Goal: Task Accomplishment & Management: Manage account settings

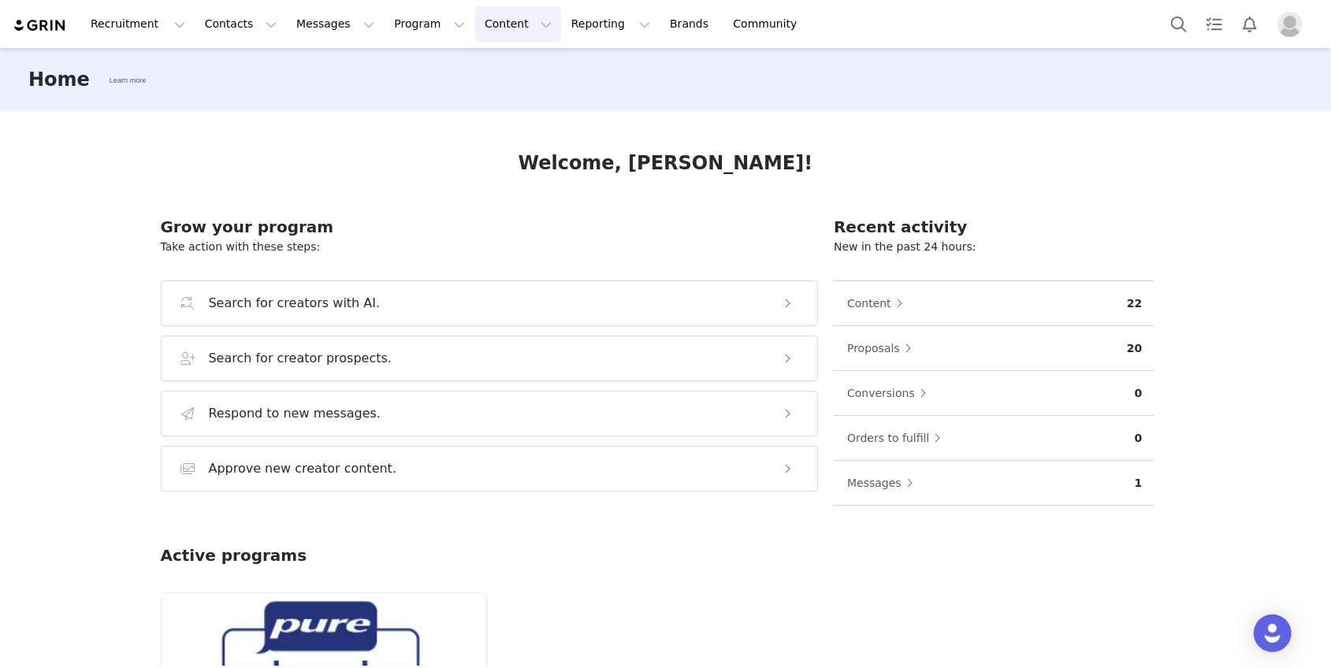
click at [497, 24] on button "Content Content" at bounding box center [518, 23] width 86 height 35
click at [498, 67] on p "Creator Content" at bounding box center [500, 69] width 88 height 17
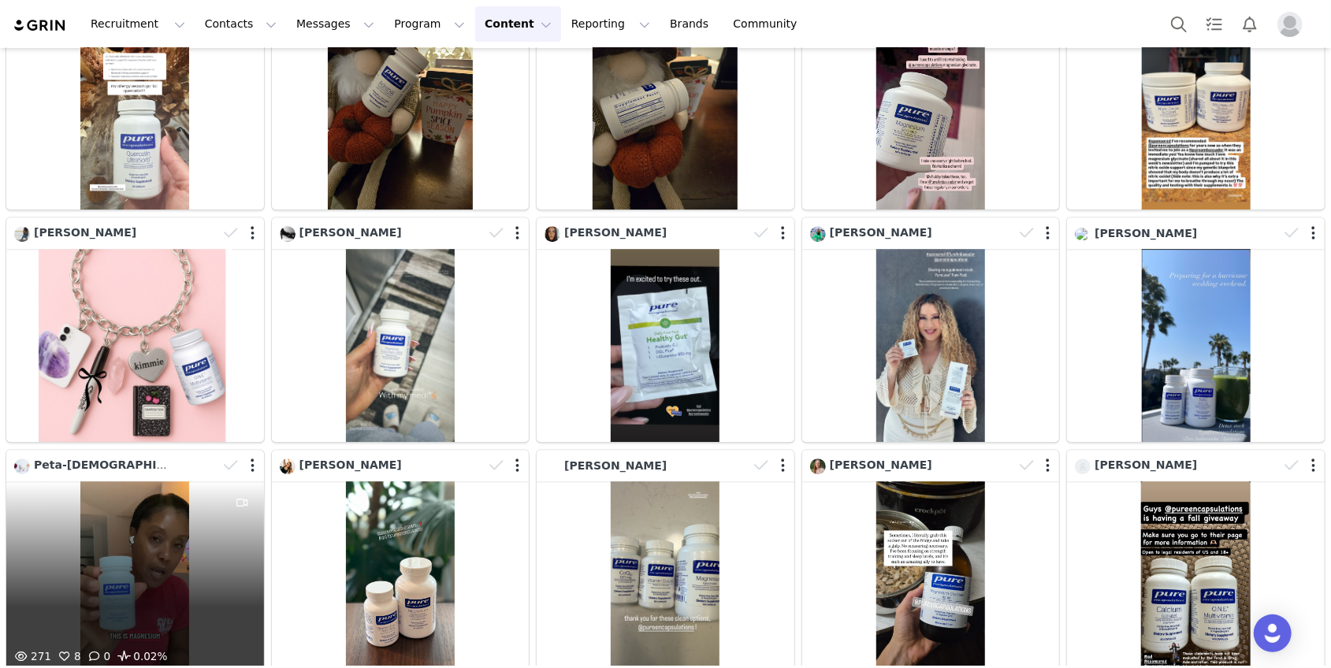
scroll to position [2938, 0]
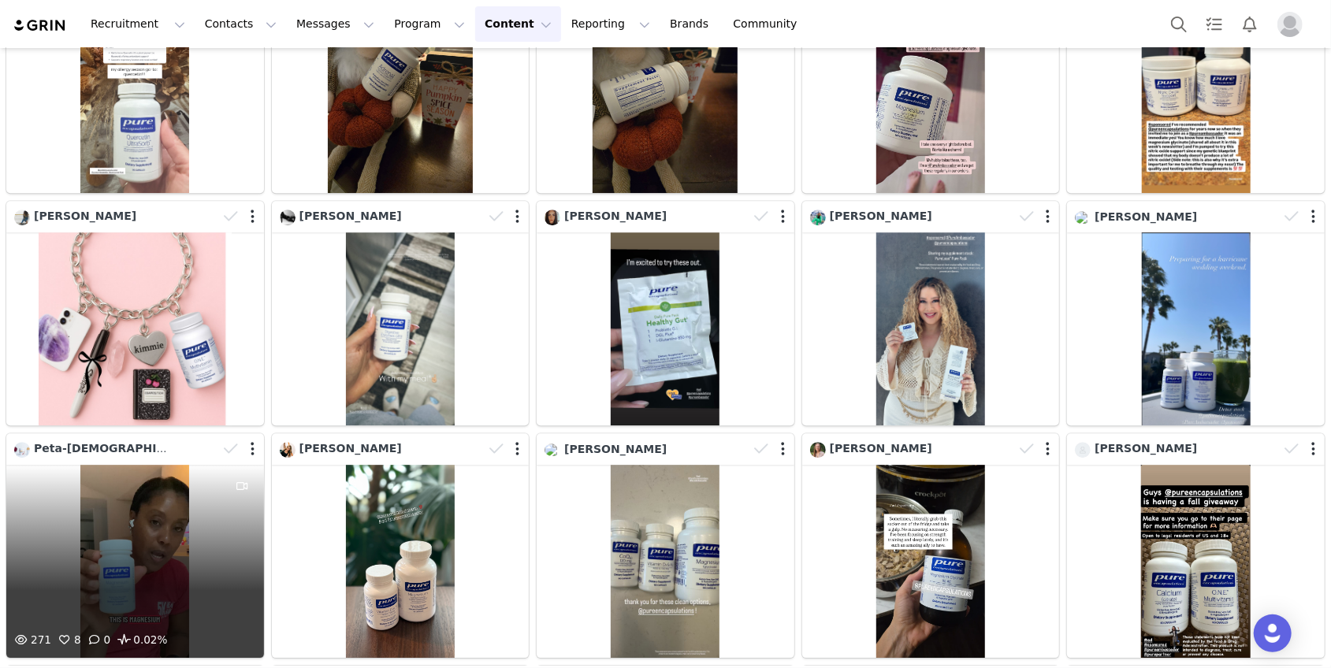
click at [166, 512] on div "271 8 0 0.02%" at bounding box center [135, 561] width 258 height 193
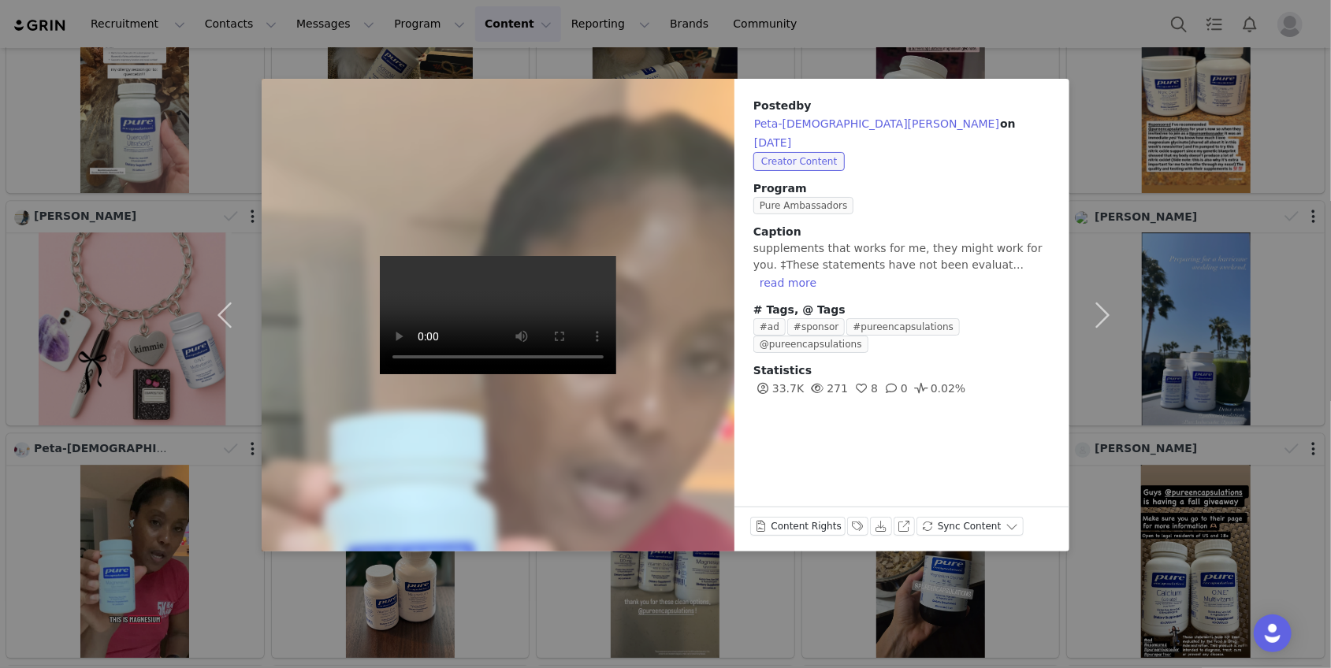
click at [1175, 375] on div "Posted by [PERSON_NAME][DEMOGRAPHIC_DATA] on [DATE] Creator Content Program Pur…" at bounding box center [665, 334] width 1331 height 668
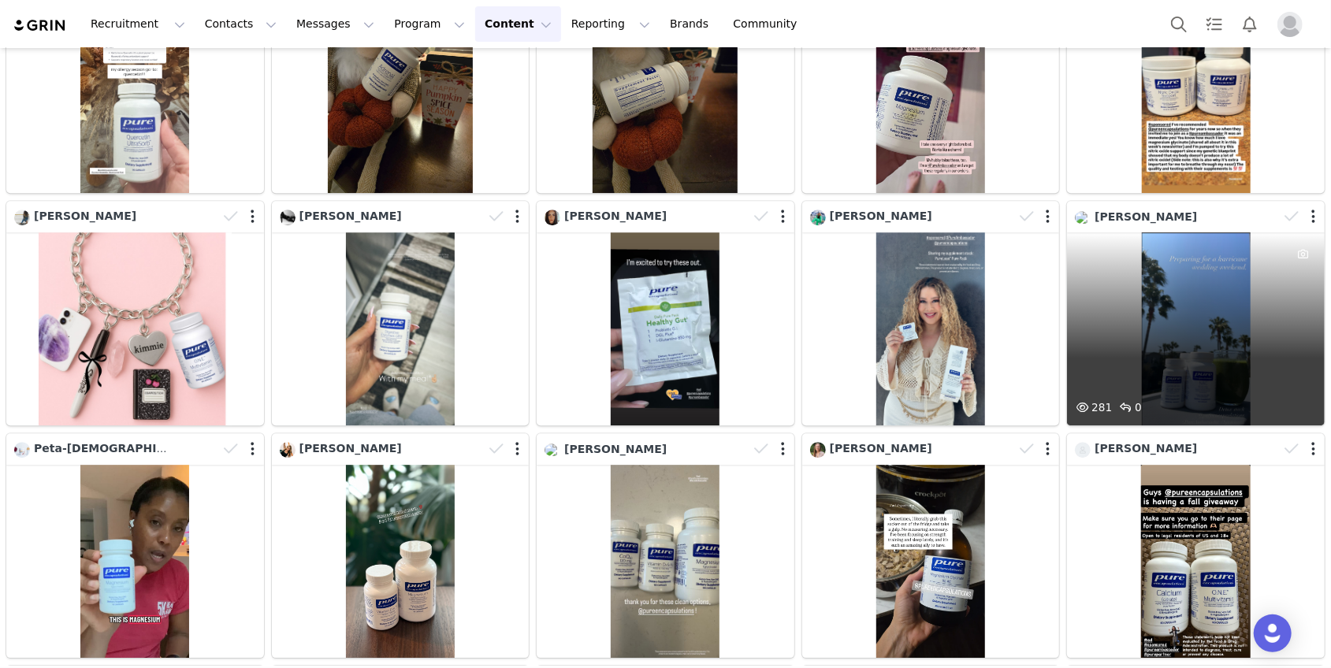
click at [1222, 300] on div "281 0" at bounding box center [1196, 328] width 258 height 193
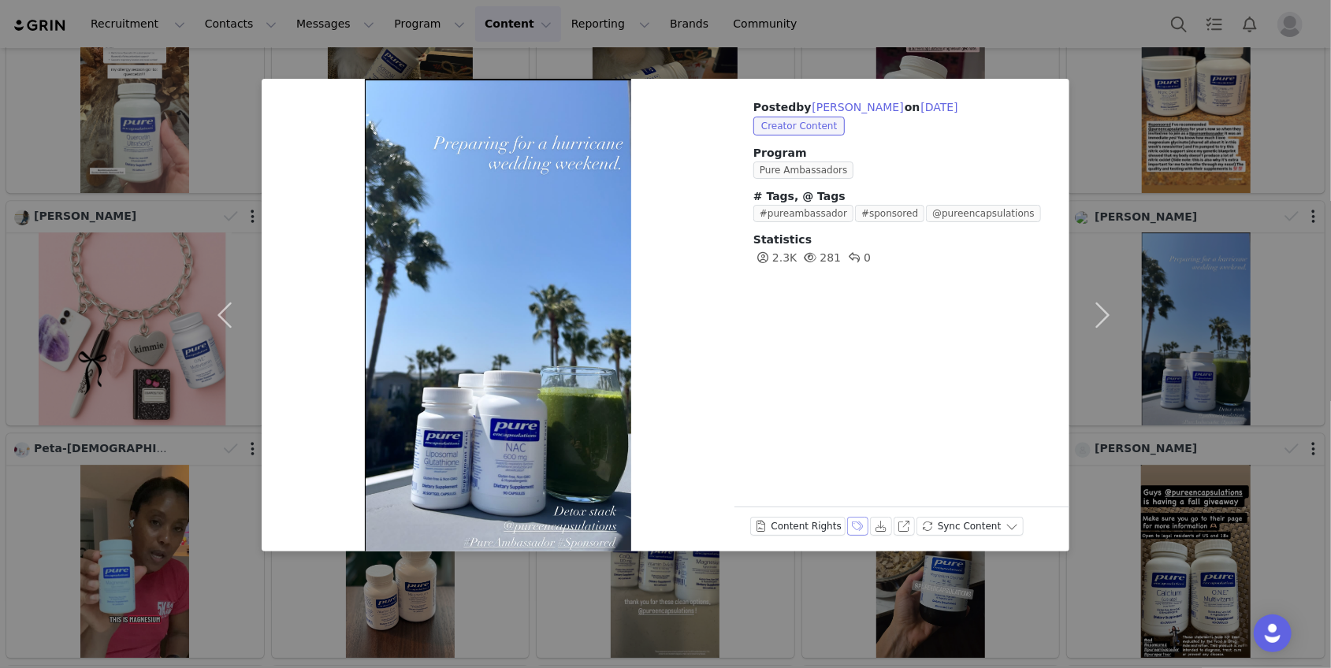
click at [851, 524] on button "Labels & Tags" at bounding box center [858, 526] width 22 height 19
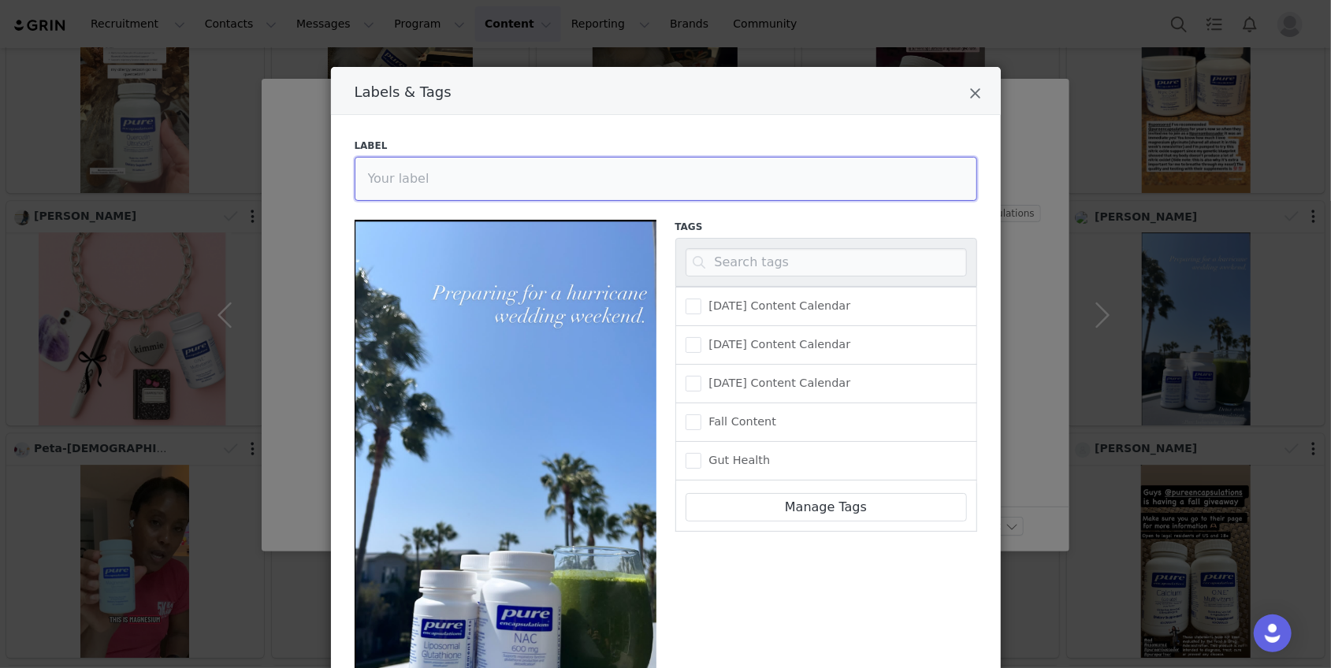
click at [651, 182] on input "Labels & Tags" at bounding box center [666, 179] width 623 height 44
click at [443, 179] on input "Reviewed 9/29, IGS down" at bounding box center [666, 179] width 623 height 44
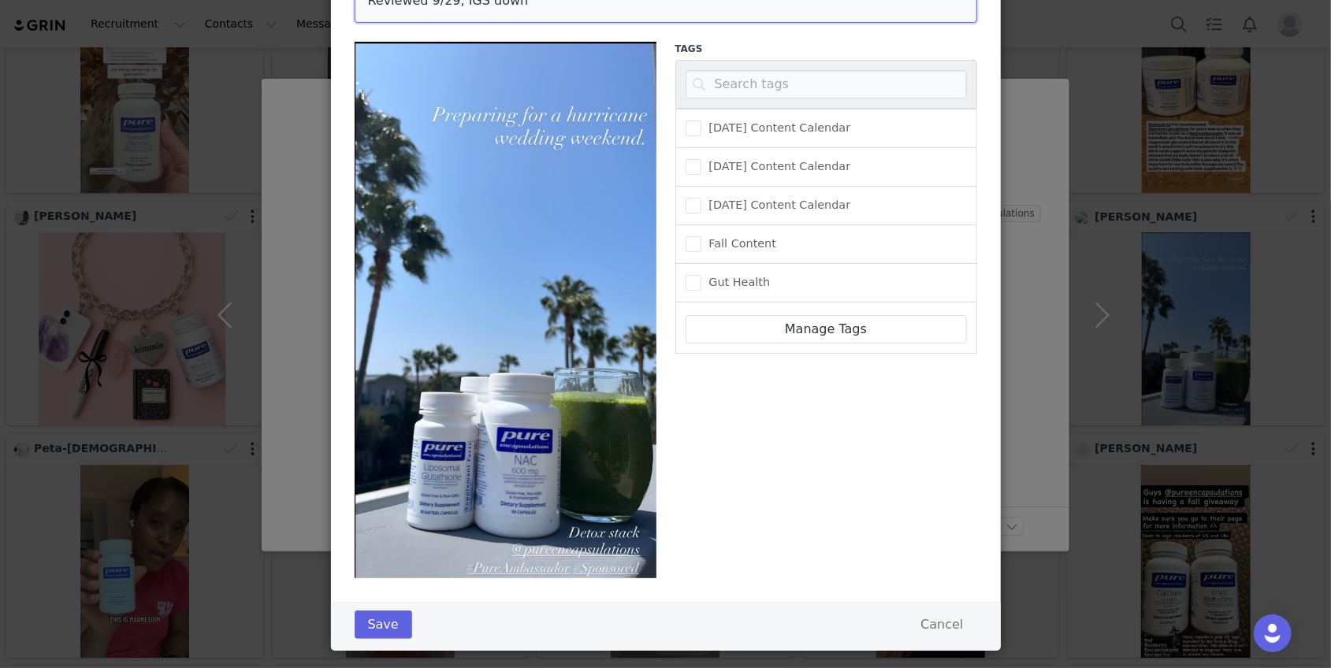
scroll to position [199, 0]
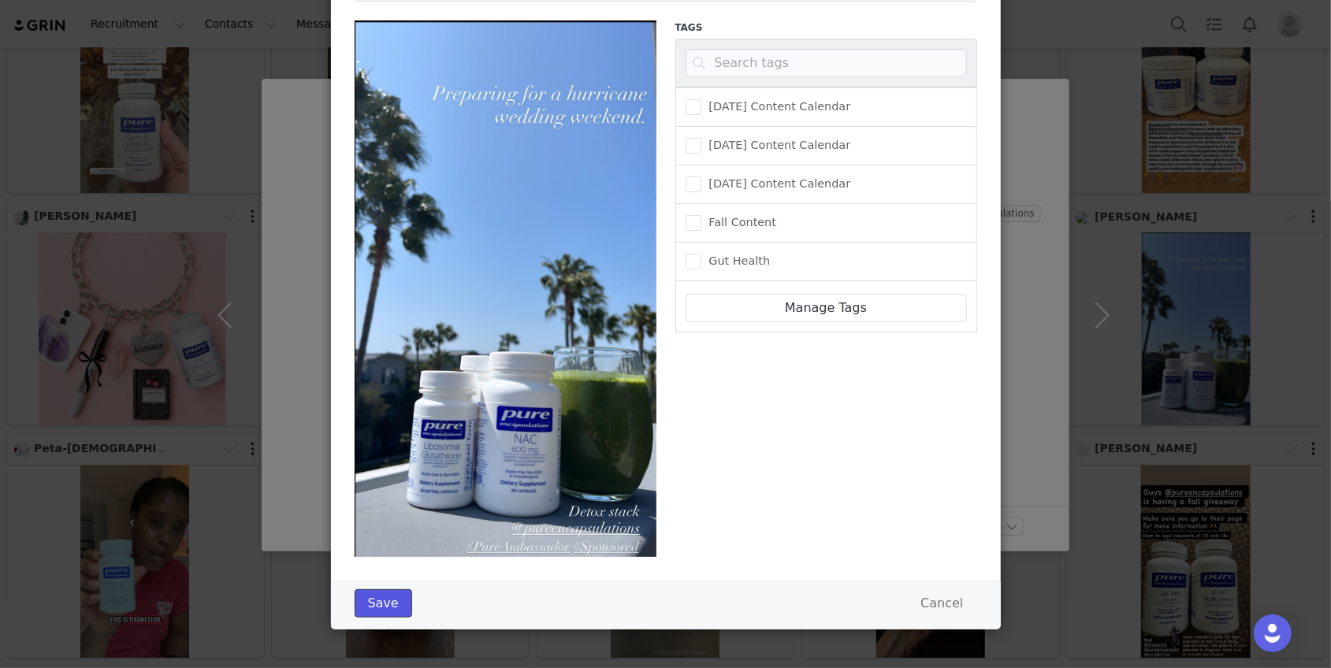
click at [390, 607] on button "Save" at bounding box center [384, 604] width 58 height 28
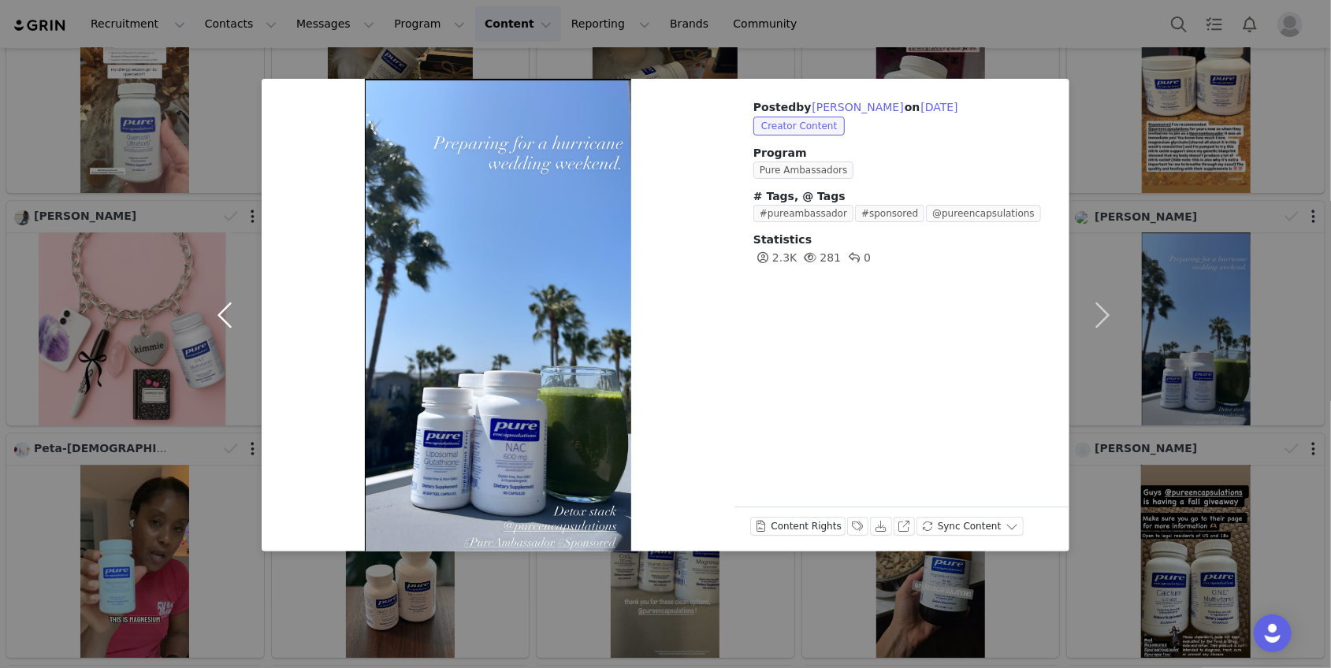
click at [228, 319] on button "button" at bounding box center [228, 315] width 66 height 473
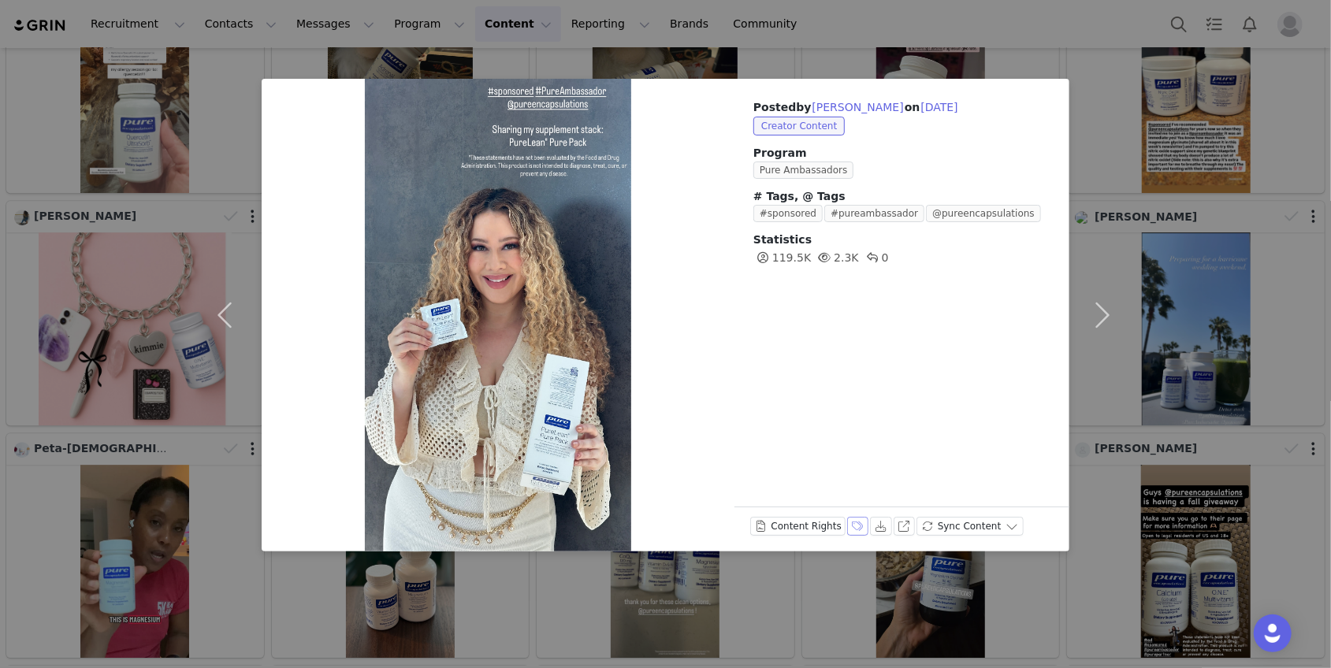
click at [849, 527] on button "Labels & Tags" at bounding box center [858, 526] width 22 height 19
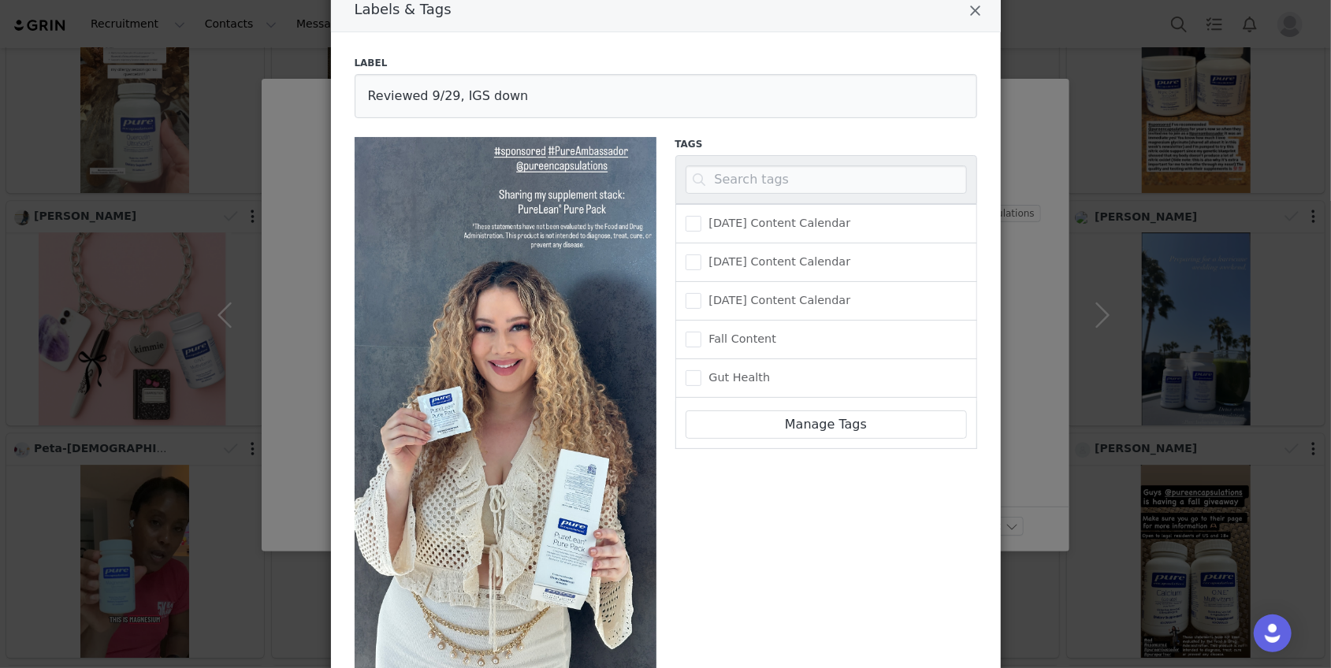
scroll to position [164, 0]
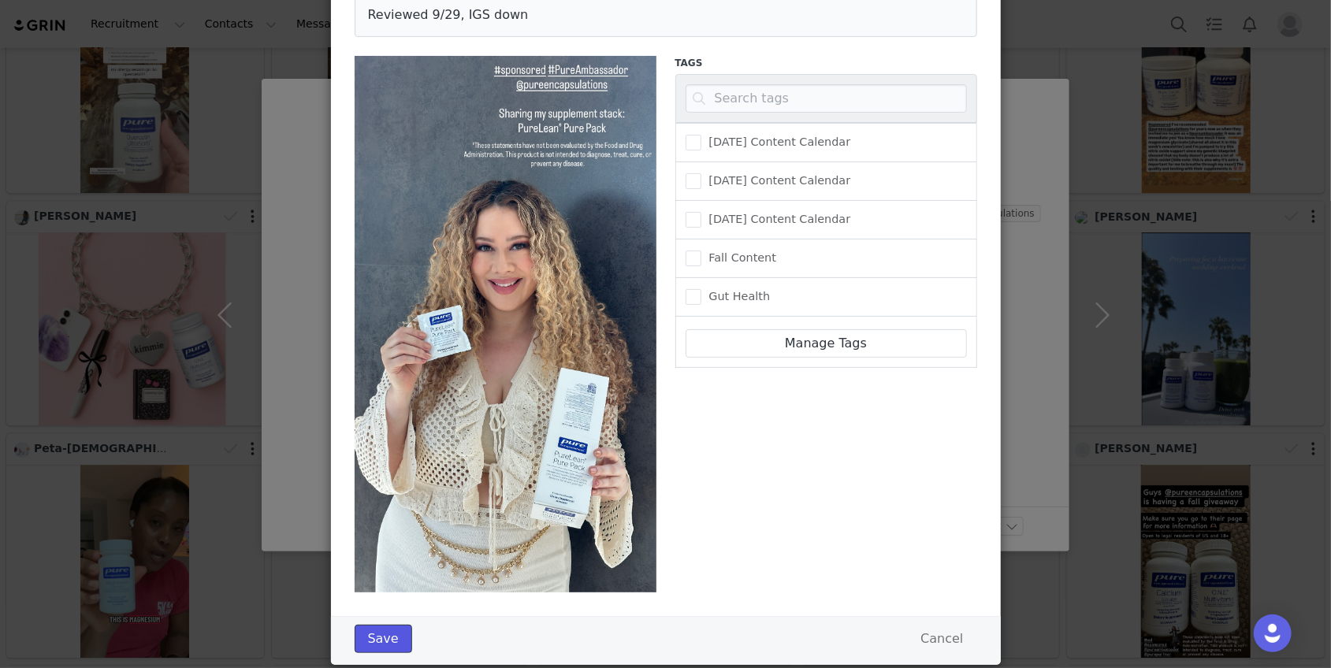
click at [377, 641] on button "Save" at bounding box center [384, 639] width 58 height 28
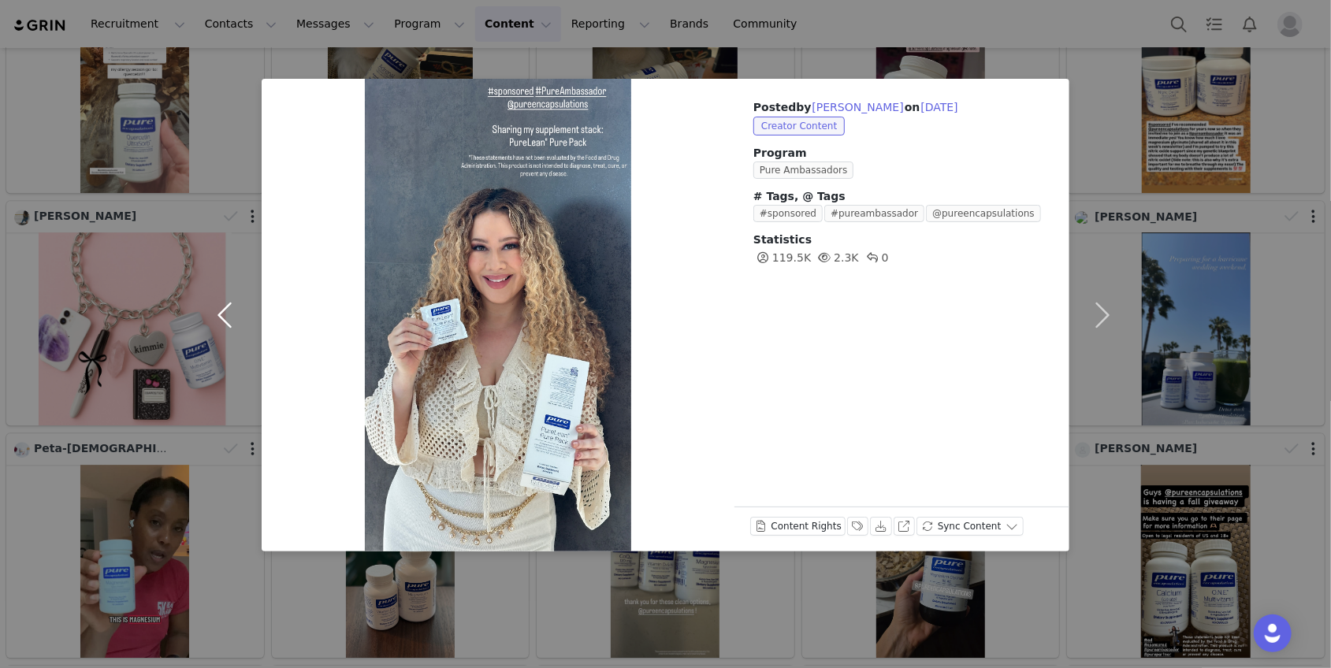
click at [214, 315] on button "button" at bounding box center [228, 315] width 66 height 473
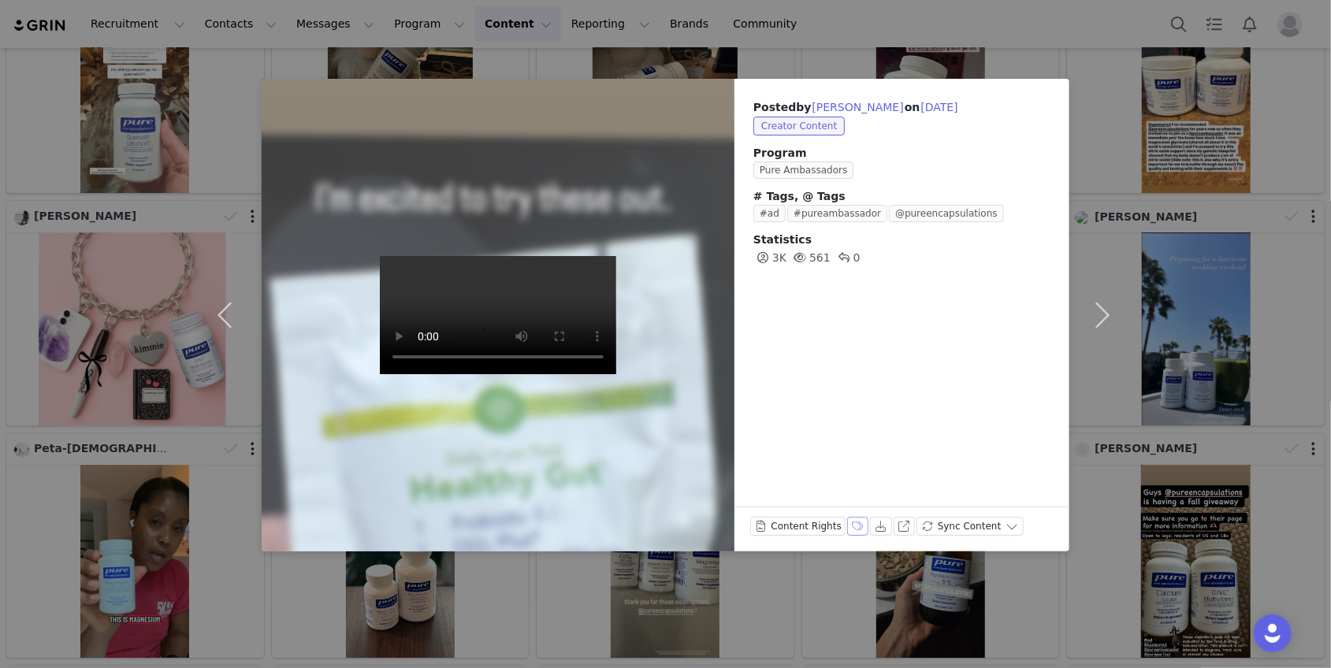
click at [854, 530] on button "Labels & Tags" at bounding box center [858, 526] width 22 height 19
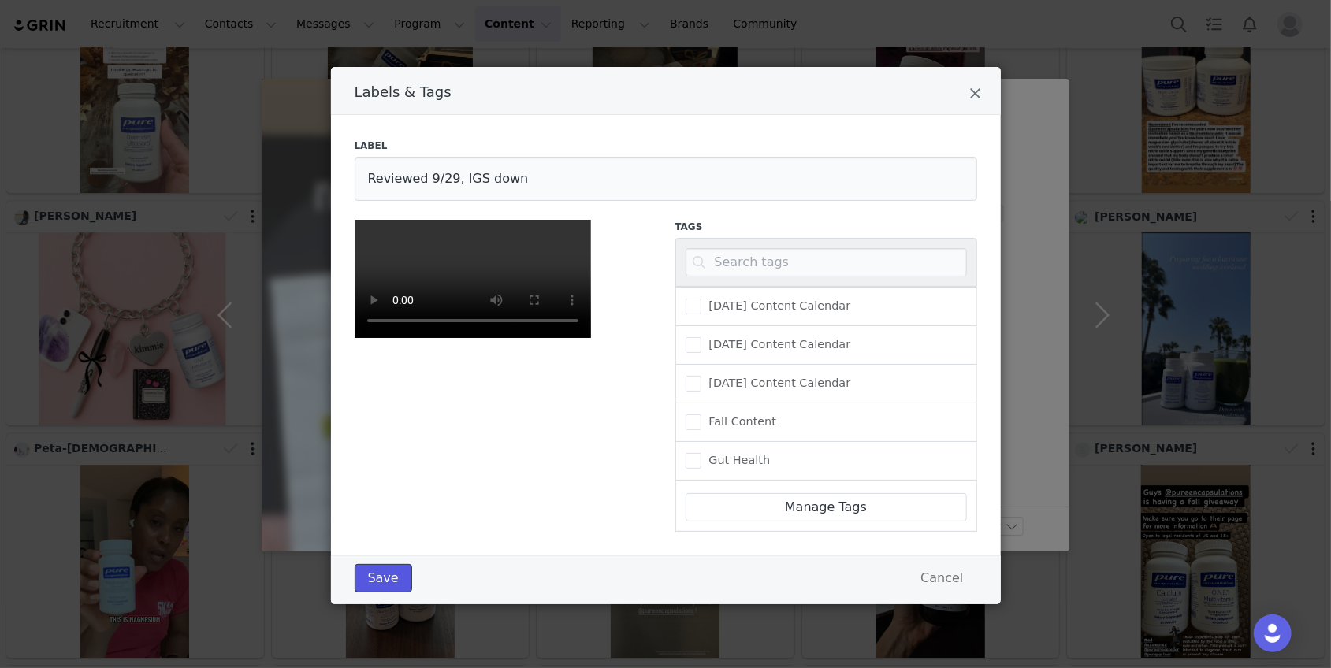
click at [382, 593] on button "Save" at bounding box center [384, 578] width 58 height 28
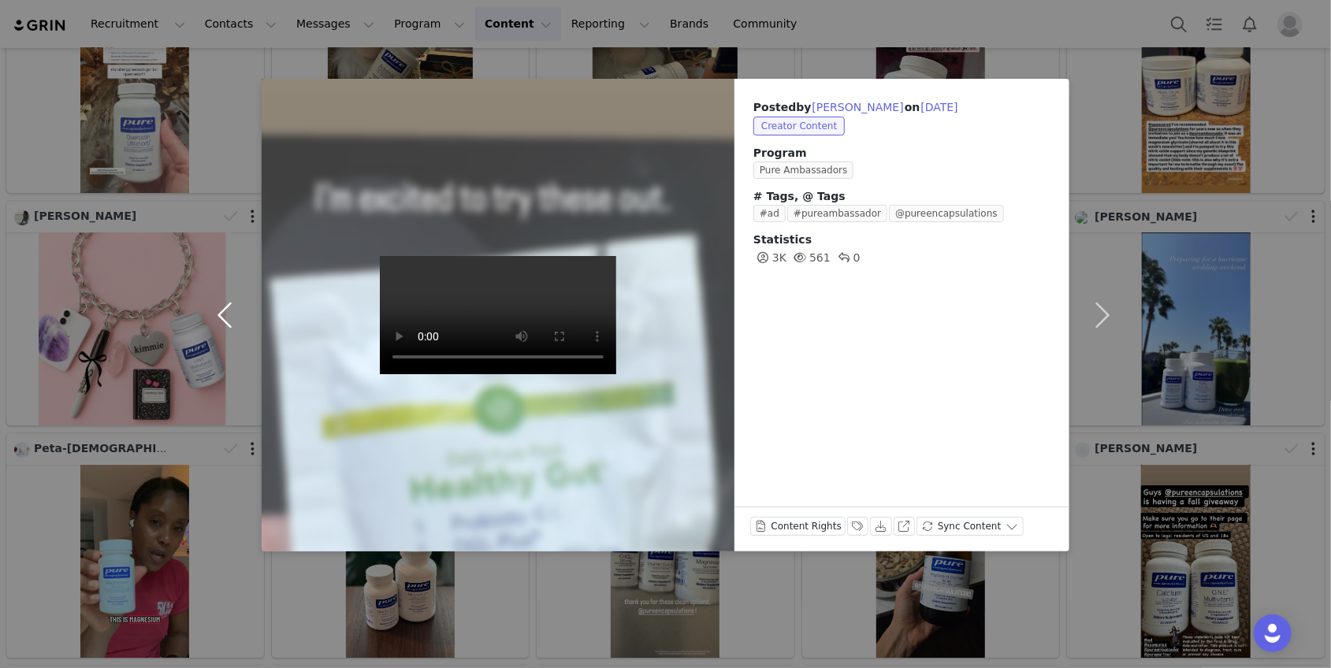
click at [224, 315] on button "button" at bounding box center [228, 315] width 66 height 473
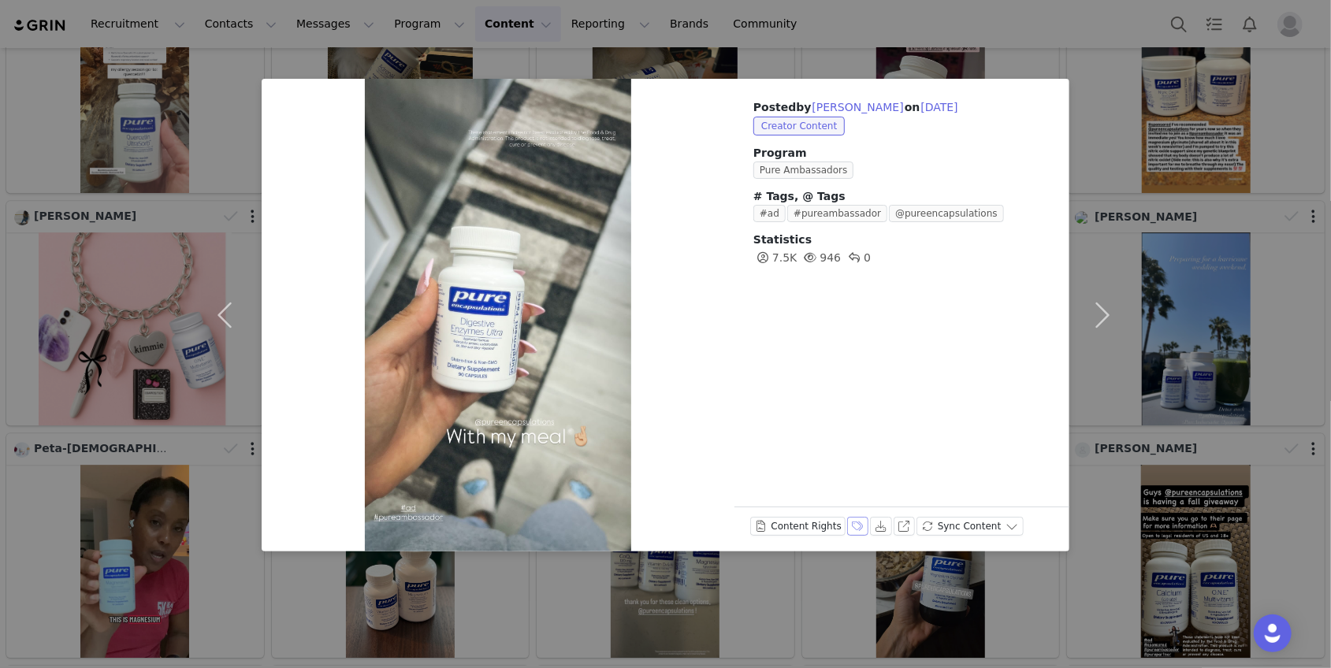
click at [851, 524] on button "Labels & Tags" at bounding box center [858, 526] width 22 height 19
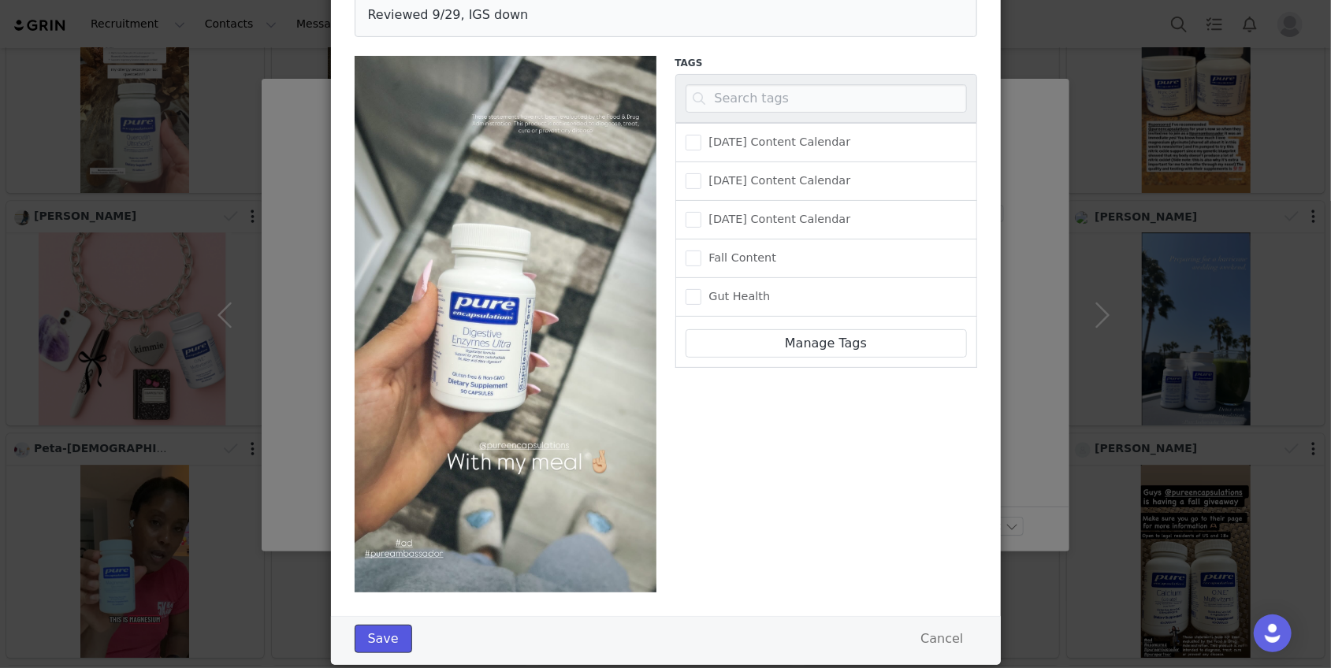
click at [376, 630] on button "Save" at bounding box center [384, 639] width 58 height 28
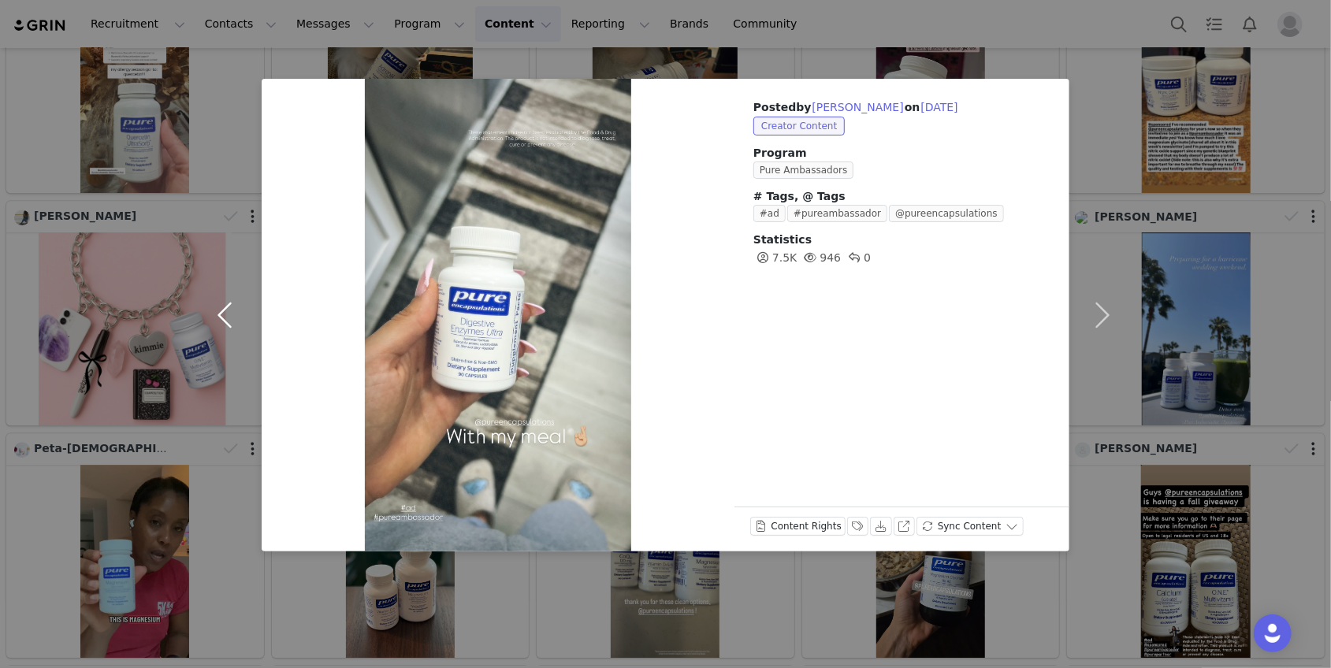
click at [229, 322] on button "button" at bounding box center [228, 315] width 66 height 473
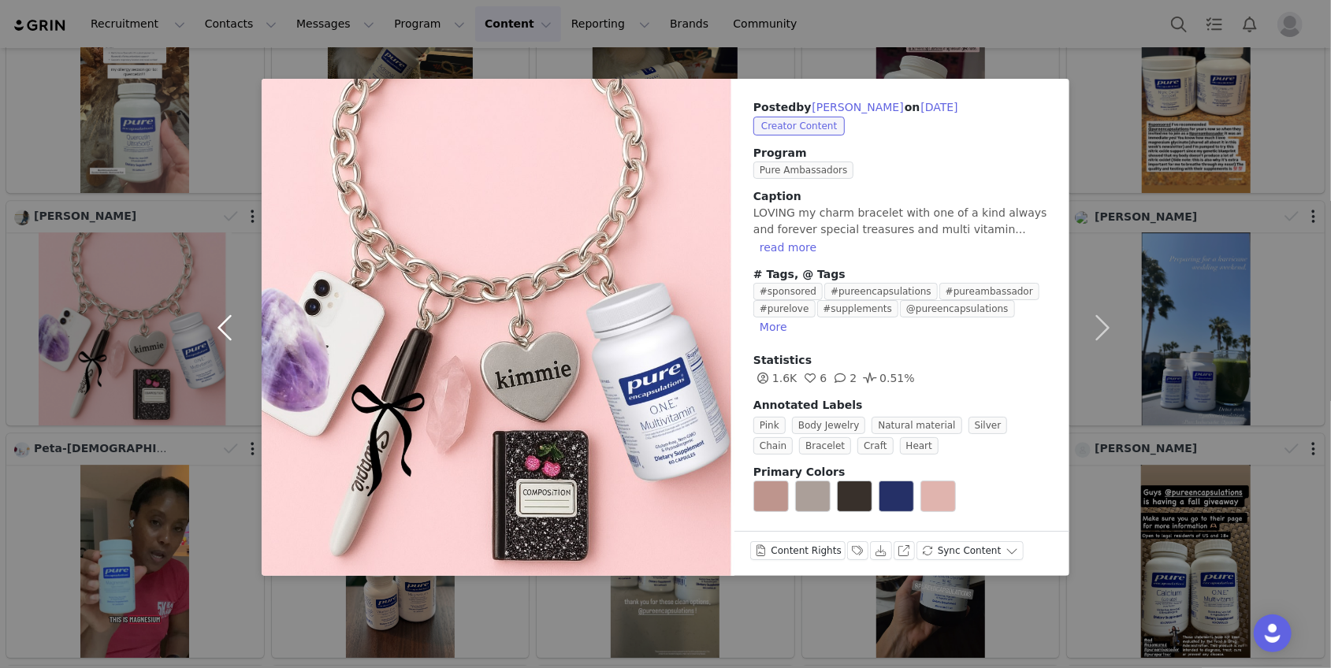
click at [222, 316] on button "button" at bounding box center [228, 327] width 66 height 497
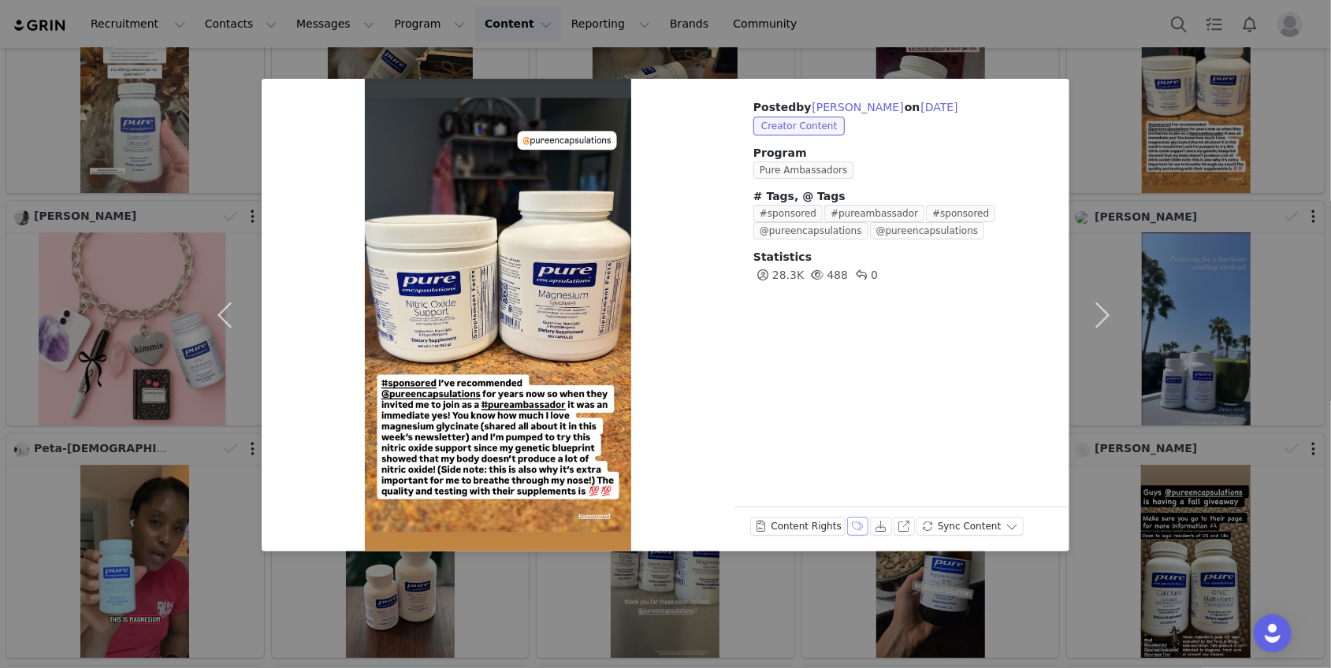
click at [850, 526] on button "Labels & Tags" at bounding box center [858, 526] width 22 height 19
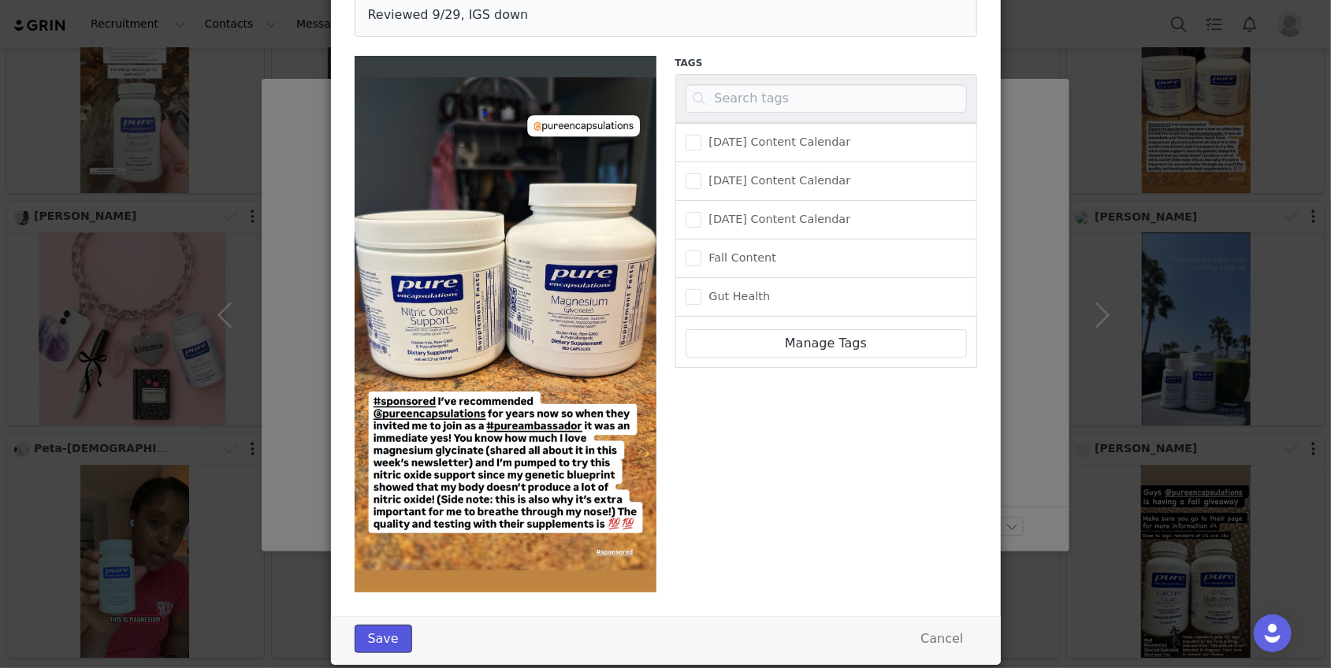
click at [384, 628] on button "Save" at bounding box center [384, 639] width 58 height 28
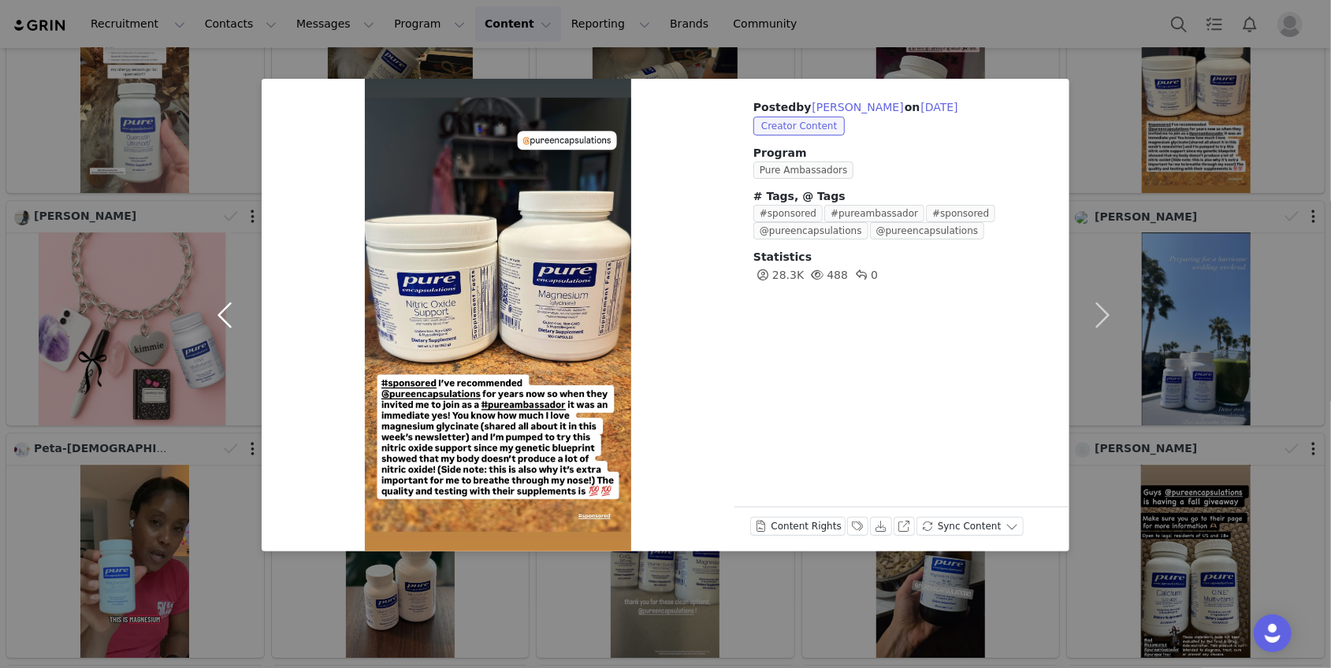
click at [226, 322] on button "button" at bounding box center [228, 315] width 66 height 473
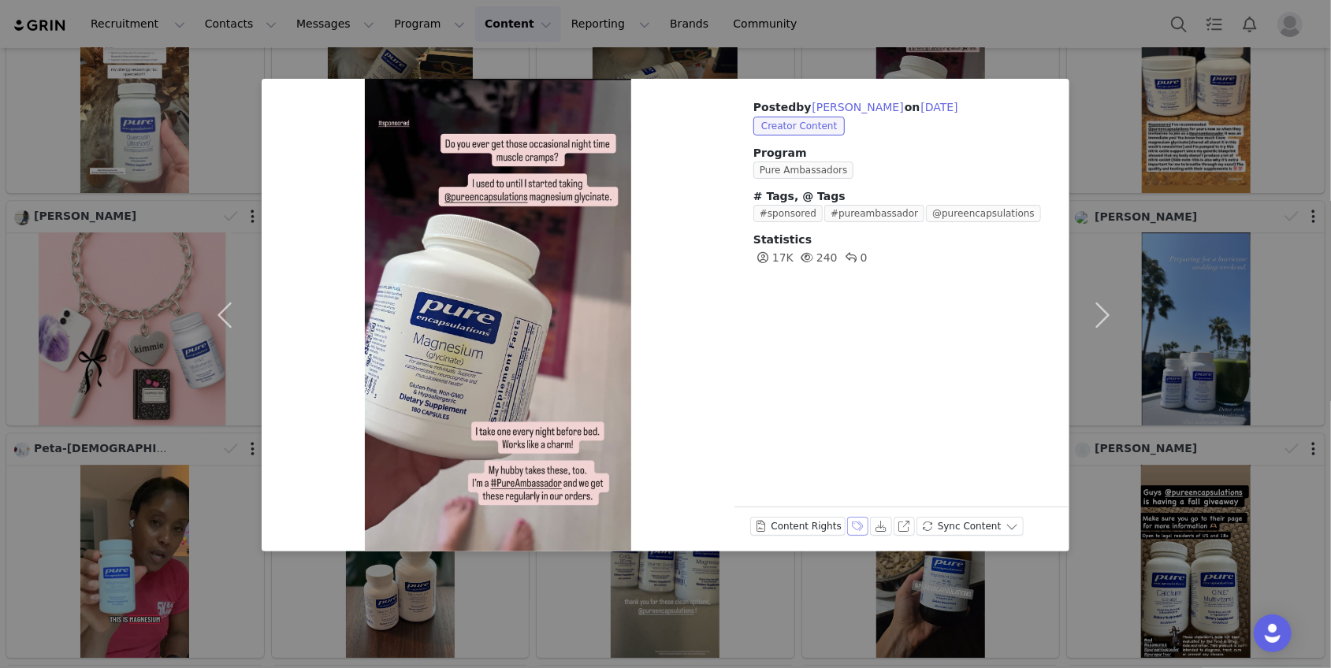
click at [857, 524] on button "Labels & Tags" at bounding box center [858, 526] width 22 height 19
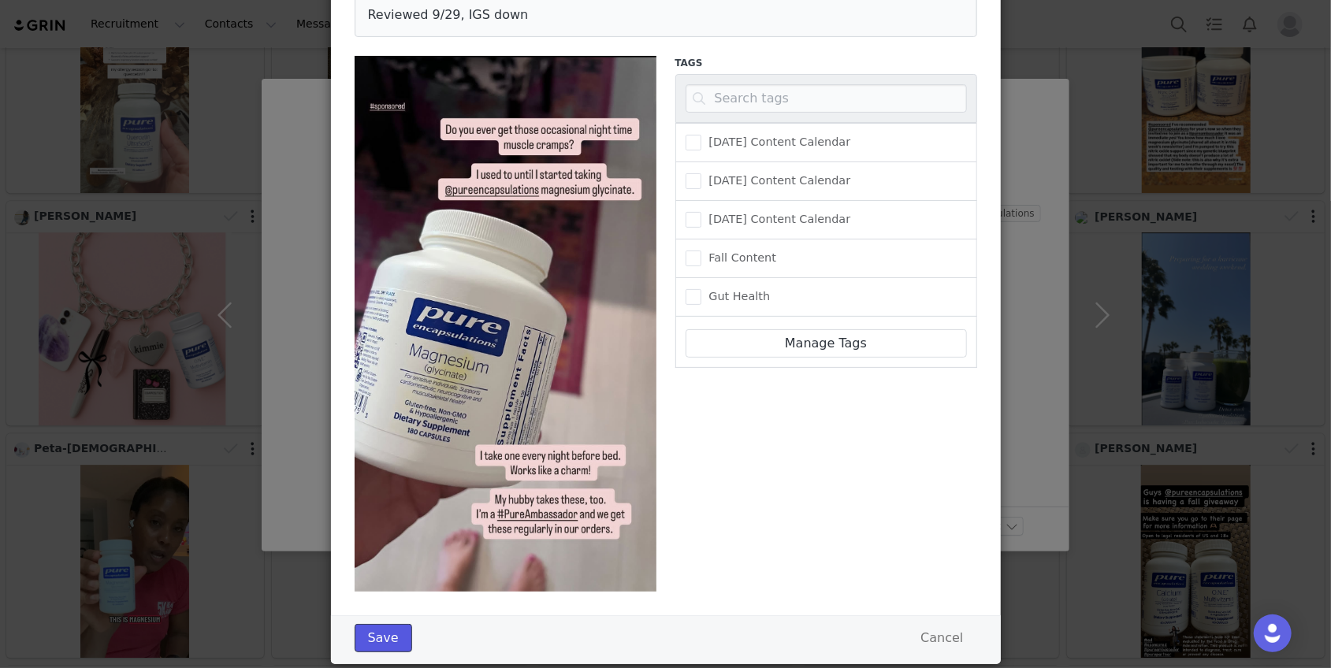
click at [381, 641] on button "Save" at bounding box center [384, 638] width 58 height 28
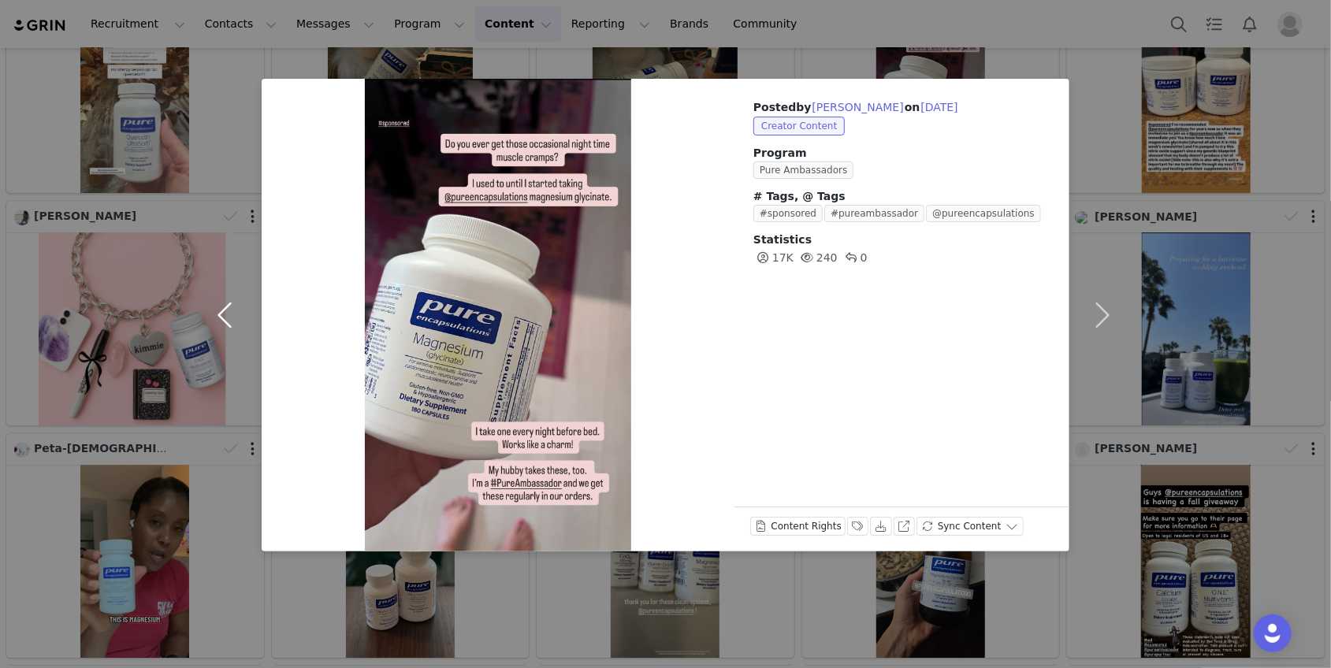
click at [212, 322] on button "button" at bounding box center [228, 315] width 66 height 473
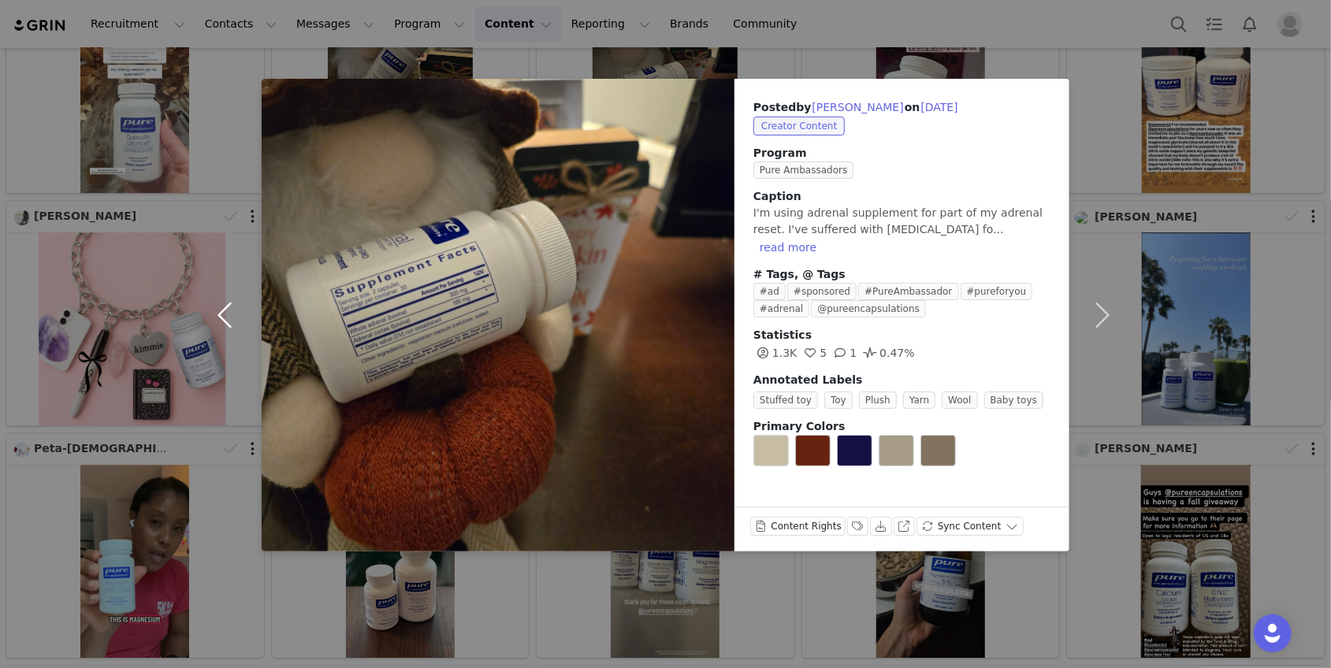
click at [240, 311] on button "button" at bounding box center [228, 315] width 66 height 473
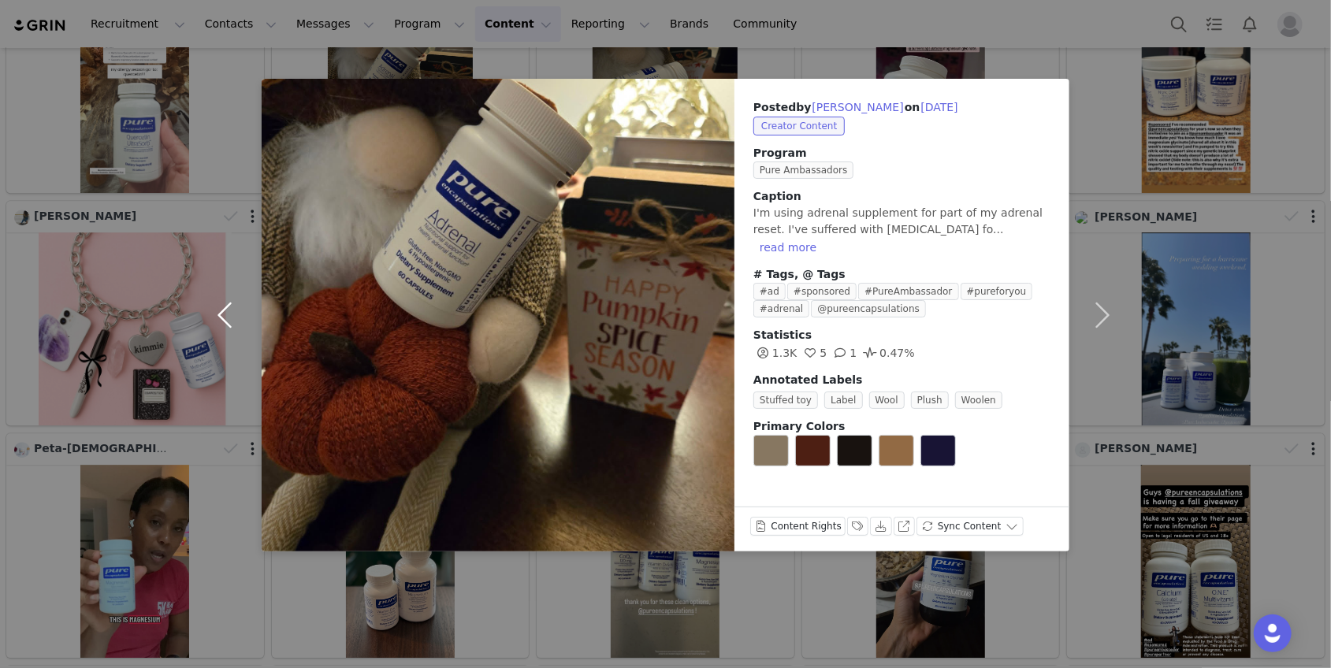
click at [217, 314] on button "button" at bounding box center [228, 315] width 66 height 473
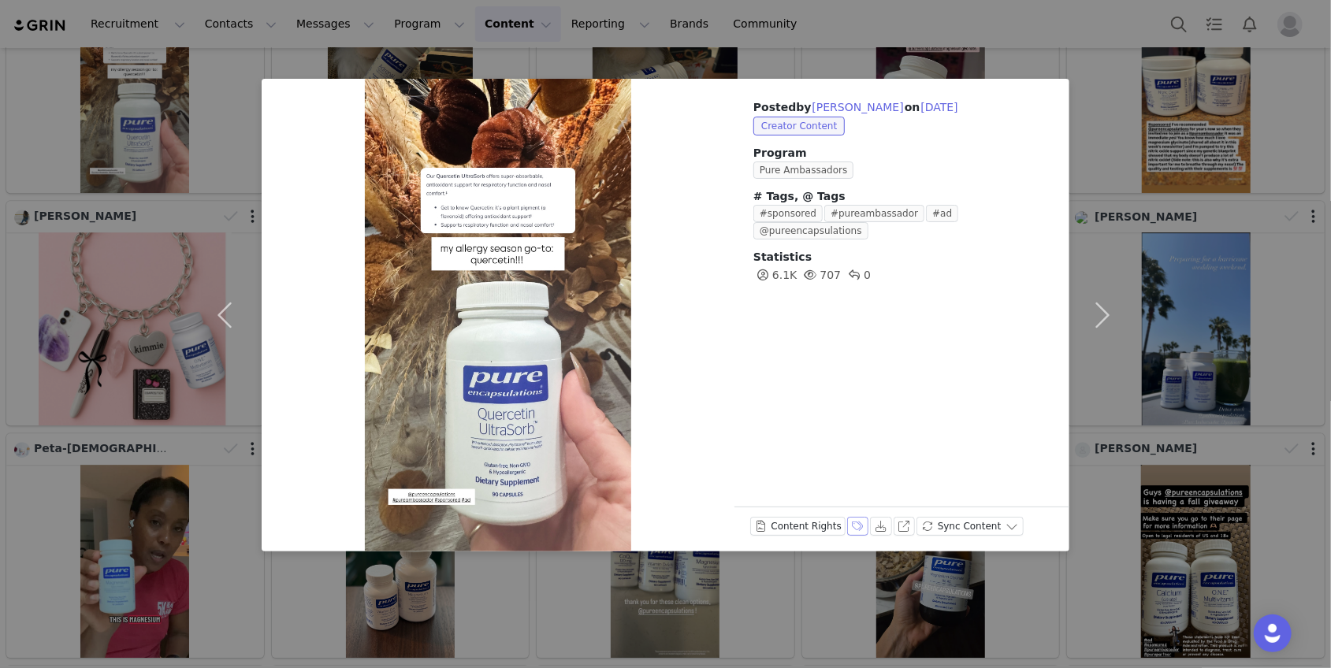
click at [855, 526] on button "Labels & Tags" at bounding box center [858, 526] width 22 height 19
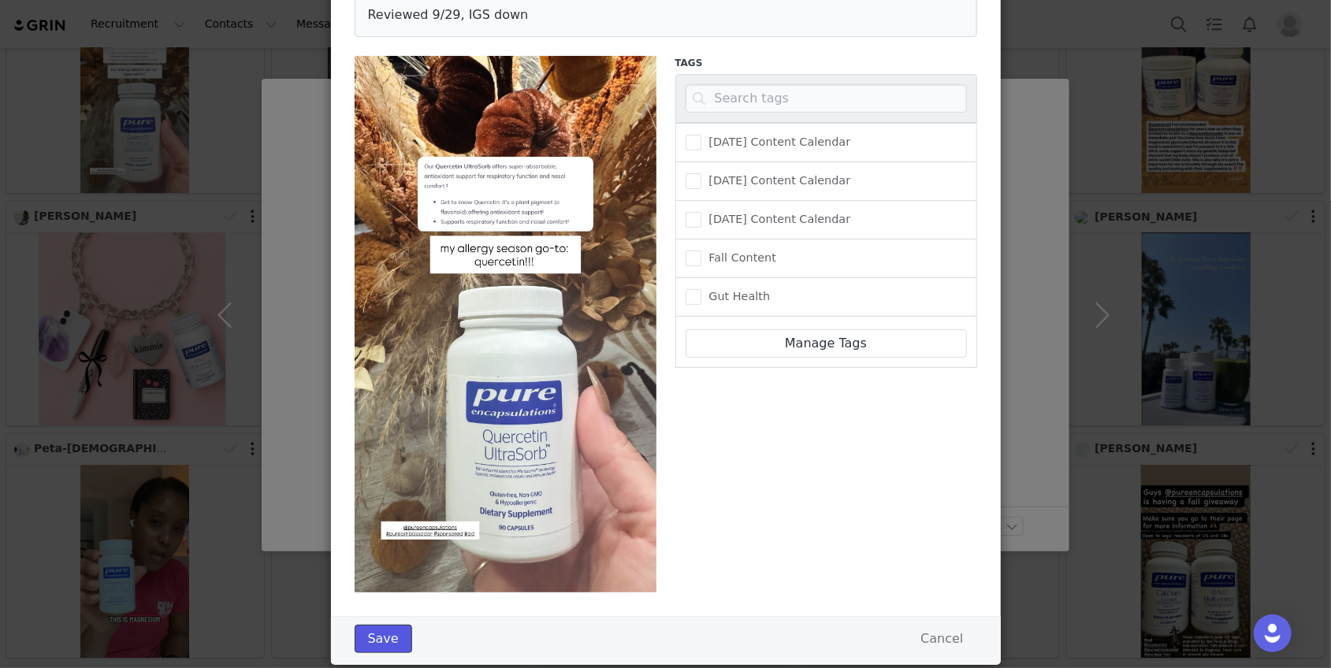
click at [390, 626] on button "Save" at bounding box center [384, 639] width 58 height 28
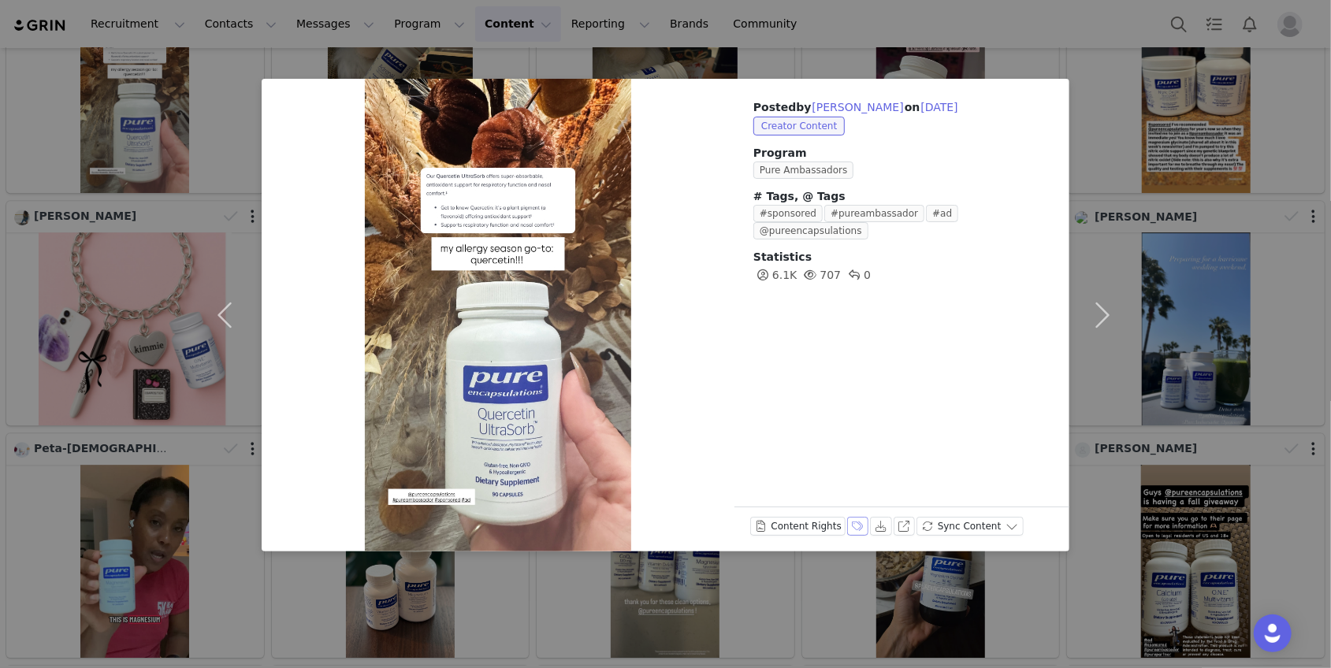
click at [856, 526] on button "Labels & Tags" at bounding box center [858, 526] width 22 height 19
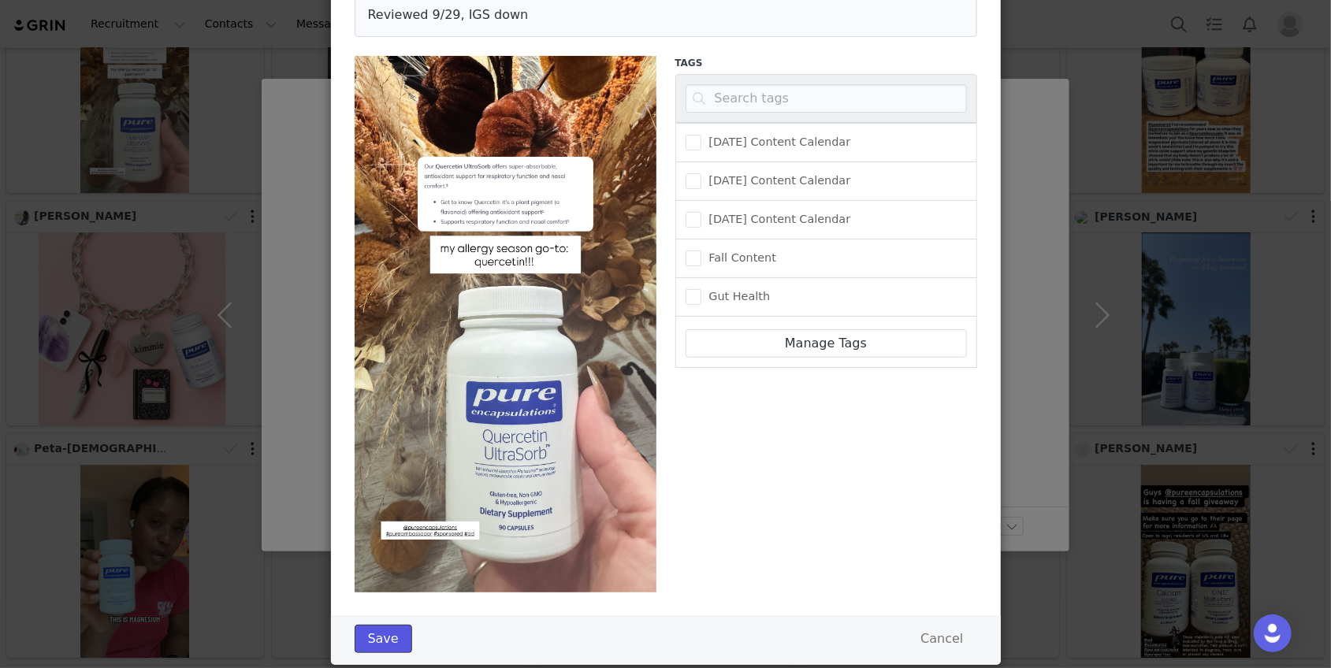
click at [391, 630] on button "Save" at bounding box center [384, 639] width 58 height 28
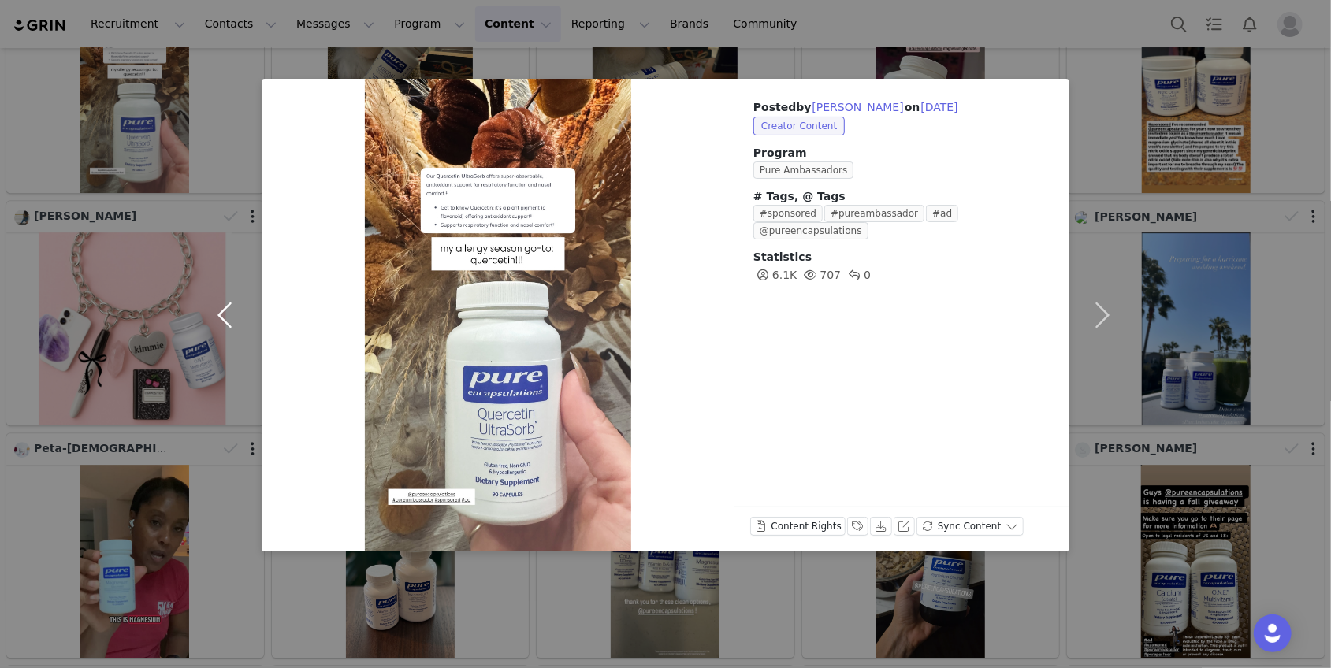
click at [226, 322] on button "button" at bounding box center [228, 315] width 66 height 473
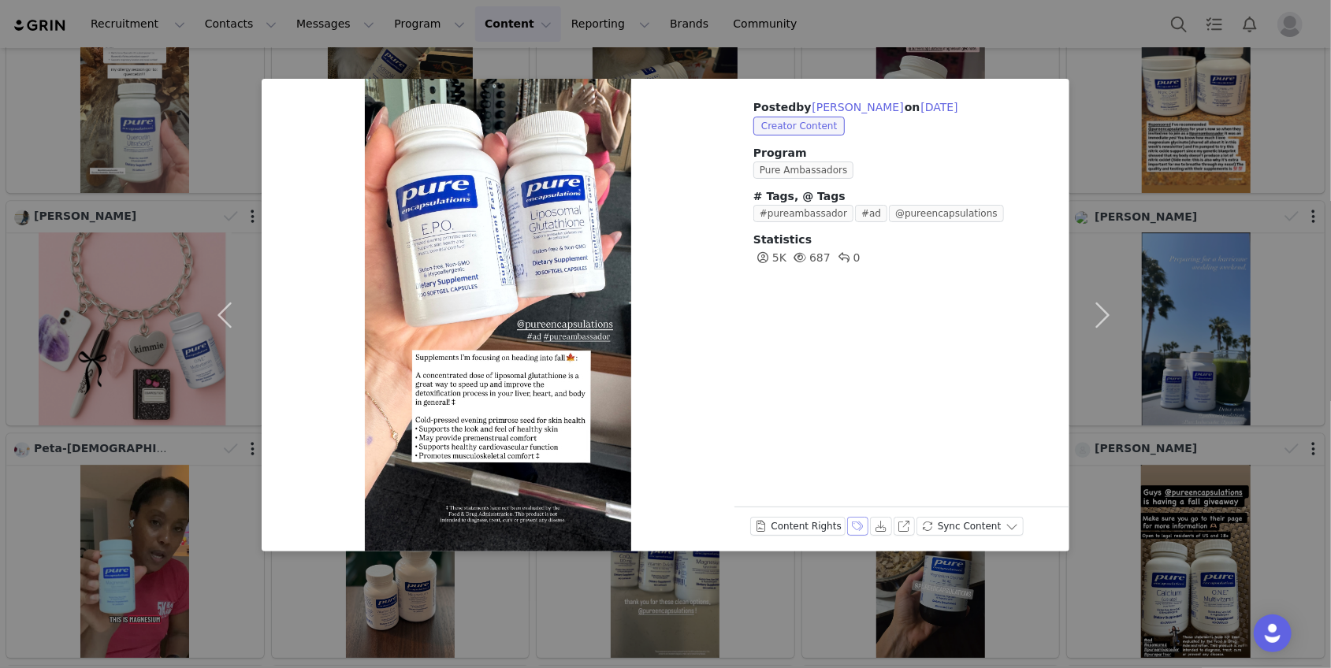
click at [856, 526] on button "Labels & Tags" at bounding box center [858, 526] width 22 height 19
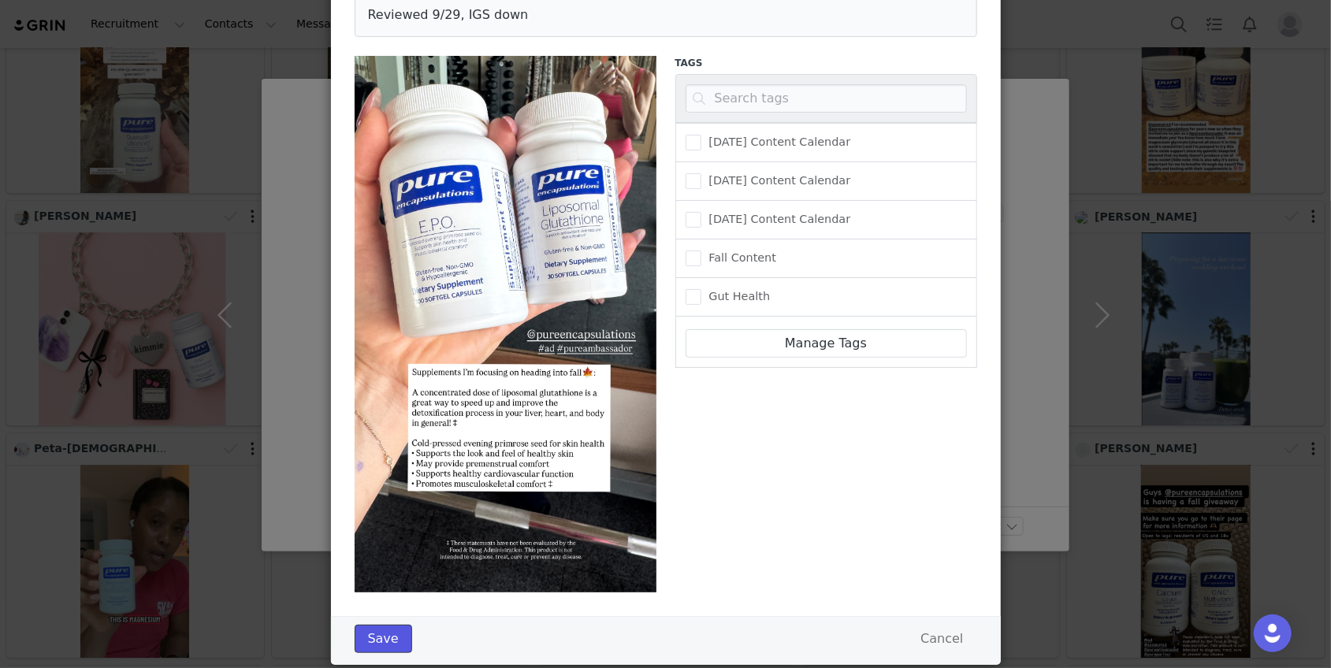
click at [384, 642] on button "Save" at bounding box center [384, 639] width 58 height 28
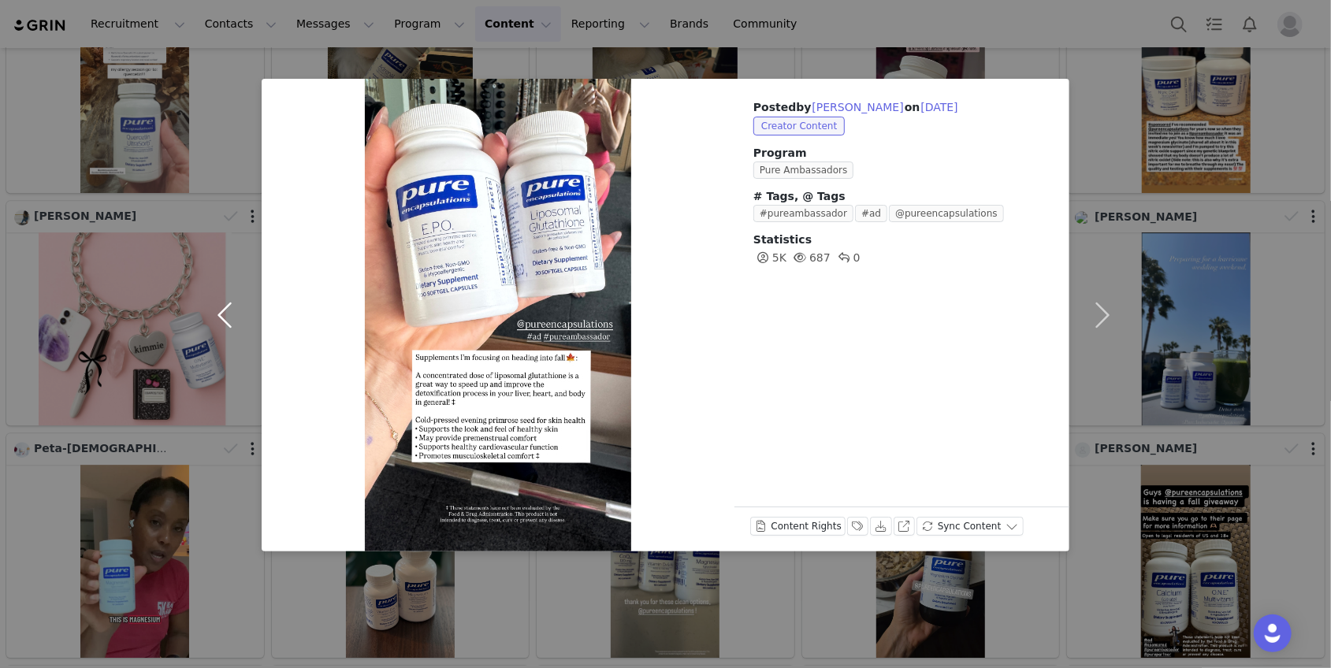
click at [229, 317] on button "button" at bounding box center [228, 315] width 66 height 473
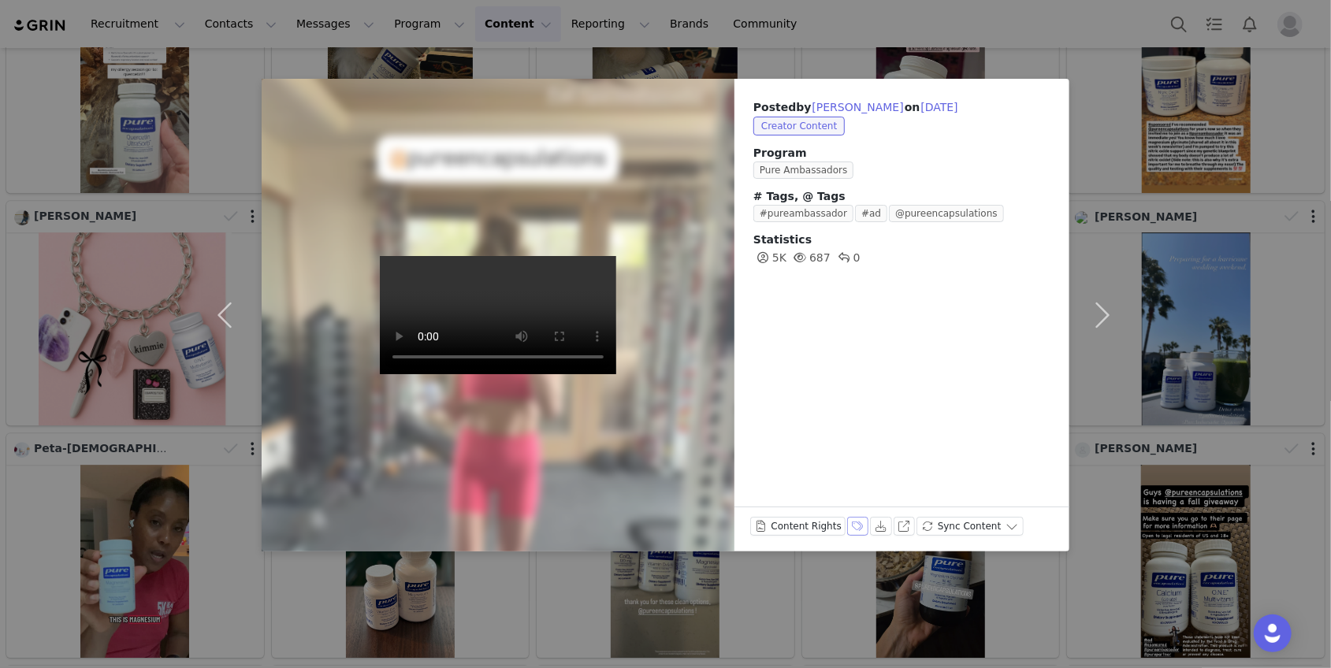
click at [847, 524] on button "Labels & Tags" at bounding box center [858, 526] width 22 height 19
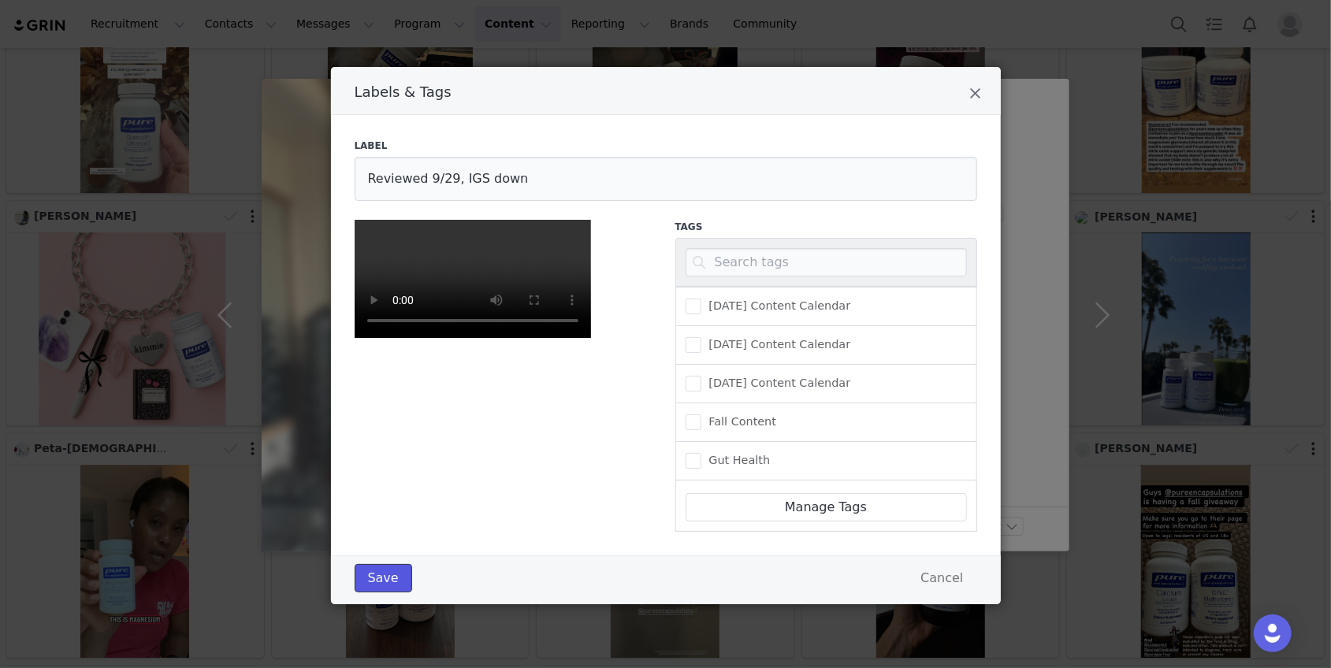
click at [385, 593] on button "Save" at bounding box center [384, 578] width 58 height 28
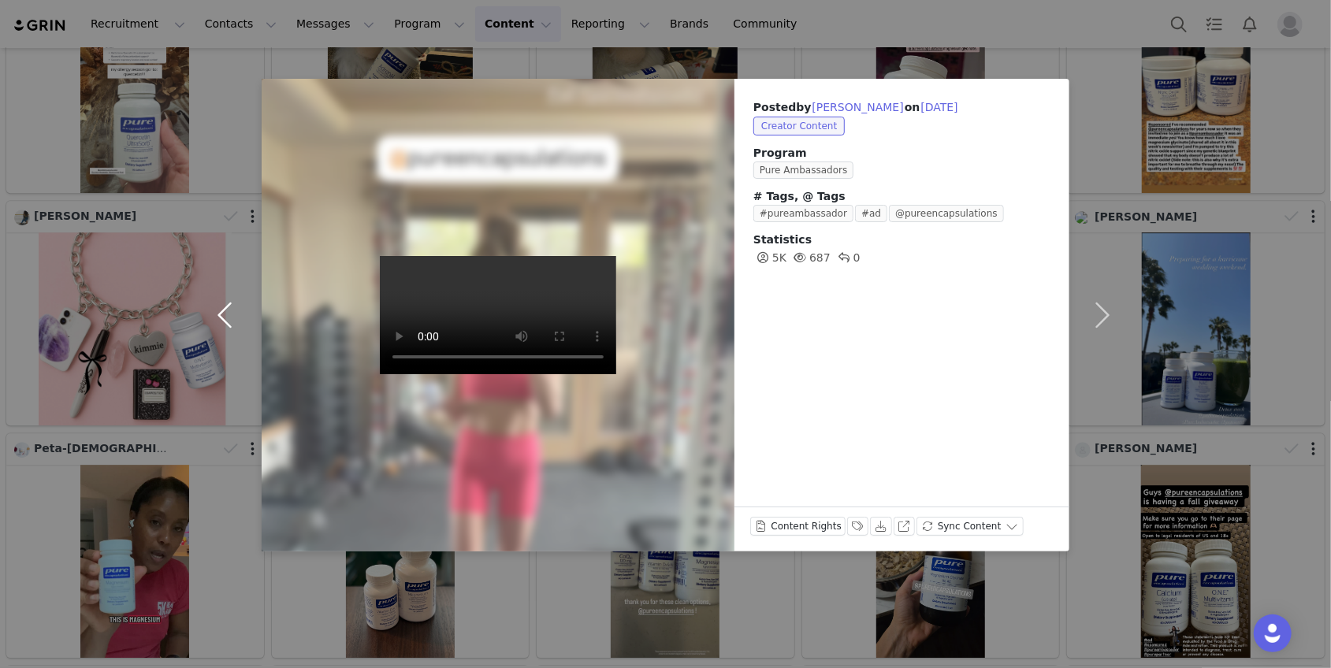
click at [225, 322] on button "button" at bounding box center [228, 315] width 66 height 473
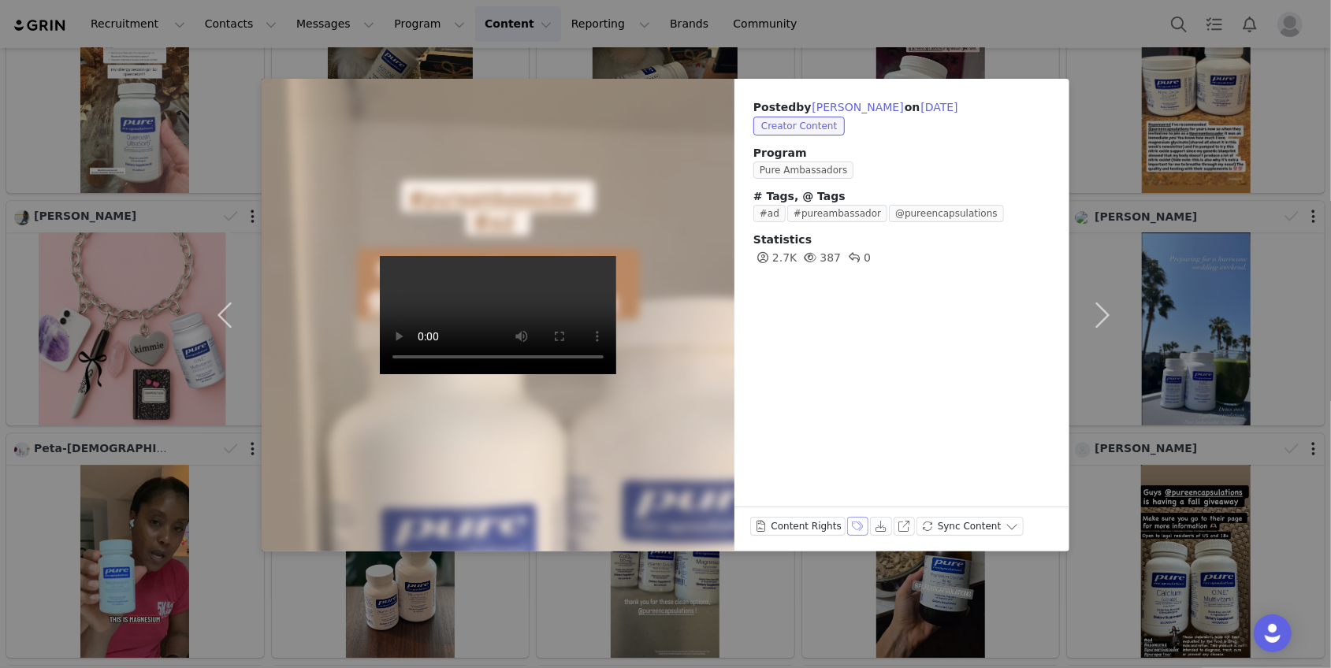
click at [857, 524] on button "Labels & Tags" at bounding box center [858, 526] width 22 height 19
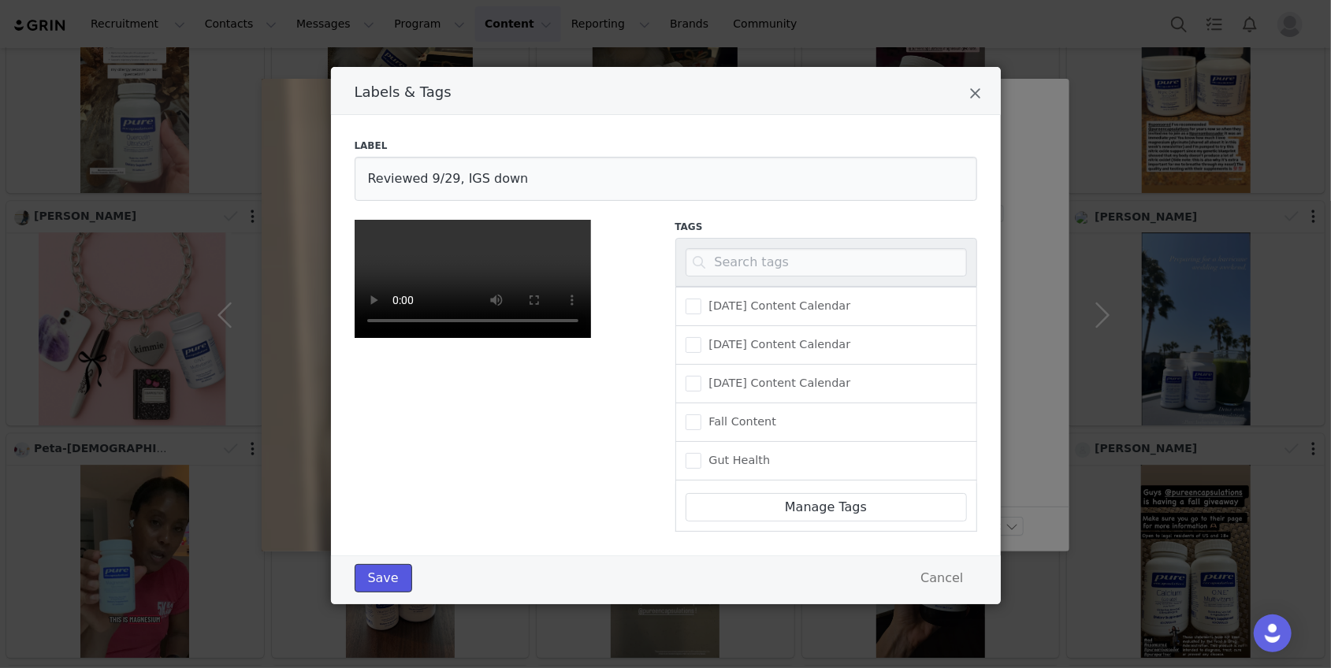
click at [381, 593] on button "Save" at bounding box center [384, 578] width 58 height 28
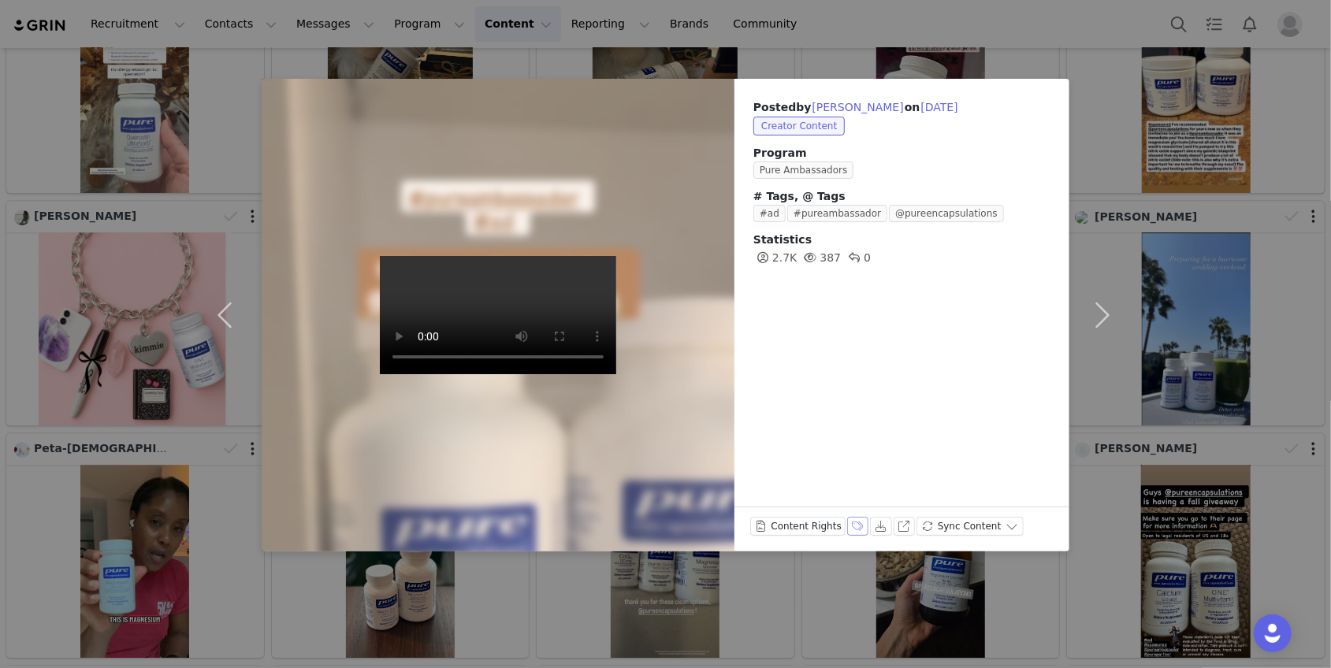
click at [856, 527] on button "Labels & Tags" at bounding box center [858, 526] width 22 height 19
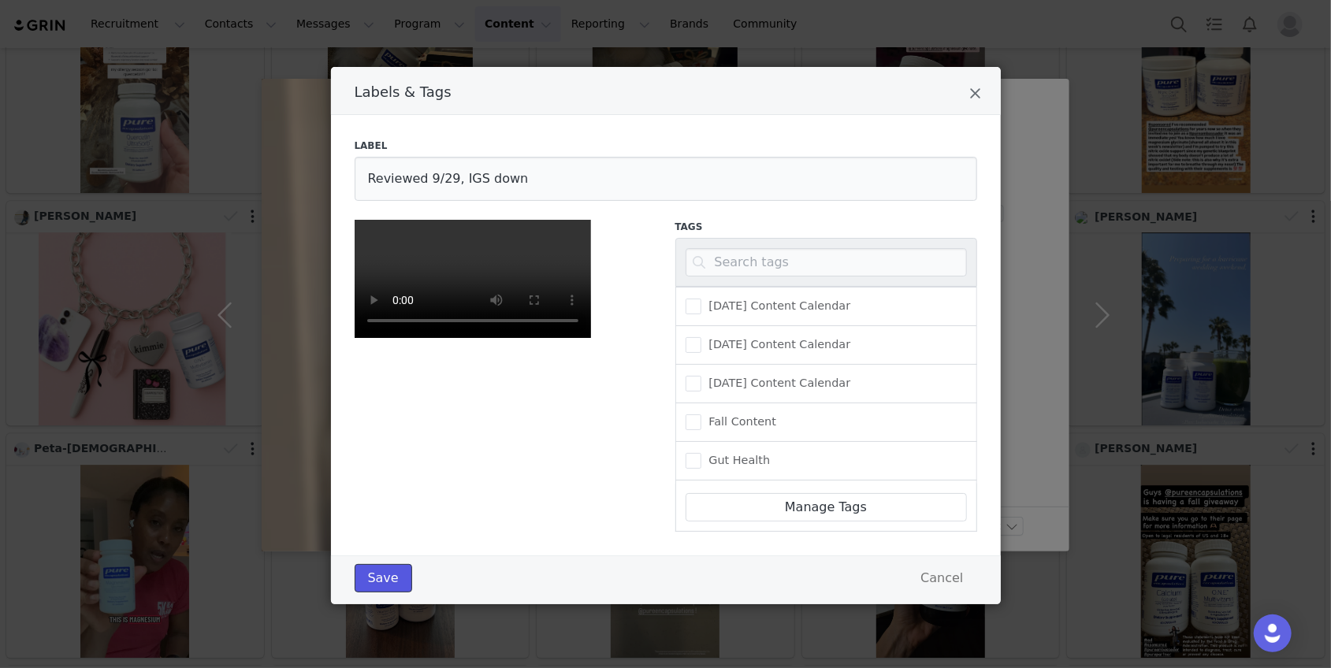
click at [381, 593] on button "Save" at bounding box center [384, 578] width 58 height 28
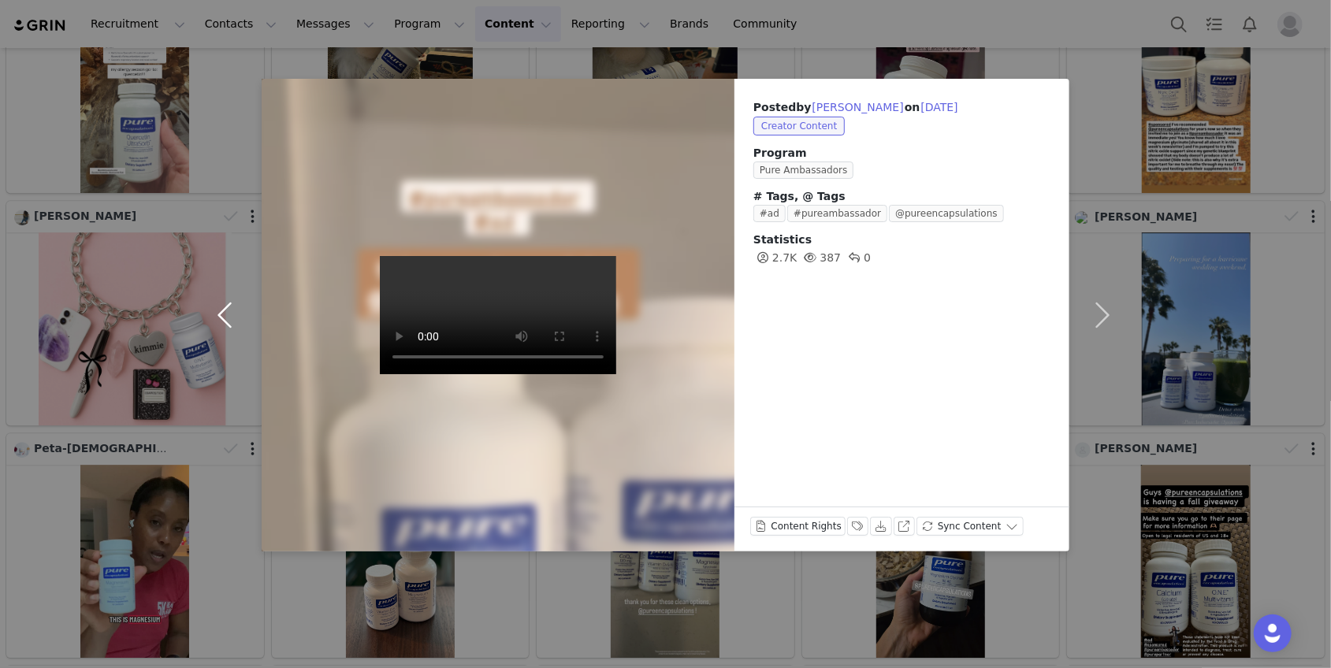
click at [229, 329] on button "button" at bounding box center [228, 315] width 66 height 473
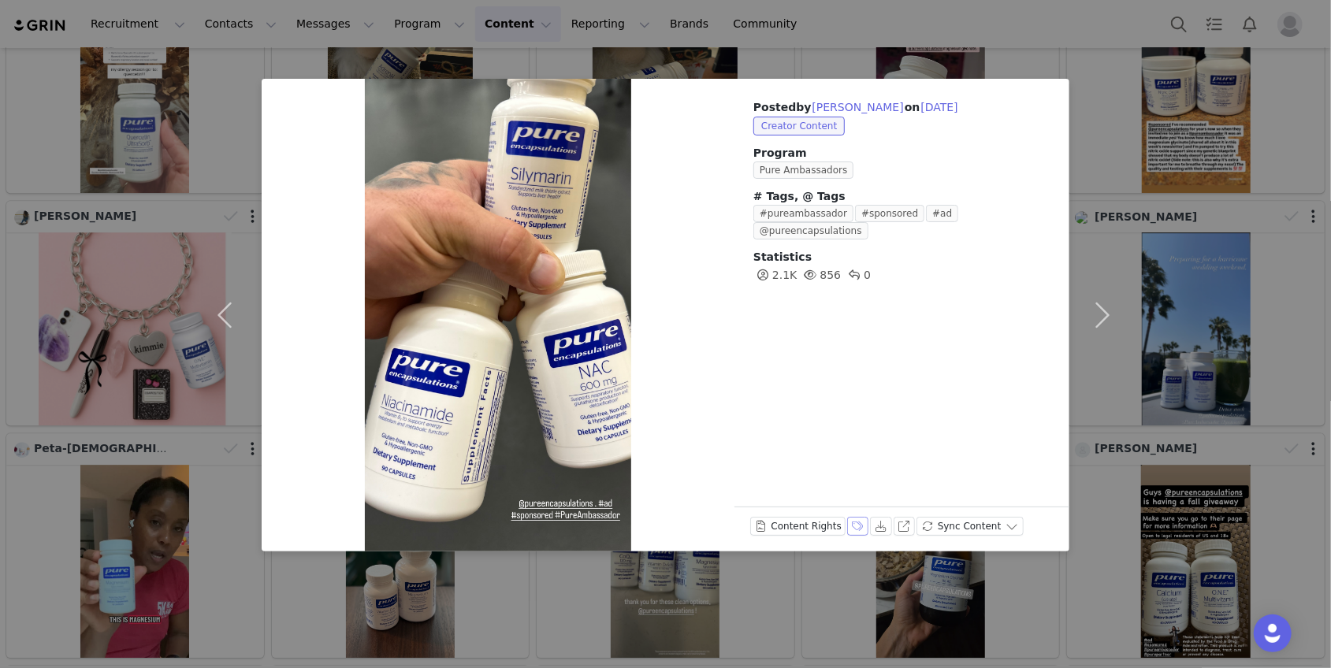
click at [847, 524] on button "Labels & Tags" at bounding box center [858, 526] width 22 height 19
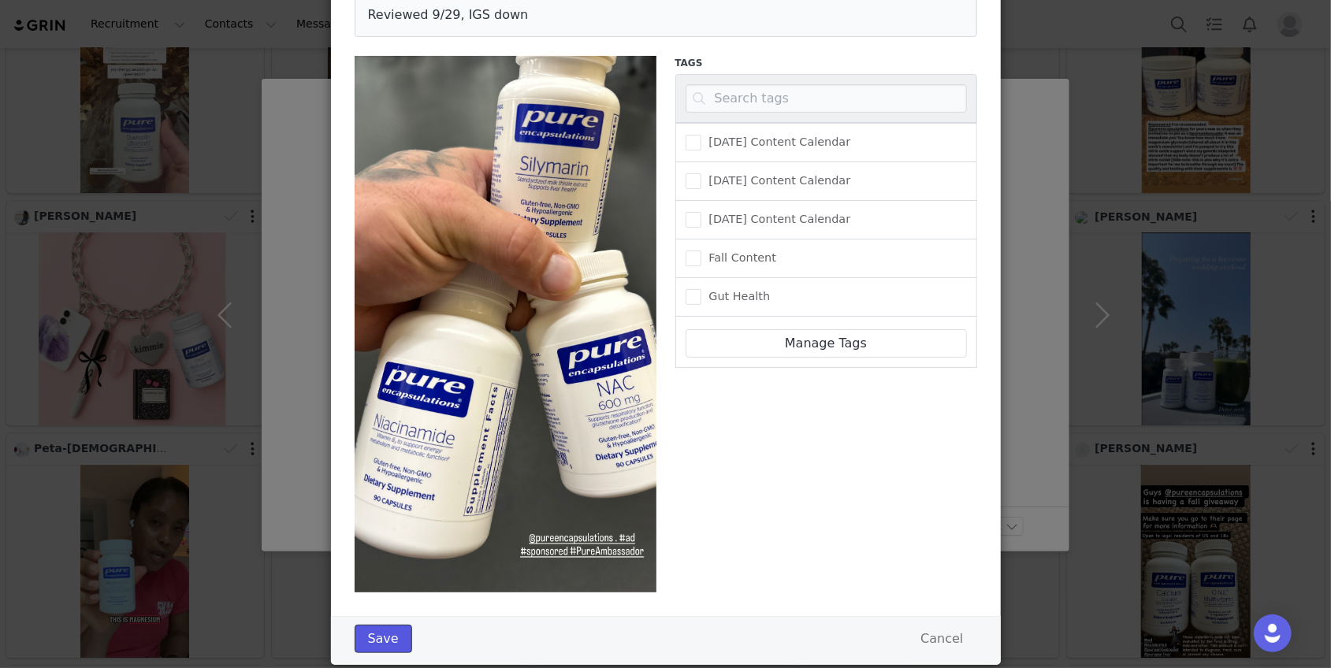
click at [385, 636] on button "Save" at bounding box center [384, 639] width 58 height 28
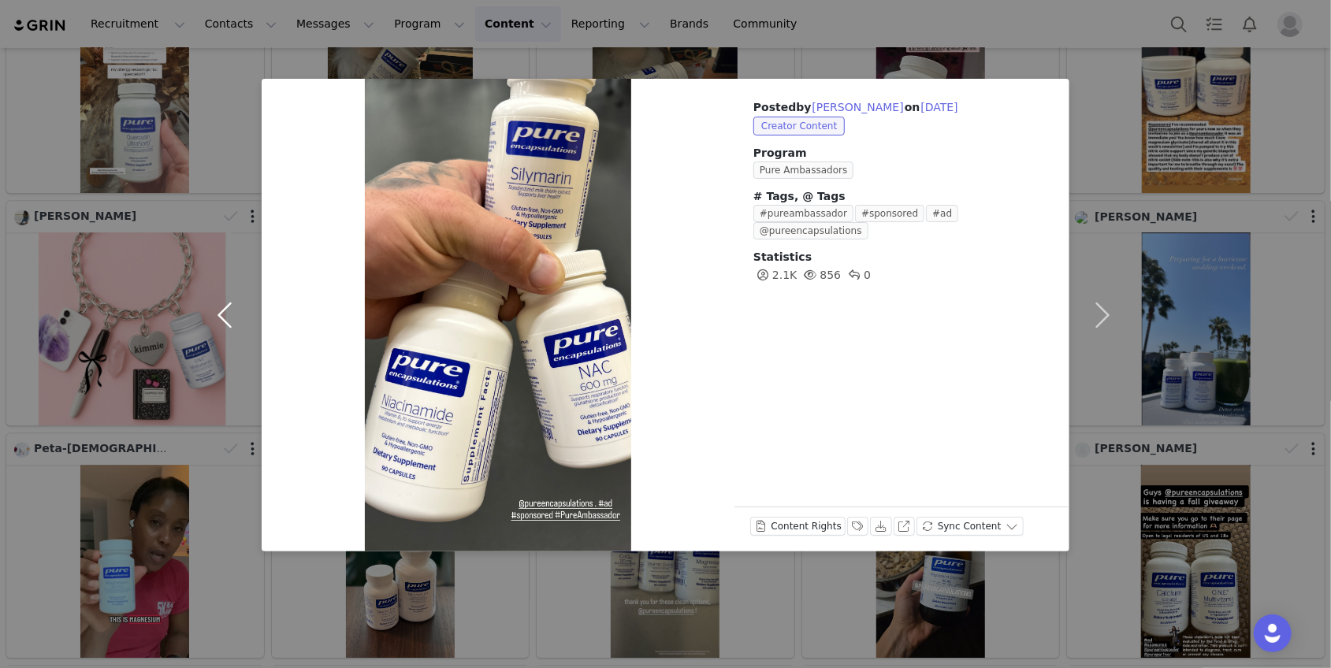
click at [224, 315] on button "button" at bounding box center [228, 315] width 66 height 473
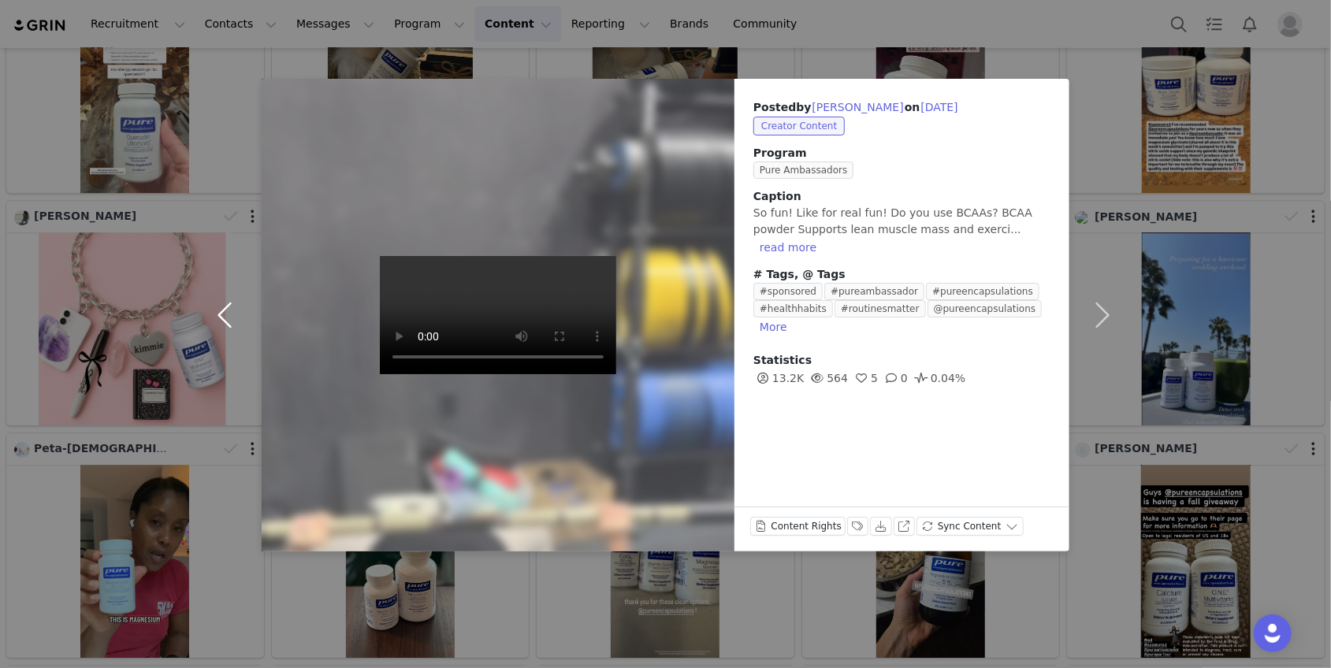
click at [218, 309] on button "button" at bounding box center [228, 315] width 66 height 473
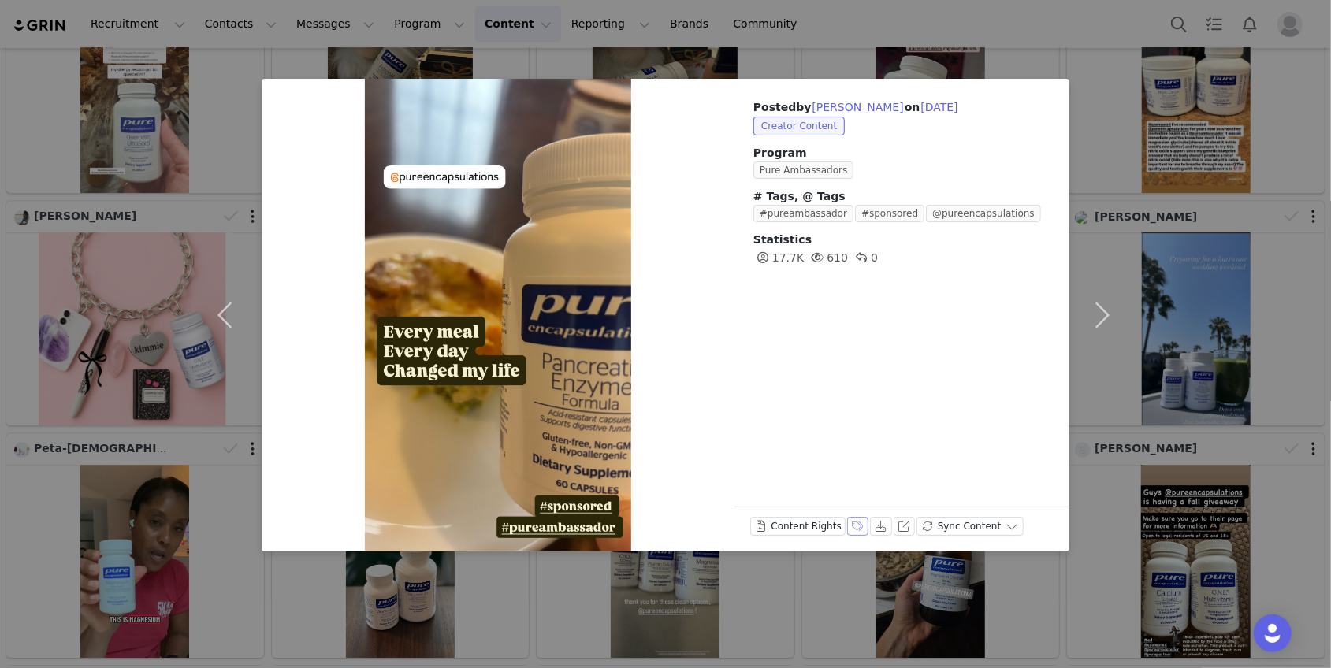
click at [859, 526] on button "Labels & Tags" at bounding box center [858, 526] width 22 height 19
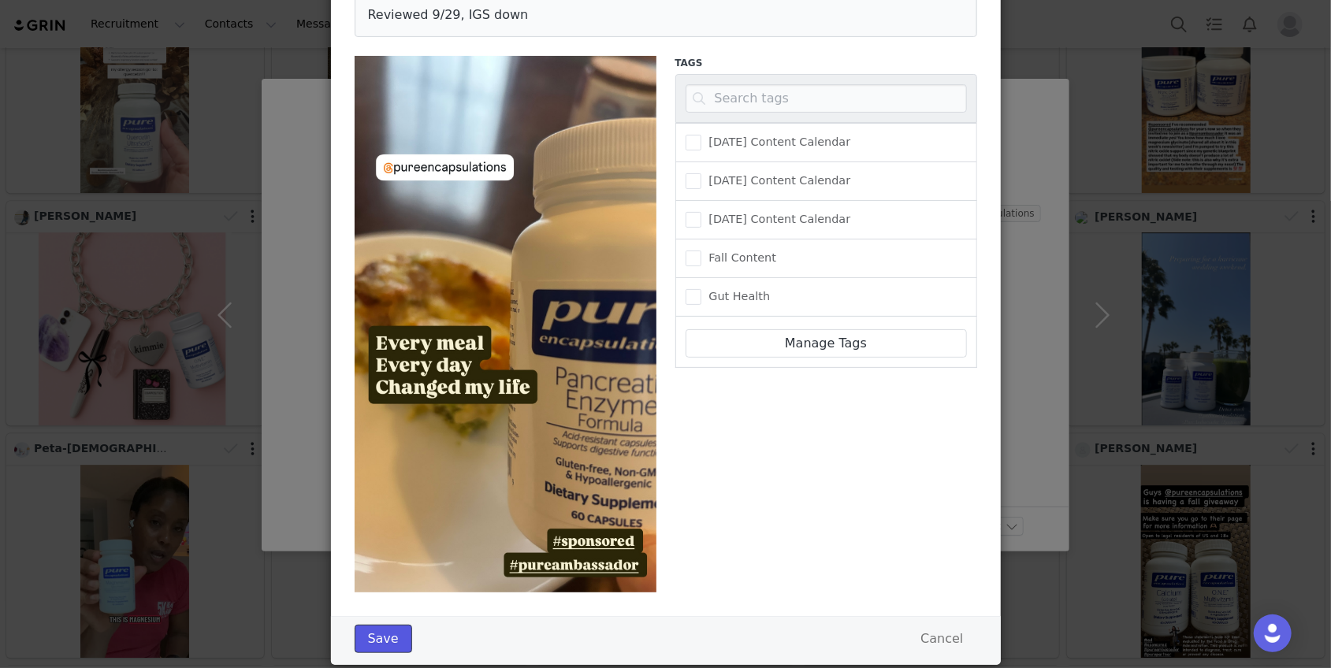
click at [389, 645] on button "Save" at bounding box center [384, 639] width 58 height 28
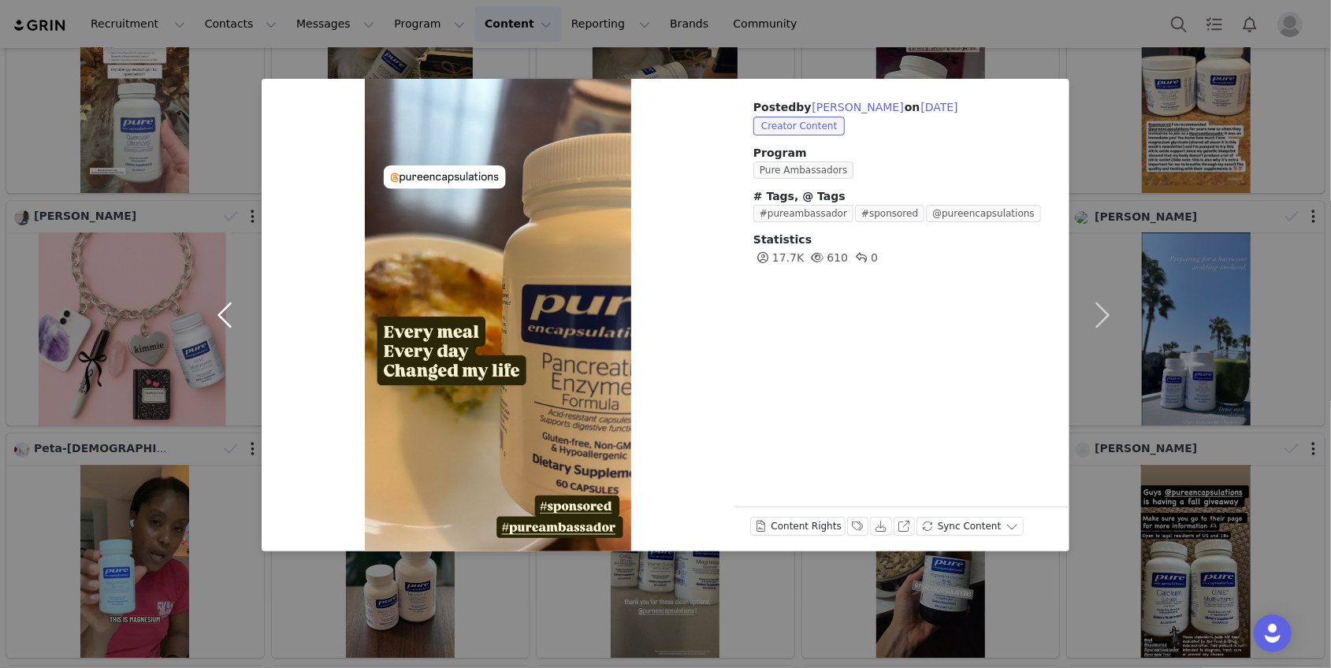
click at [229, 314] on button "button" at bounding box center [228, 315] width 66 height 473
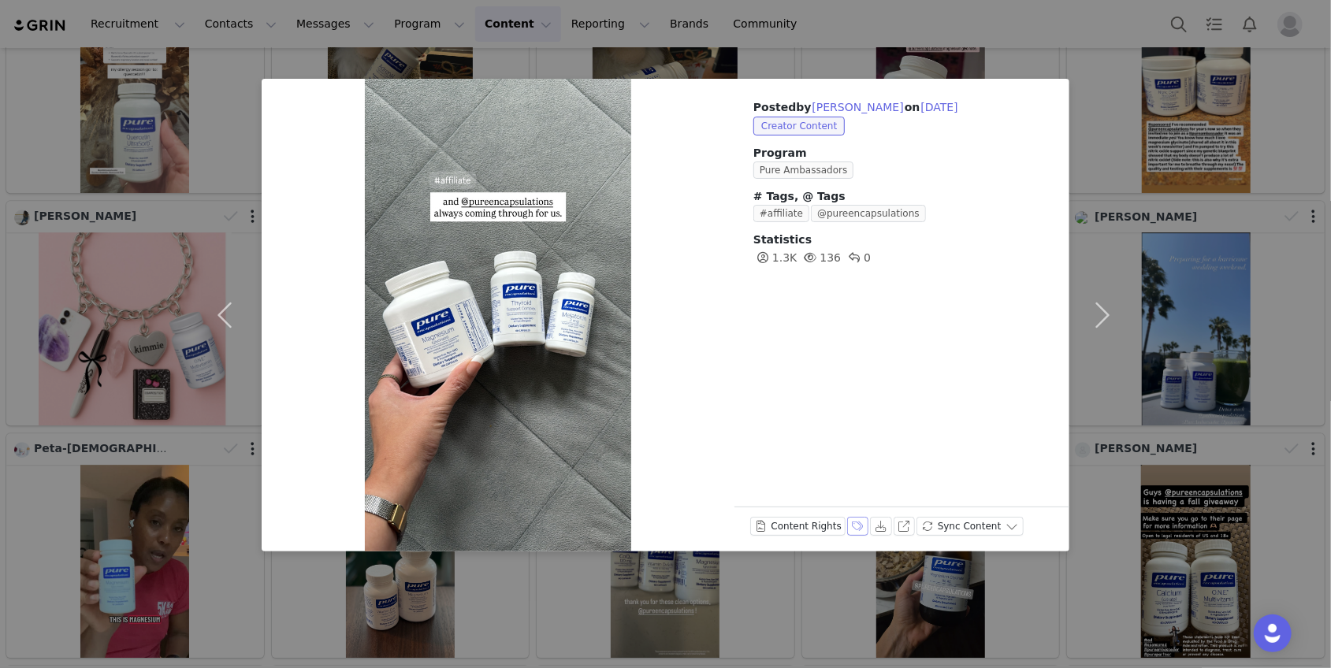
click at [854, 526] on button "Labels & Tags" at bounding box center [858, 526] width 22 height 19
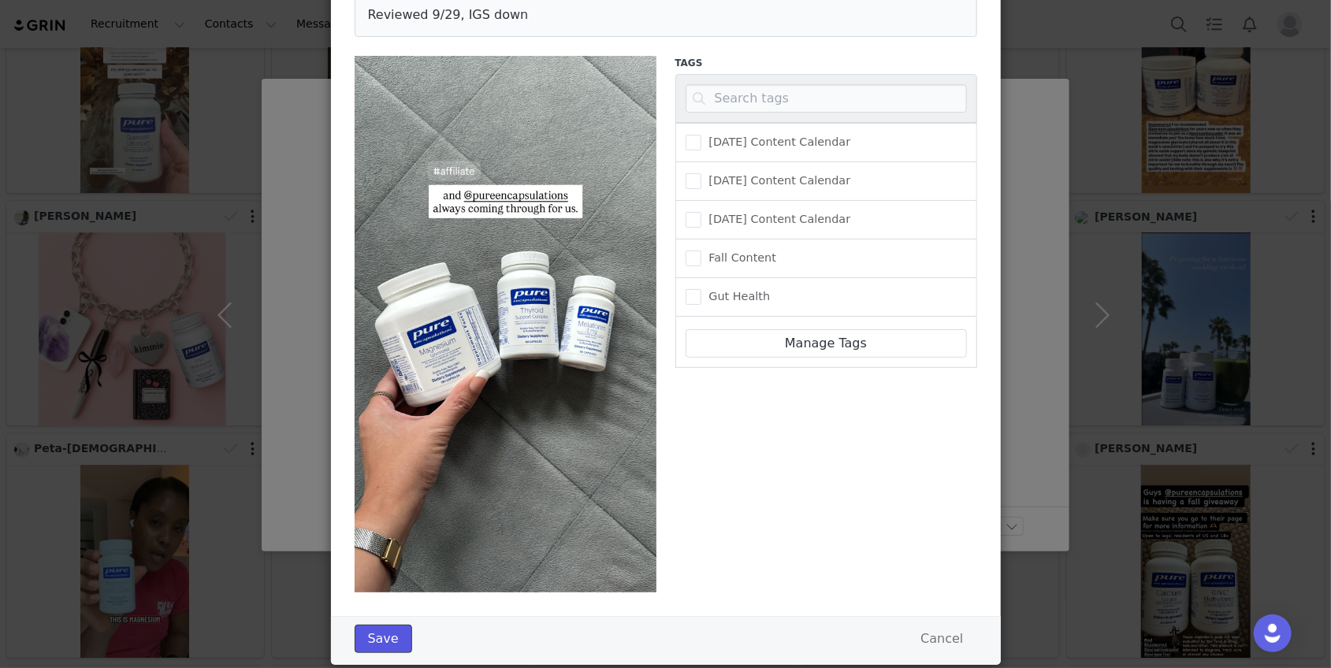
click at [389, 638] on button "Save" at bounding box center [384, 639] width 58 height 28
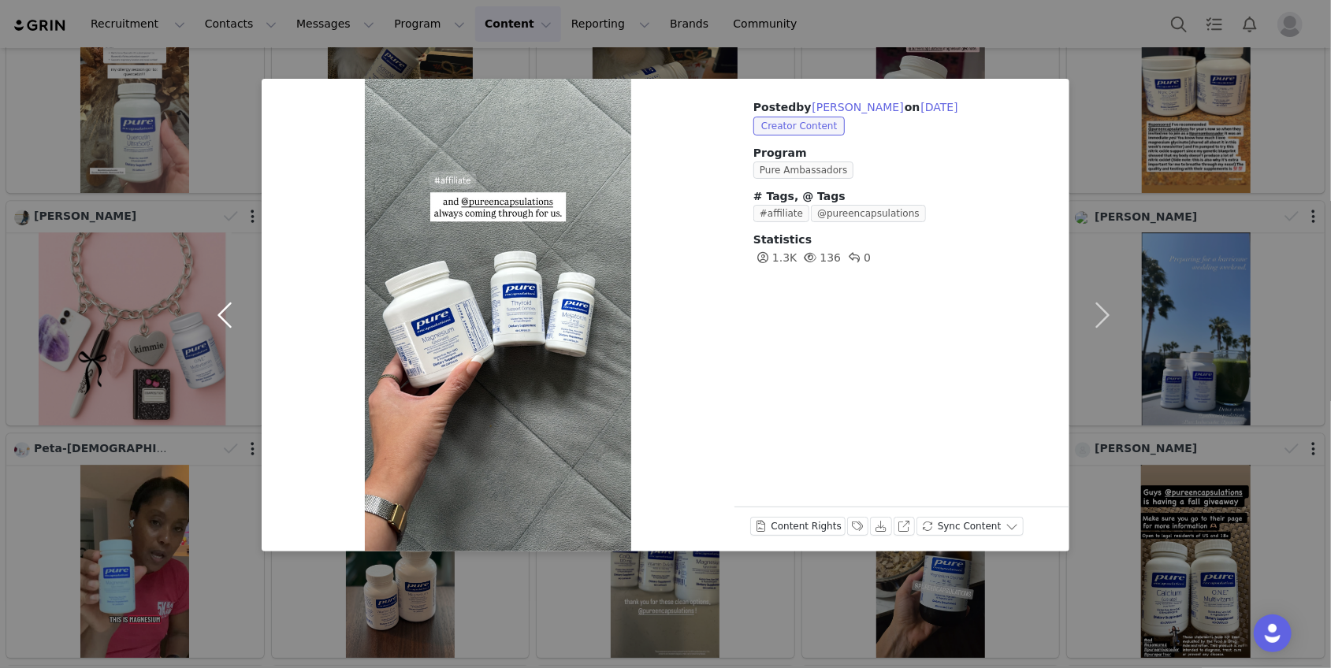
click at [234, 318] on button "button" at bounding box center [228, 315] width 66 height 473
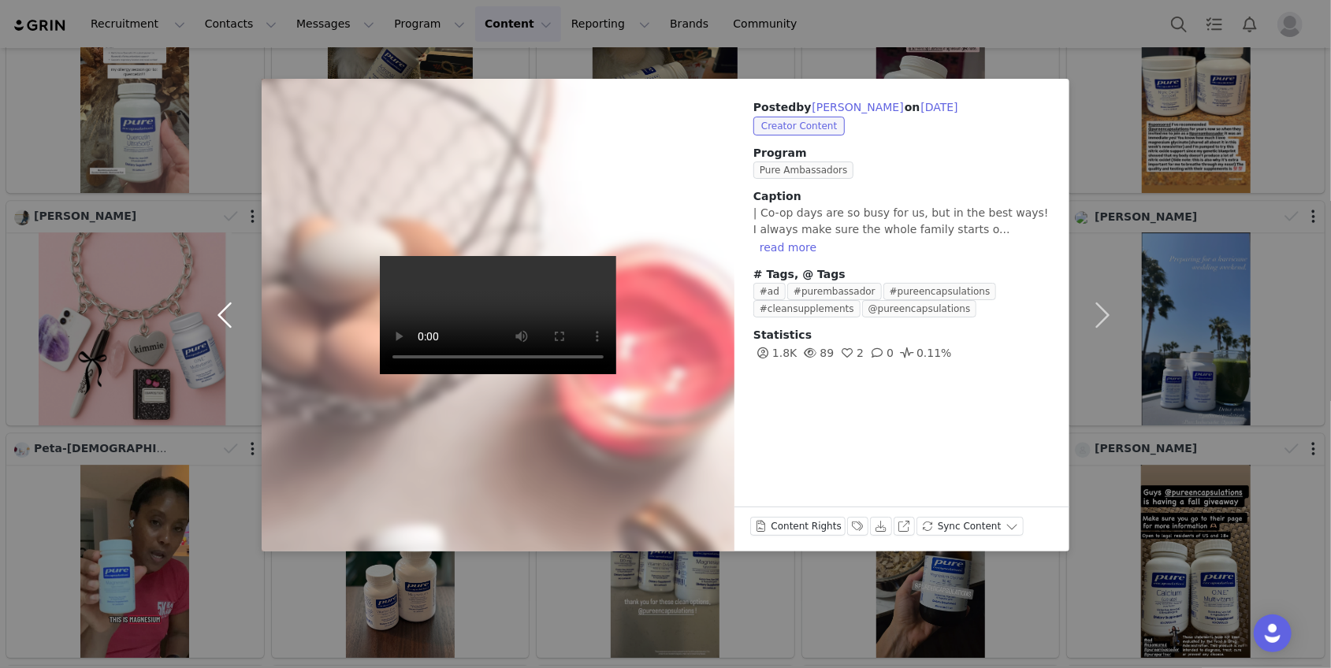
click at [229, 323] on button "button" at bounding box center [228, 315] width 66 height 473
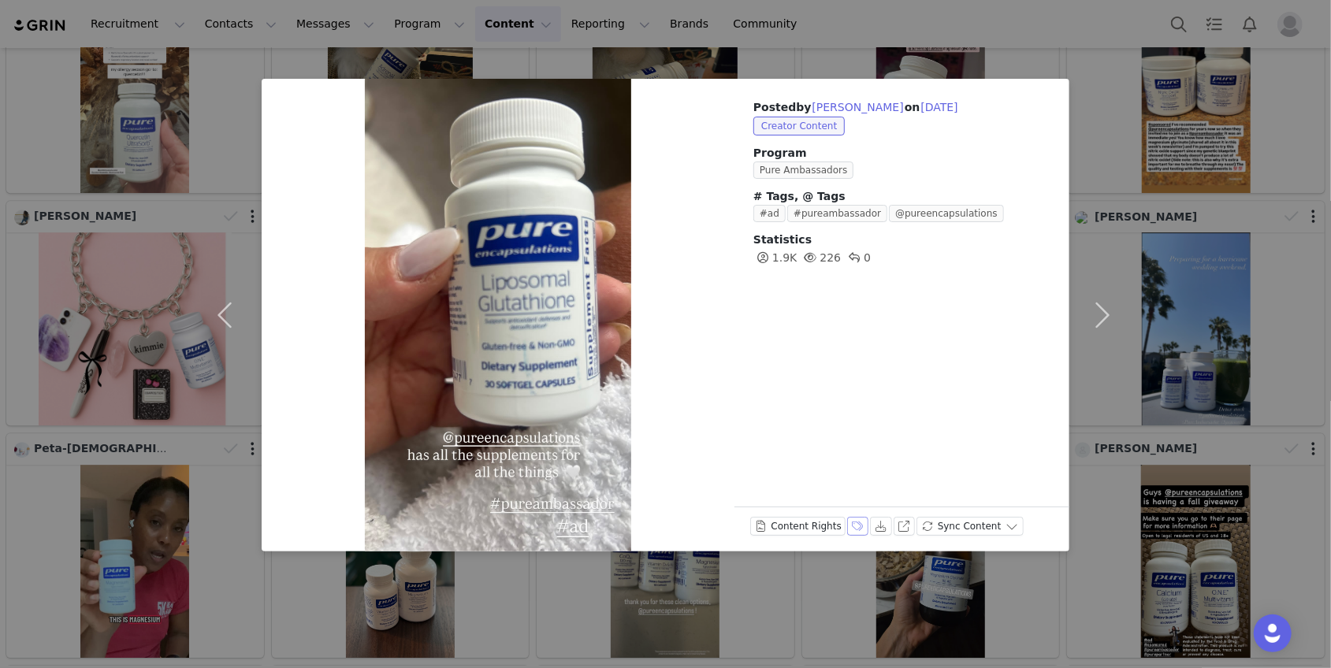
click at [854, 521] on button "Labels & Tags" at bounding box center [858, 526] width 22 height 19
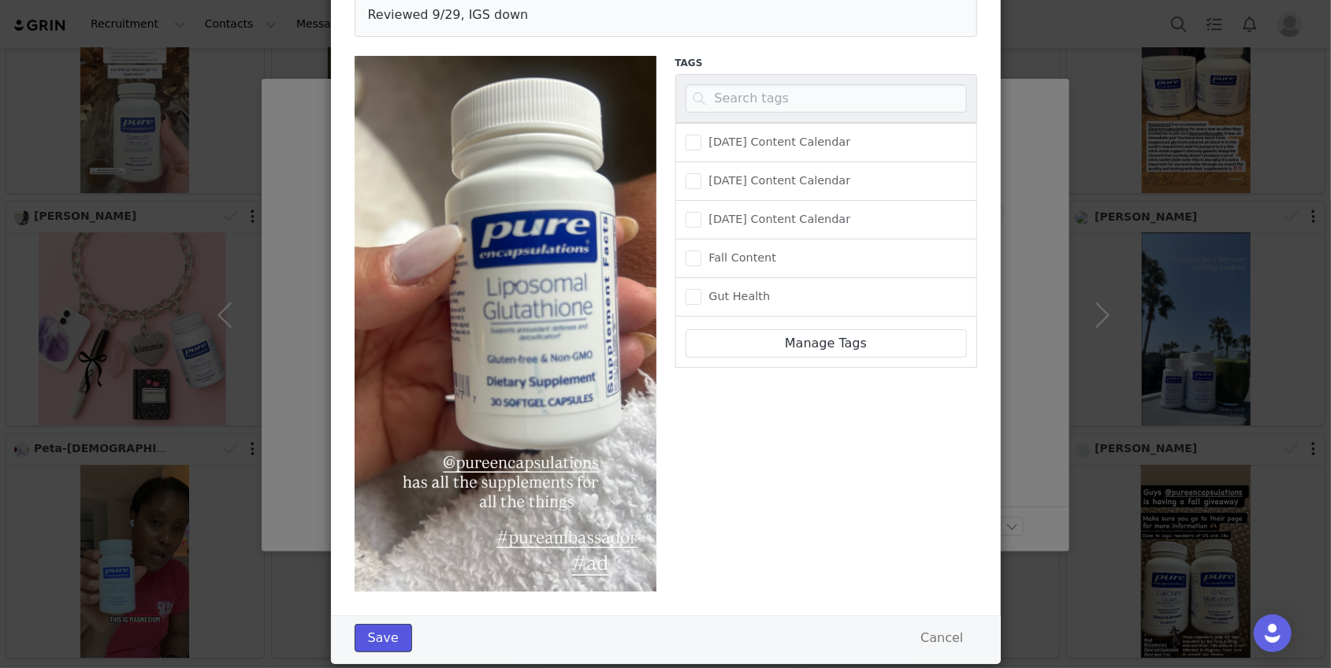
click at [394, 628] on button "Save" at bounding box center [384, 638] width 58 height 28
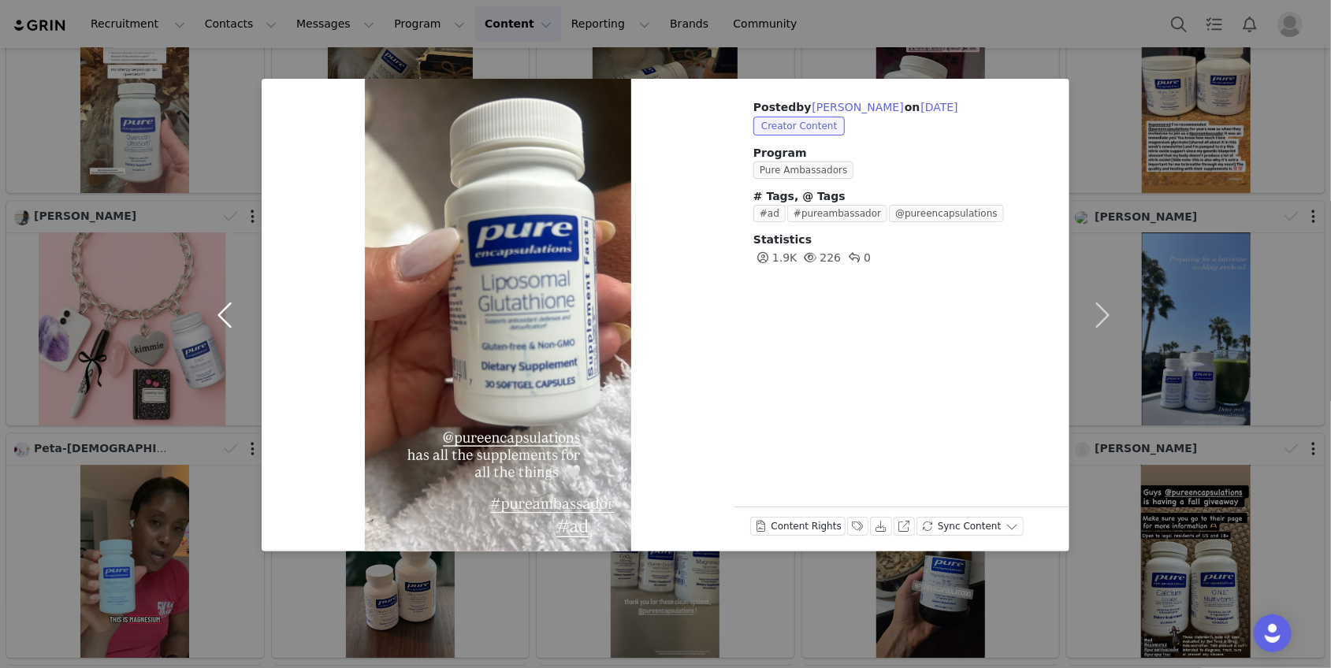
click at [232, 321] on button "button" at bounding box center [228, 315] width 66 height 473
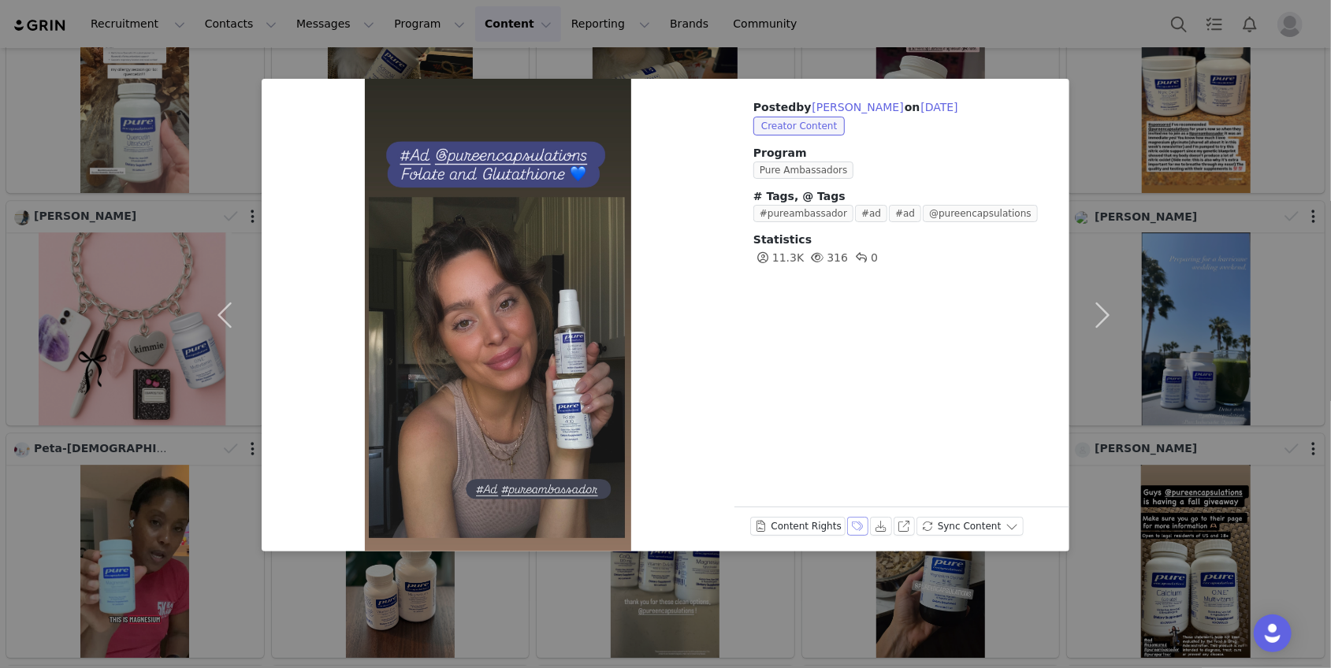
click at [850, 531] on button "Labels & Tags" at bounding box center [858, 526] width 22 height 19
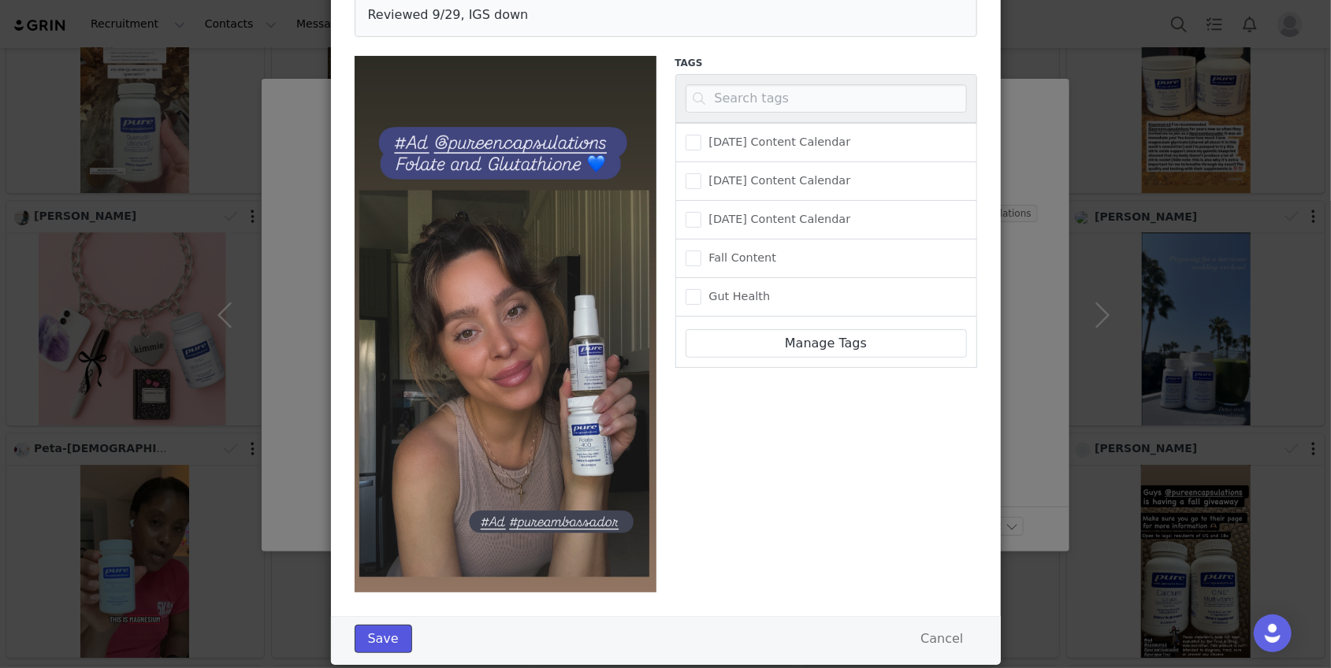
click at [373, 633] on button "Save" at bounding box center [384, 639] width 58 height 28
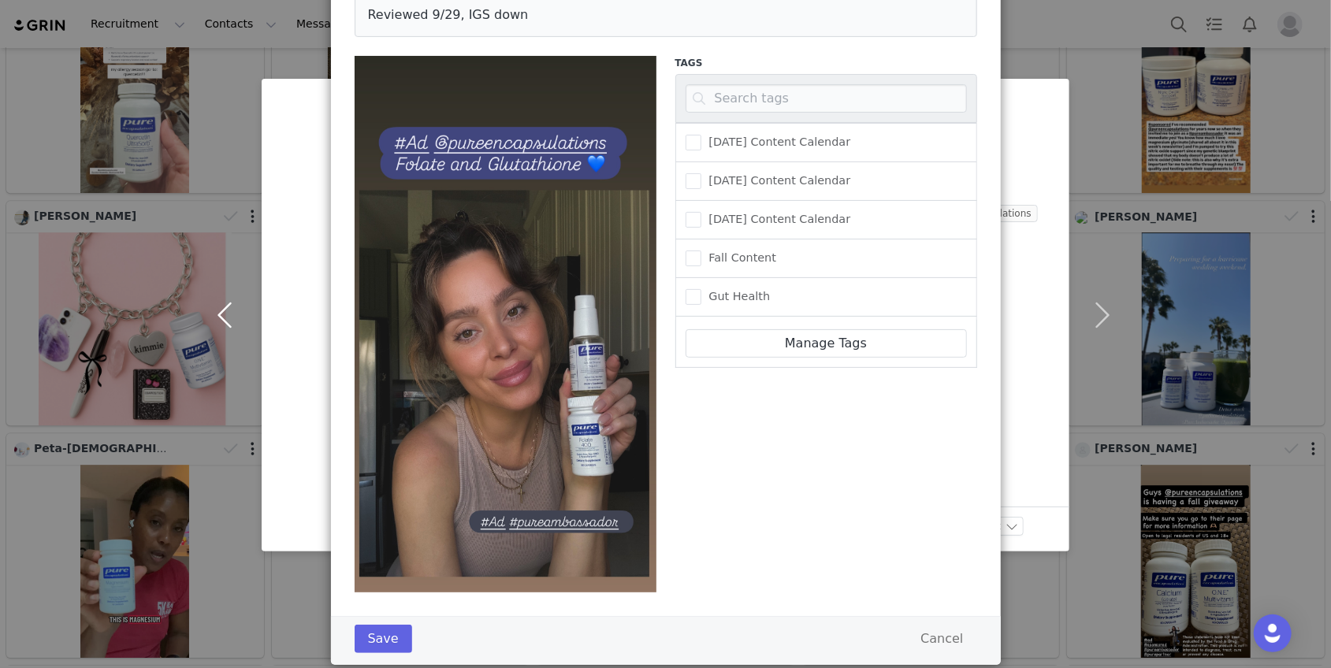
click at [235, 316] on button "button" at bounding box center [228, 315] width 66 height 473
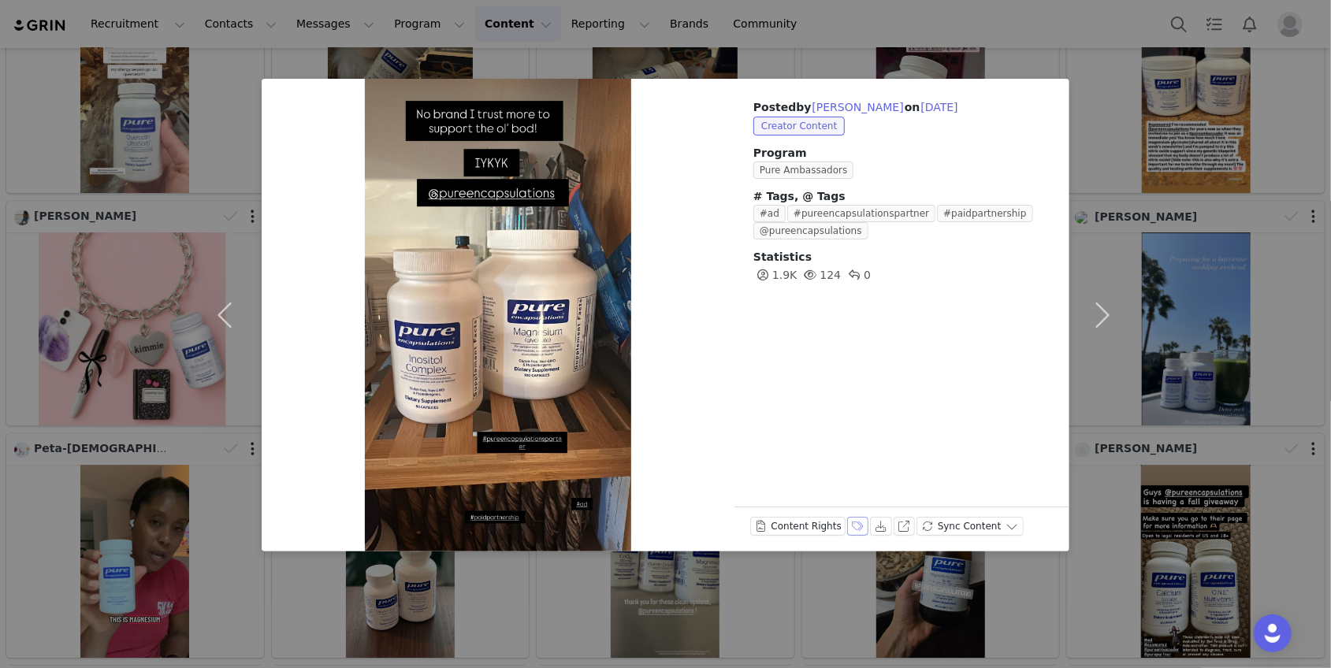
click at [854, 524] on button "Labels & Tags" at bounding box center [858, 526] width 22 height 19
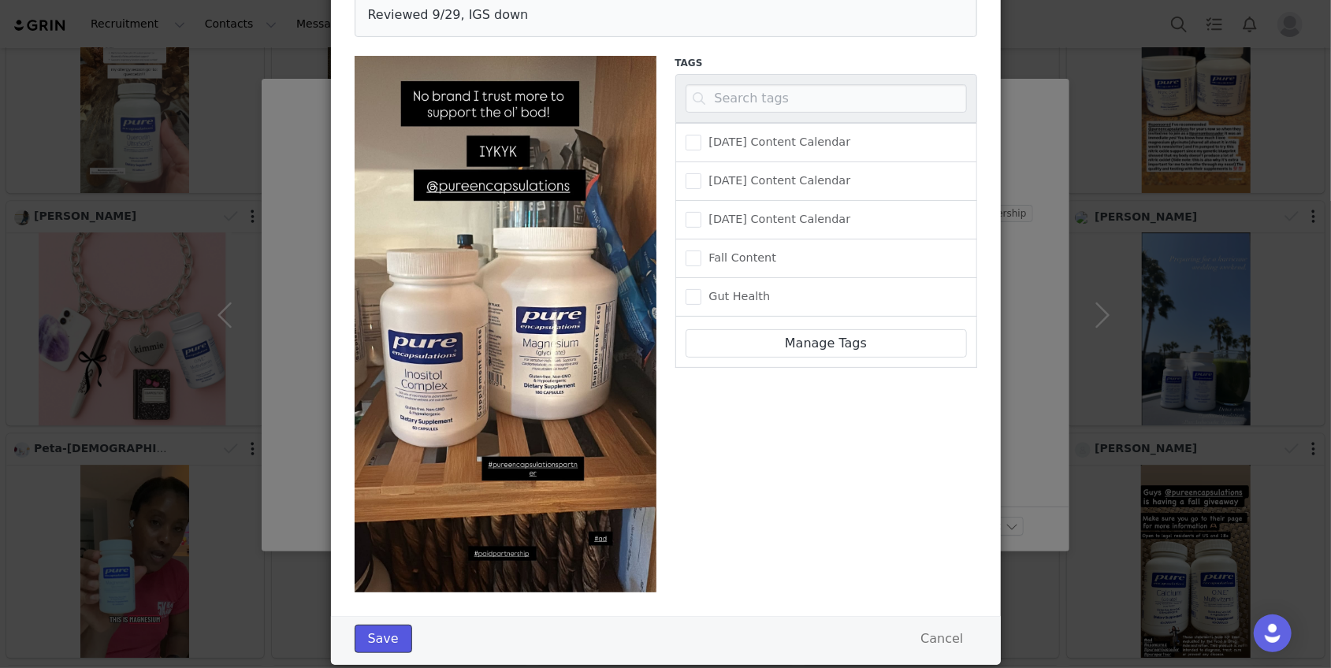
click at [389, 640] on button "Save" at bounding box center [384, 639] width 58 height 28
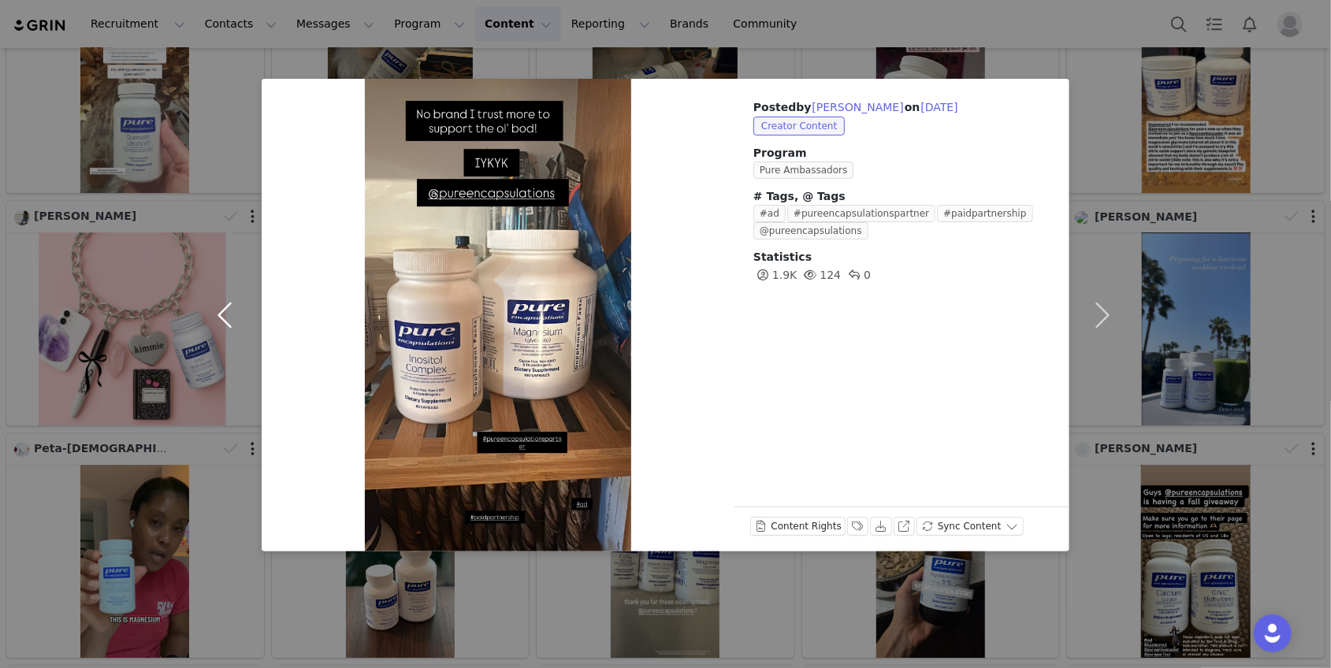
click at [233, 306] on button "button" at bounding box center [228, 315] width 66 height 473
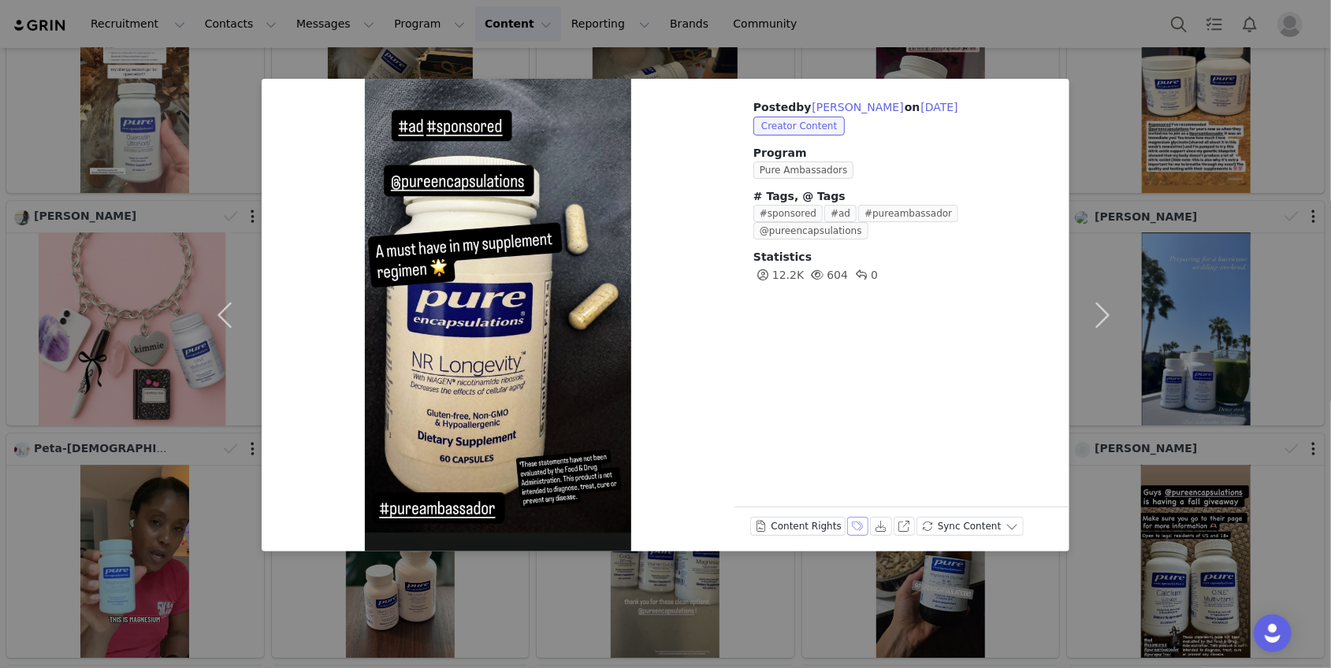
click at [855, 523] on button "Labels & Tags" at bounding box center [858, 526] width 22 height 19
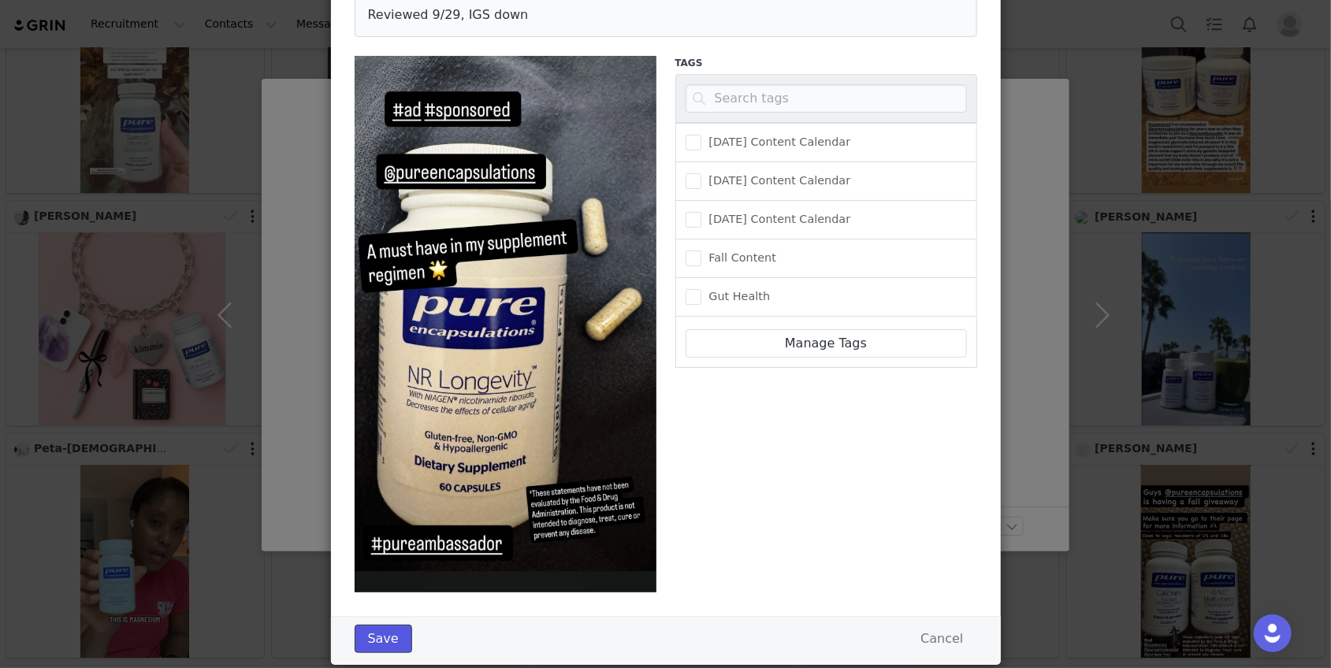
click at [381, 640] on button "Save" at bounding box center [384, 639] width 58 height 28
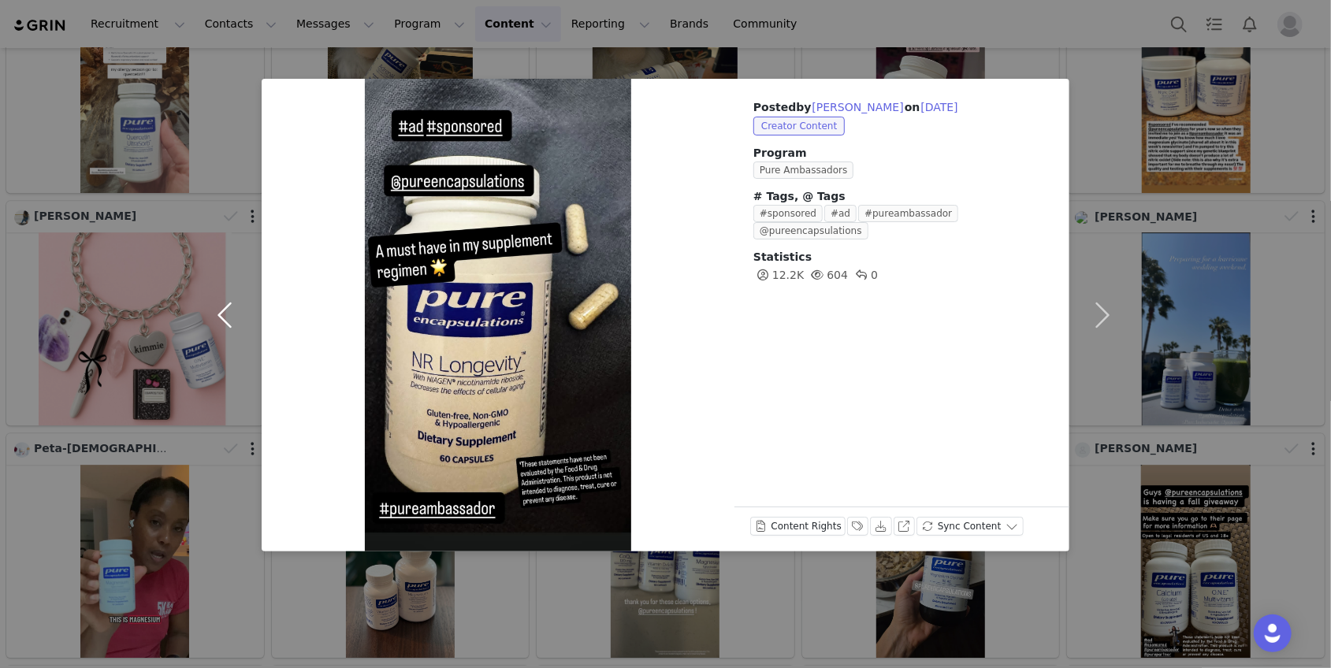
click at [233, 311] on button "button" at bounding box center [228, 315] width 66 height 473
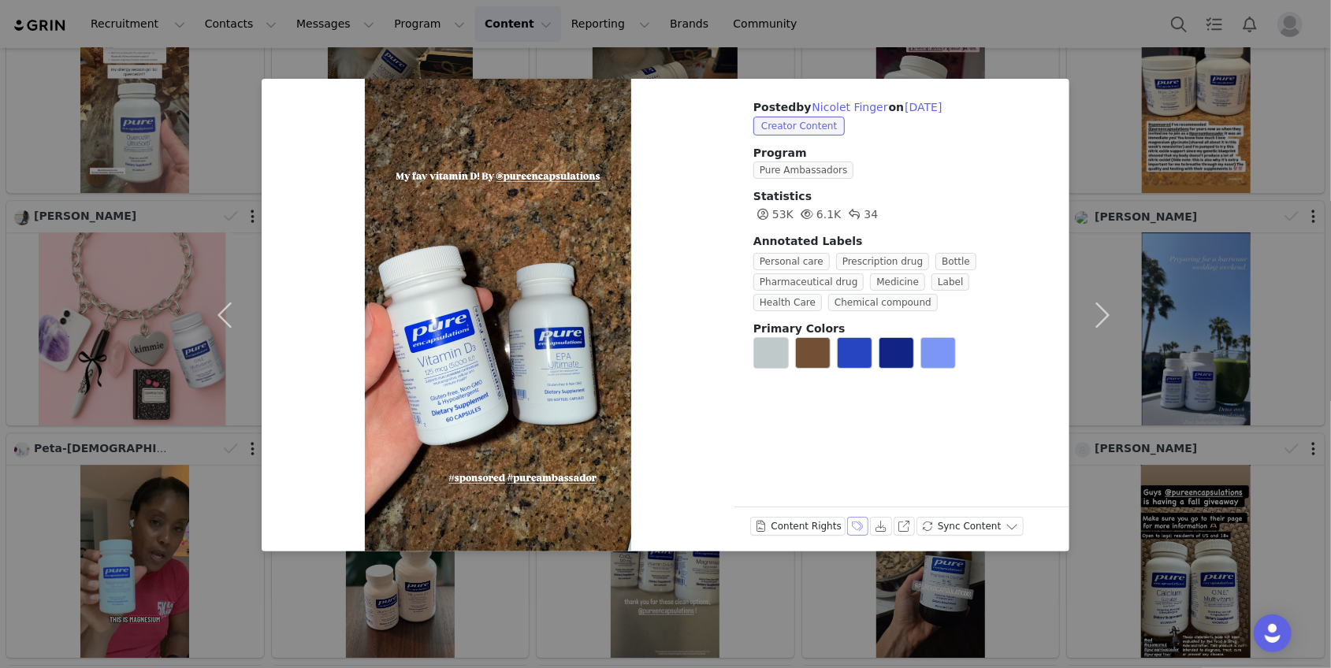
click at [850, 526] on button "Labels & Tags" at bounding box center [858, 526] width 22 height 19
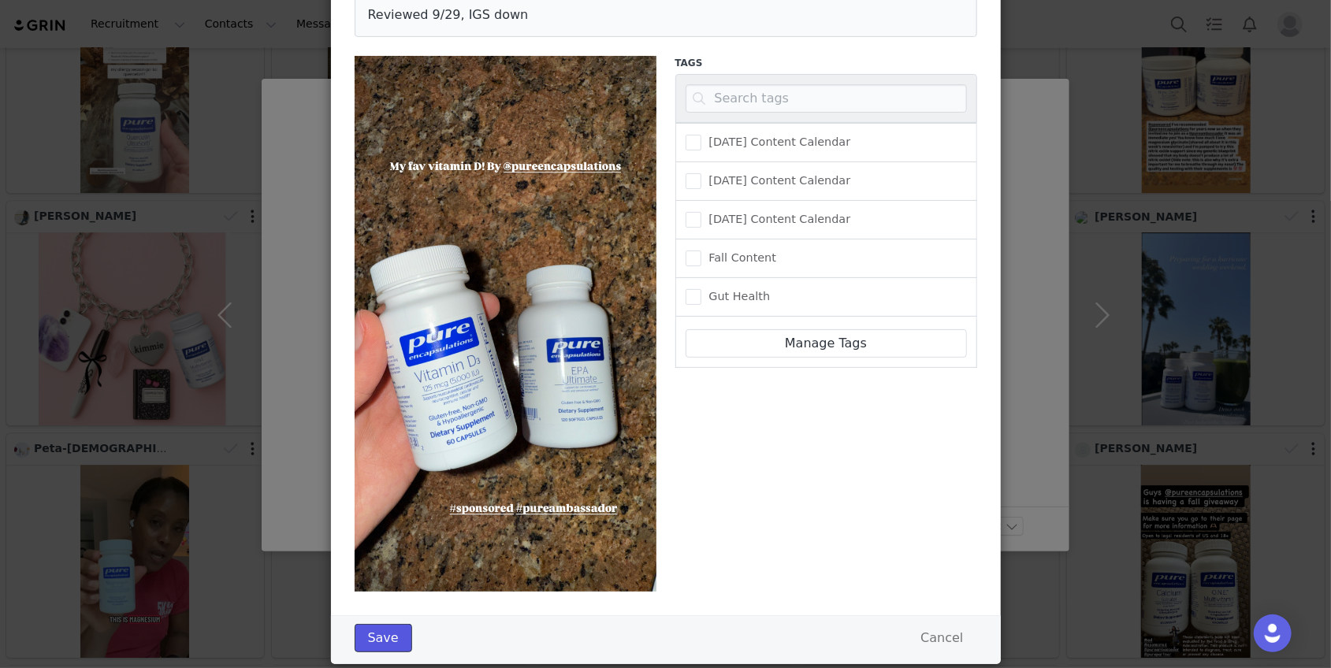
click at [396, 634] on button "Save" at bounding box center [384, 638] width 58 height 28
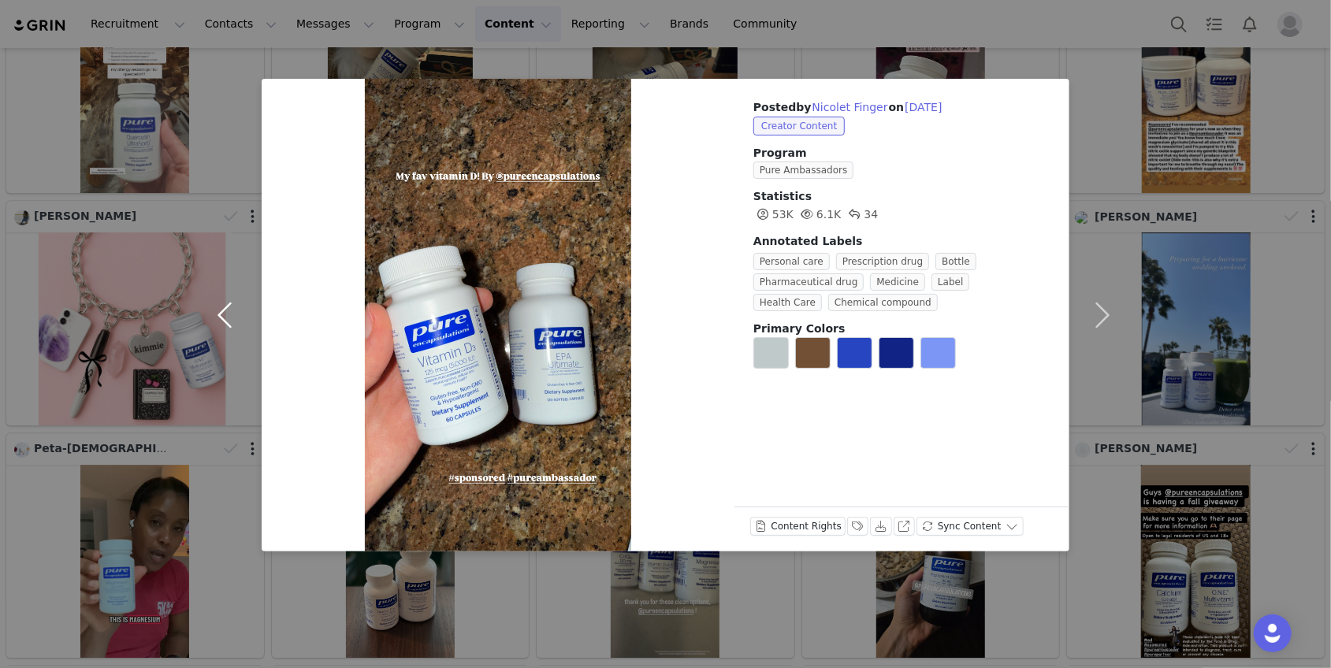
click at [239, 317] on button "button" at bounding box center [228, 315] width 66 height 473
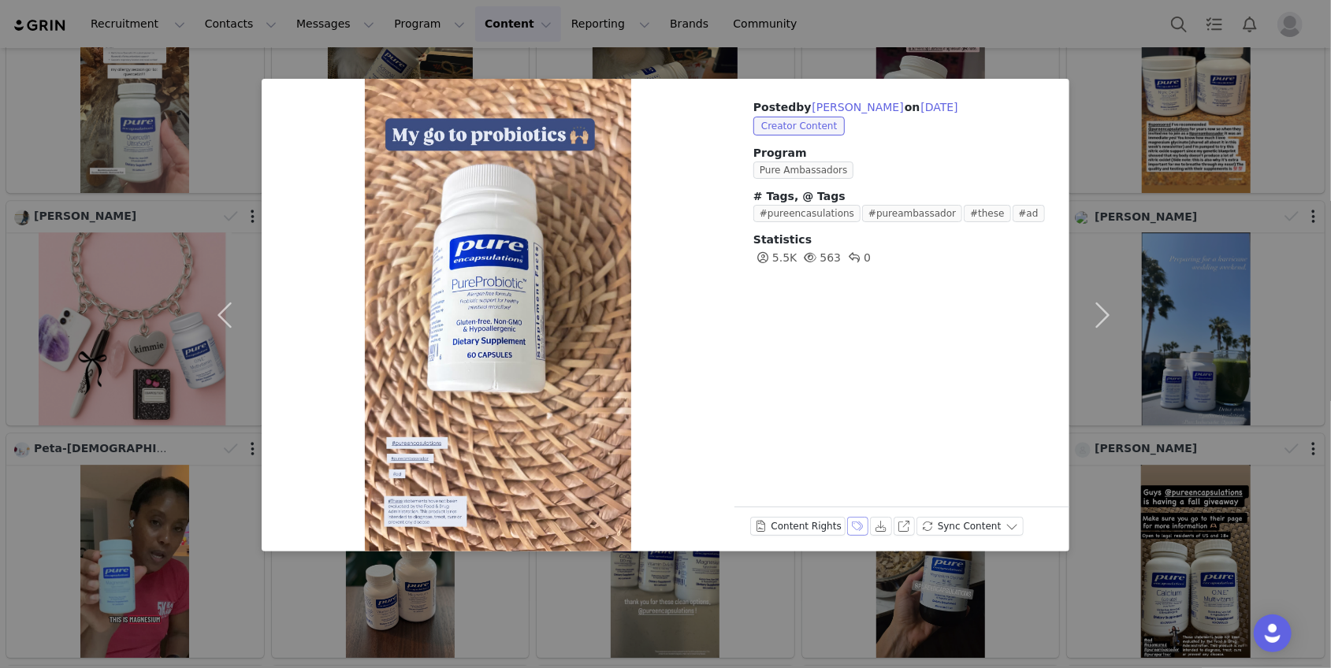
click at [852, 526] on button "Labels & Tags" at bounding box center [858, 526] width 22 height 19
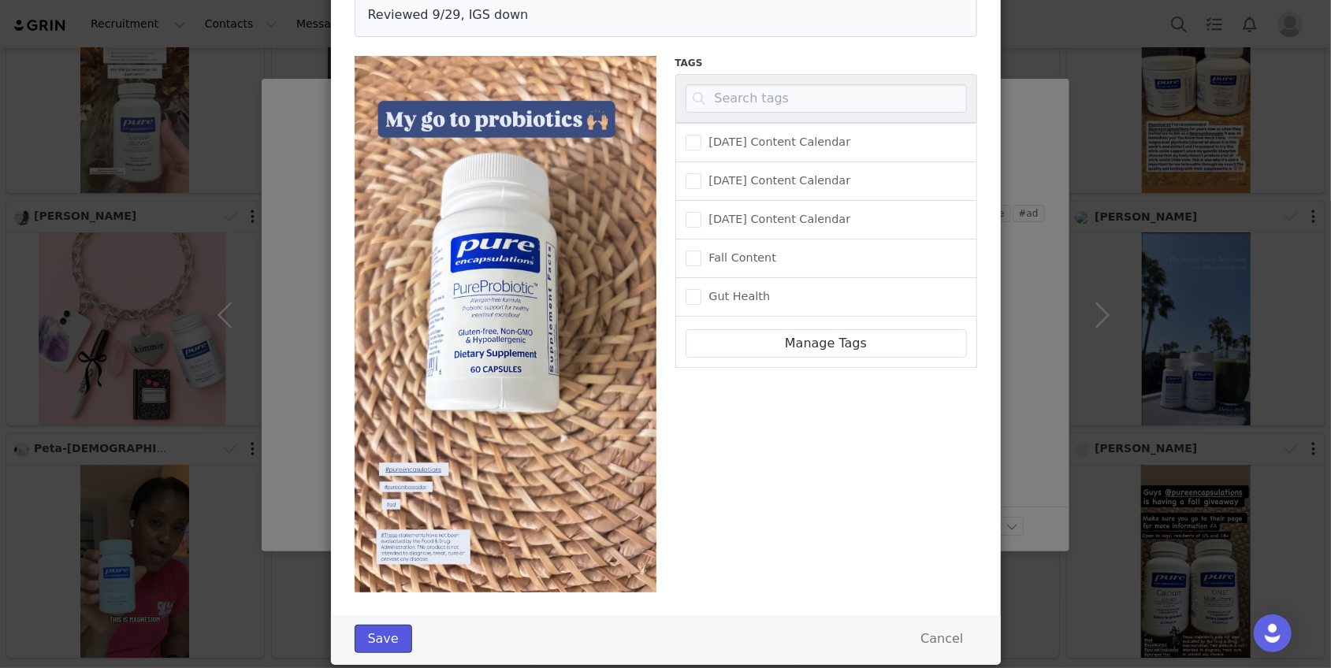
click at [398, 630] on button "Save" at bounding box center [384, 639] width 58 height 28
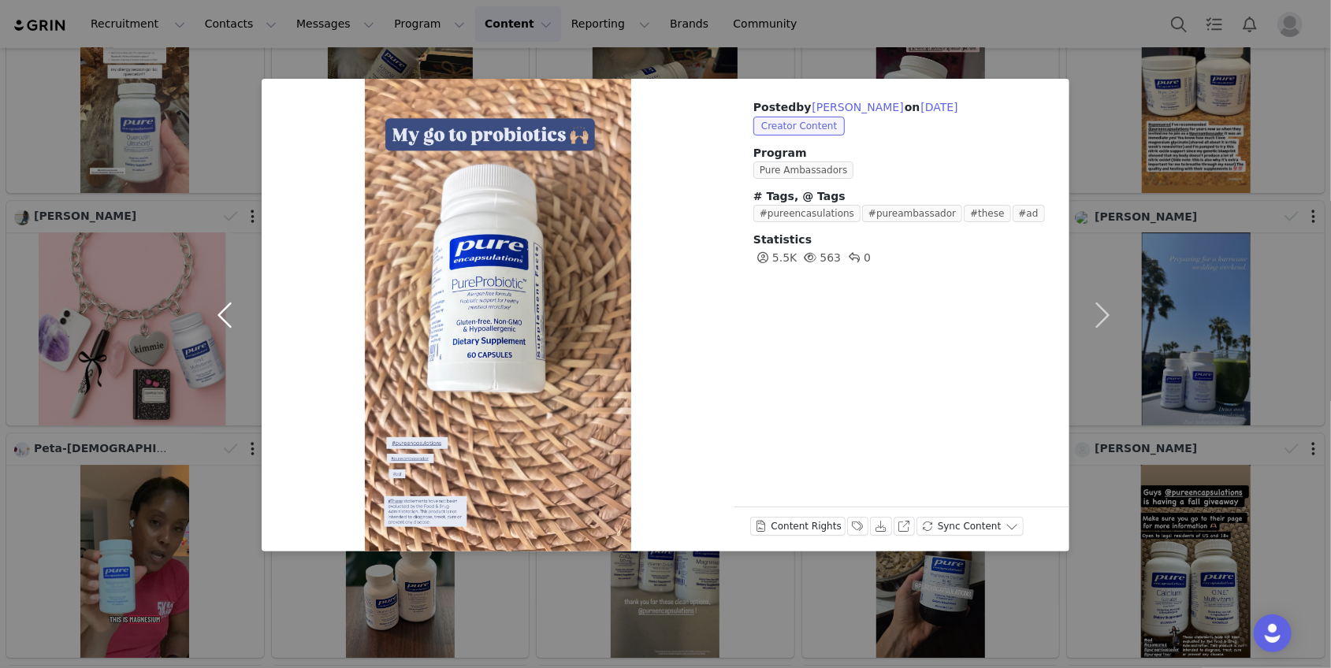
click at [227, 325] on button "button" at bounding box center [228, 315] width 66 height 473
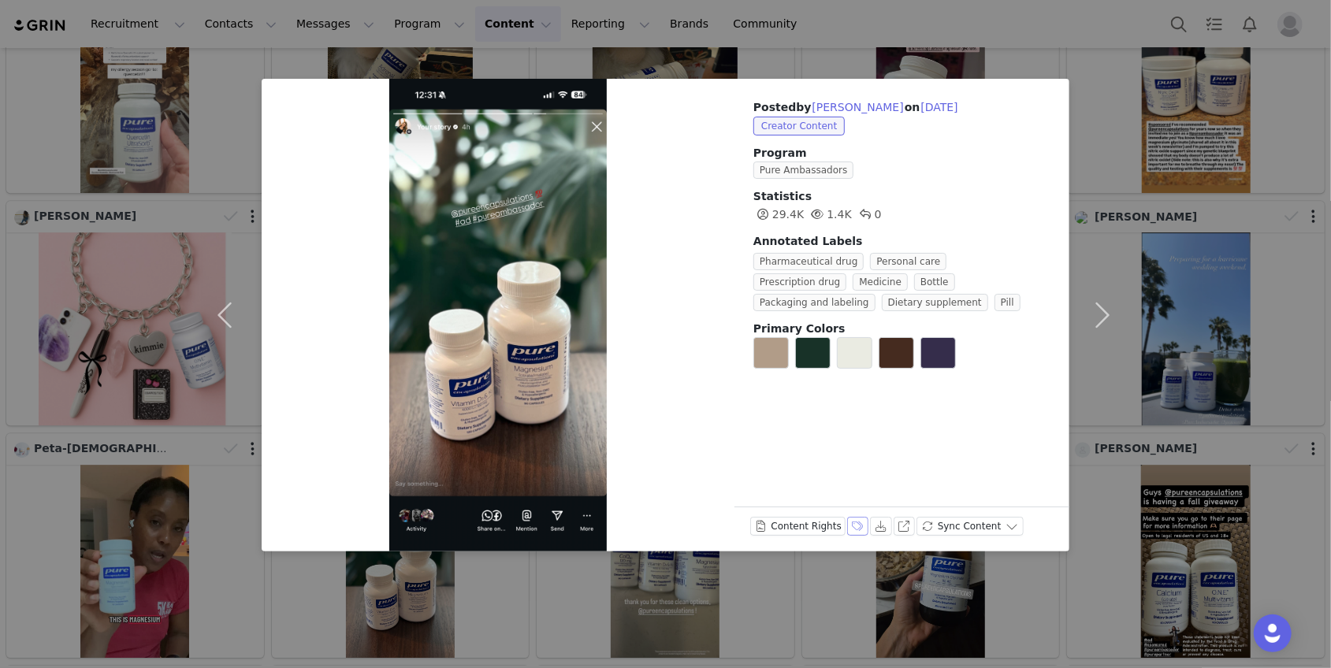
click at [853, 528] on button "Labels & Tags" at bounding box center [858, 526] width 22 height 19
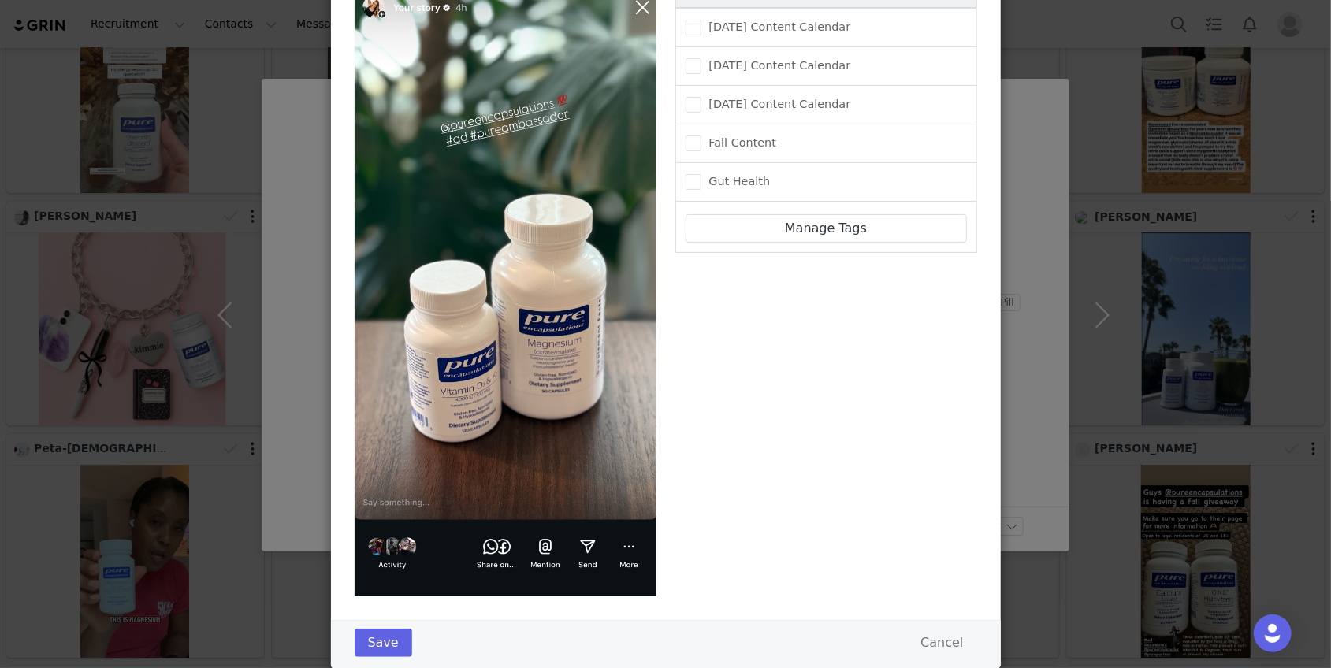
scroll to position [318, 0]
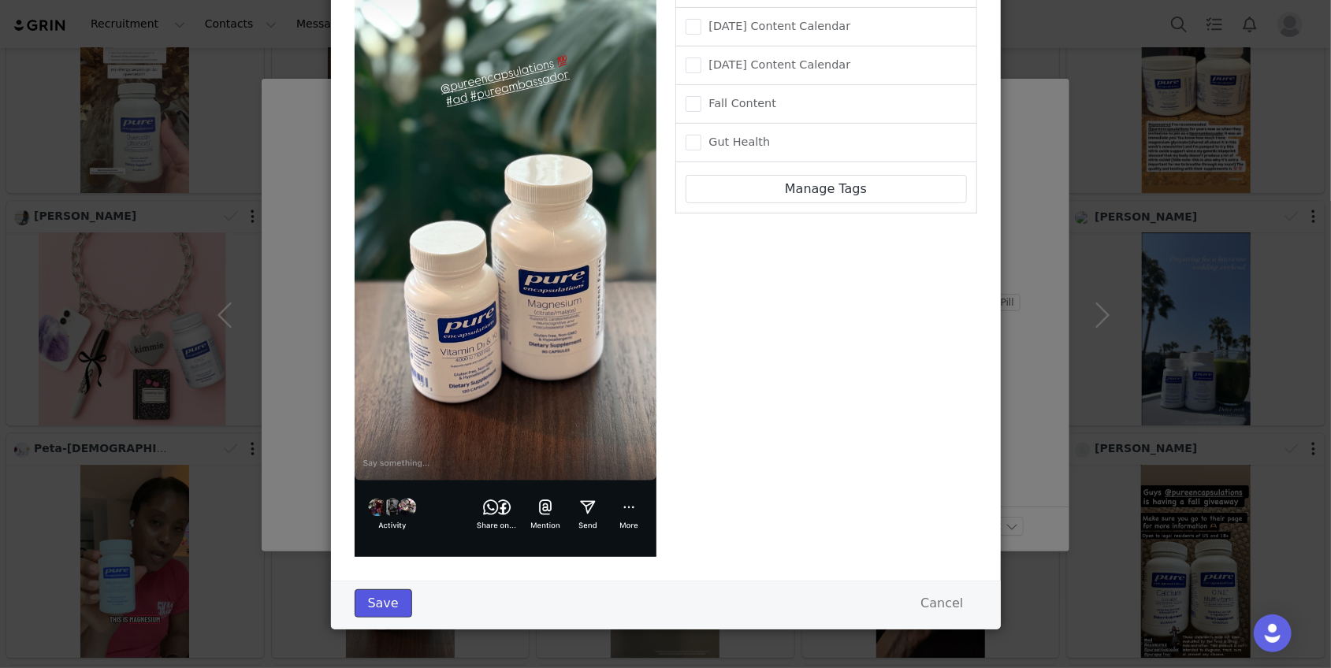
click at [391, 598] on button "Save" at bounding box center [384, 604] width 58 height 28
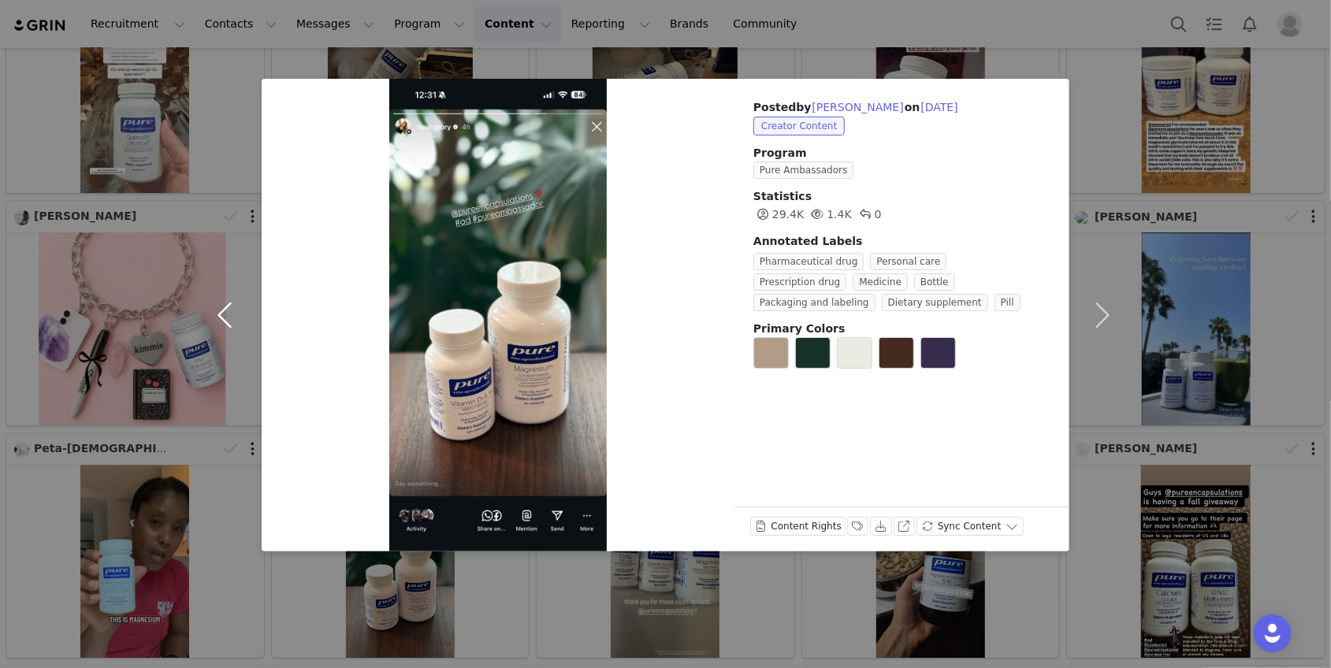
click at [234, 312] on button "button" at bounding box center [228, 315] width 66 height 473
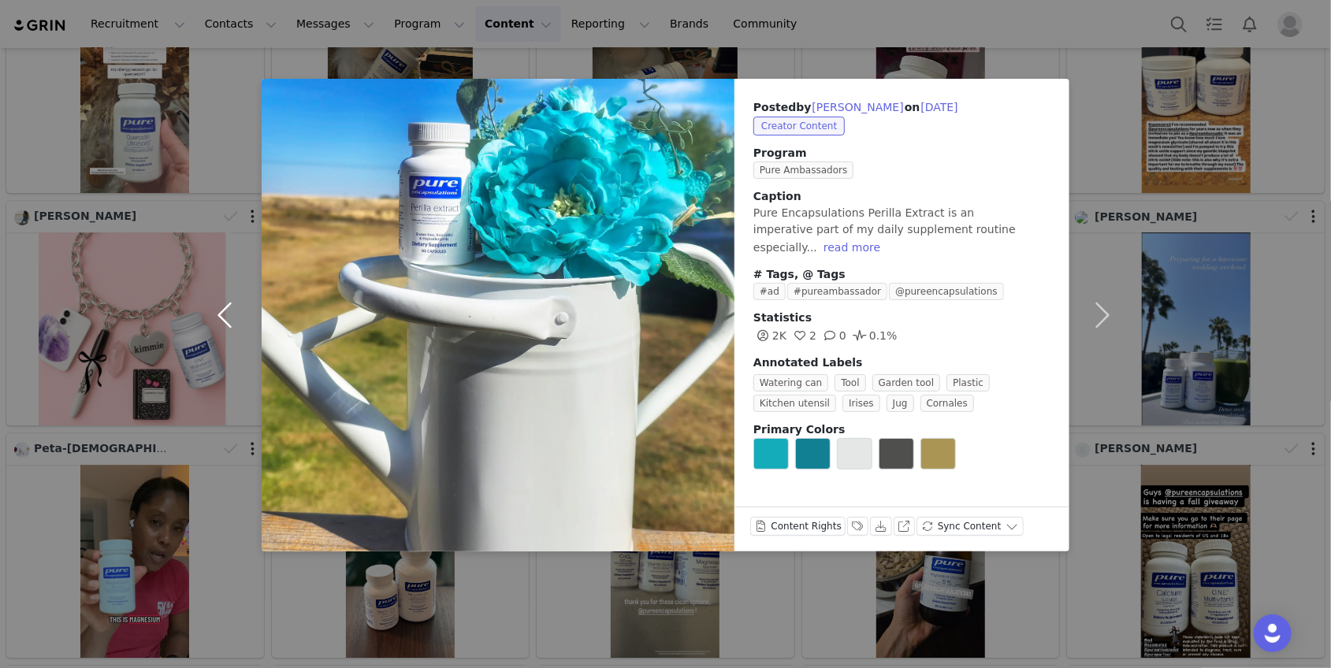
click at [225, 316] on button "button" at bounding box center [228, 315] width 66 height 473
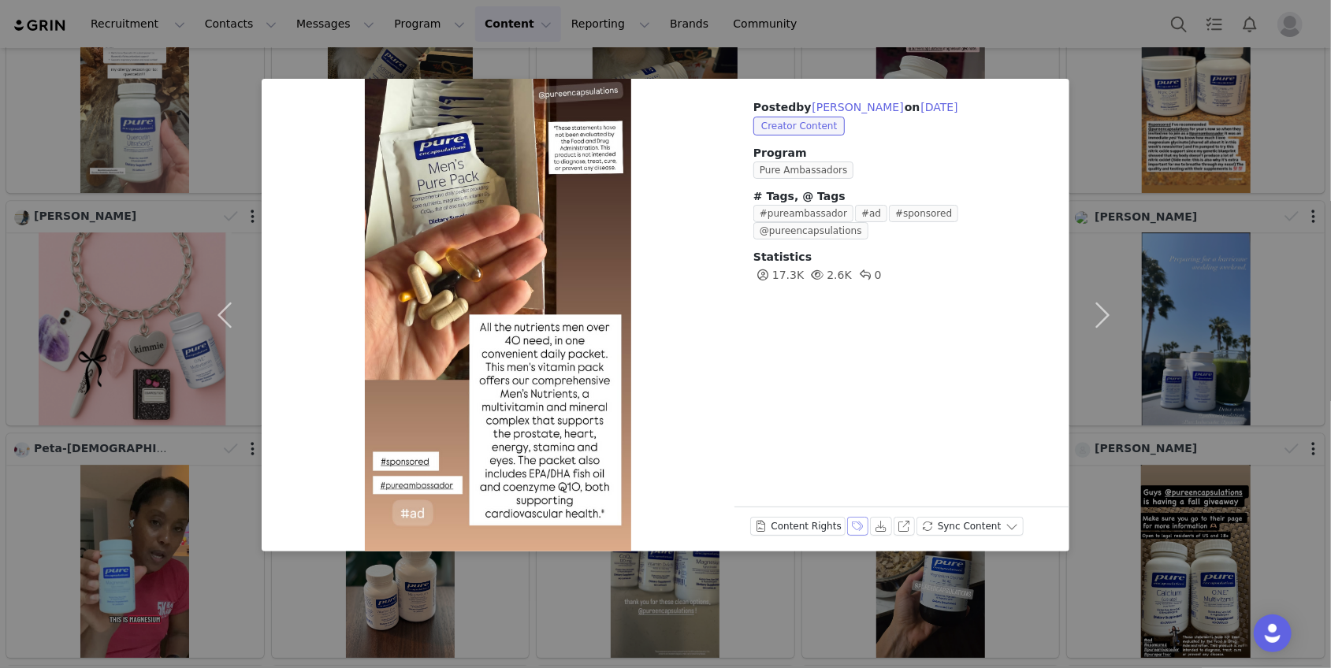
click at [849, 529] on button "Labels & Tags" at bounding box center [858, 526] width 22 height 19
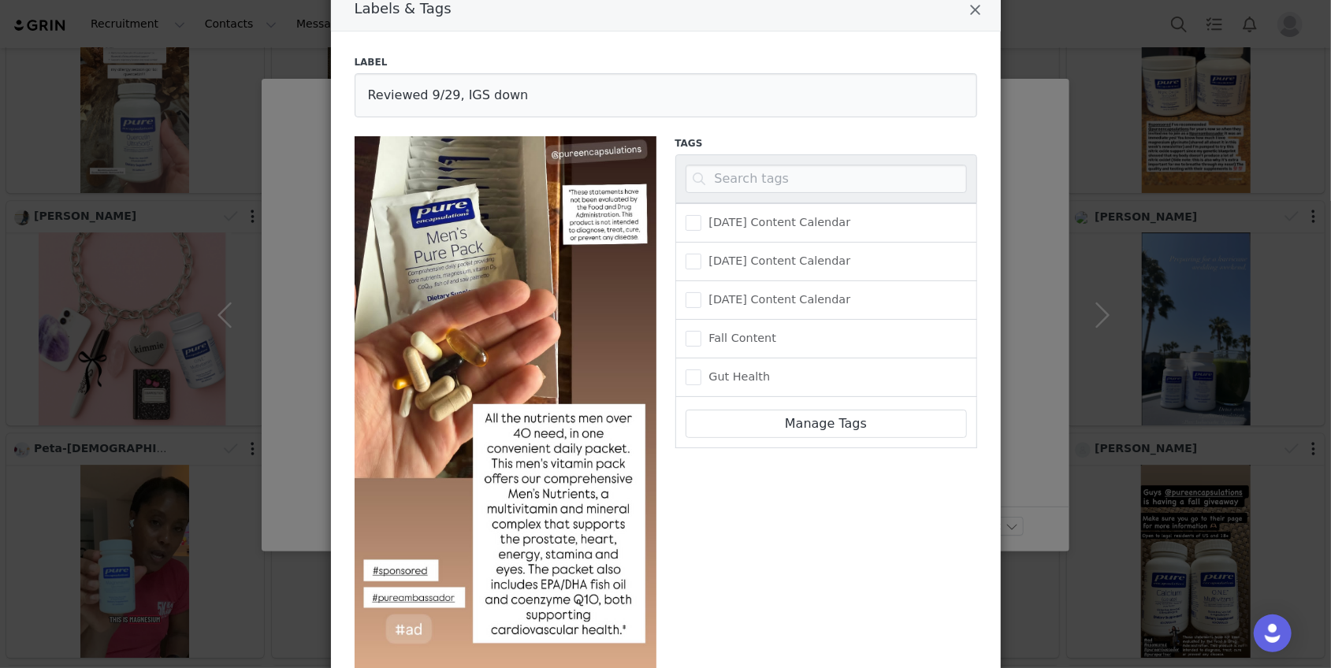
scroll to position [0, 0]
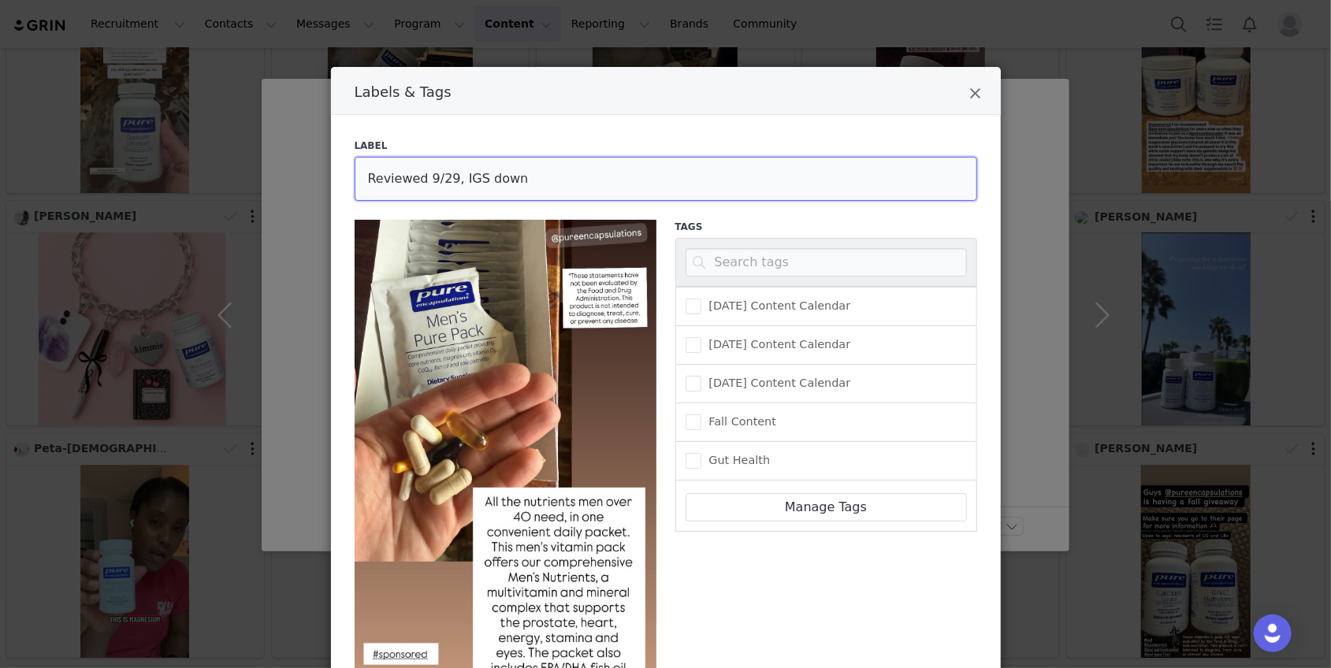
drag, startPoint x: 521, startPoint y: 184, endPoint x: 465, endPoint y: 183, distance: 56.0
click at [465, 183] on input "Reviewed 9/29, IGS down" at bounding box center [666, 179] width 623 height 44
click at [532, 183] on input "Reviewed 9/29, IGS down" at bounding box center [666, 179] width 623 height 44
drag, startPoint x: 516, startPoint y: 183, endPoint x: 460, endPoint y: 183, distance: 56.0
click at [460, 183] on input "Reviewed 9/29, IGS down" at bounding box center [666, 179] width 623 height 44
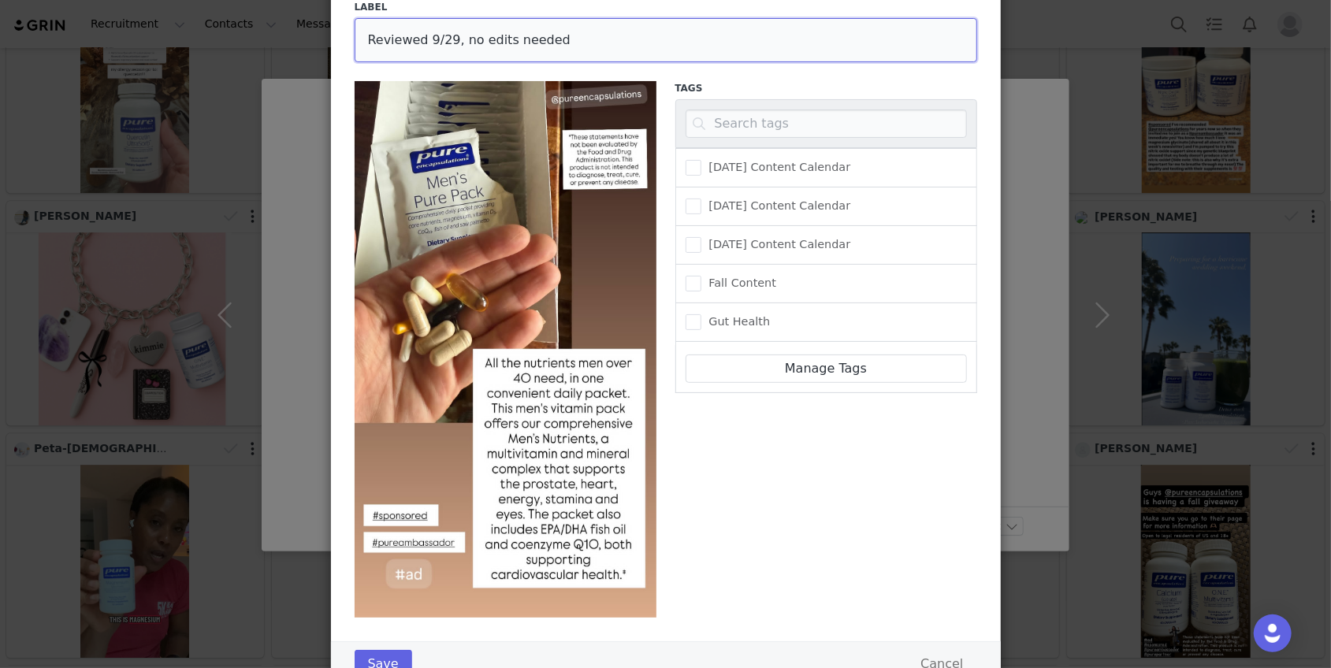
scroll to position [199, 0]
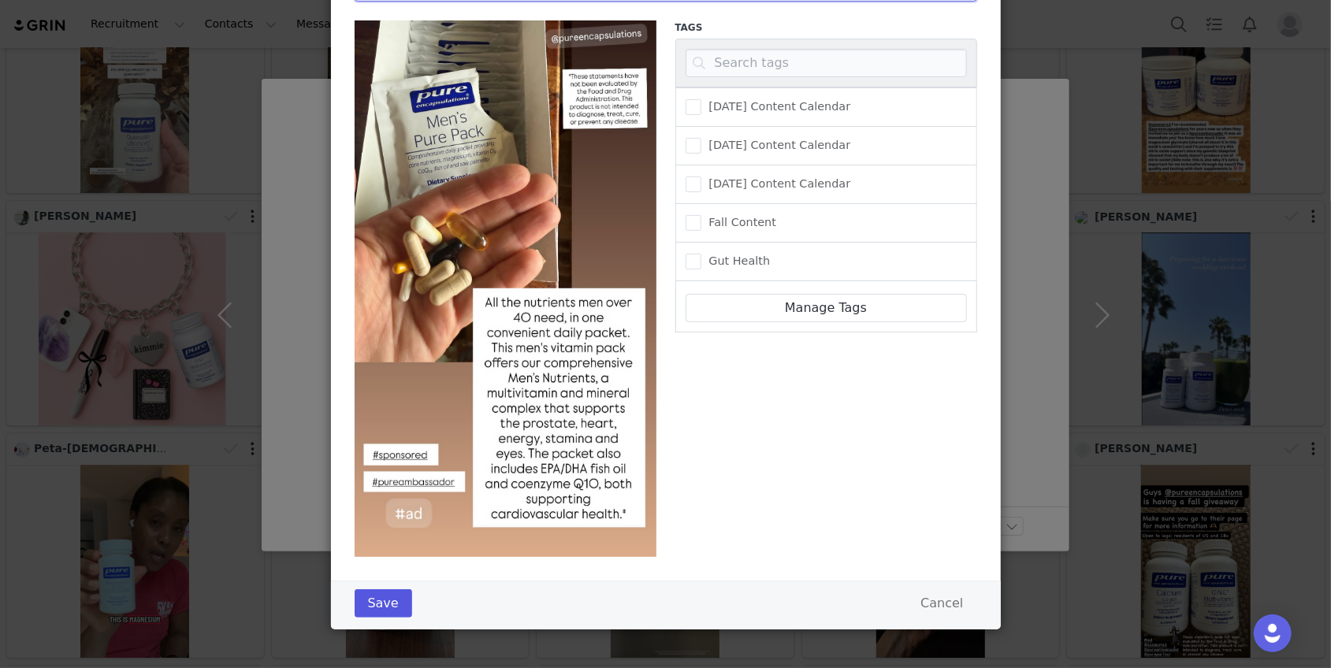
type input "Reviewed 9/29, no edits needed"
click at [381, 603] on button "Save" at bounding box center [384, 604] width 58 height 28
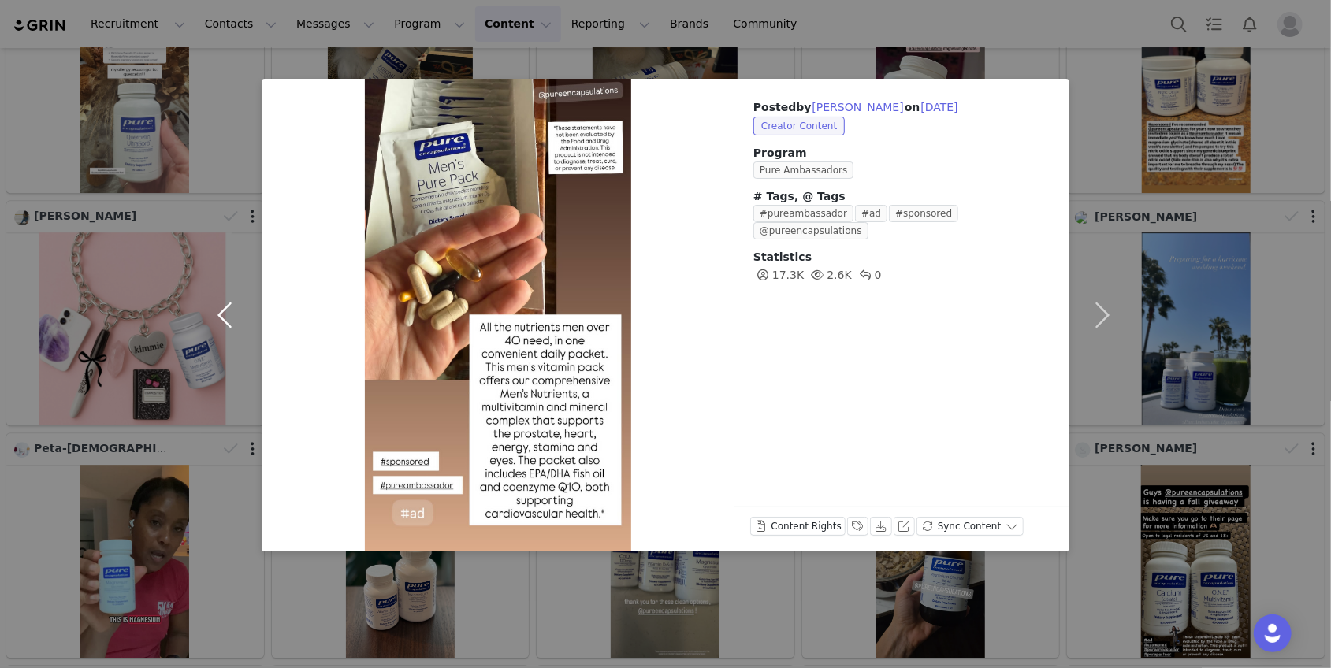
click at [227, 324] on button "button" at bounding box center [228, 315] width 66 height 473
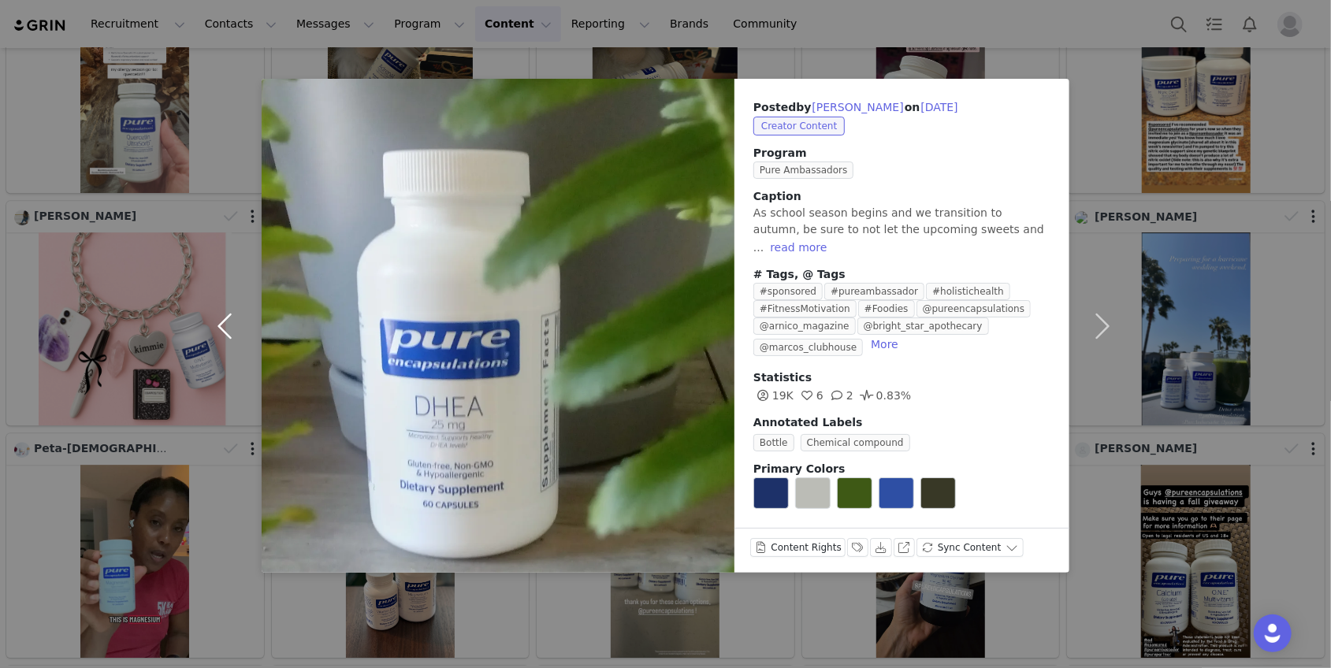
click at [227, 324] on button "button" at bounding box center [228, 326] width 66 height 494
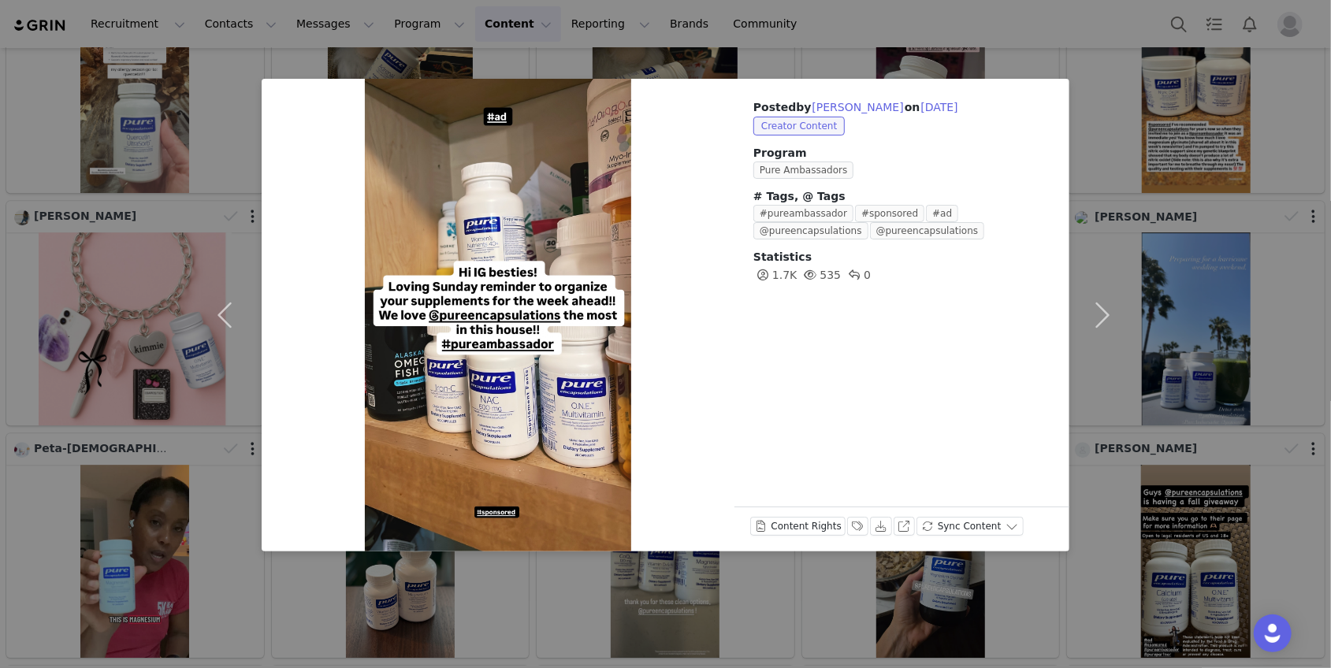
click at [1166, 221] on div "Posted by [PERSON_NAME] on [DATE] Creator Content Program Pure Ambassadors # Ta…" at bounding box center [665, 334] width 1331 height 668
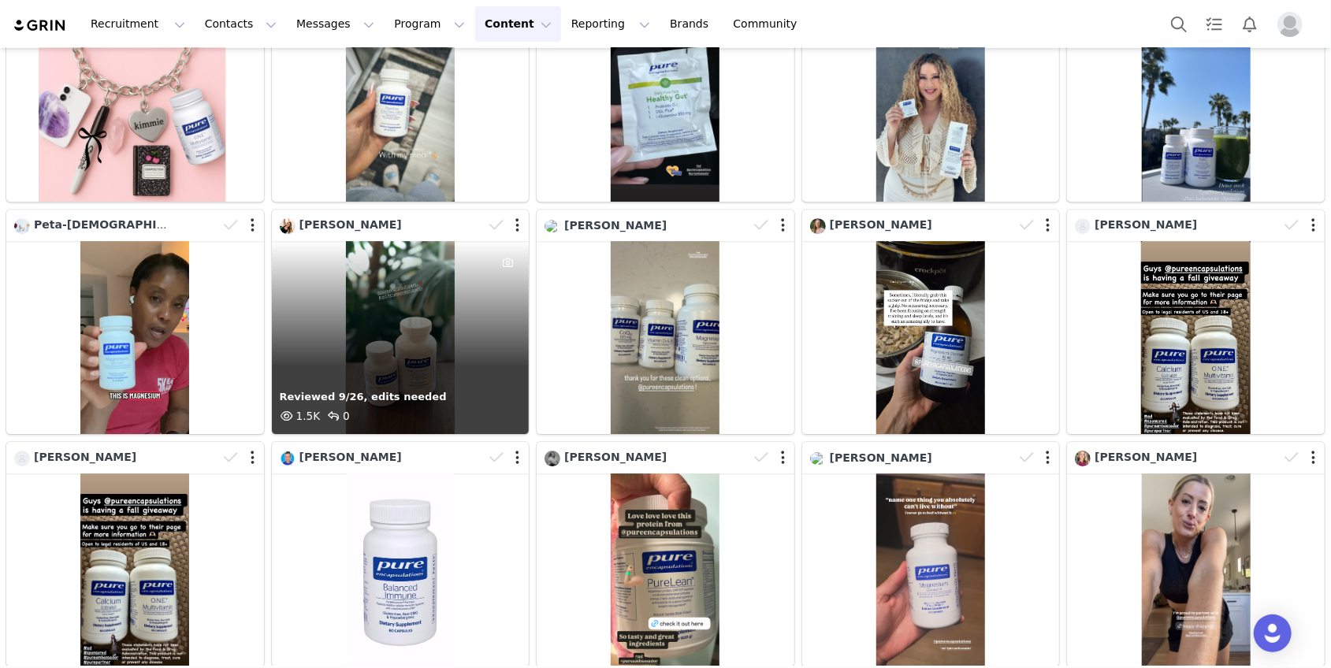
scroll to position [3161, 0]
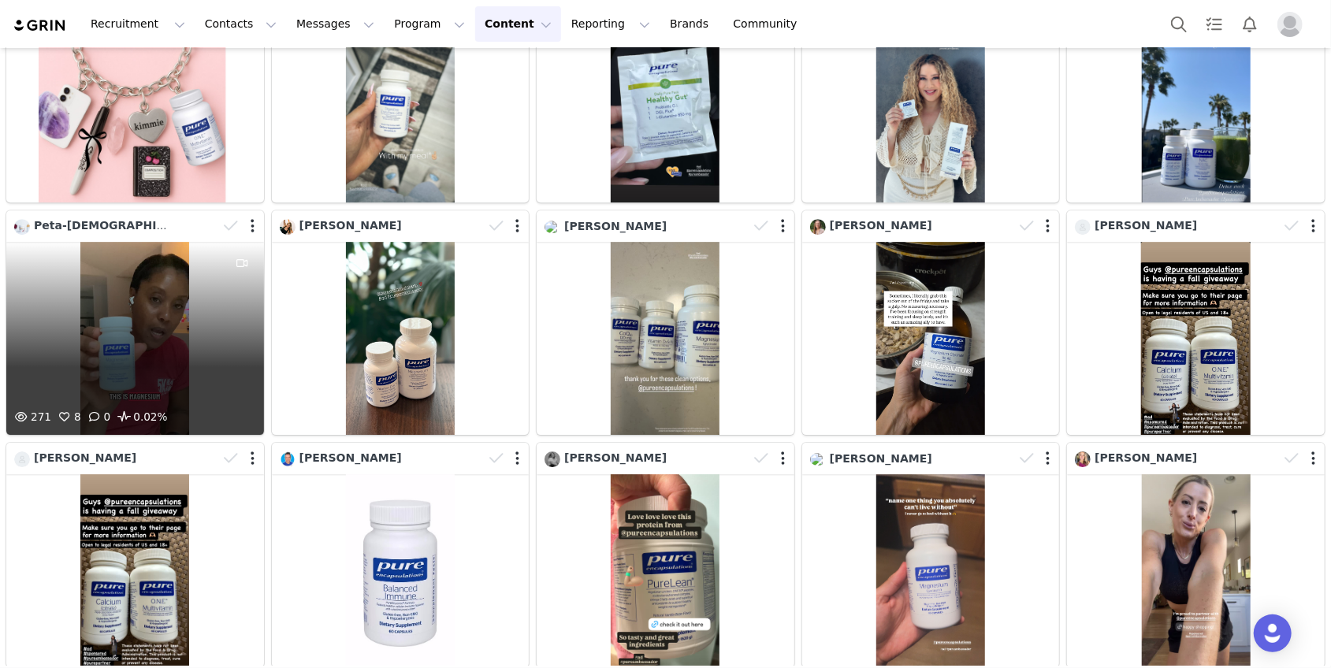
click at [139, 344] on div "271 8 0 0.02%" at bounding box center [135, 338] width 258 height 193
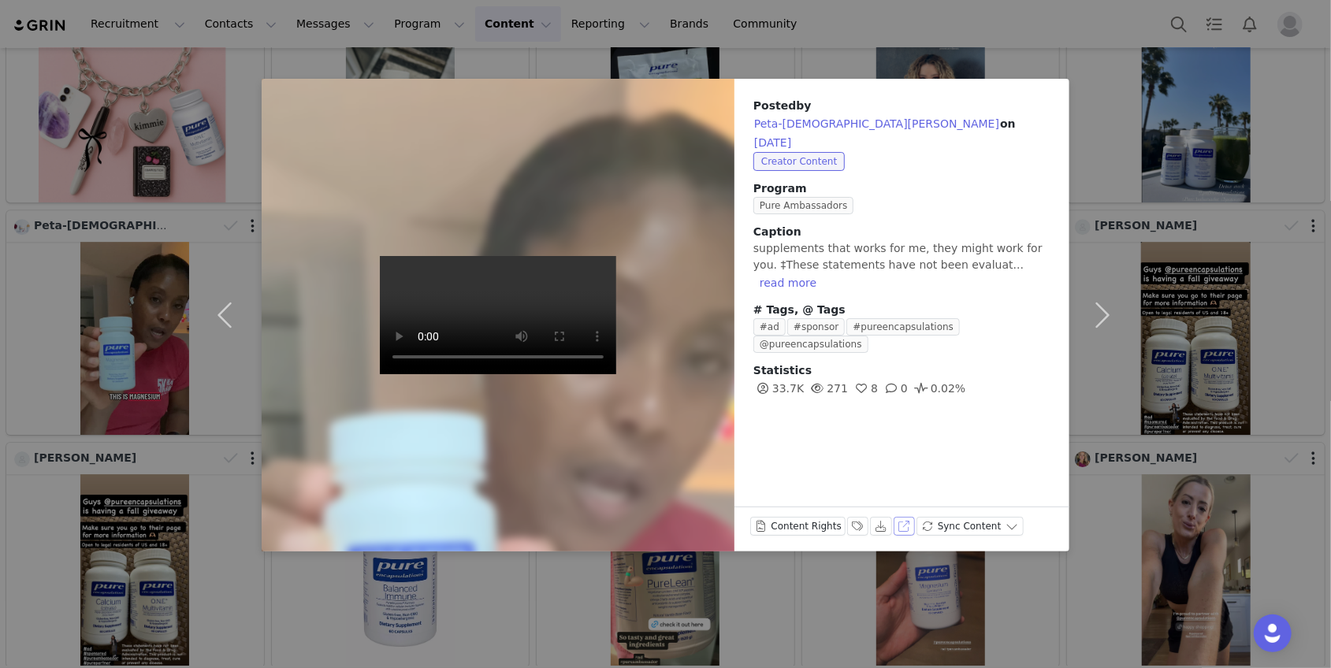
click at [898, 527] on button "View on Instagram" at bounding box center [905, 526] width 22 height 19
click at [897, 527] on button "View on Instagram" at bounding box center [905, 526] width 22 height 19
click at [854, 526] on button "Labels & Tags" at bounding box center [858, 526] width 22 height 19
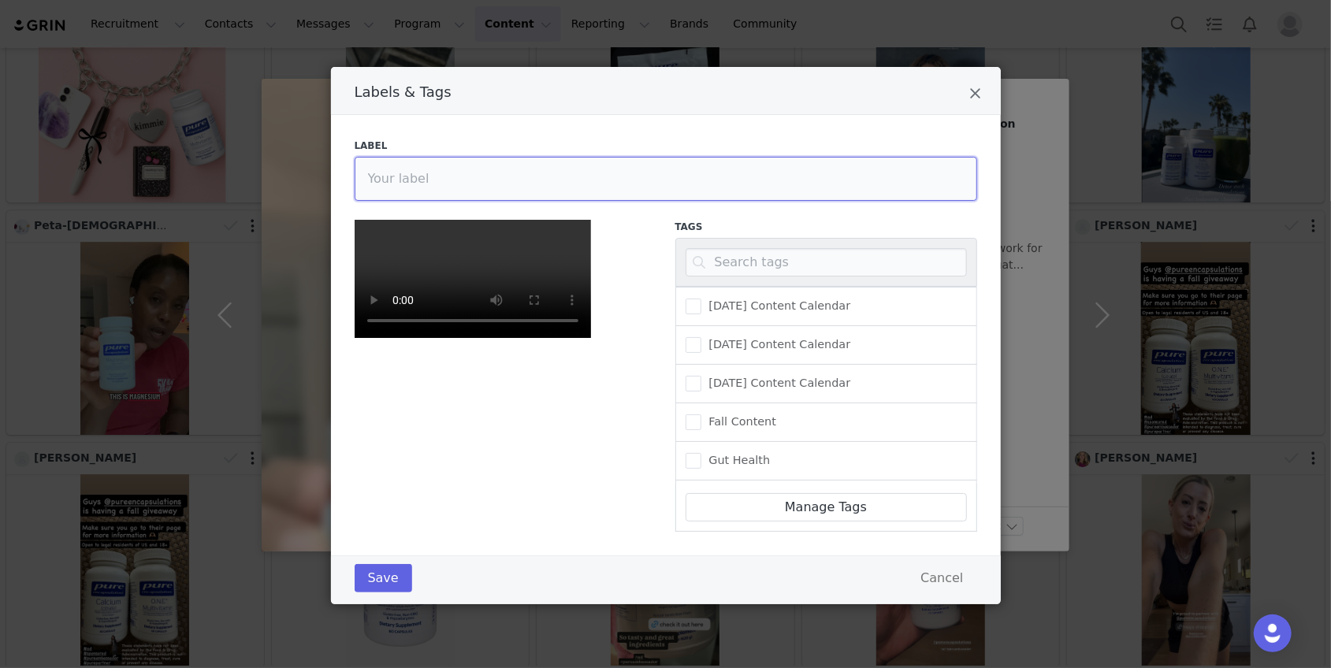
click at [421, 177] on input "Labels & Tags" at bounding box center [666, 179] width 623 height 44
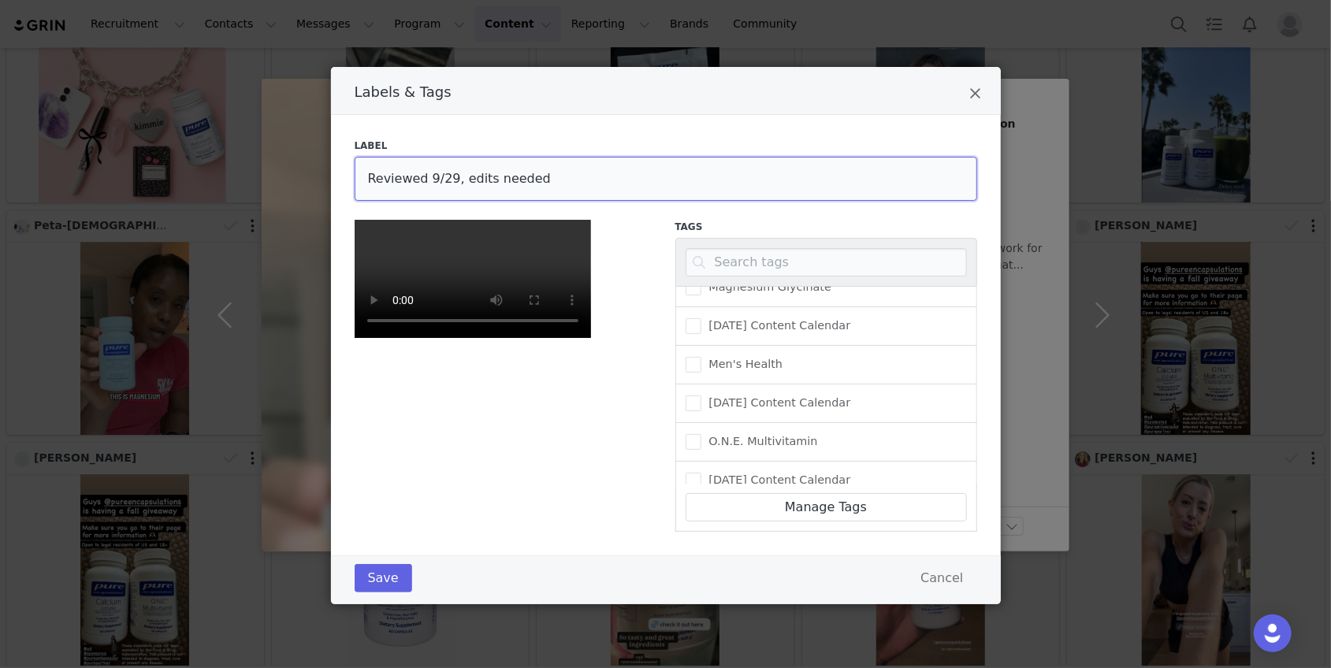
scroll to position [199, 0]
type input "Reviewed 9/29, edits needed"
click at [377, 593] on button "Save" at bounding box center [384, 578] width 58 height 28
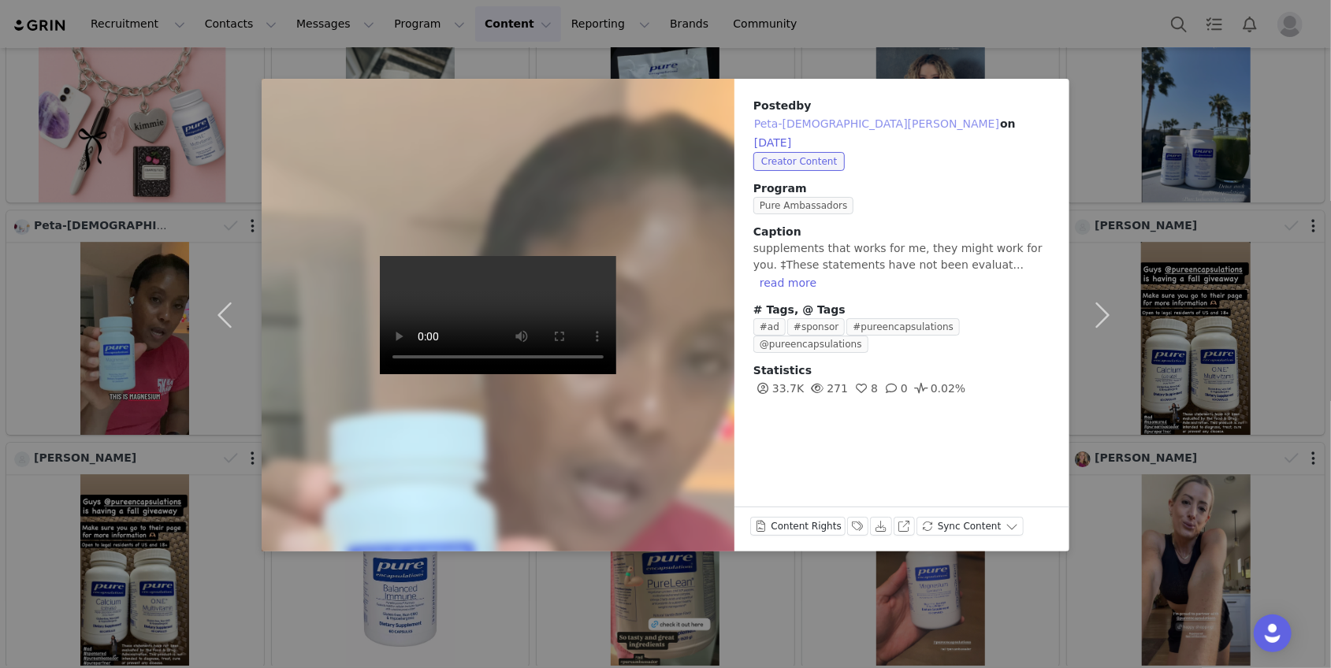
click at [854, 114] on button "Peta-[DEMOGRAPHIC_DATA][PERSON_NAME]" at bounding box center [876, 123] width 247 height 19
type input "Peta-[DEMOGRAPHIC_DATA][PERSON_NAME]"
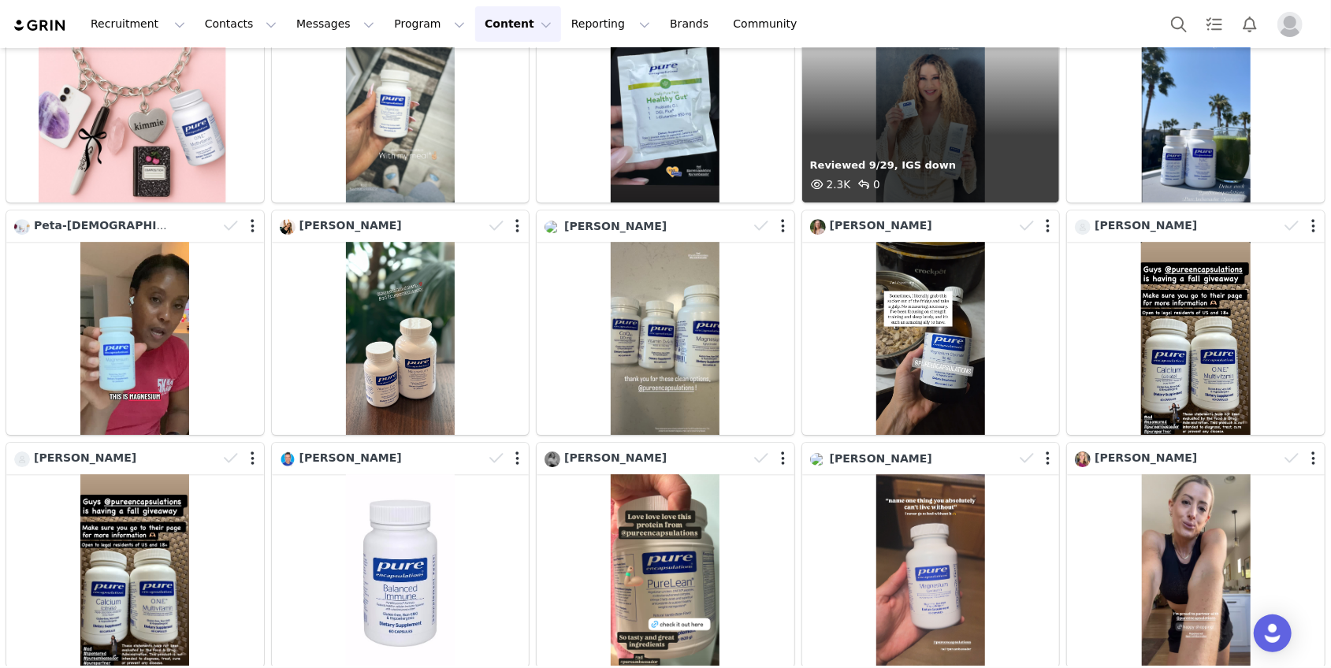
scroll to position [0, 0]
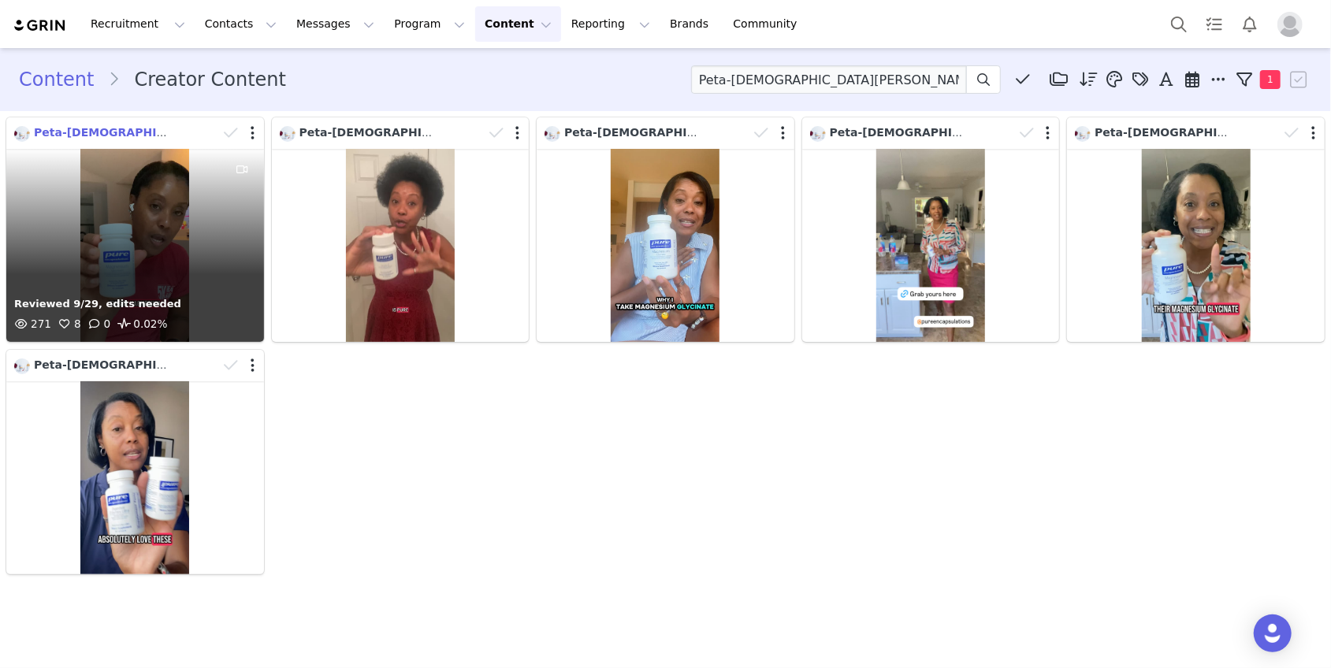
click at [106, 126] on span "Peta-[DEMOGRAPHIC_DATA][PERSON_NAME]" at bounding box center [172, 132] width 276 height 13
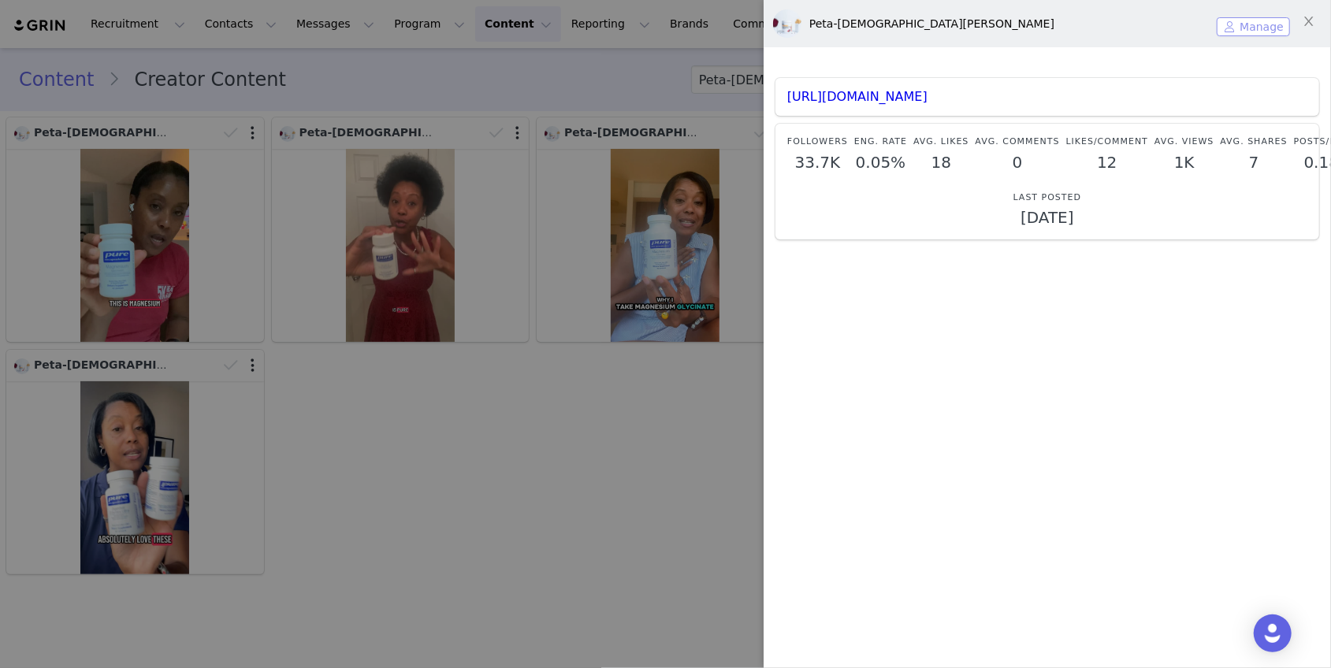
click at [1245, 21] on button "Manage" at bounding box center [1253, 26] width 73 height 19
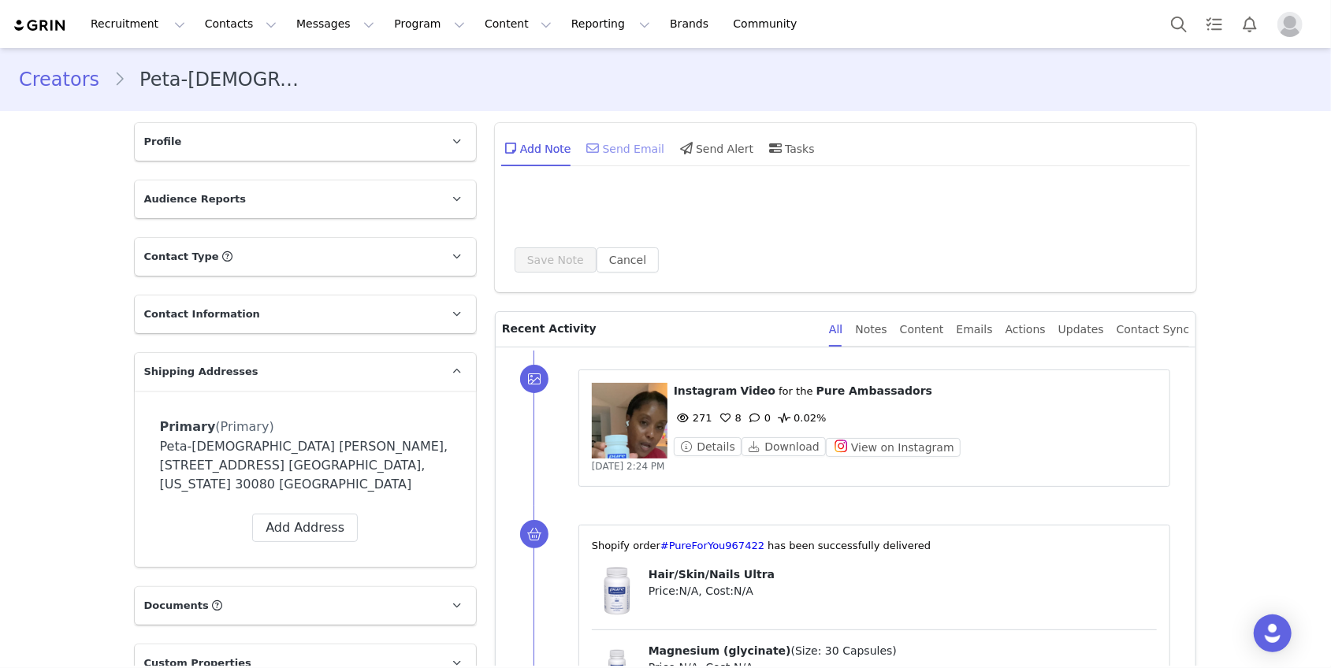
click at [630, 156] on div "Send Email" at bounding box center [624, 148] width 81 height 38
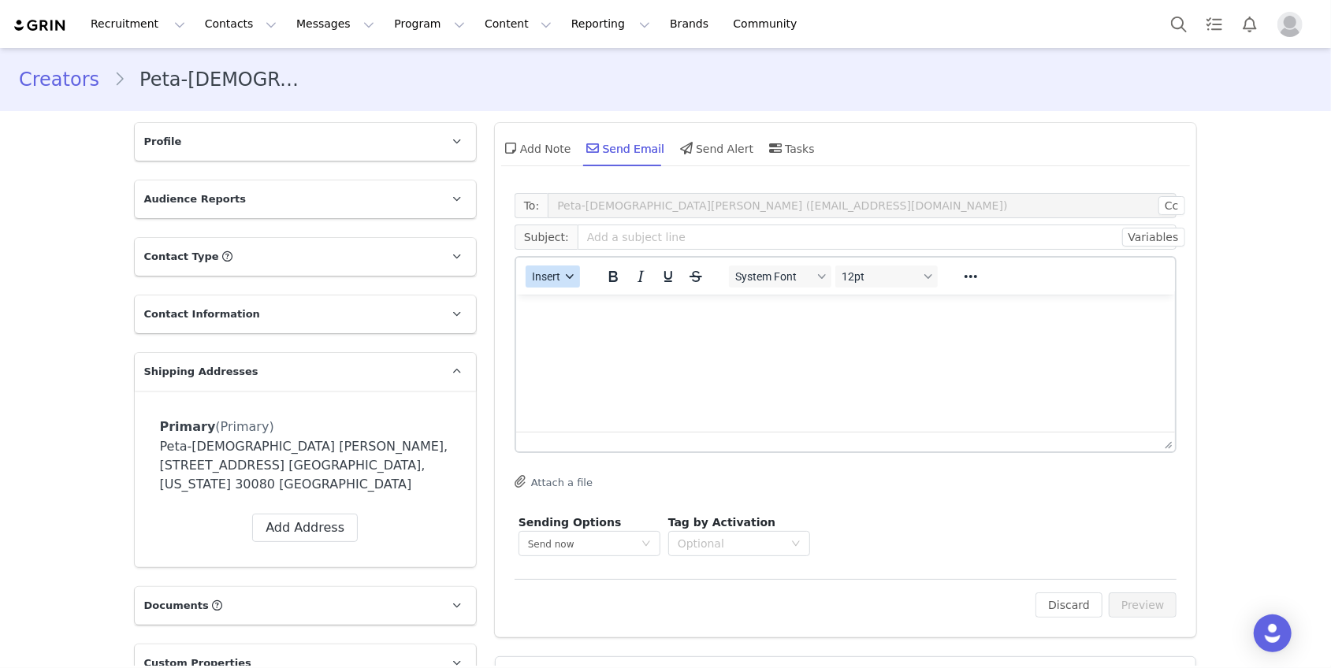
click at [566, 285] on button "Insert" at bounding box center [553, 277] width 54 height 22
click at [571, 308] on div "Insert Template" at bounding box center [610, 304] width 142 height 19
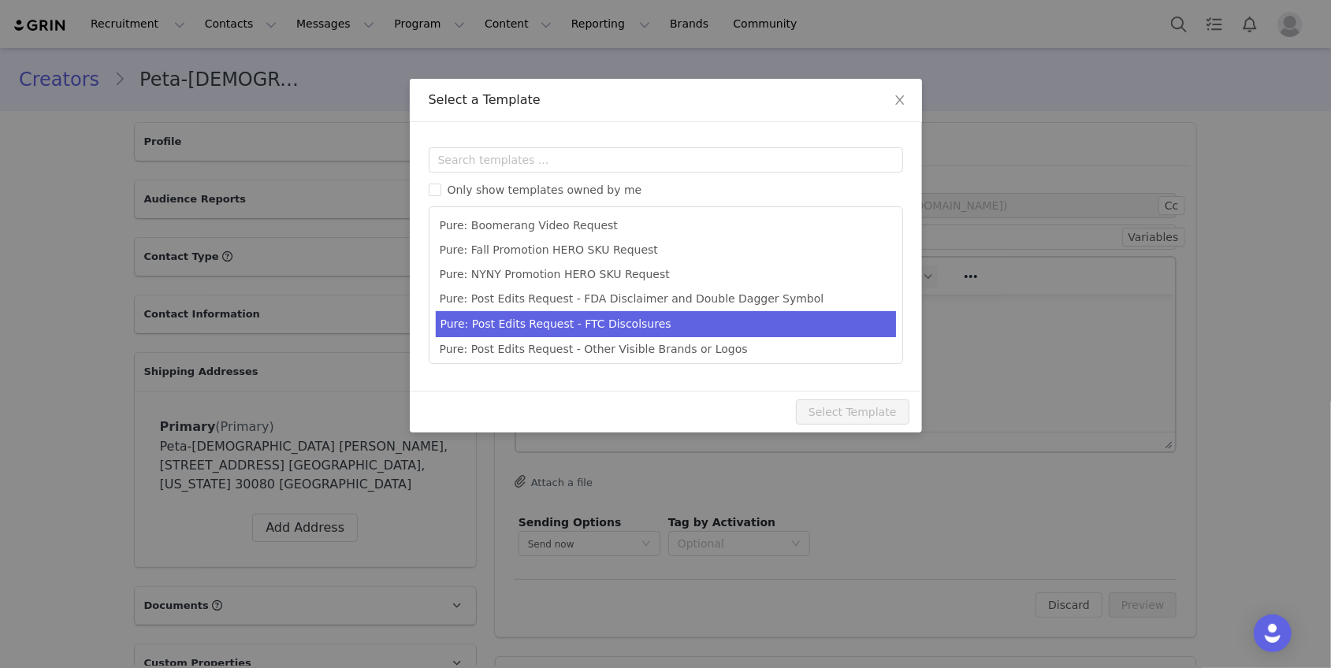
click at [572, 329] on li "Pure: Post Edits Request - FTC Discolsures" at bounding box center [666, 324] width 460 height 26
type input "Edits to your Pure Ambassador post"
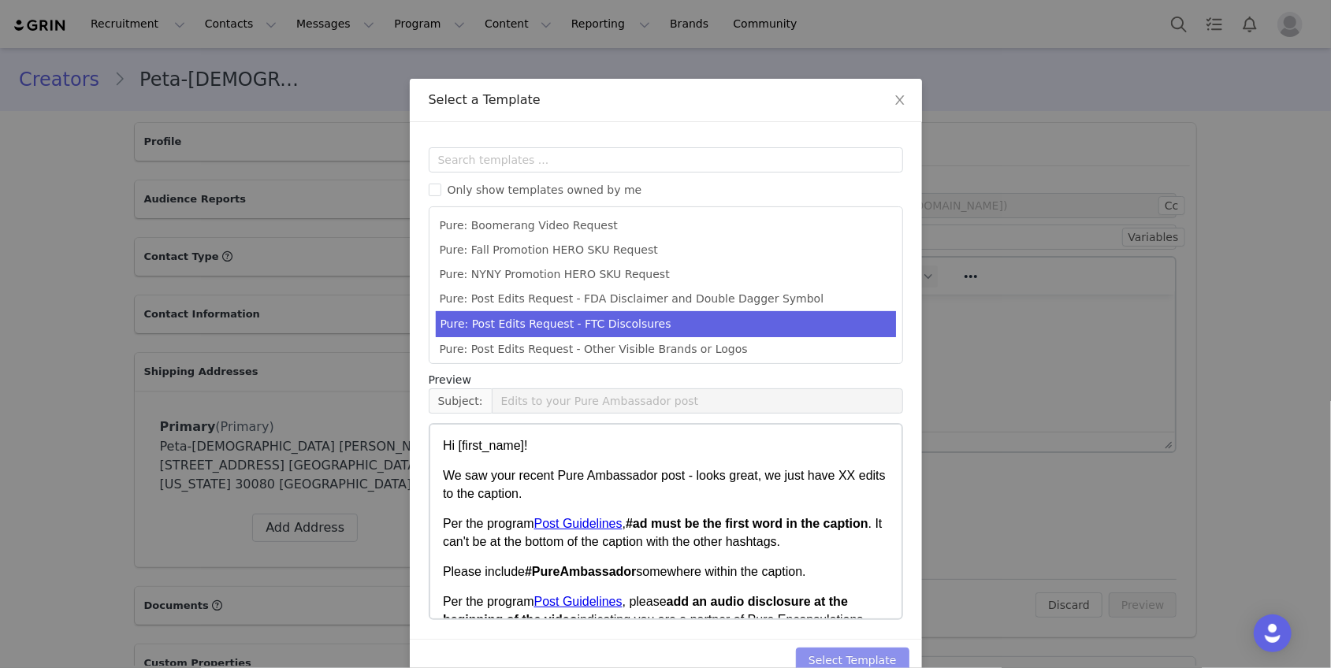
click at [873, 659] on button "Select Template" at bounding box center [852, 660] width 113 height 25
type input "Edits to your Pure Ambassador post"
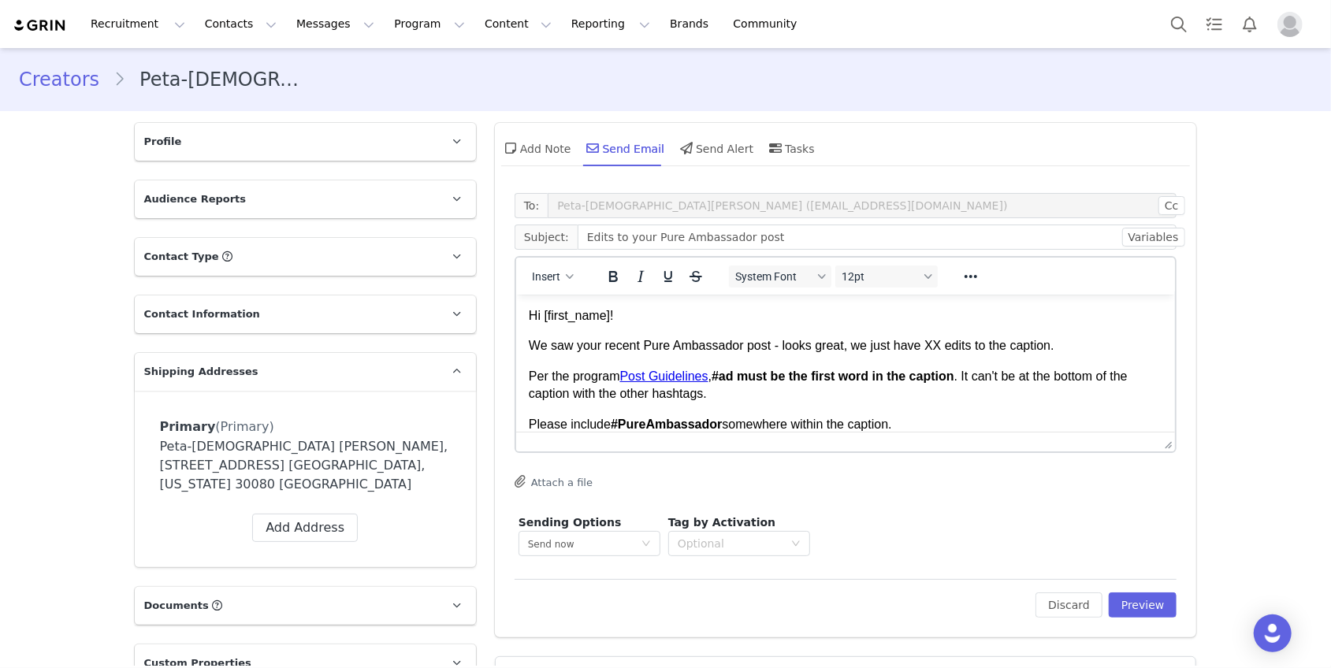
click at [935, 348] on p "We saw your recent Pure Ambassador post - looks great, we just have XX edits to…" at bounding box center [845, 345] width 634 height 17
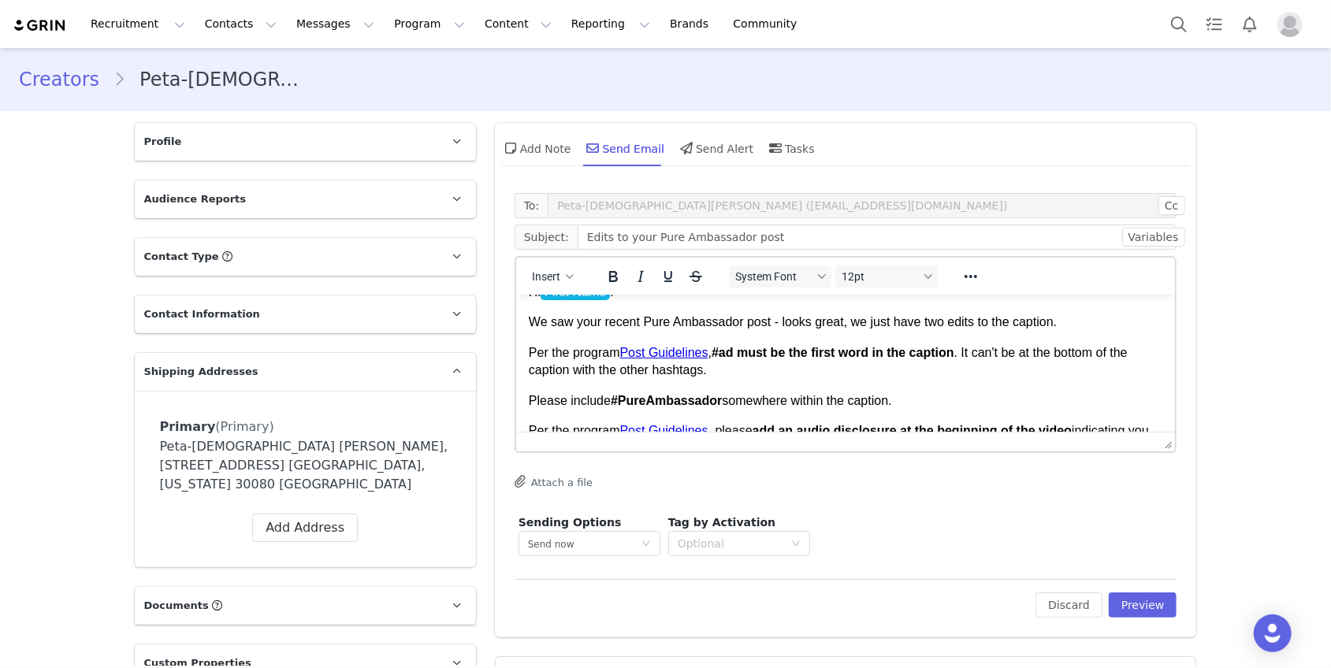
scroll to position [26, 0]
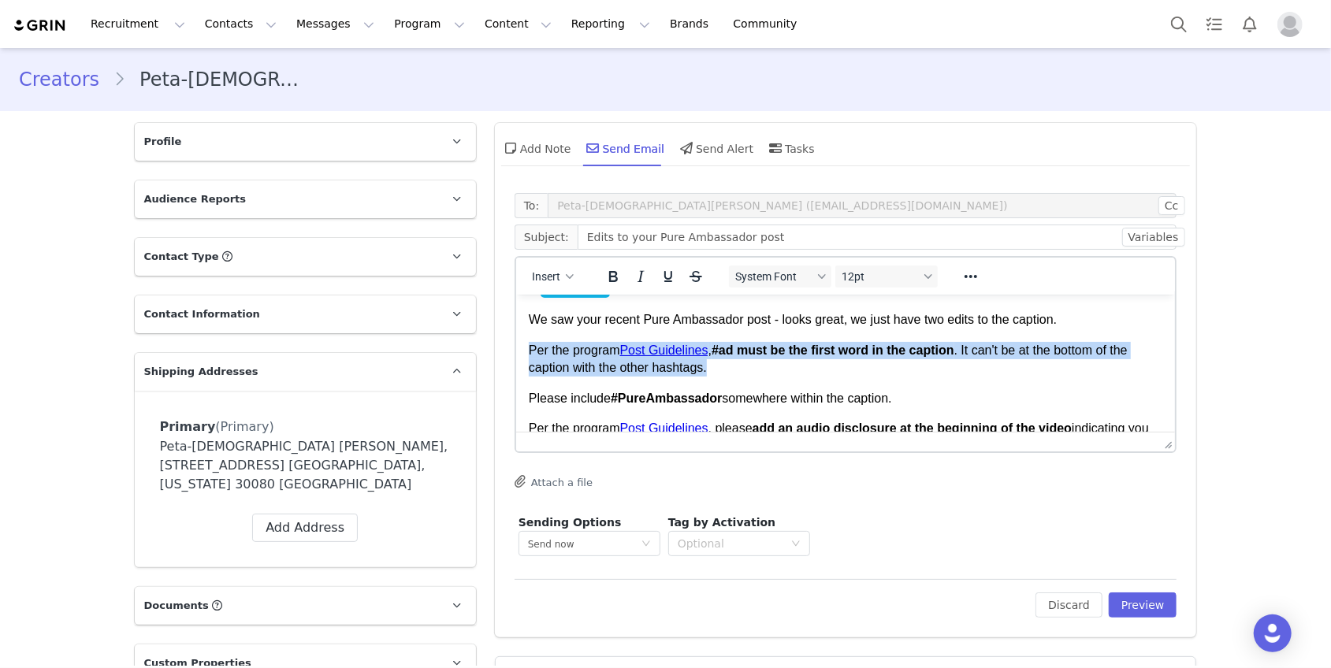
drag, startPoint x: 720, startPoint y: 370, endPoint x: 518, endPoint y: 349, distance: 203.7
click at [518, 349] on html "Hi First Name ! We saw your recent Pure Ambassador post - looks great, we just …" at bounding box center [845, 406] width 660 height 277
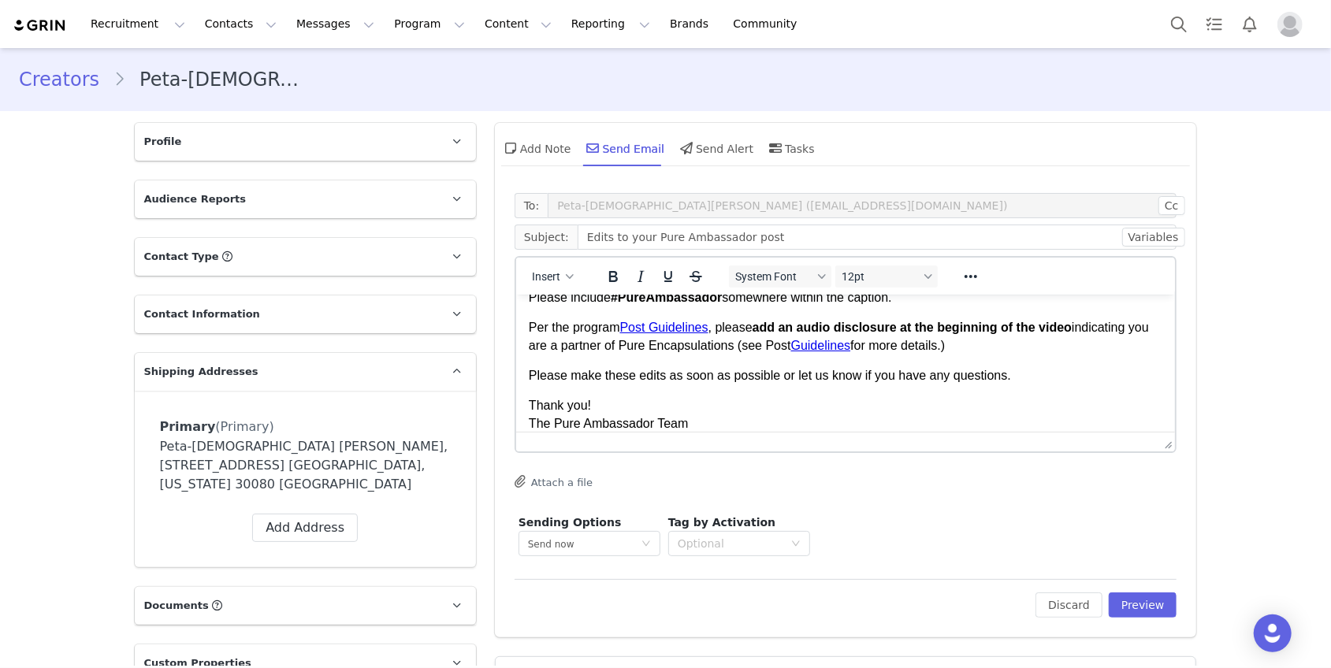
scroll to position [92, 0]
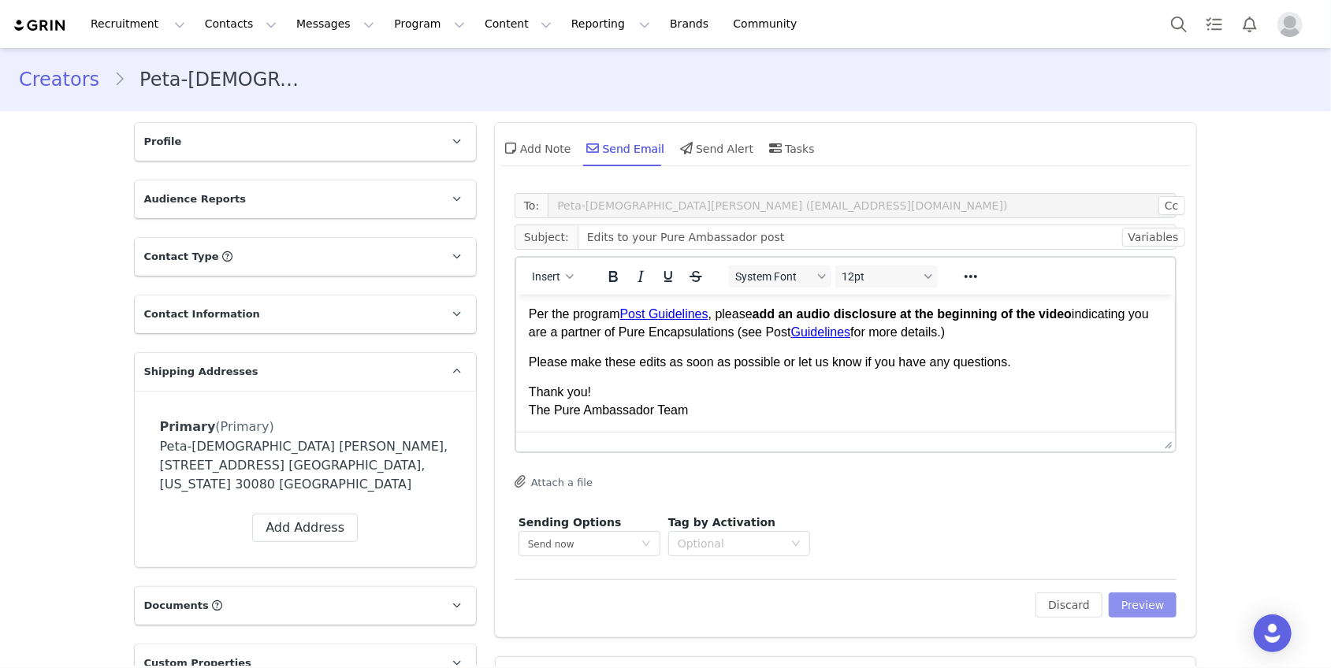
click at [1152, 597] on button "Preview" at bounding box center [1143, 605] width 69 height 25
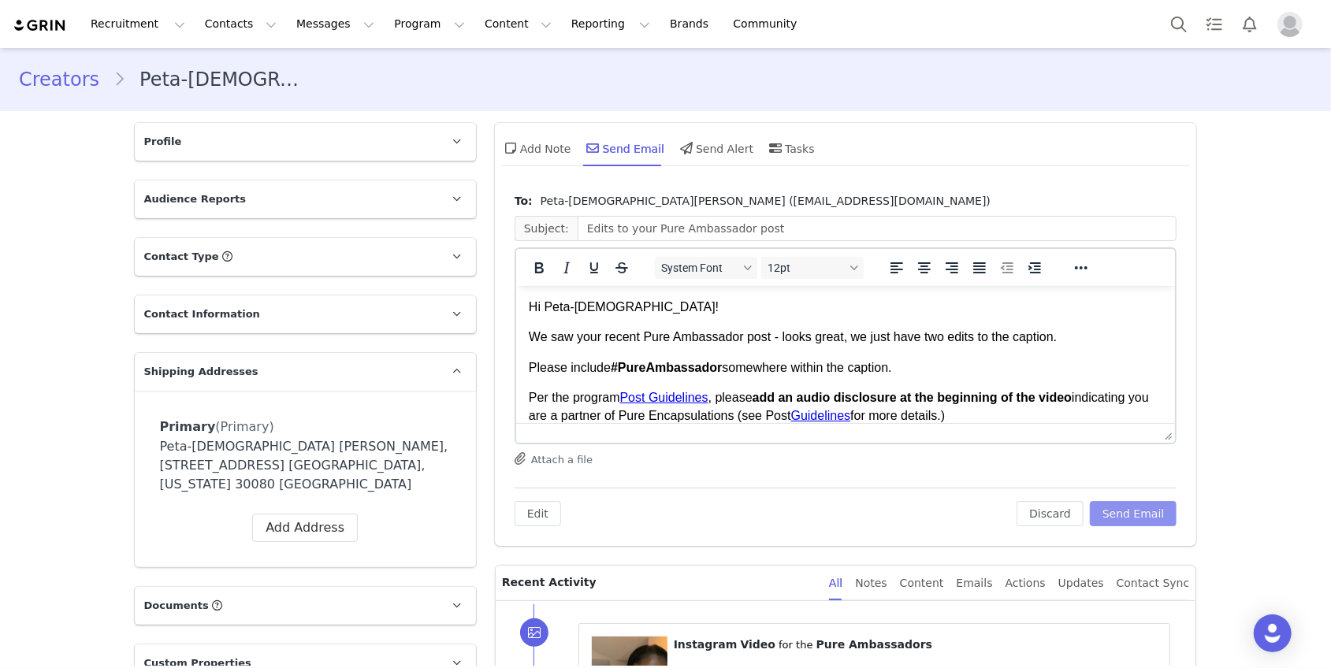
scroll to position [0, 0]
click at [1136, 515] on button "Send Email" at bounding box center [1133, 513] width 87 height 25
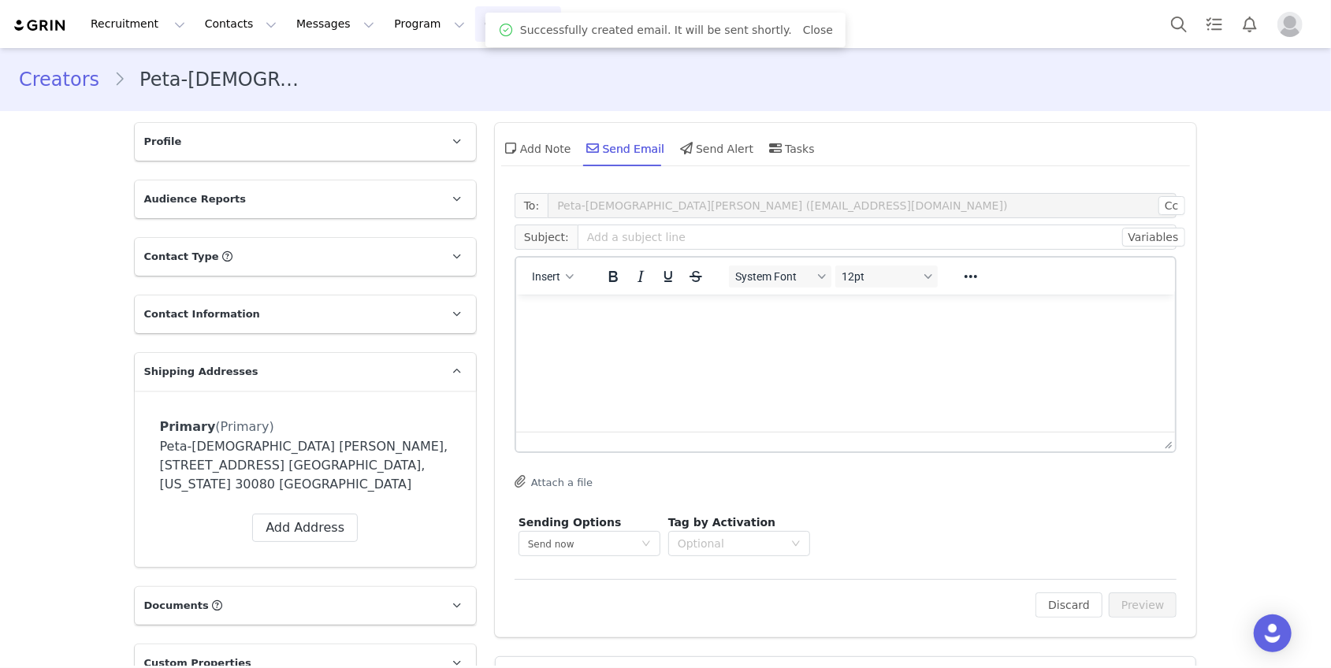
click at [475, 20] on button "Content Content" at bounding box center [518, 23] width 86 height 35
click at [489, 74] on p "Creator Content" at bounding box center [500, 69] width 88 height 17
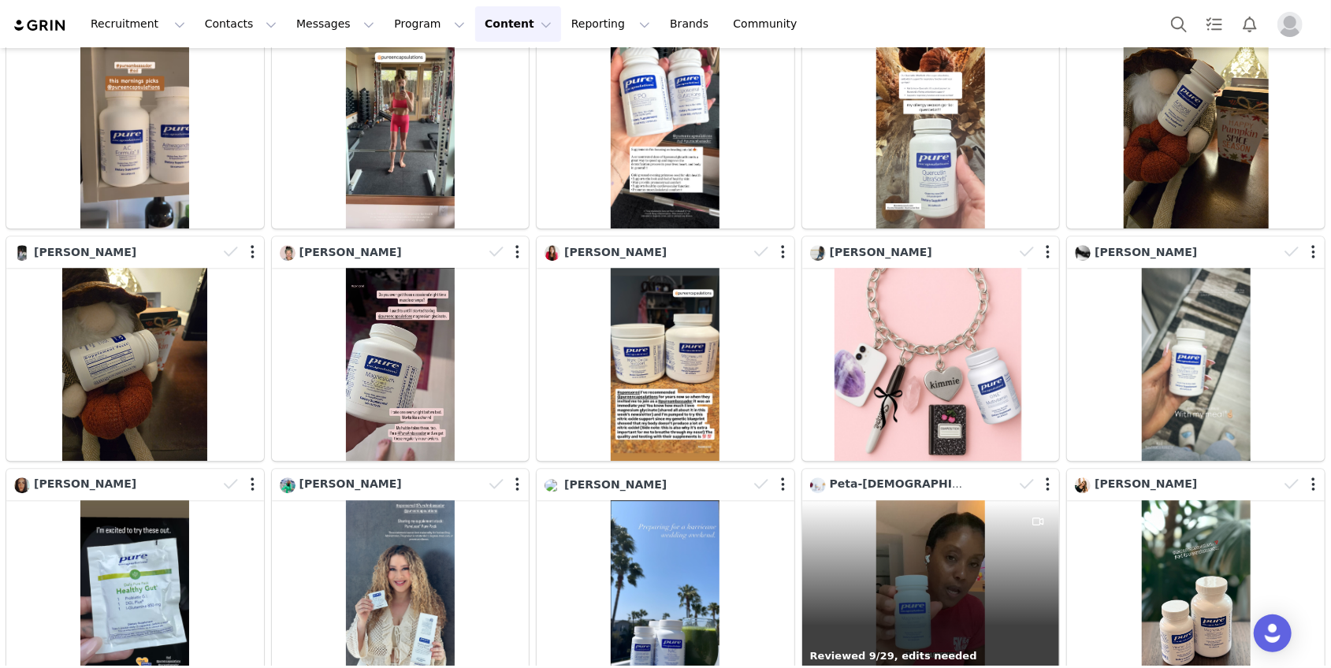
scroll to position [2869, 0]
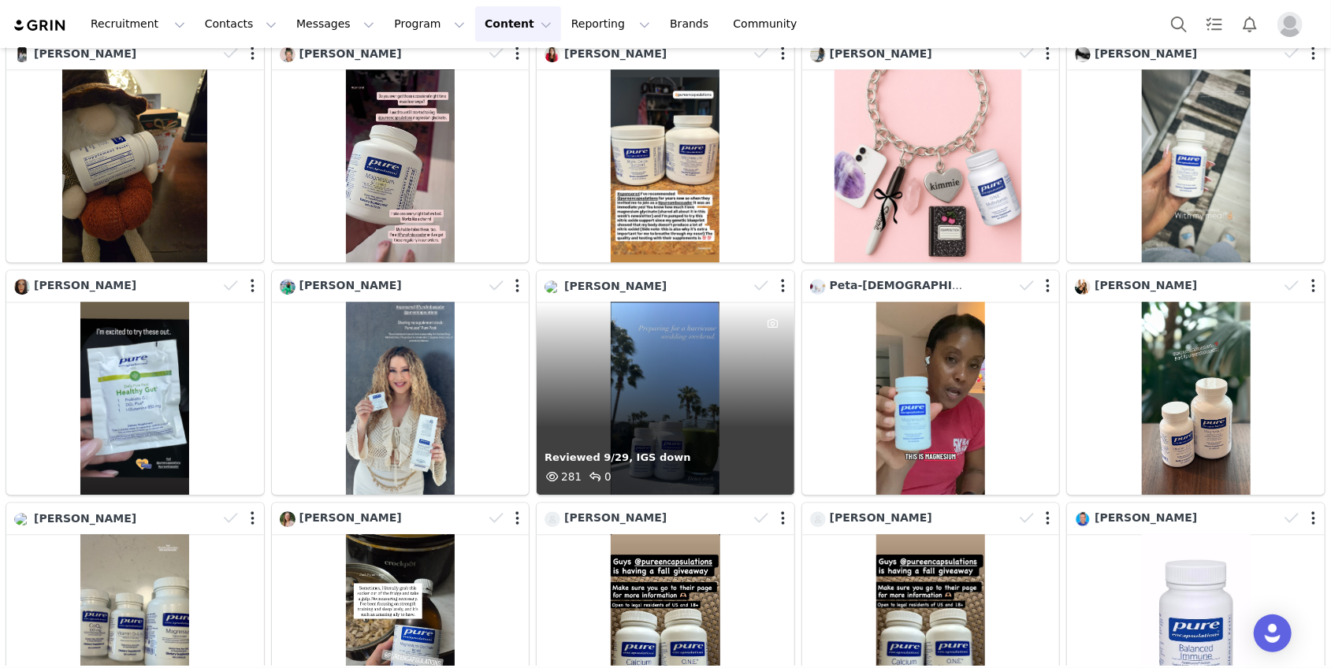
click at [645, 380] on div "Reviewed 9/29, IGS down 281 0" at bounding box center [666, 398] width 258 height 193
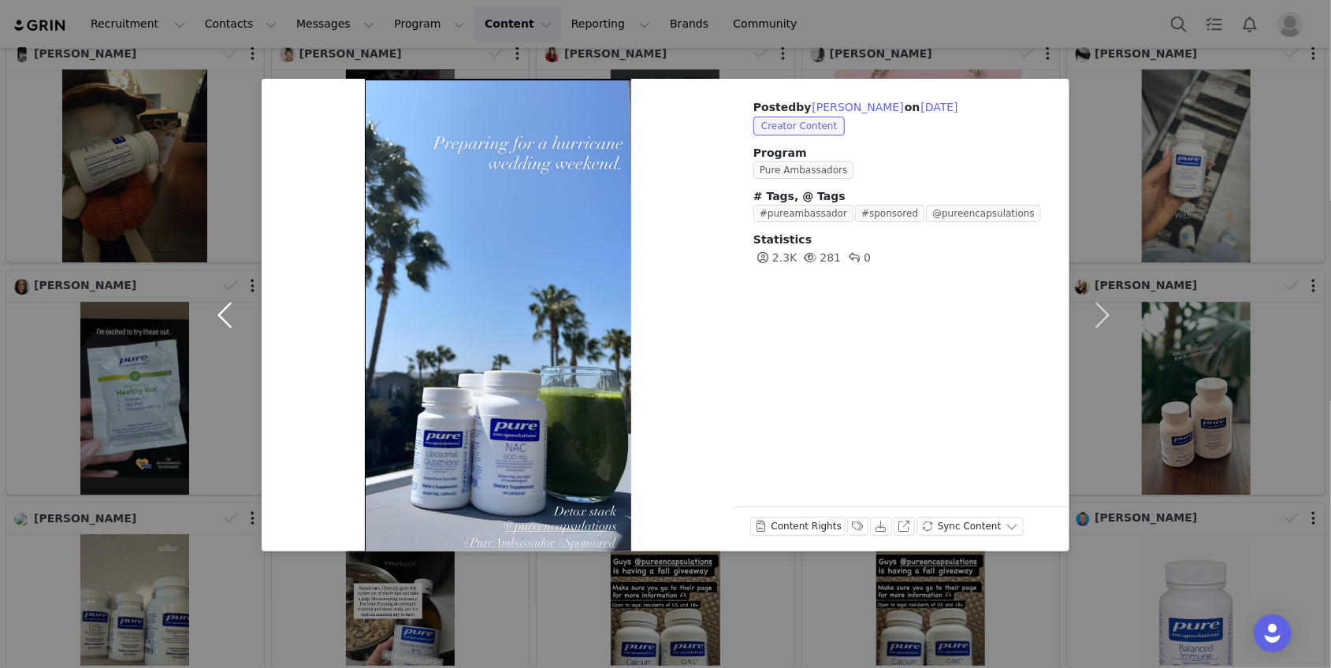
click at [224, 318] on button "button" at bounding box center [228, 315] width 66 height 473
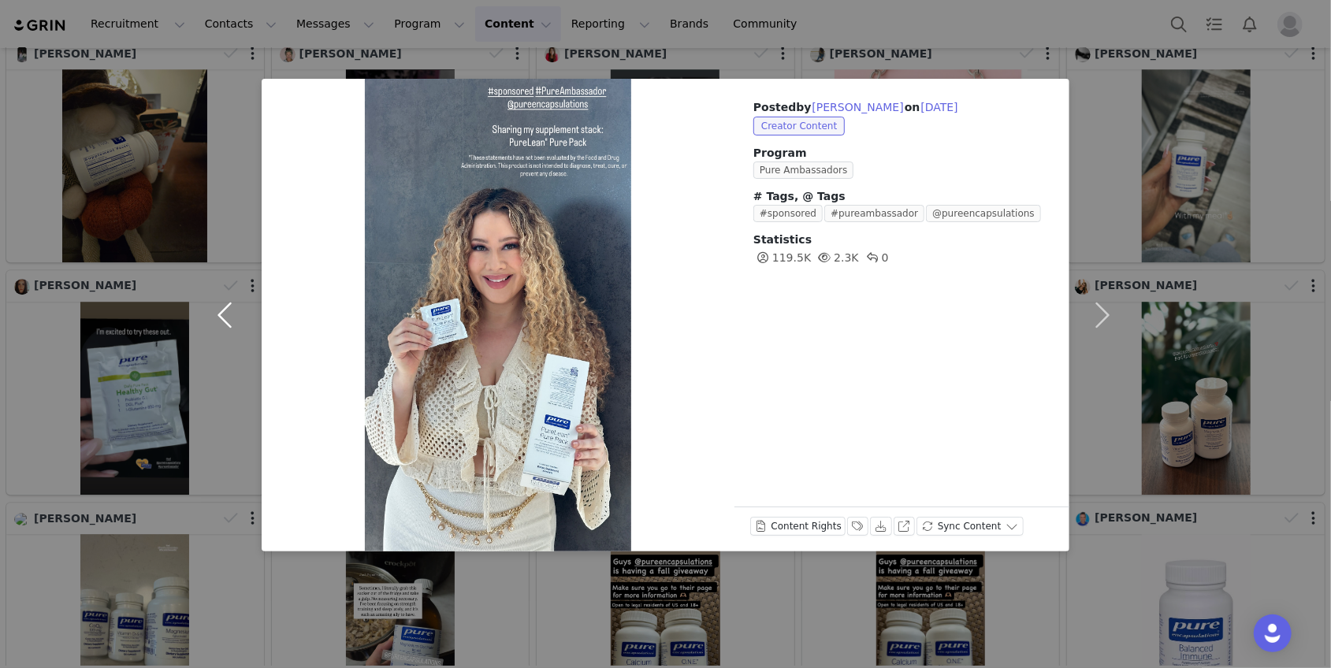
click at [224, 318] on button "button" at bounding box center [228, 315] width 66 height 473
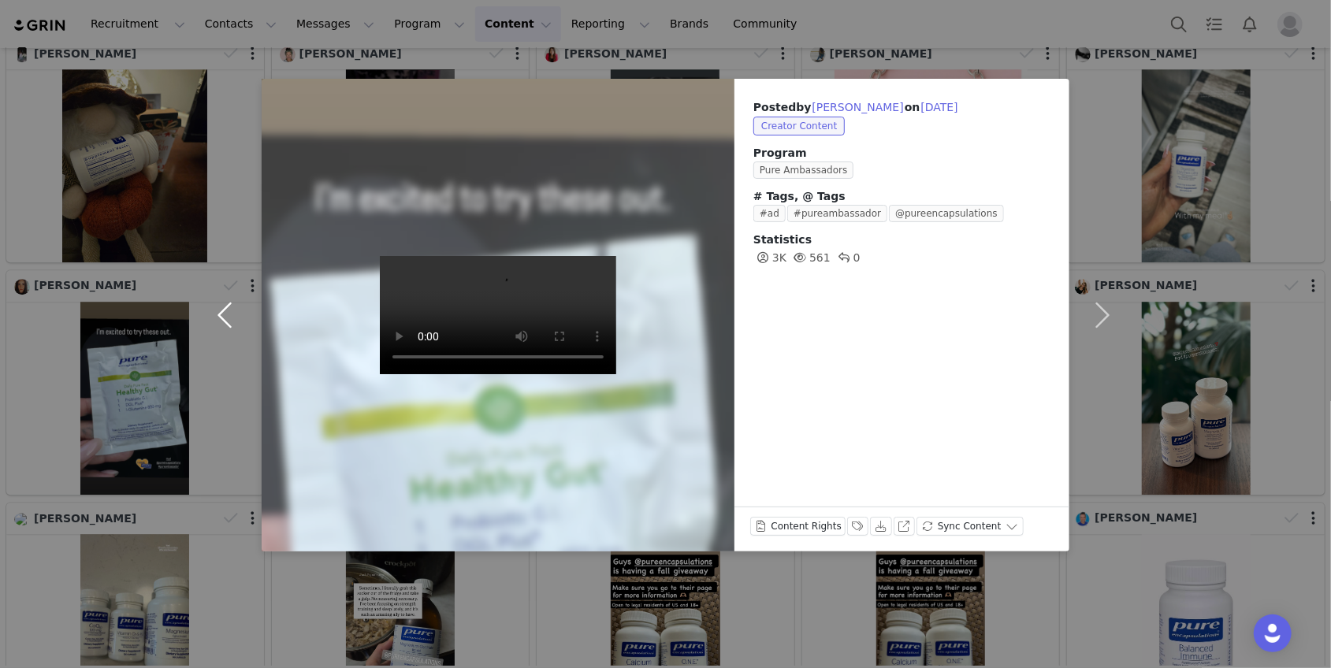
click at [224, 318] on button "button" at bounding box center [228, 315] width 66 height 473
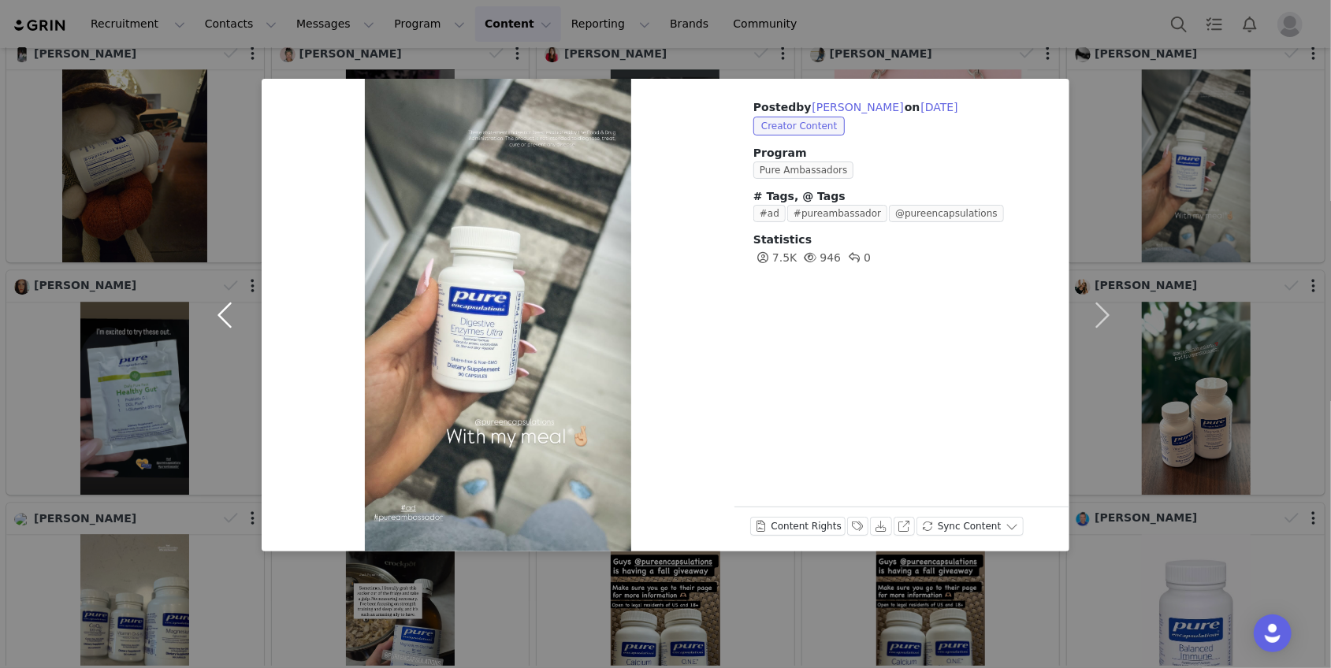
click at [224, 318] on button "button" at bounding box center [228, 315] width 66 height 473
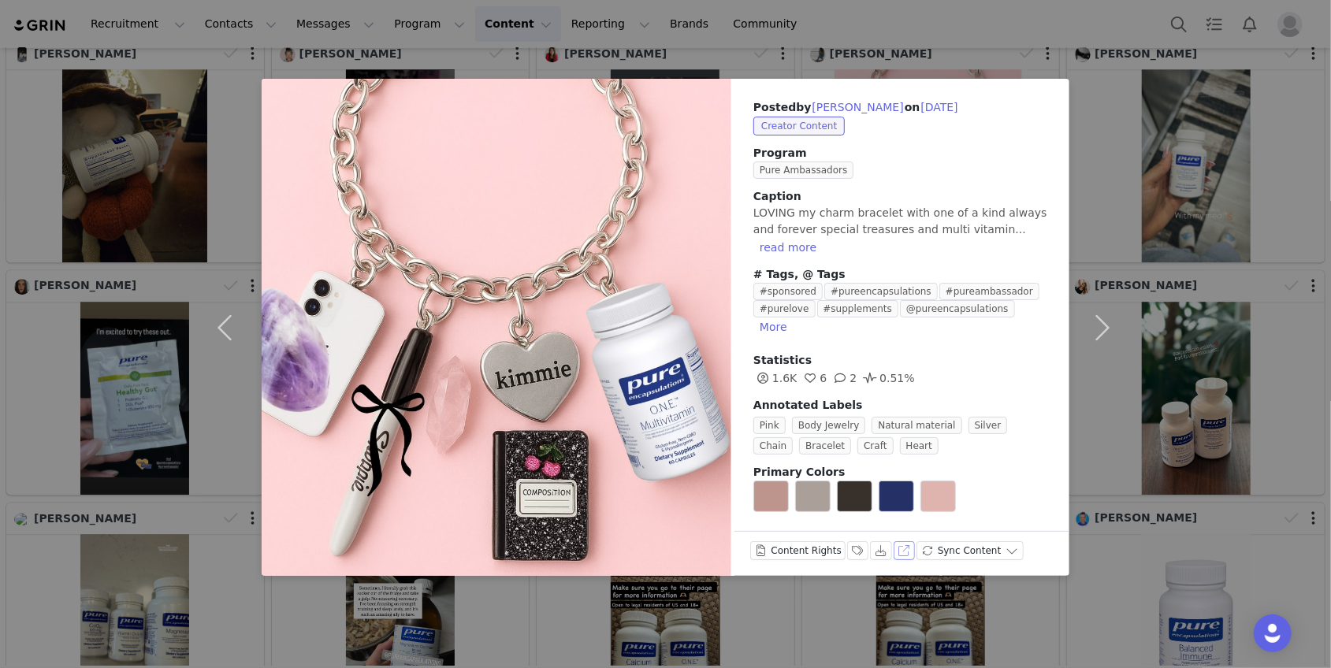
click at [894, 541] on button "View on Instagram" at bounding box center [905, 550] width 22 height 19
click at [854, 541] on button "Labels & Tags" at bounding box center [858, 550] width 22 height 19
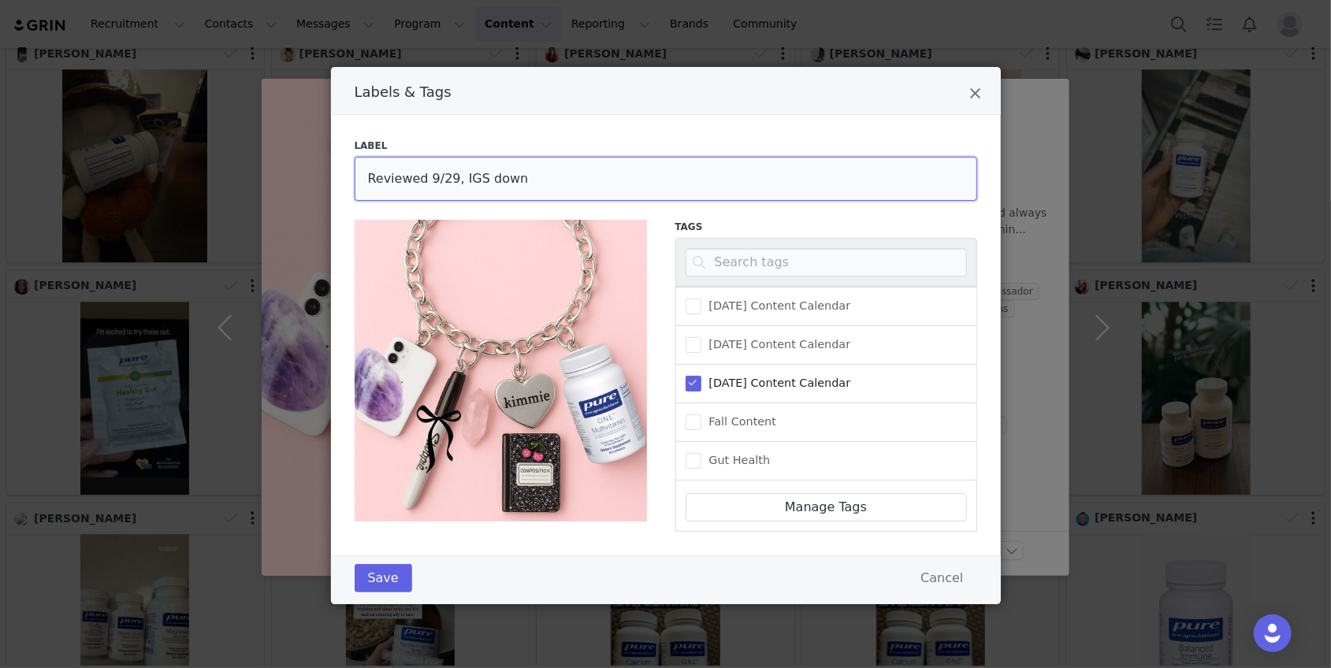
drag, startPoint x: 524, startPoint y: 180, endPoint x: 459, endPoint y: 180, distance: 65.4
click at [459, 180] on input "Reviewed 9/29, IGS down" at bounding box center [666, 179] width 623 height 44
type input "Reviewed 9/29, edits needed"
click at [387, 586] on button "Save" at bounding box center [384, 578] width 58 height 28
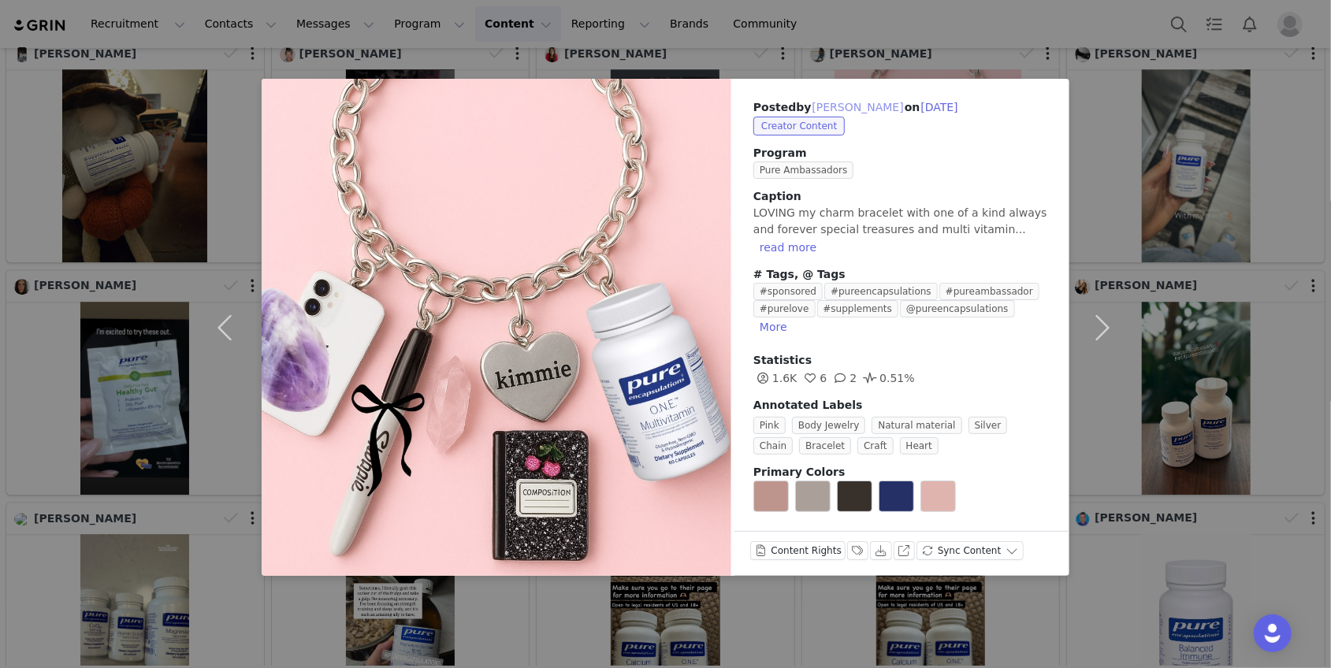
click at [842, 106] on button "[PERSON_NAME]" at bounding box center [858, 107] width 93 height 19
type input "[PERSON_NAME]"
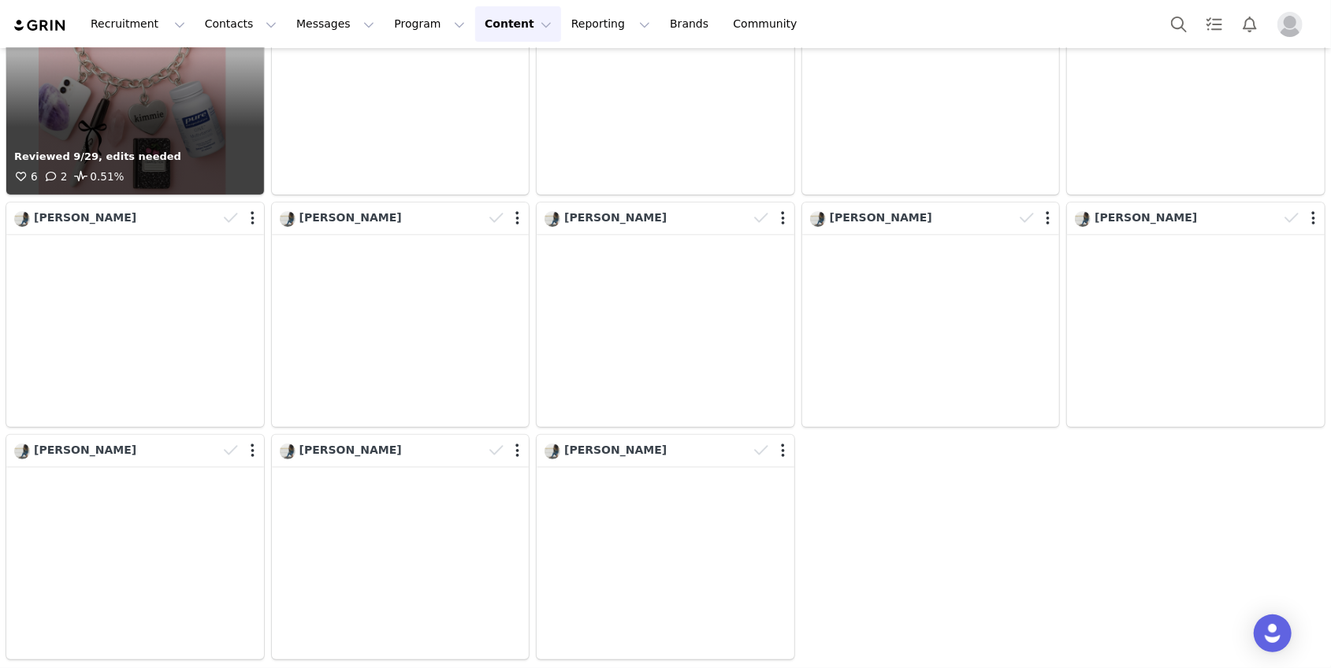
scroll to position [0, 0]
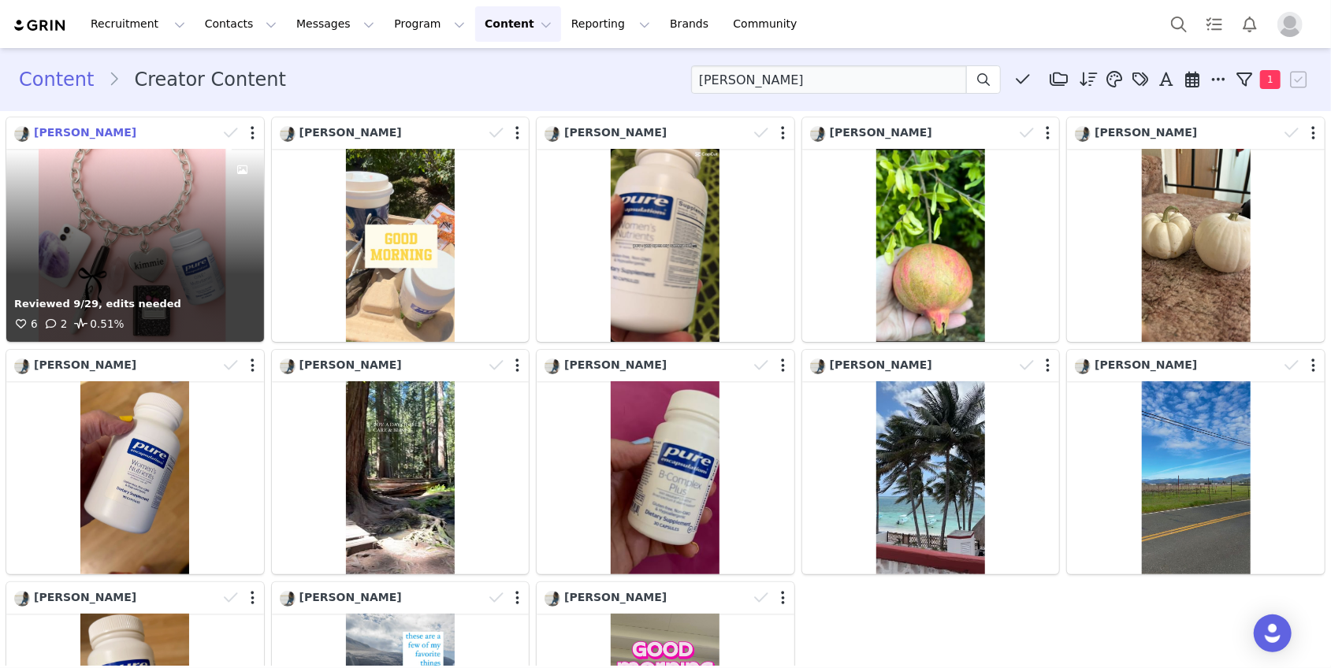
click at [54, 132] on span "[PERSON_NAME]" at bounding box center [85, 132] width 102 height 13
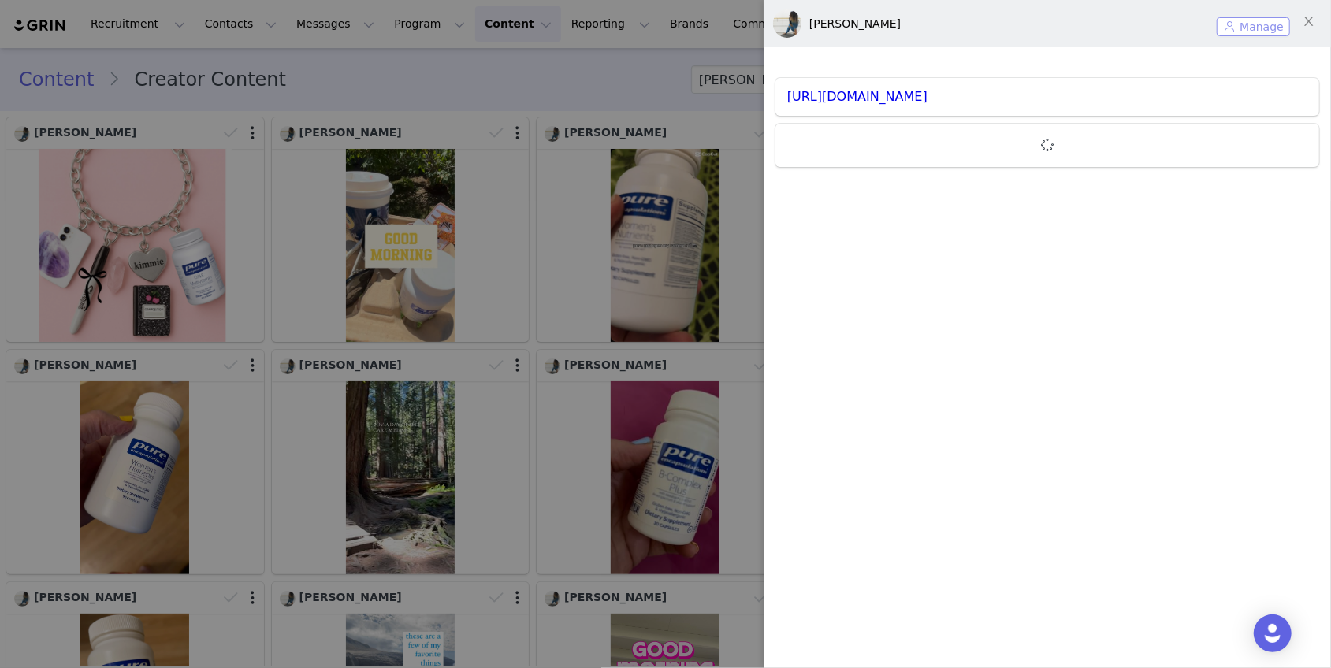
click at [1259, 30] on button "Manage" at bounding box center [1253, 26] width 73 height 19
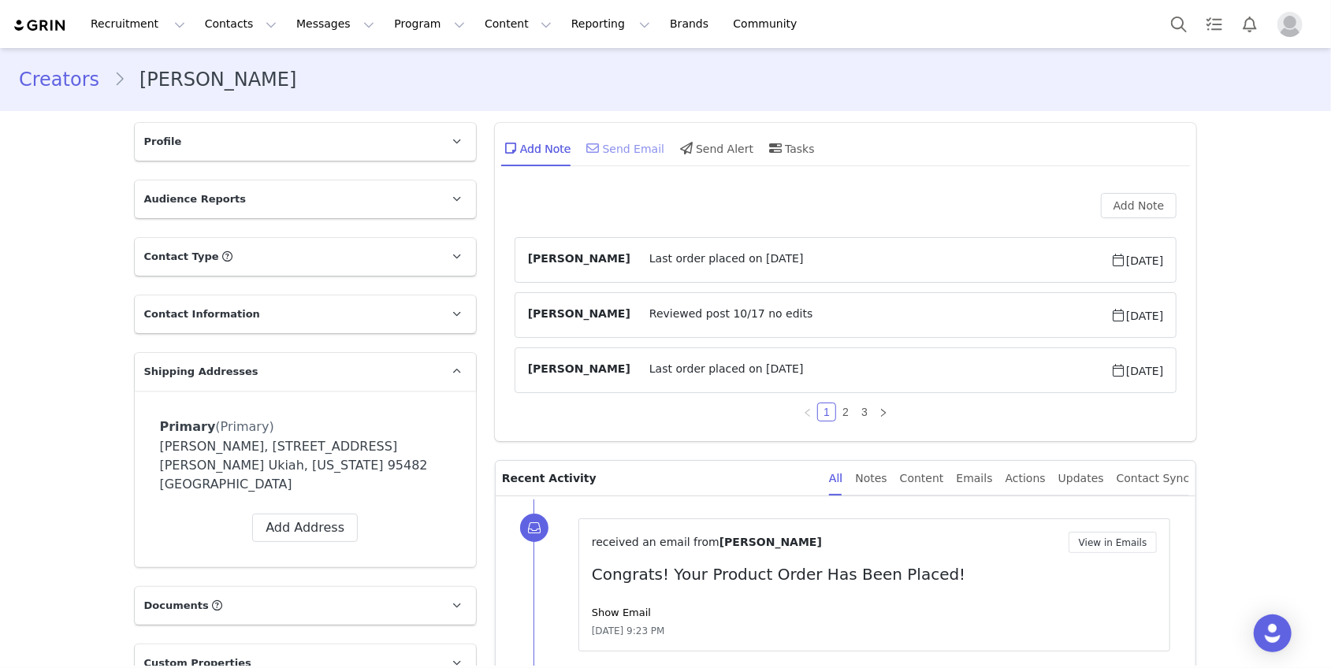
click at [616, 155] on div "Send Email" at bounding box center [624, 148] width 81 height 38
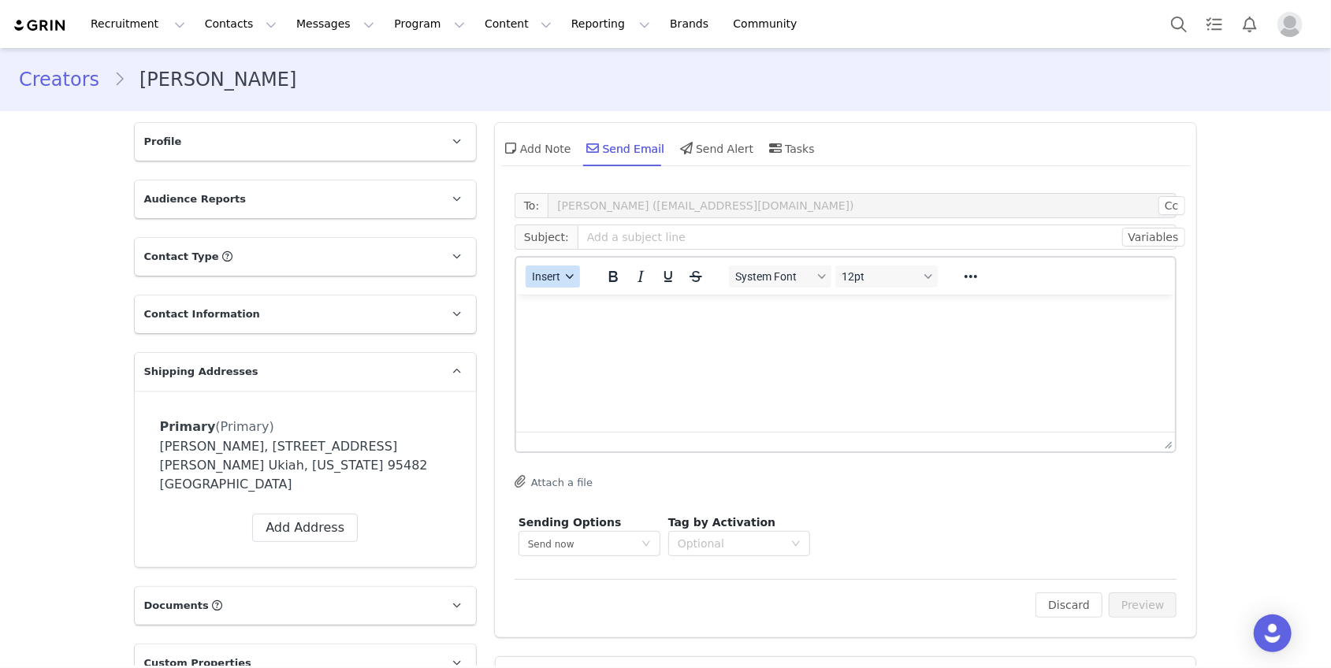
click at [566, 274] on div "button" at bounding box center [569, 277] width 13 height 8
click at [583, 307] on div "Insert Template" at bounding box center [610, 304] width 142 height 19
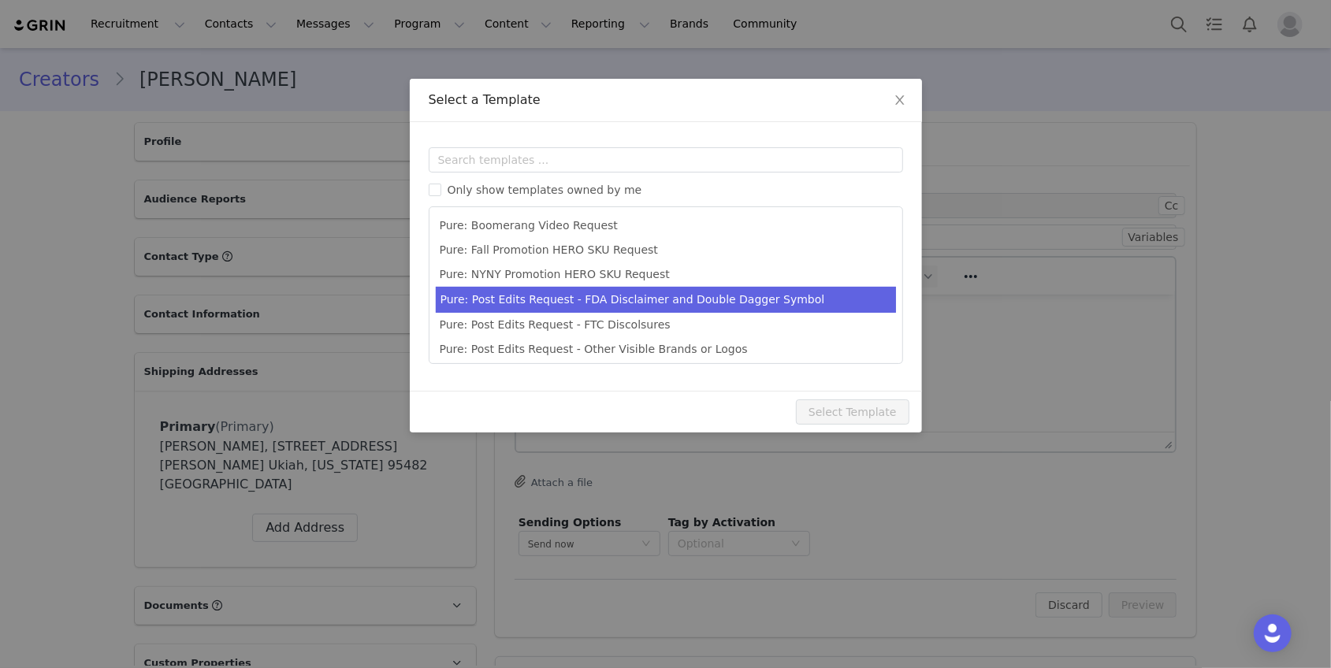
click at [619, 296] on li "Pure: Post Edits Request - FDA Disclaimer and Double Dagger Symbol" at bounding box center [666, 300] width 460 height 26
type input "Edits to your Pure Ambassador post"
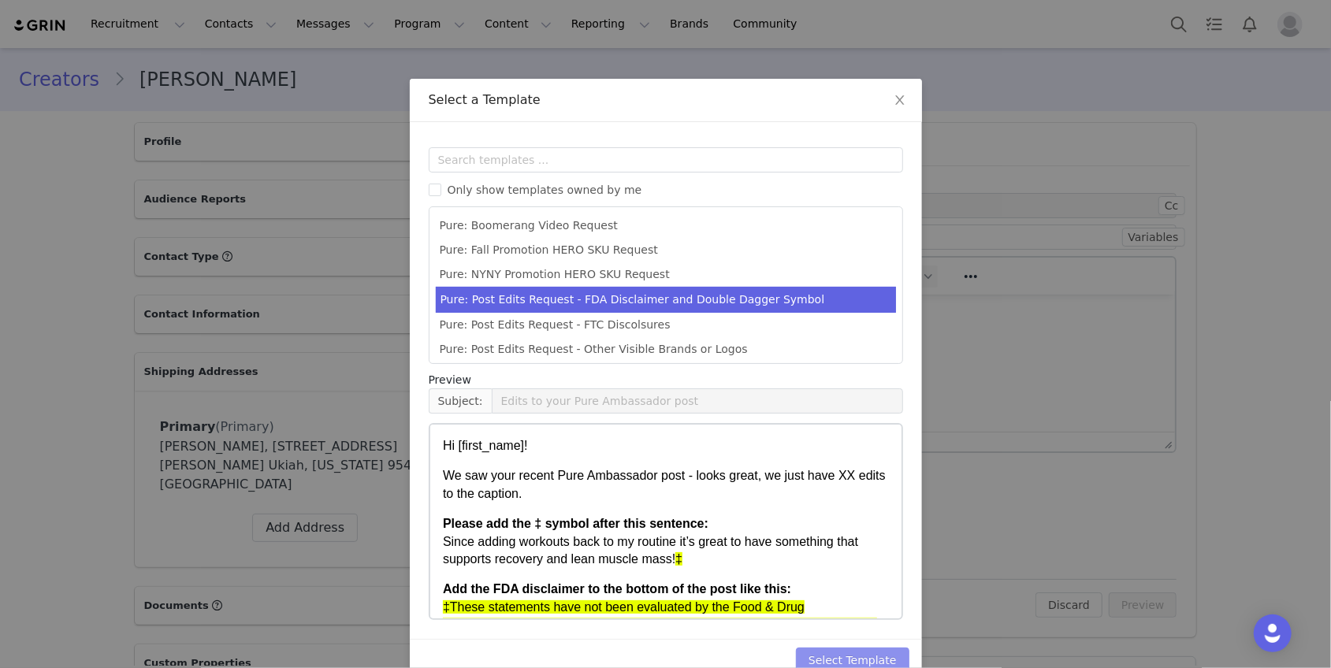
click at [853, 652] on button "Select Template" at bounding box center [852, 660] width 113 height 25
type input "Edits to your Pure Ambassador post"
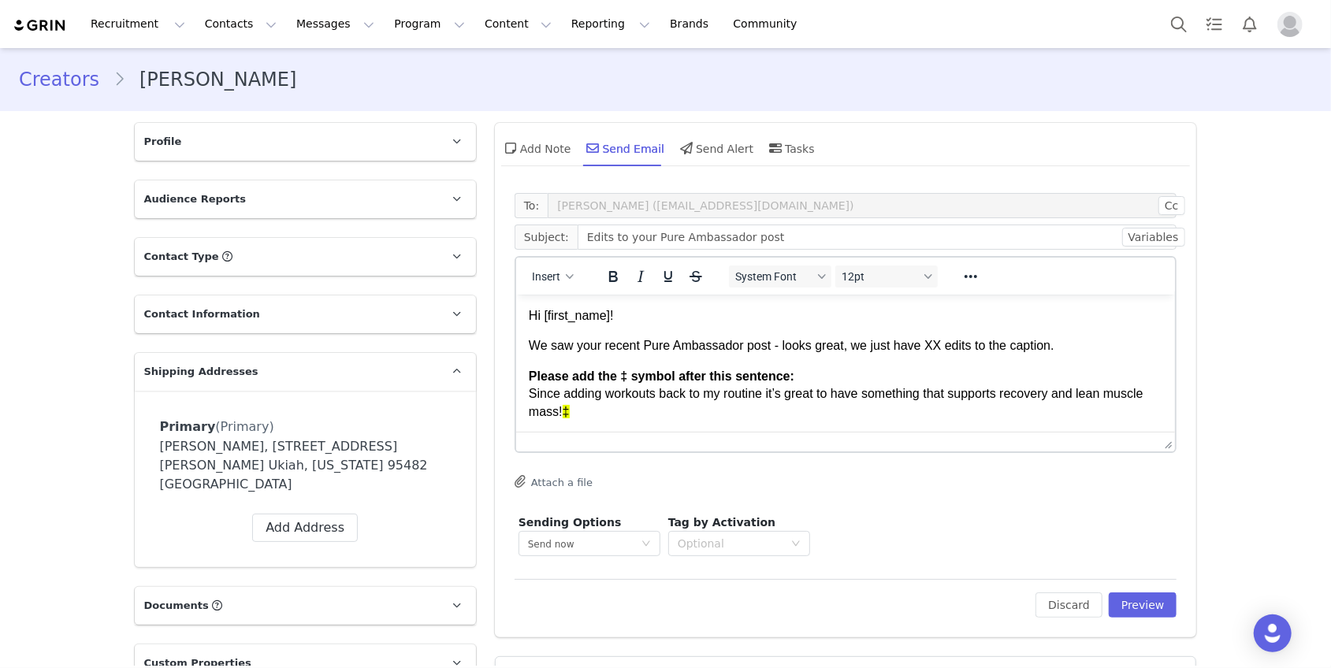
click at [939, 346] on p "We saw your recent Pure Ambassador post - looks great, we just have XX edits to…" at bounding box center [845, 345] width 634 height 17
click at [980, 352] on p "We saw your recent Pure Ambassador post - looks great, we just have one edits t…" at bounding box center [845, 345] width 634 height 17
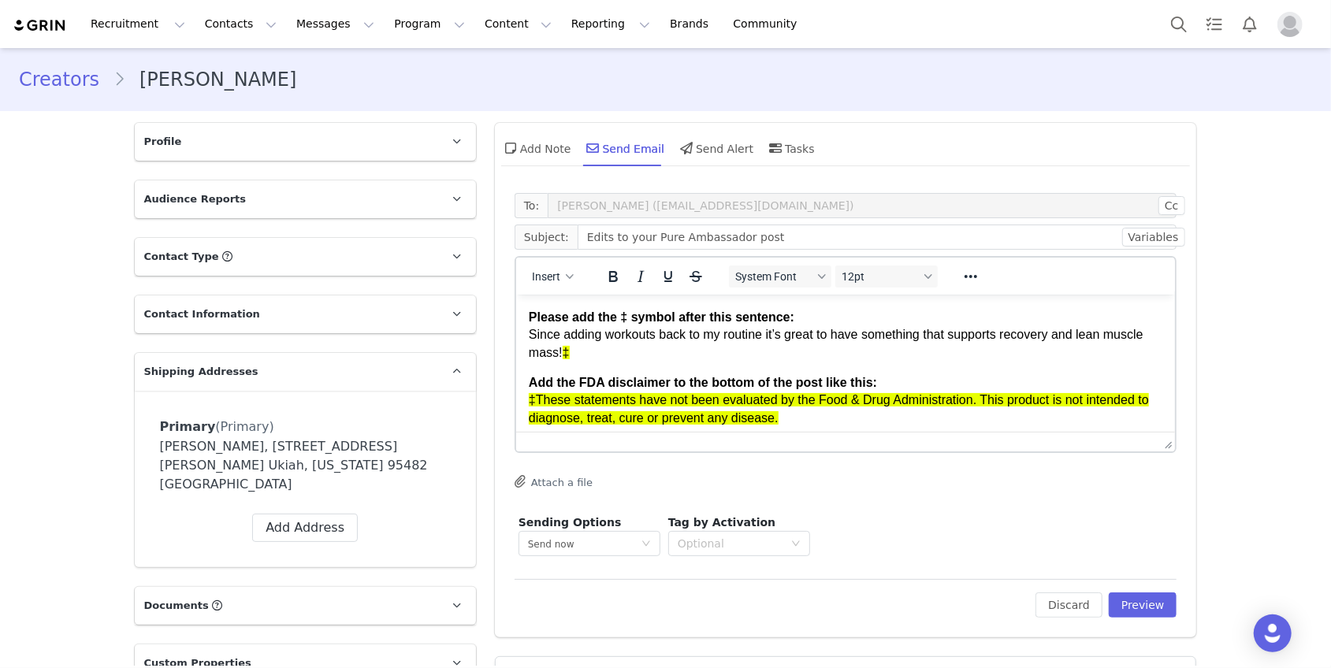
scroll to position [35, 0]
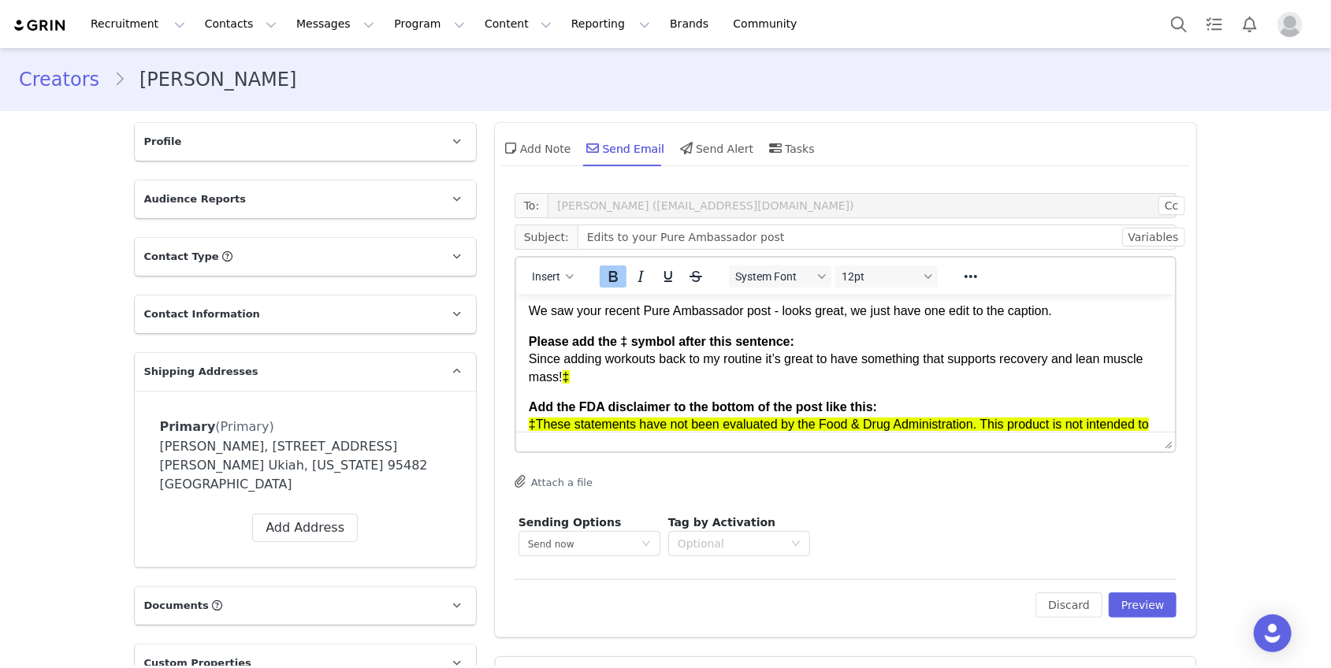
drag, startPoint x: 581, startPoint y: 381, endPoint x: 520, endPoint y: 341, distance: 72.4
click at [520, 341] on html "Hi First Name ! We saw your recent Pure Ambassador post - looks great, we just …" at bounding box center [845, 400] width 660 height 282
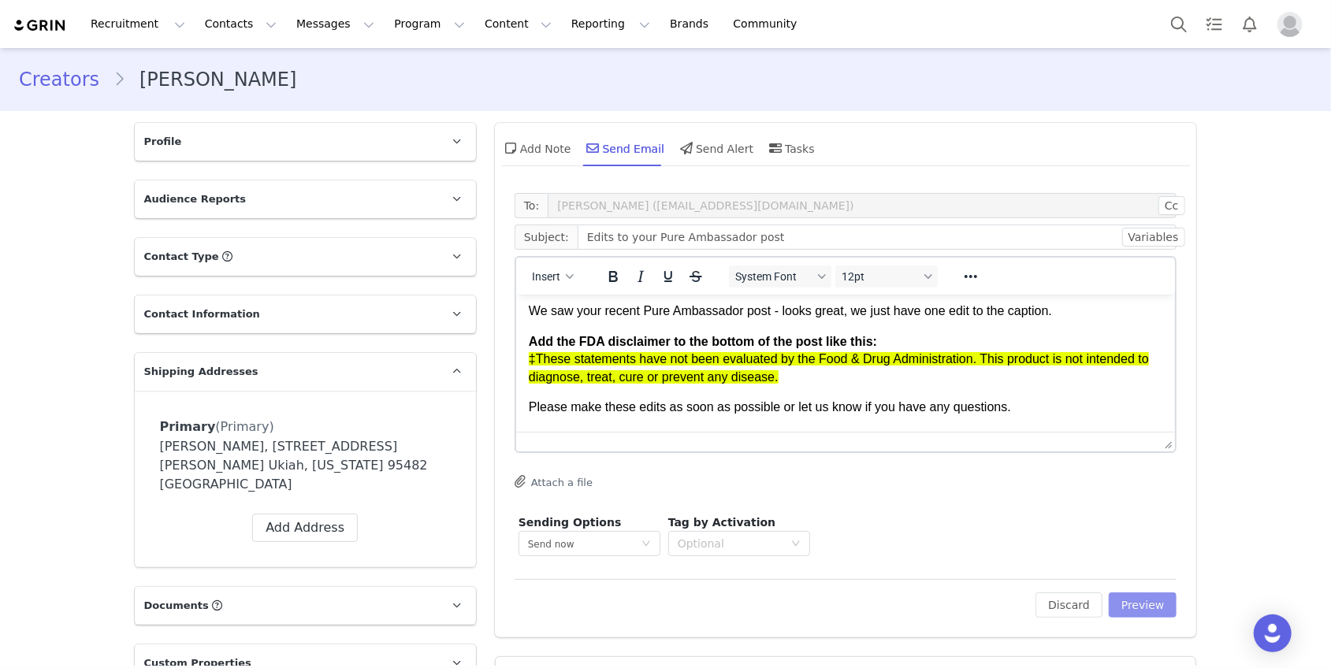
click at [1149, 593] on button "Preview" at bounding box center [1143, 605] width 69 height 25
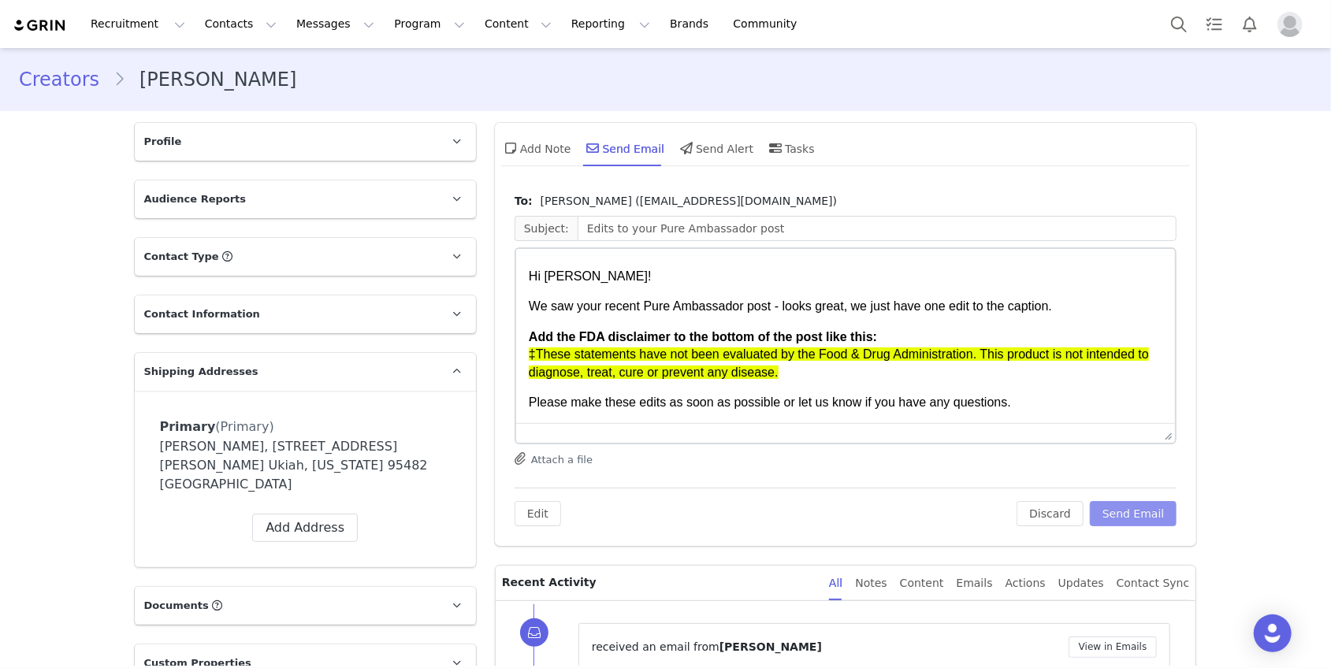
scroll to position [0, 0]
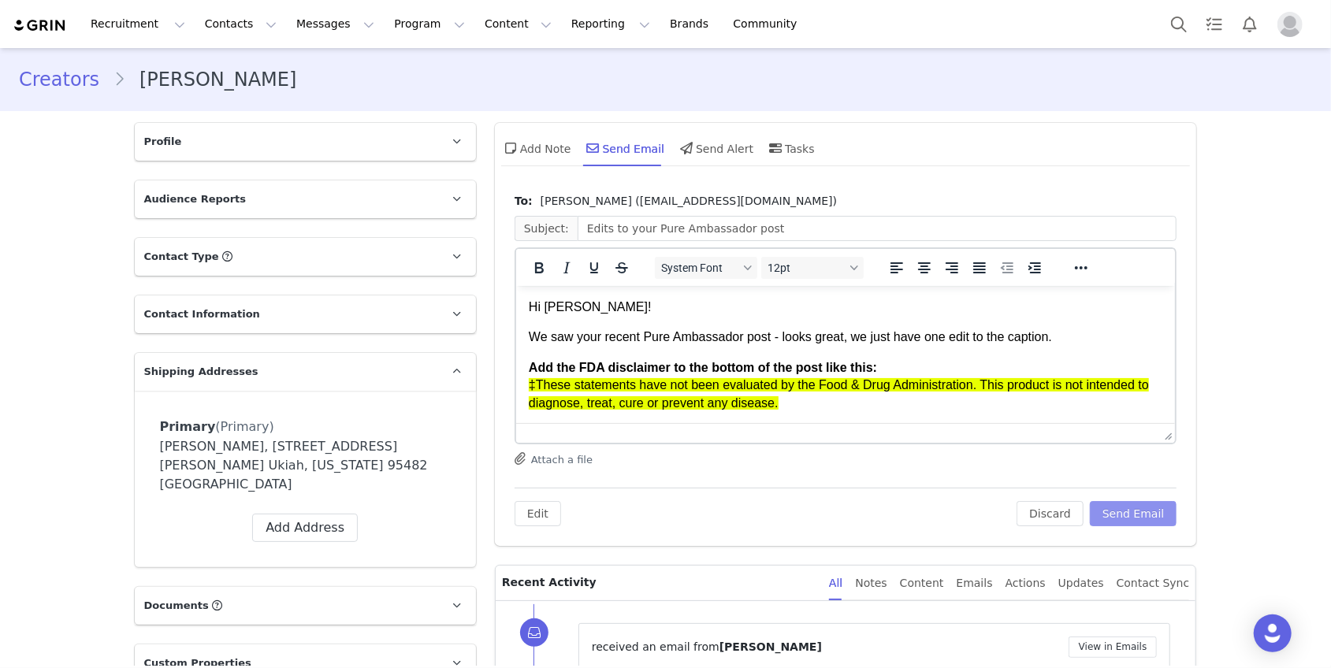
click at [1142, 517] on button "Send Email" at bounding box center [1133, 513] width 87 height 25
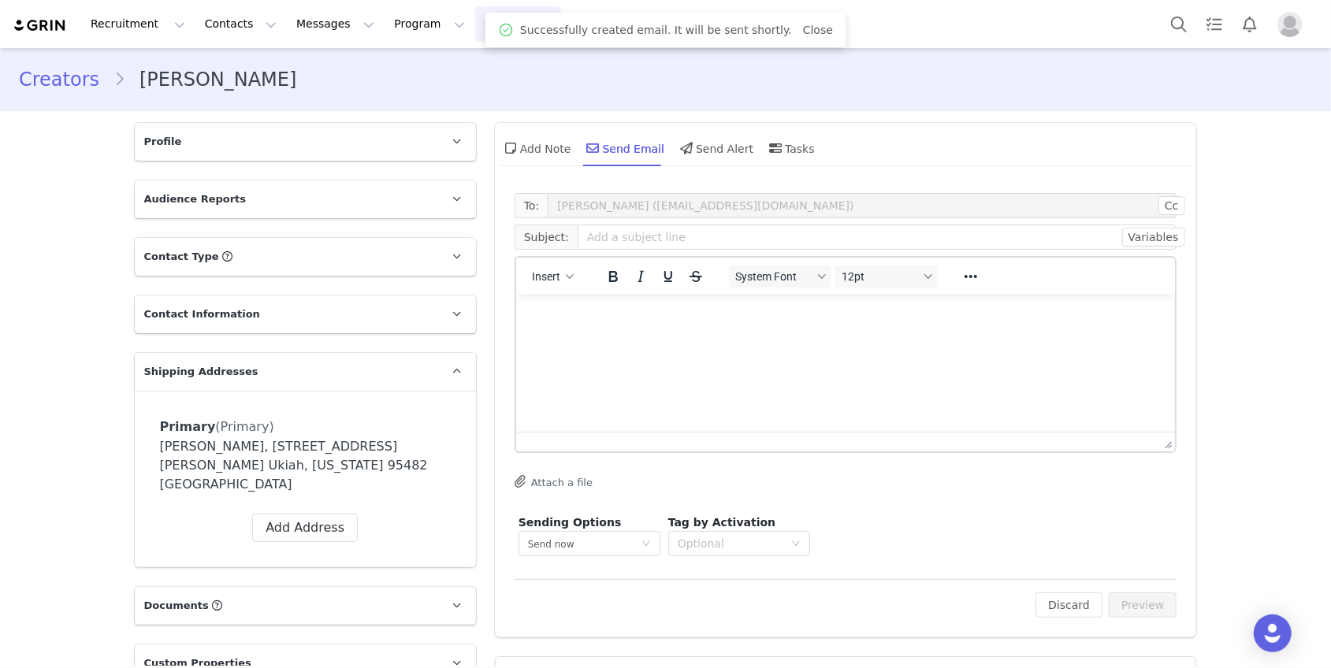
click at [480, 27] on button "Content Content" at bounding box center [518, 23] width 86 height 35
click at [478, 68] on p "Creator Content" at bounding box center [500, 69] width 88 height 17
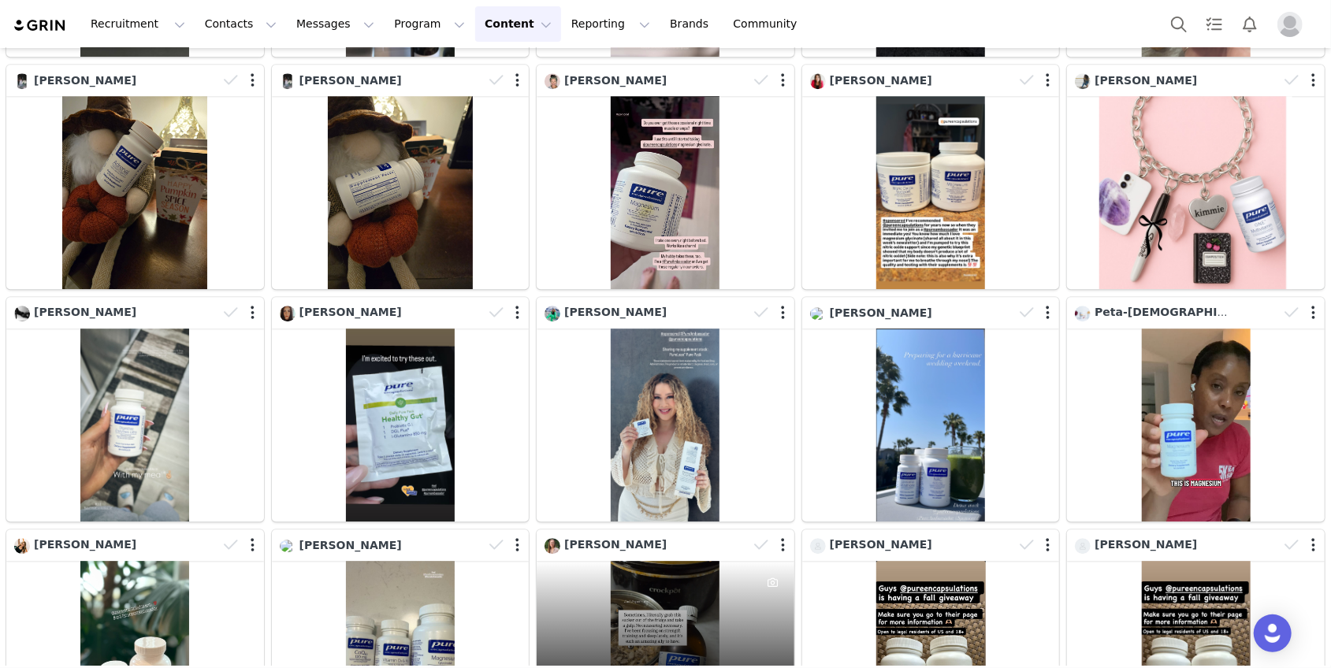
scroll to position [2816, 0]
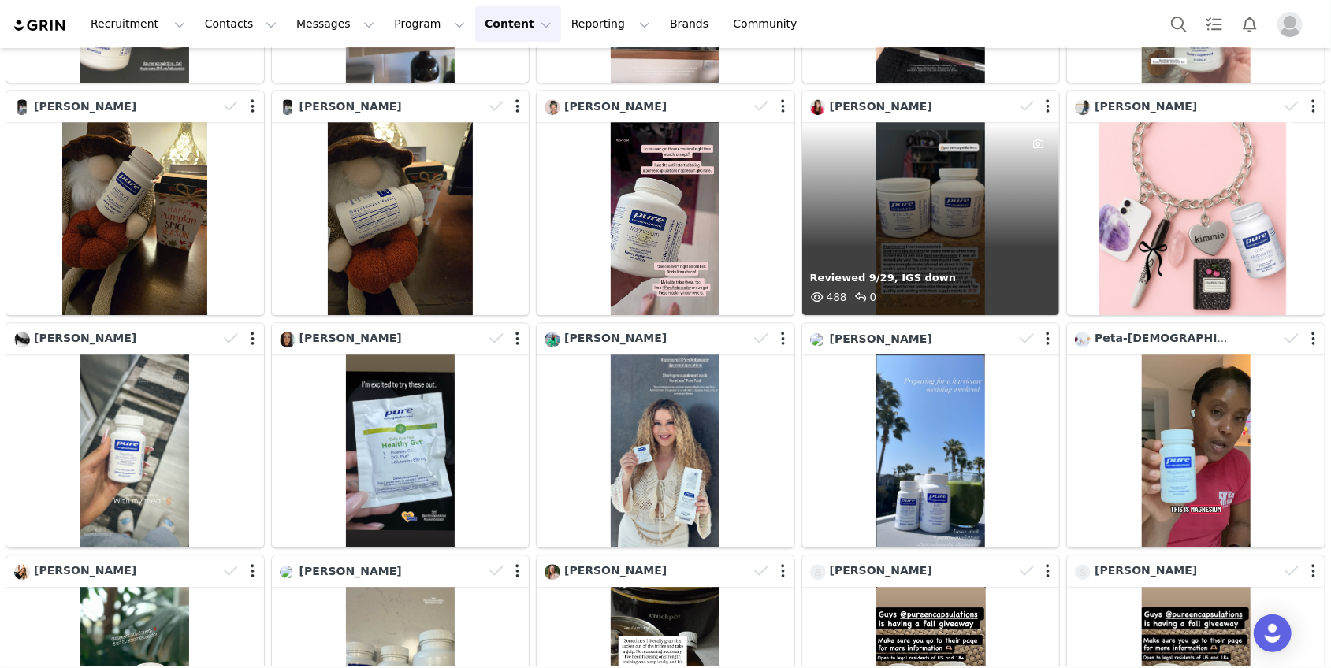
click at [1001, 251] on div "Reviewed 9/29, IGS down 488 0" at bounding box center [931, 218] width 258 height 193
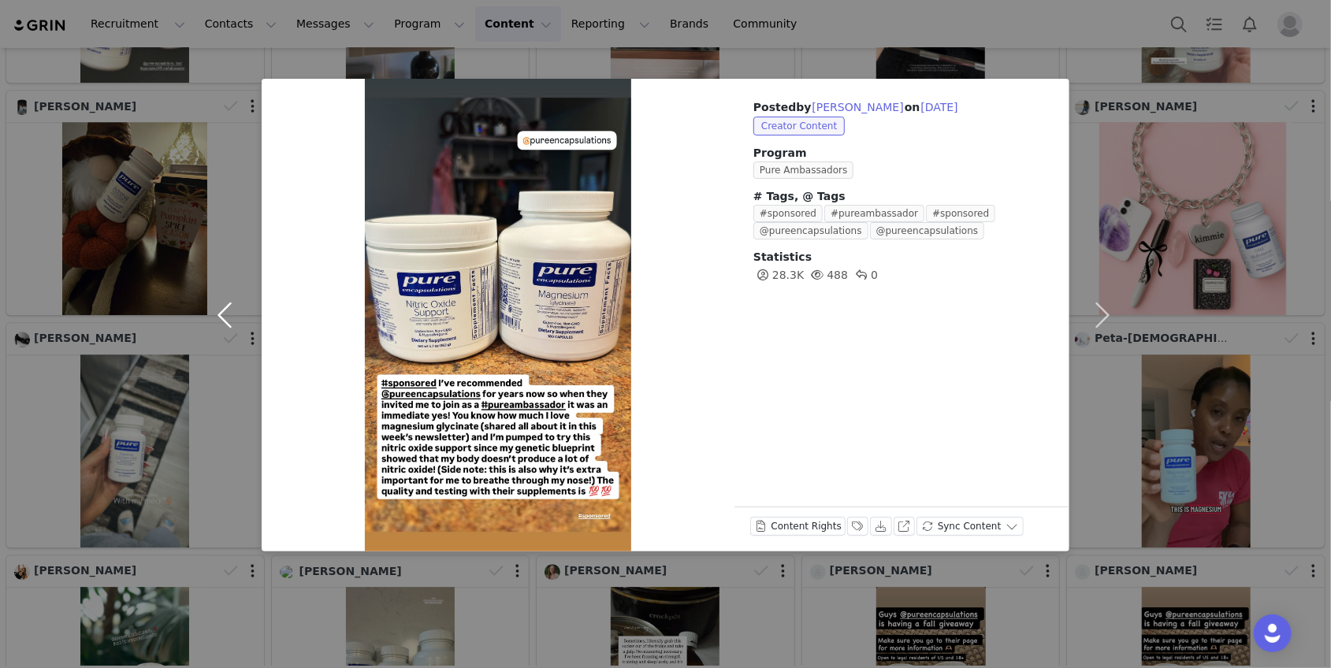
click at [228, 314] on button "button" at bounding box center [228, 315] width 66 height 473
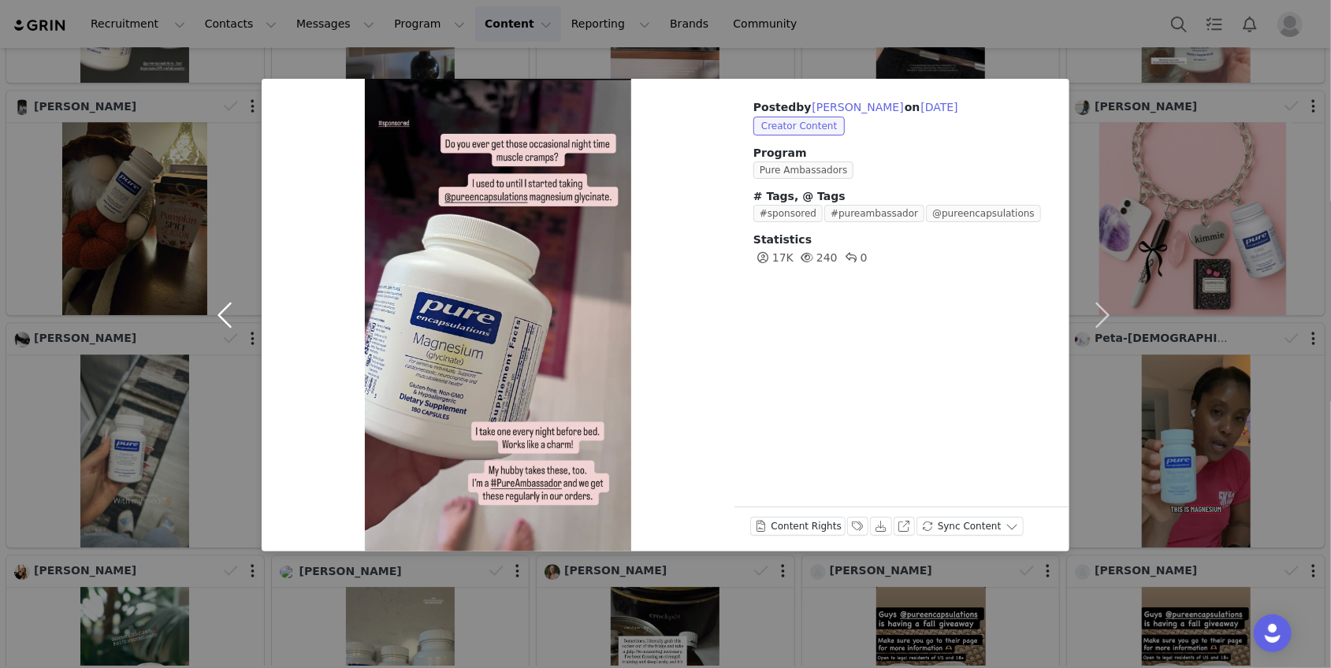
click at [228, 314] on button "button" at bounding box center [228, 315] width 66 height 473
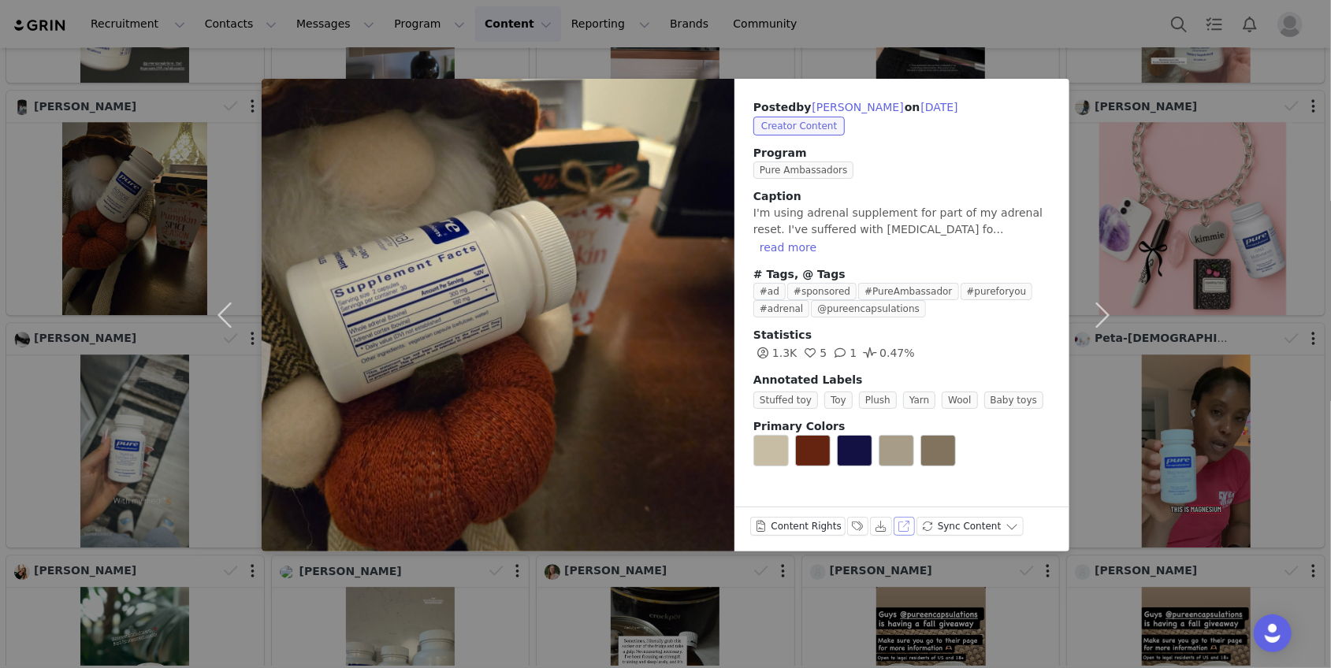
click at [903, 524] on button "View on Instagram" at bounding box center [905, 526] width 22 height 19
click at [856, 521] on button "Labels & Tags" at bounding box center [858, 526] width 22 height 19
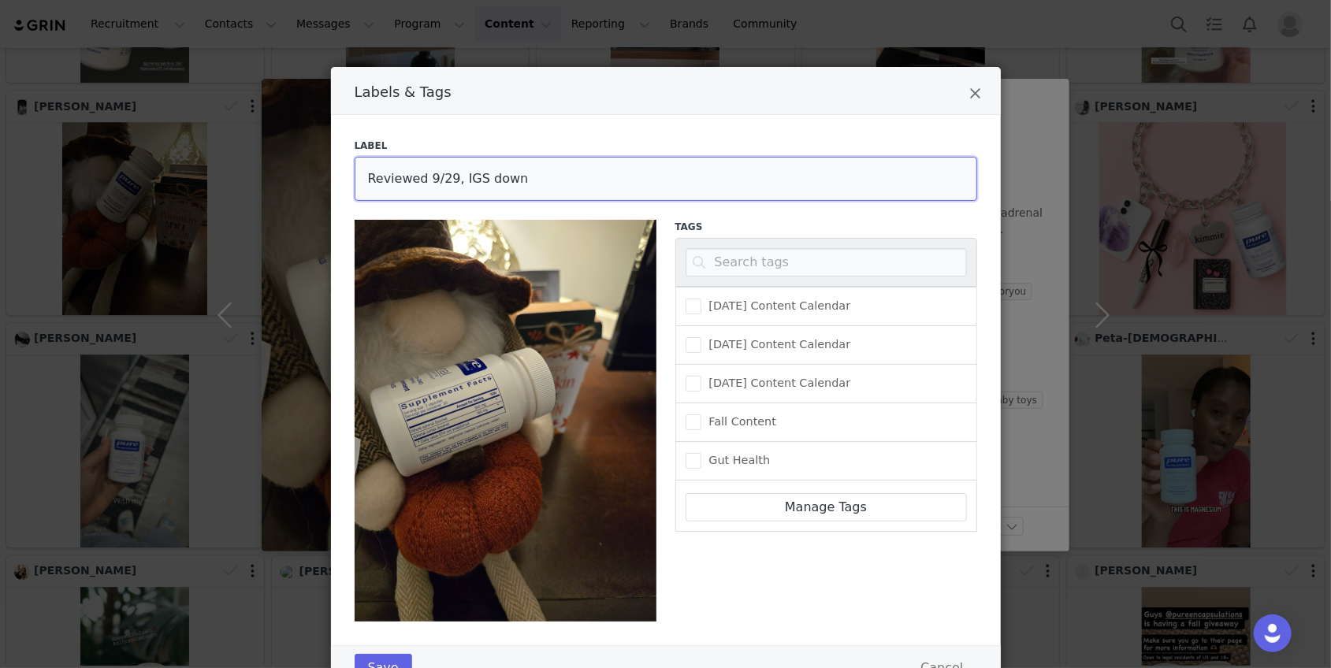
drag, startPoint x: 519, startPoint y: 180, endPoint x: 456, endPoint y: 180, distance: 62.3
click at [456, 180] on input "Reviewed 9/29, IGS down" at bounding box center [666, 179] width 623 height 44
type input "Reviewed 9/29, no edits needed"
click at [394, 657] on button "Save" at bounding box center [384, 668] width 58 height 28
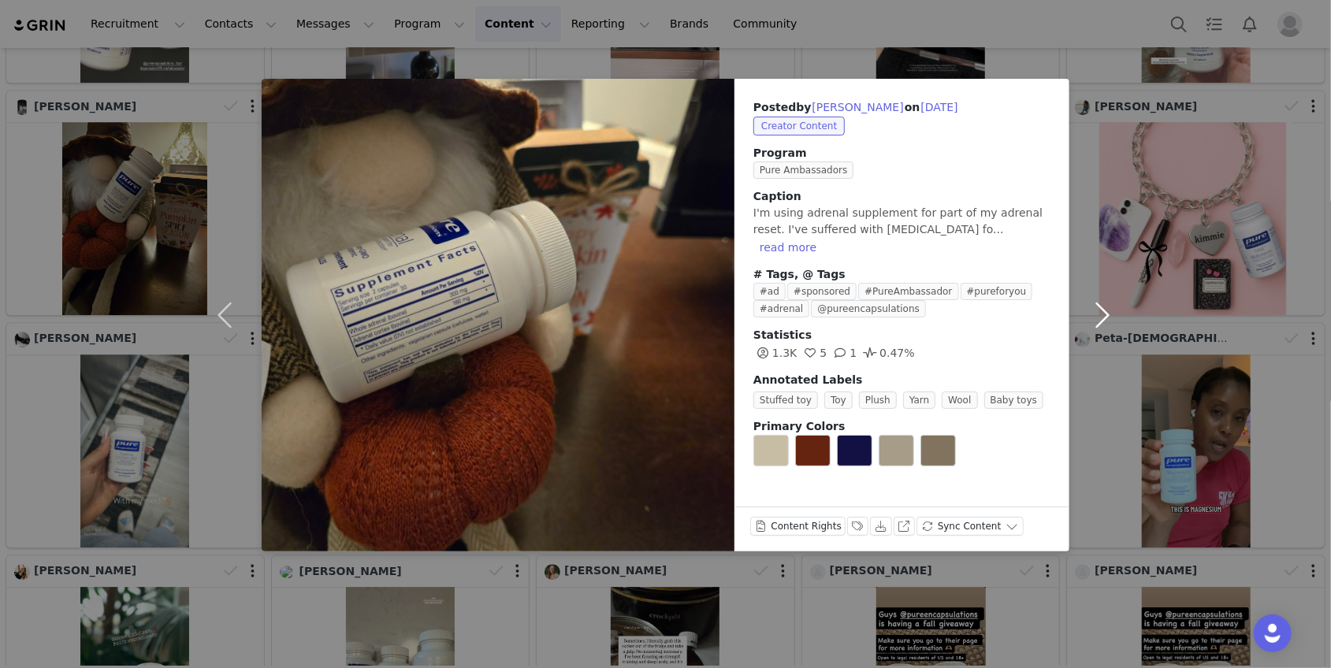
click at [1103, 180] on button "button" at bounding box center [1102, 315] width 66 height 473
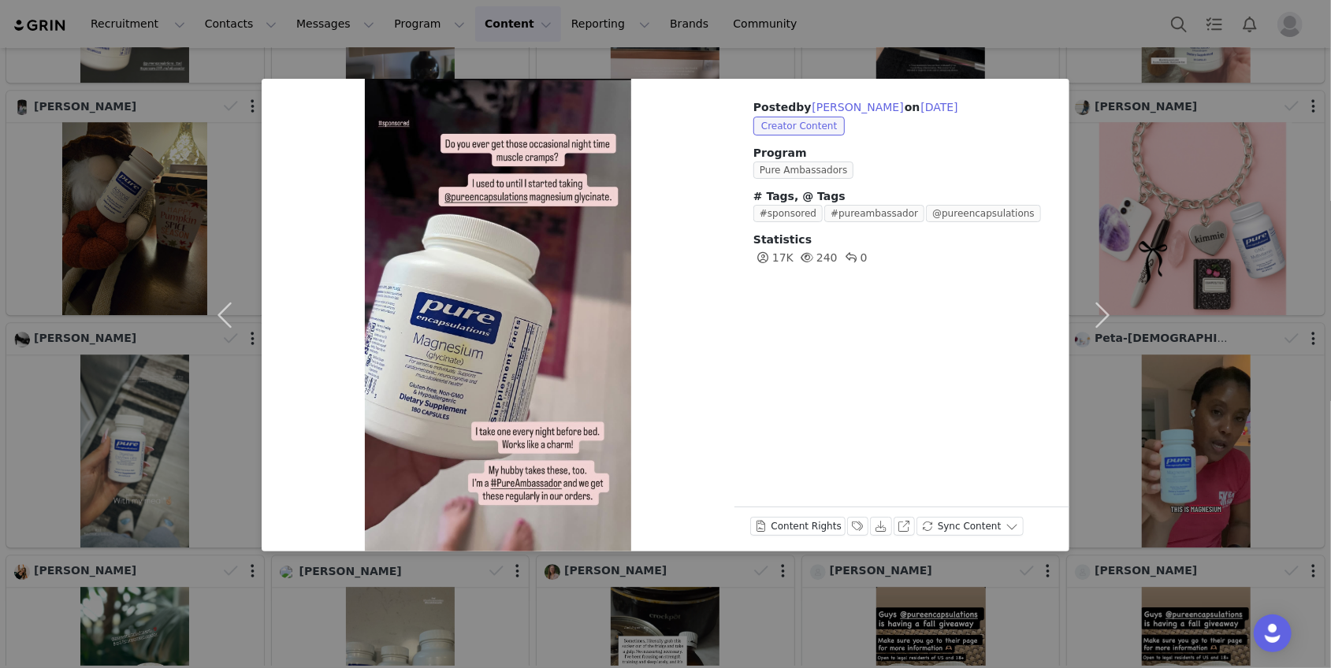
click at [1170, 48] on div "Posted by [PERSON_NAME] on [DATE] Creator Content Program Pure Ambassadors # Ta…" at bounding box center [665, 334] width 1331 height 668
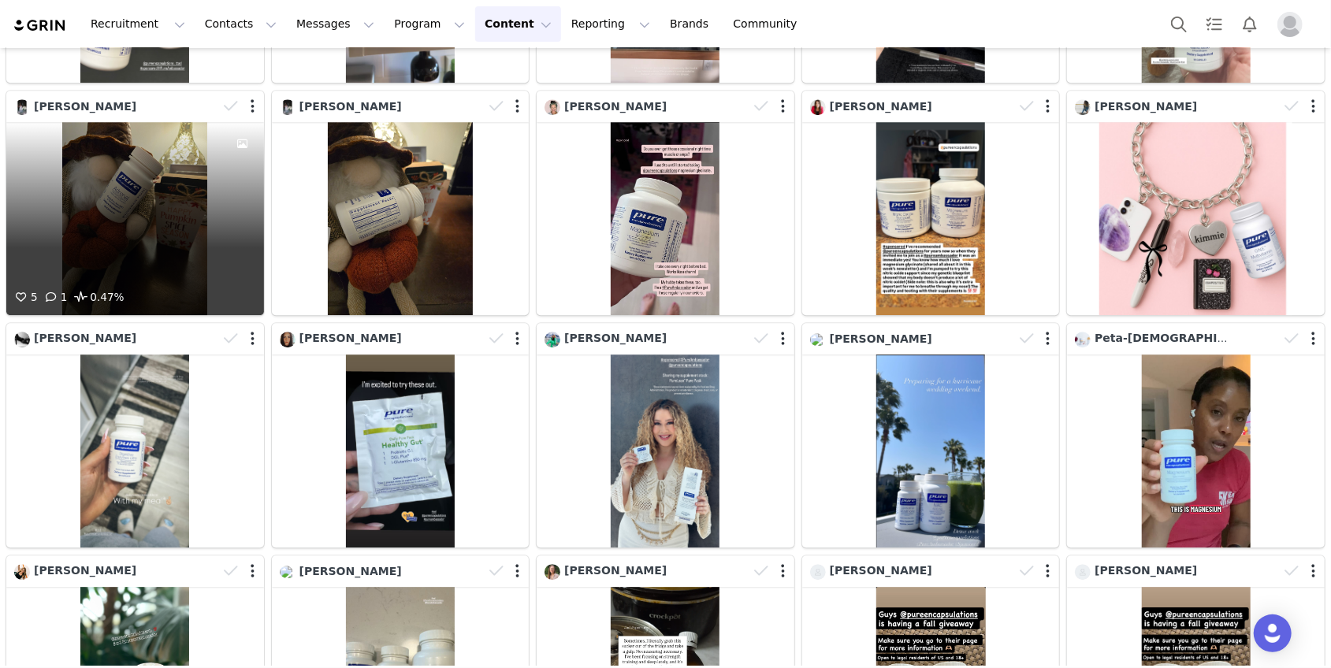
click at [229, 219] on div at bounding box center [242, 205] width 43 height 166
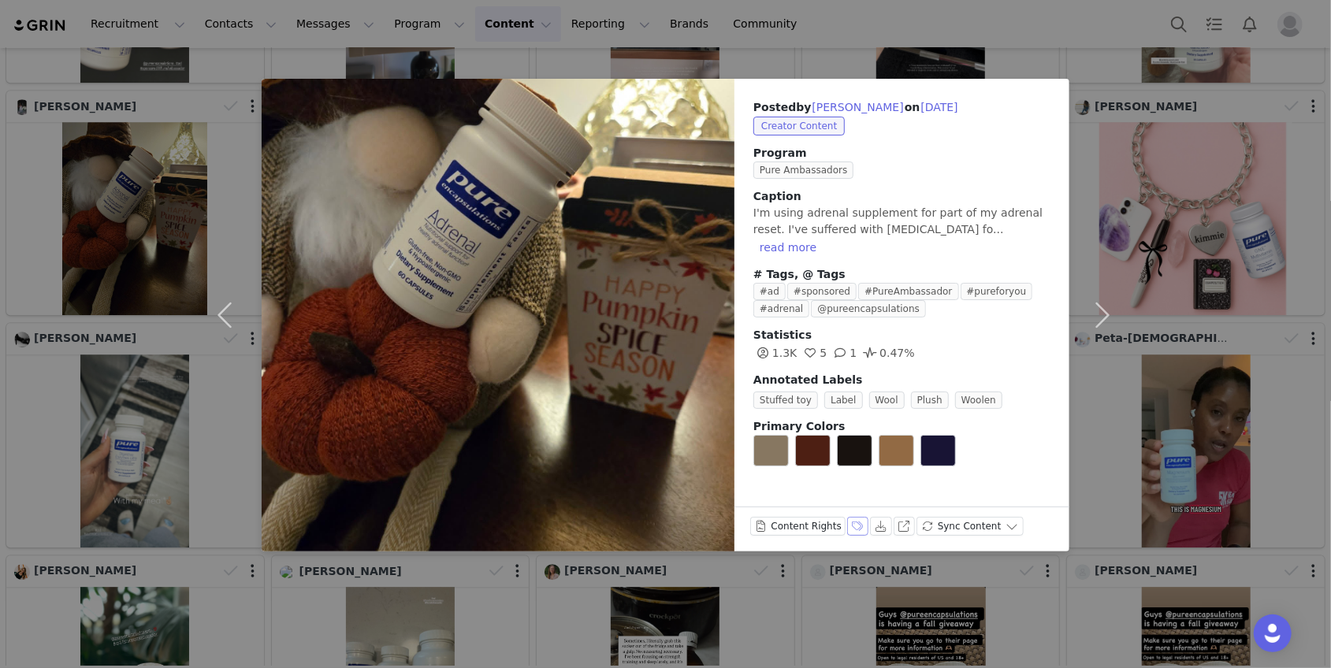
click at [847, 526] on button "Labels & Tags" at bounding box center [858, 526] width 22 height 19
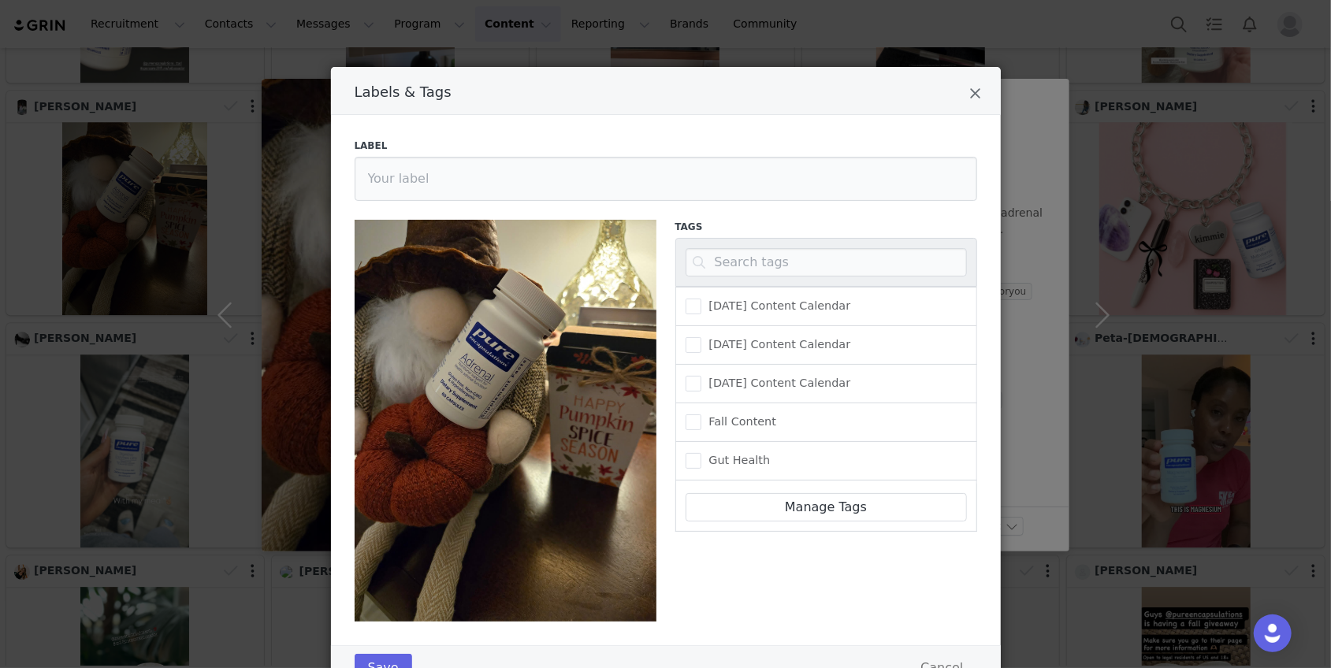
click at [444, 155] on div "Label" at bounding box center [666, 170] width 623 height 62
click at [437, 186] on input "Labels & Tags" at bounding box center [666, 179] width 623 height 44
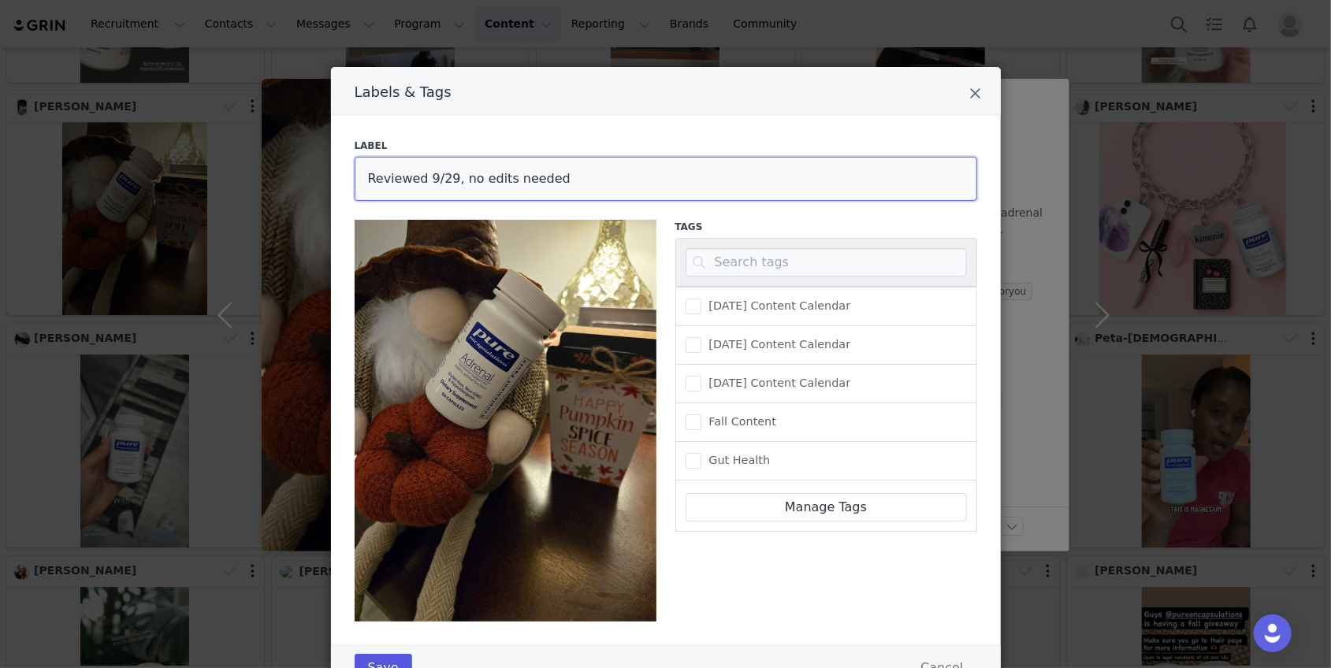
type input "Reviewed 9/29, no edits needed"
click at [394, 661] on button "Save" at bounding box center [384, 668] width 58 height 28
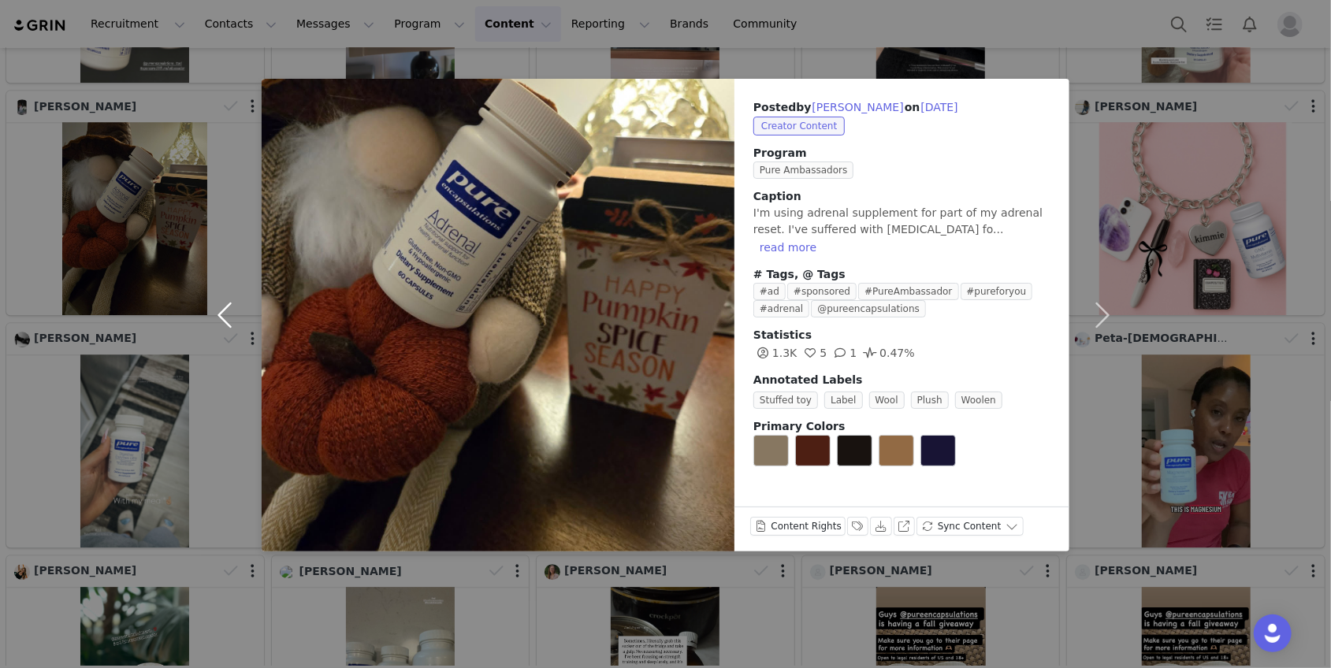
click at [232, 314] on button "button" at bounding box center [228, 315] width 66 height 473
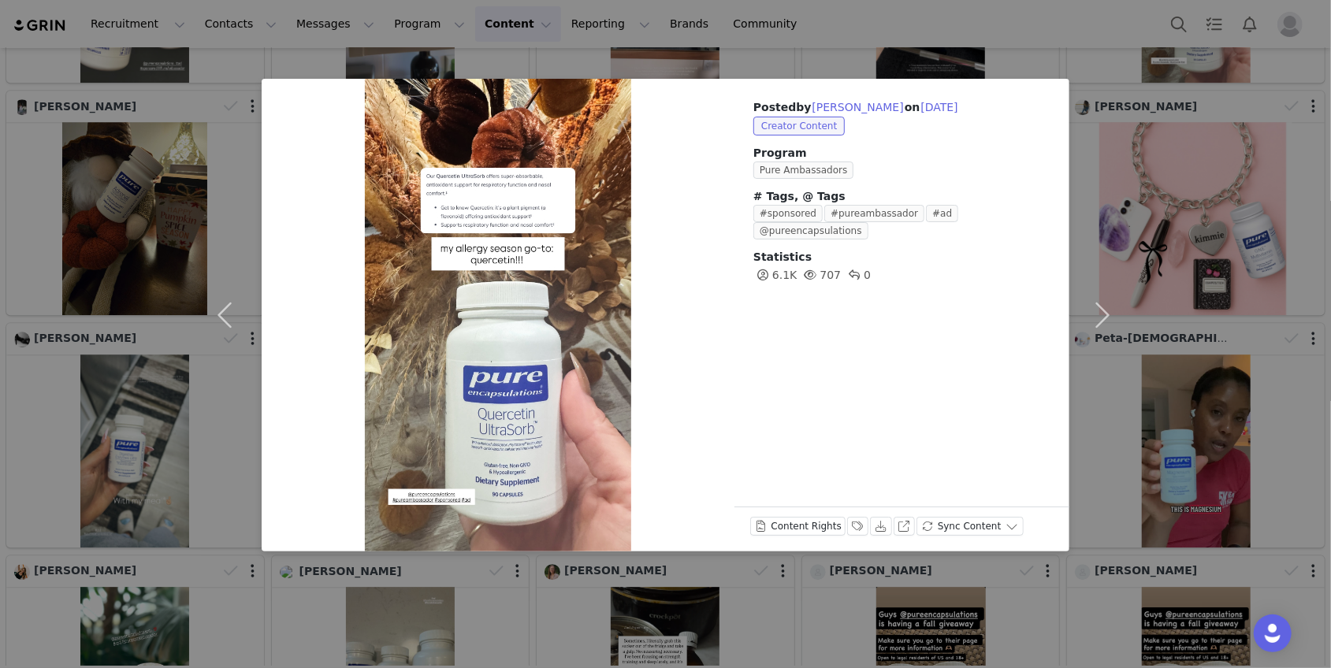
click at [184, 257] on div "Posted by [PERSON_NAME] on [DATE] Creator Content Program Pure Ambassadors # Ta…" at bounding box center [665, 334] width 1331 height 668
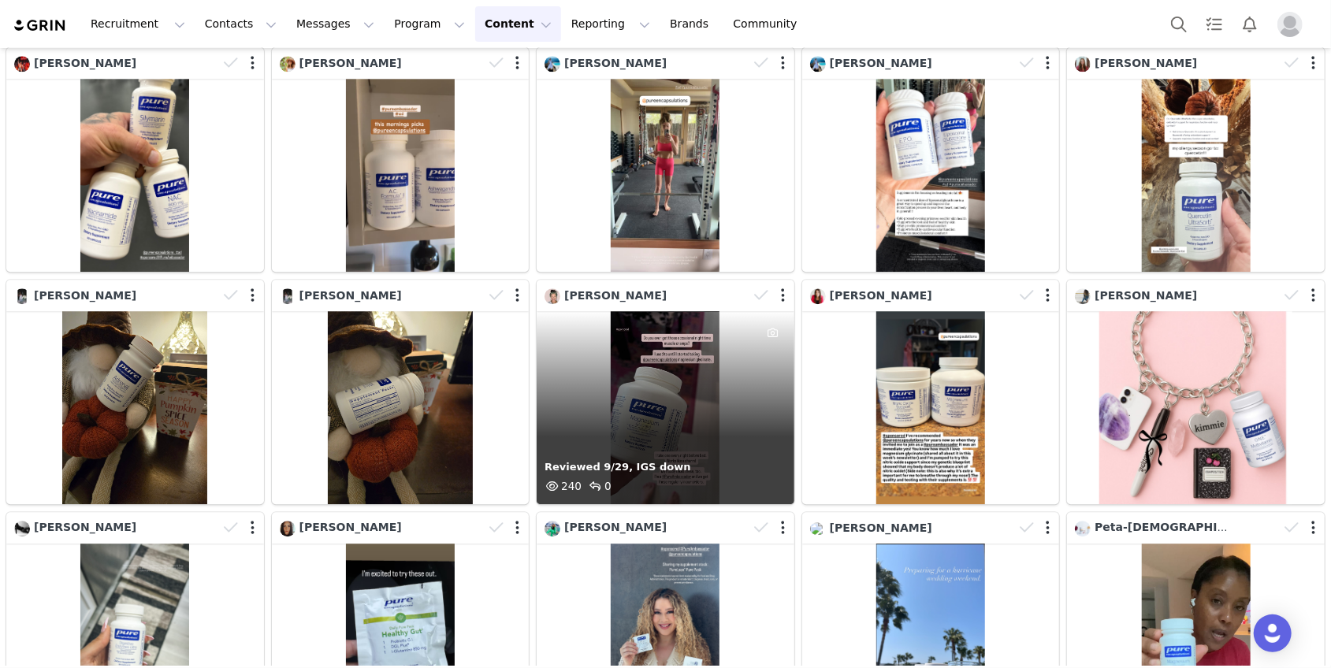
scroll to position [2607, 0]
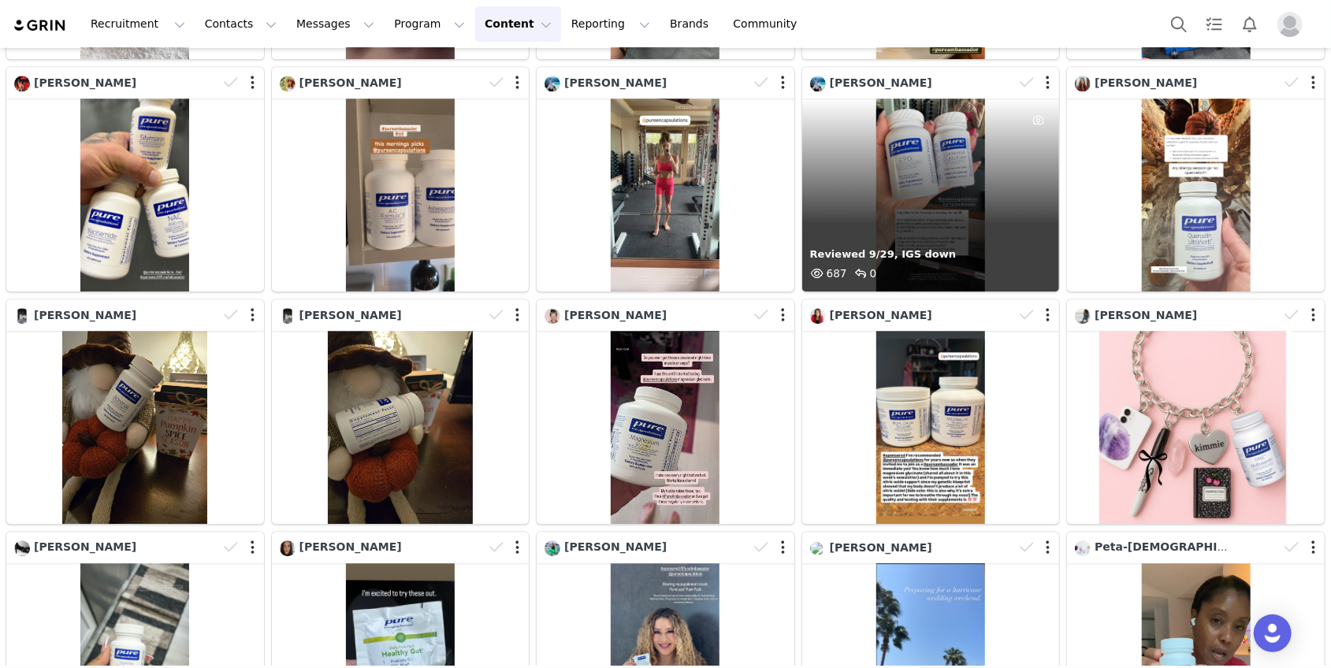
click at [927, 168] on div "Reviewed 9/29, IGS down 687 0" at bounding box center [931, 195] width 258 height 193
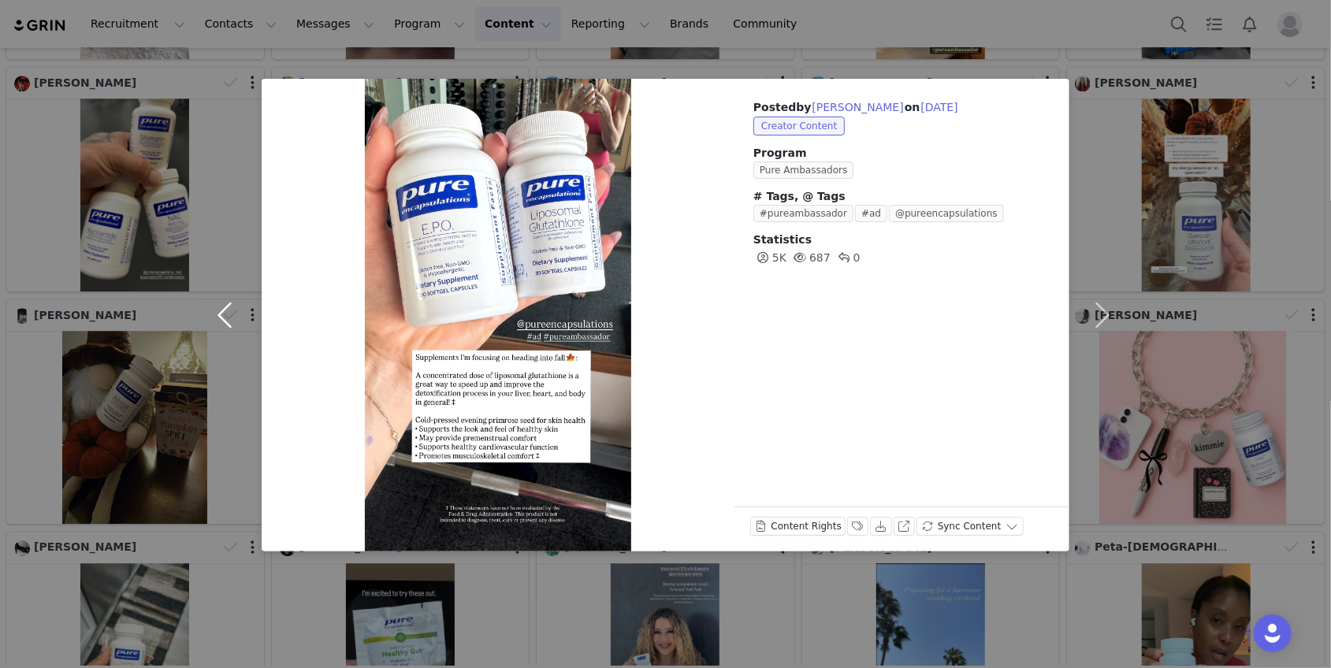
click at [233, 322] on button "button" at bounding box center [228, 315] width 66 height 473
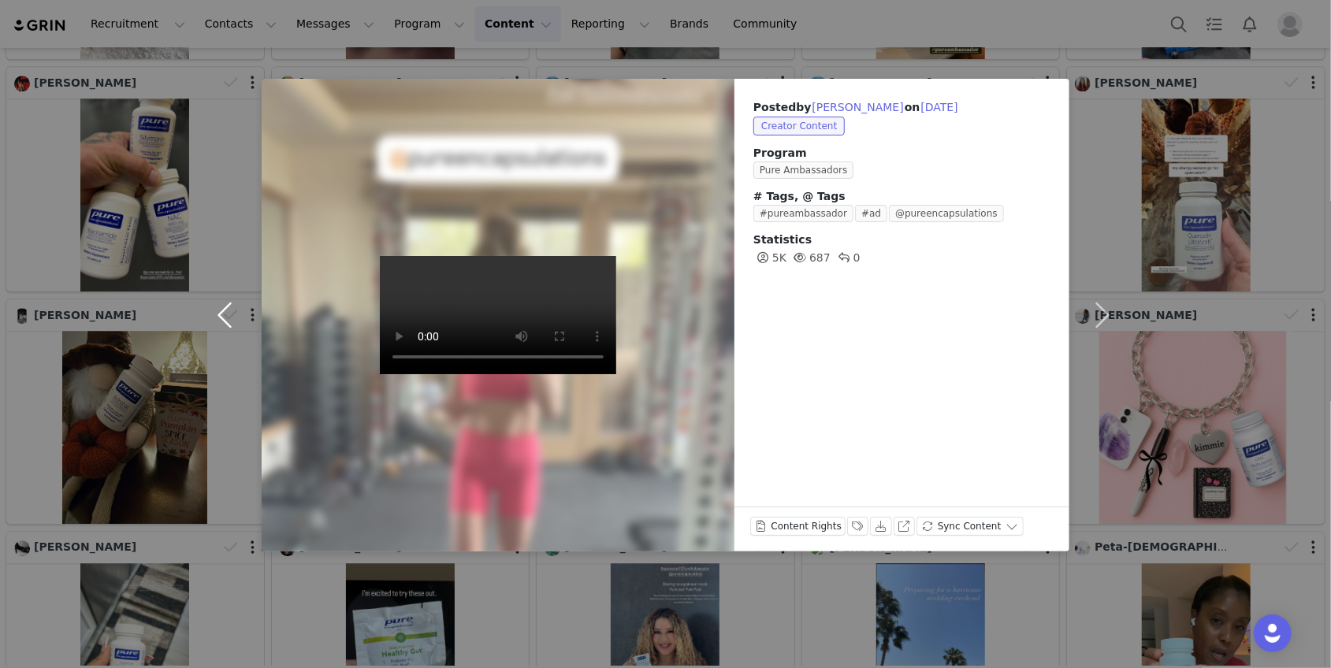
click at [233, 322] on button "button" at bounding box center [228, 315] width 66 height 473
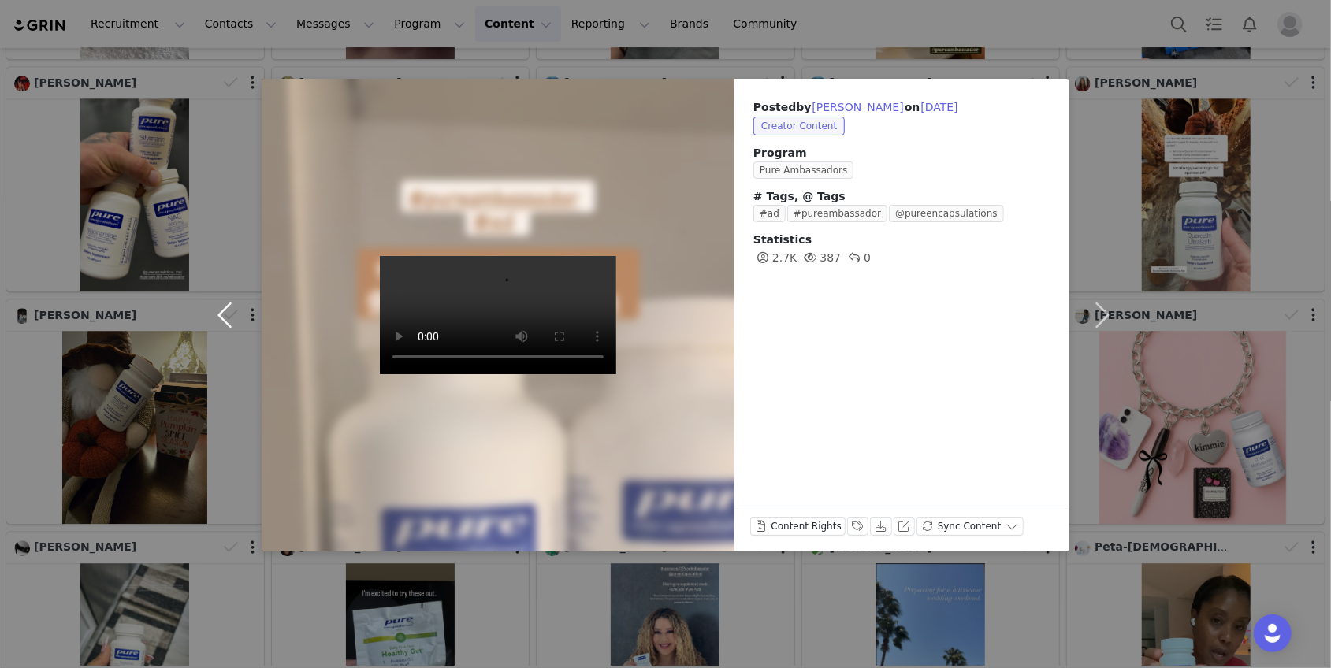
click at [233, 322] on button "button" at bounding box center [228, 315] width 66 height 473
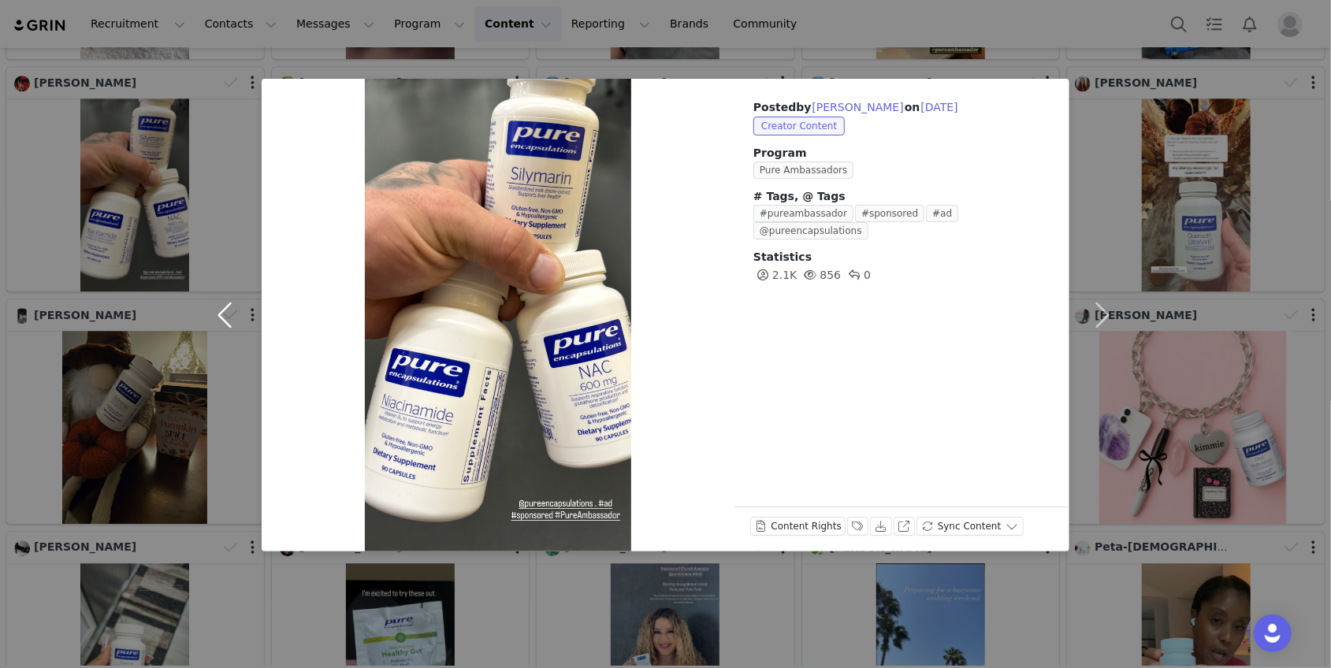
click at [233, 322] on button "button" at bounding box center [228, 315] width 66 height 473
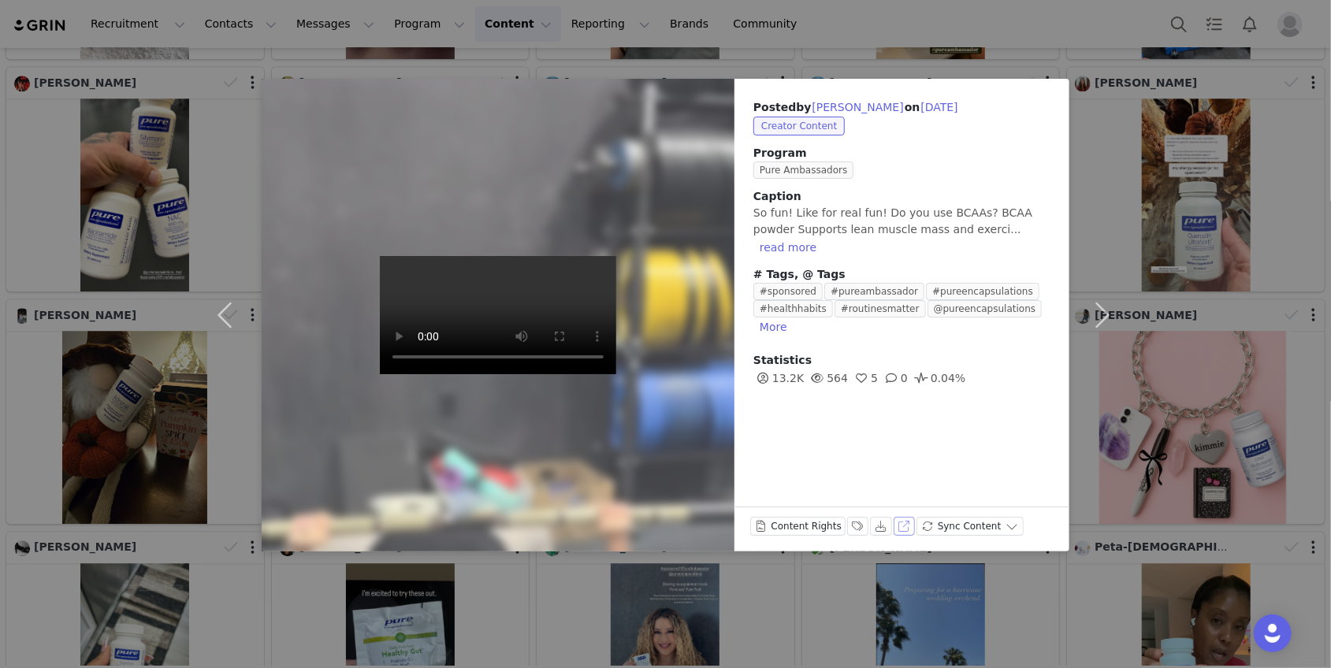
click at [895, 525] on button "View on Instagram" at bounding box center [905, 526] width 22 height 19
click at [852, 527] on button "Labels & Tags" at bounding box center [858, 526] width 22 height 19
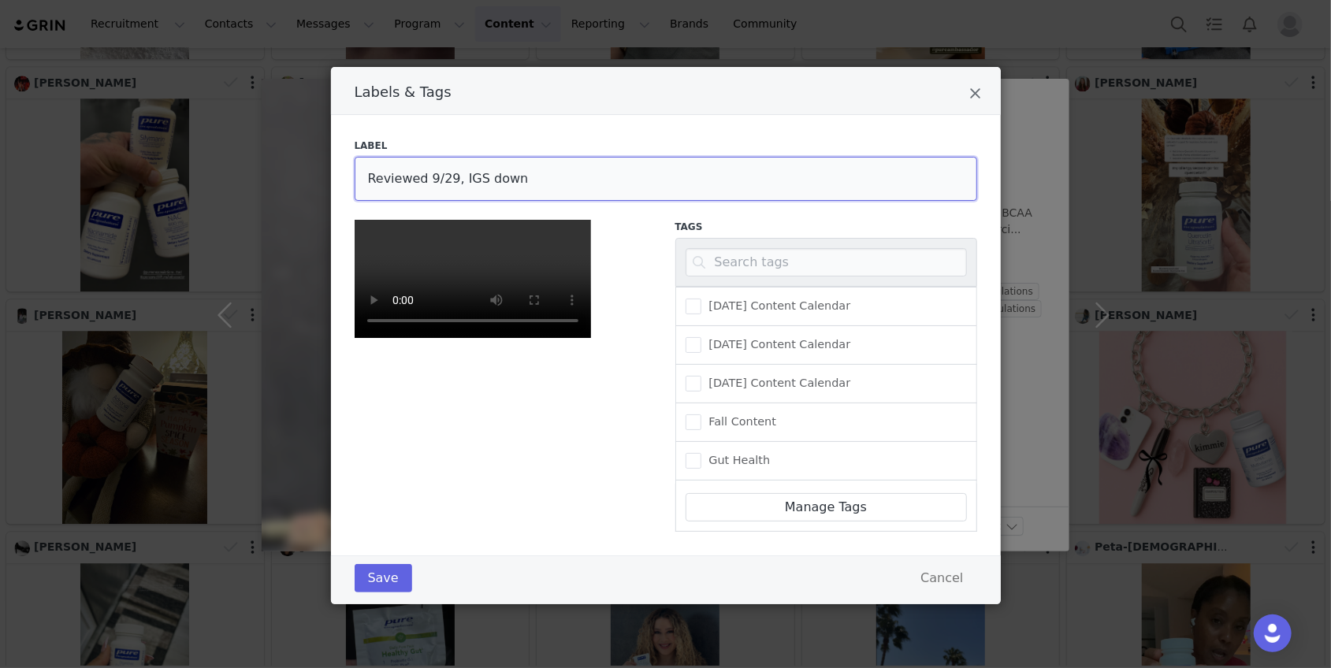
click at [612, 180] on input "Reviewed 9/29, IGS down" at bounding box center [666, 179] width 623 height 44
drag, startPoint x: 526, startPoint y: 180, endPoint x: 458, endPoint y: 178, distance: 68.6
click at [458, 178] on input "Reviewed 9/29, IGS down" at bounding box center [666, 179] width 623 height 44
type input "Reviewed 9/29, no edits needed"
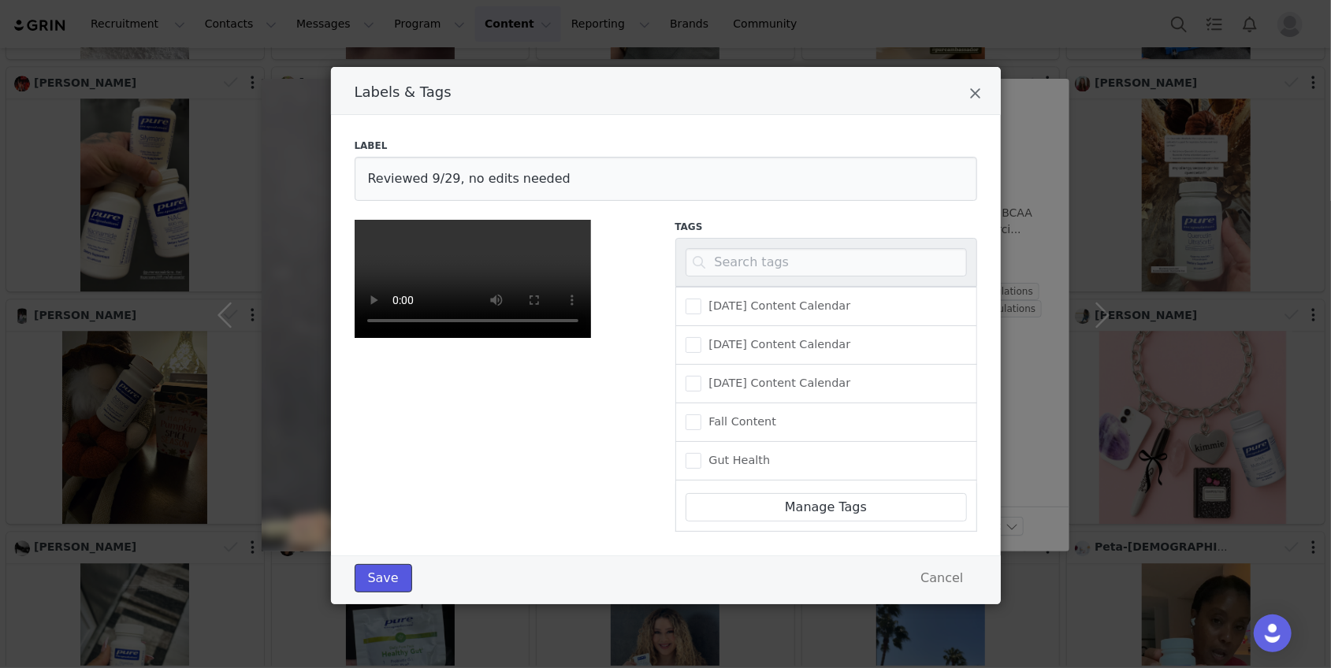
click at [381, 593] on button "Save" at bounding box center [384, 578] width 58 height 28
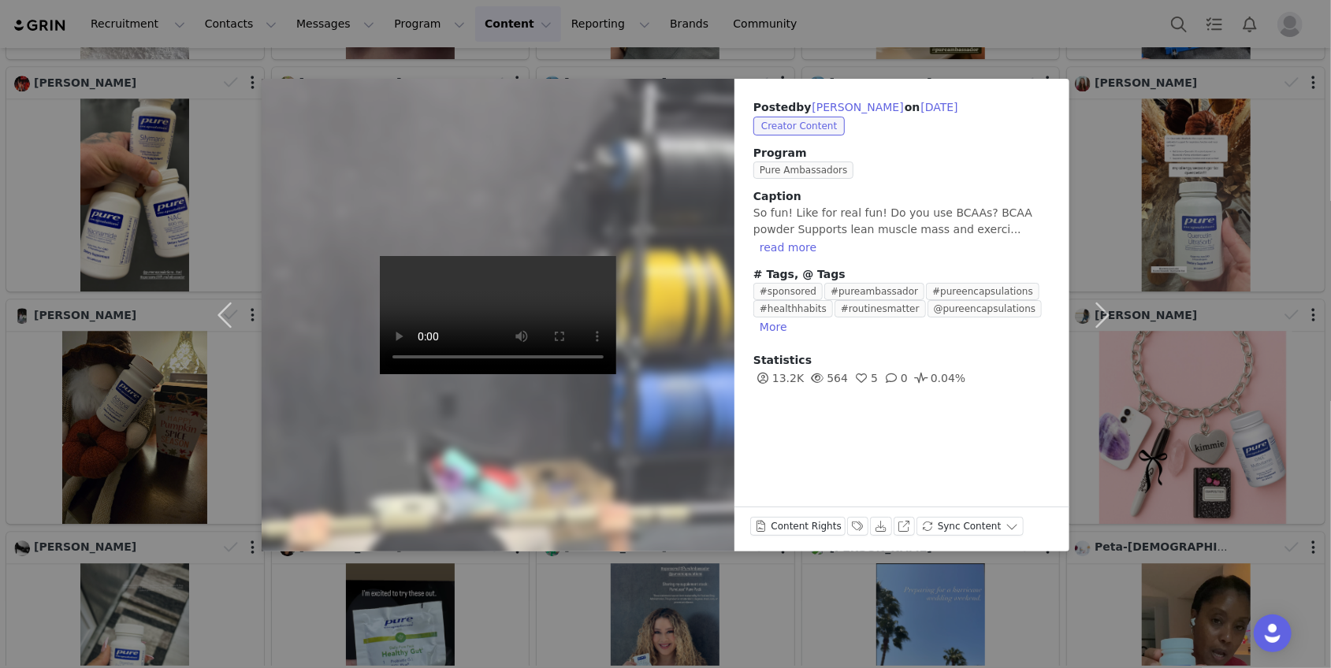
click at [1140, 199] on div "Posted by [PERSON_NAME] on [DATE] Creator Content Program Pure Ambassadors Capt…" at bounding box center [665, 334] width 1331 height 668
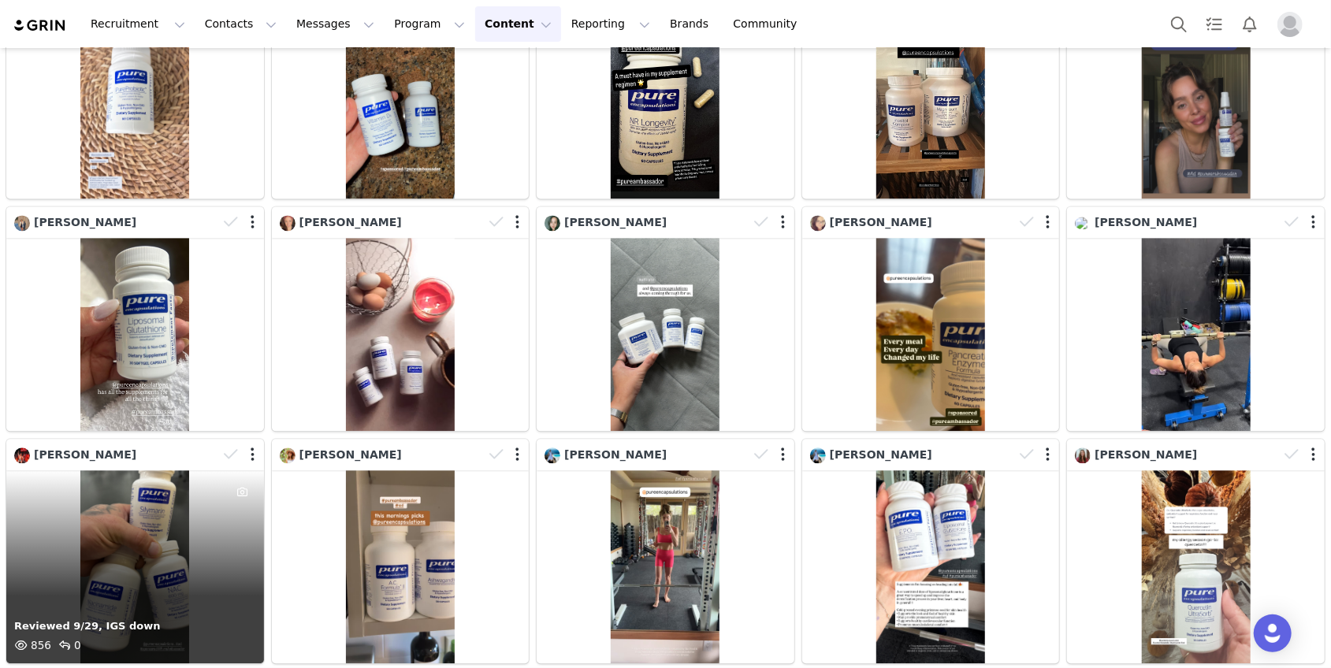
scroll to position [2208, 0]
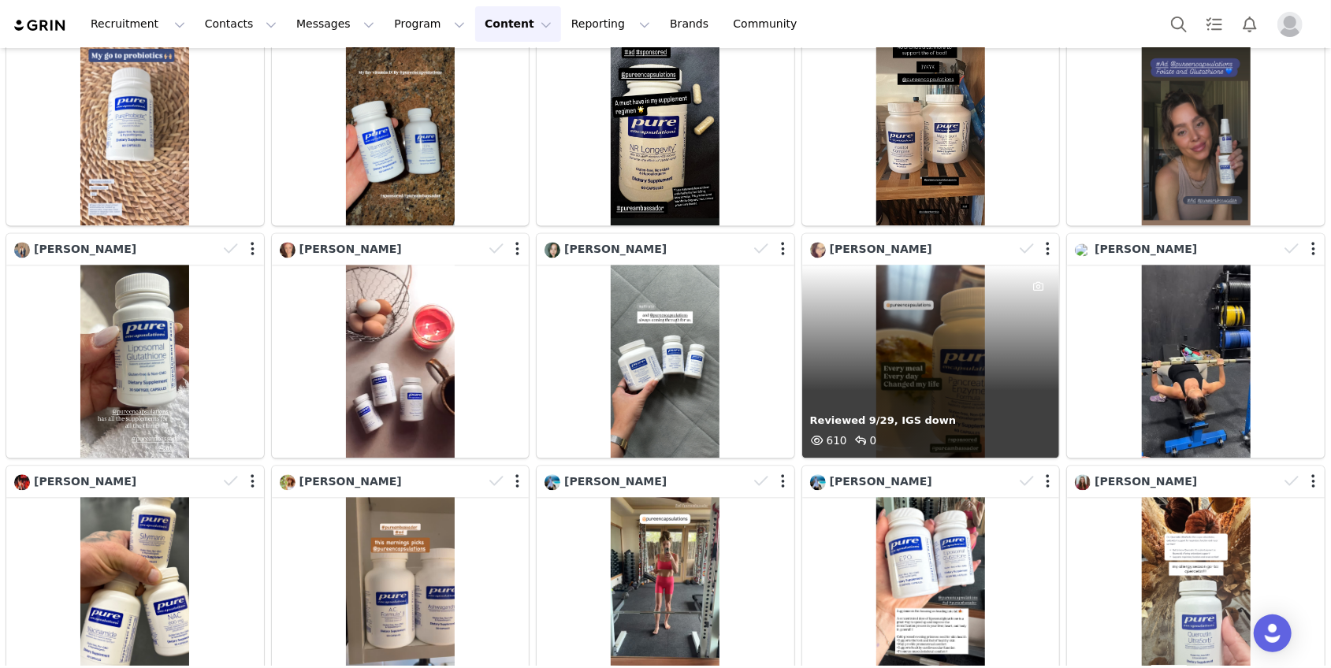
click at [995, 400] on div "Reviewed 9/29, IGS down 610 0" at bounding box center [931, 361] width 258 height 193
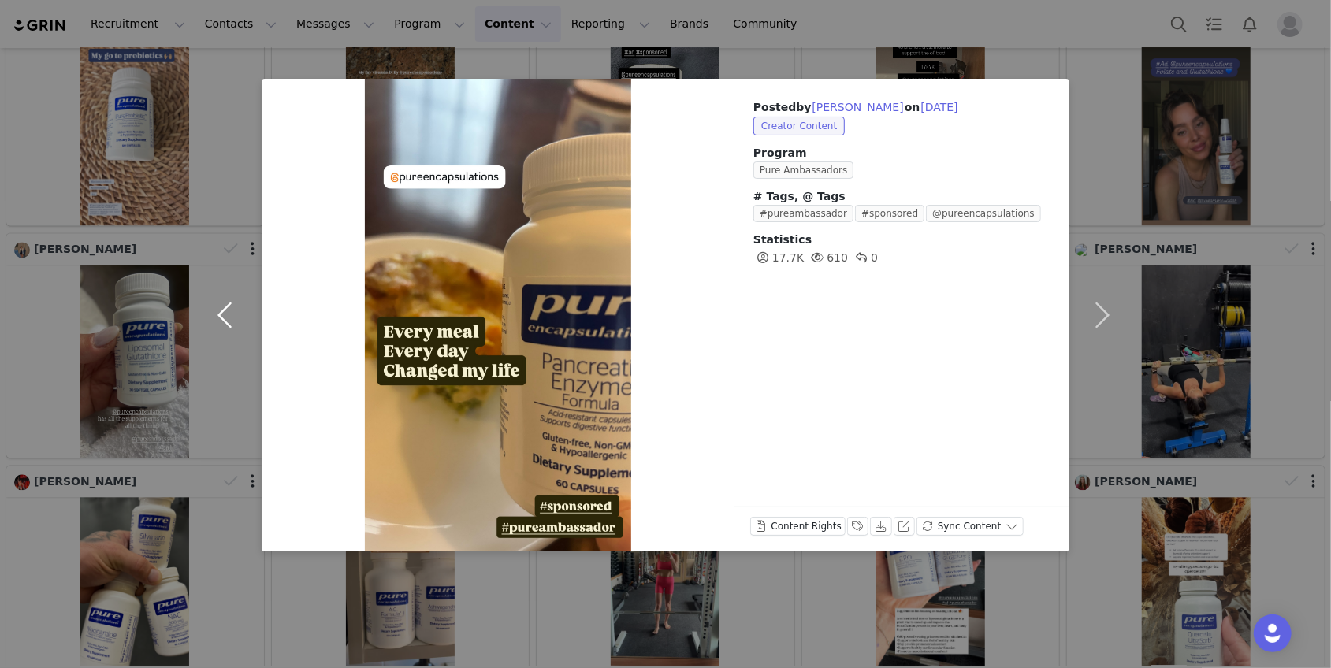
click at [228, 322] on button "button" at bounding box center [228, 315] width 66 height 473
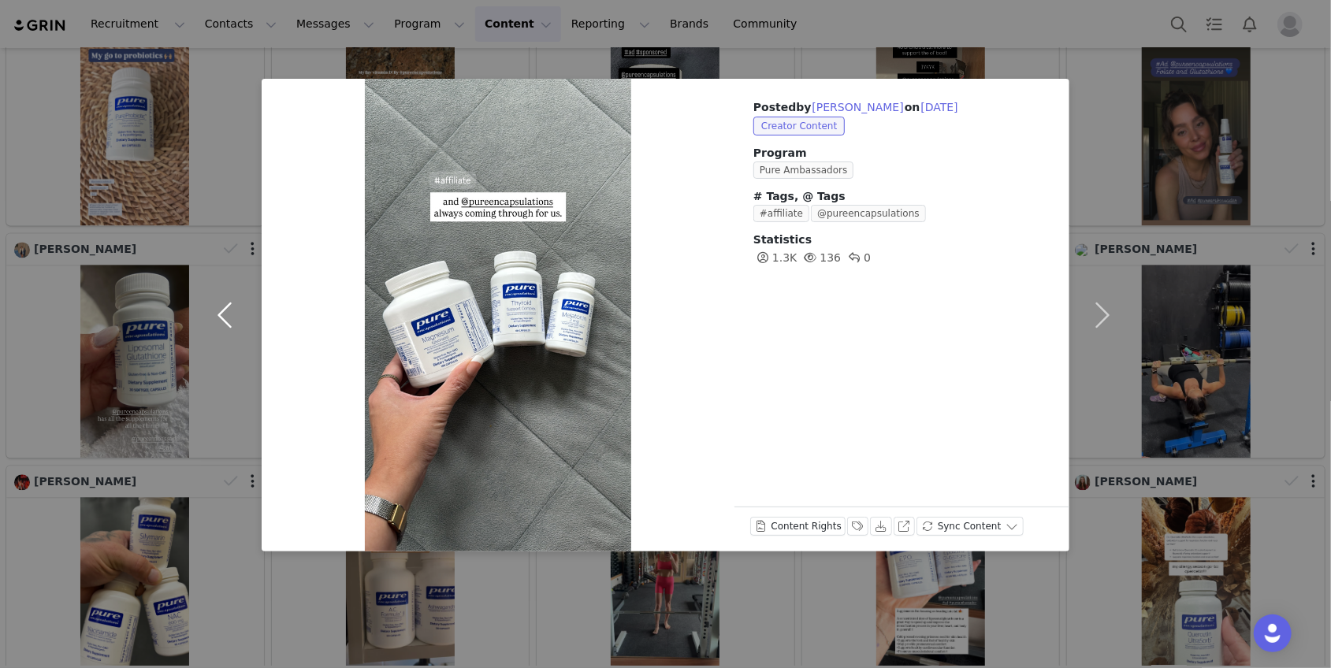
click at [228, 322] on button "button" at bounding box center [228, 315] width 66 height 473
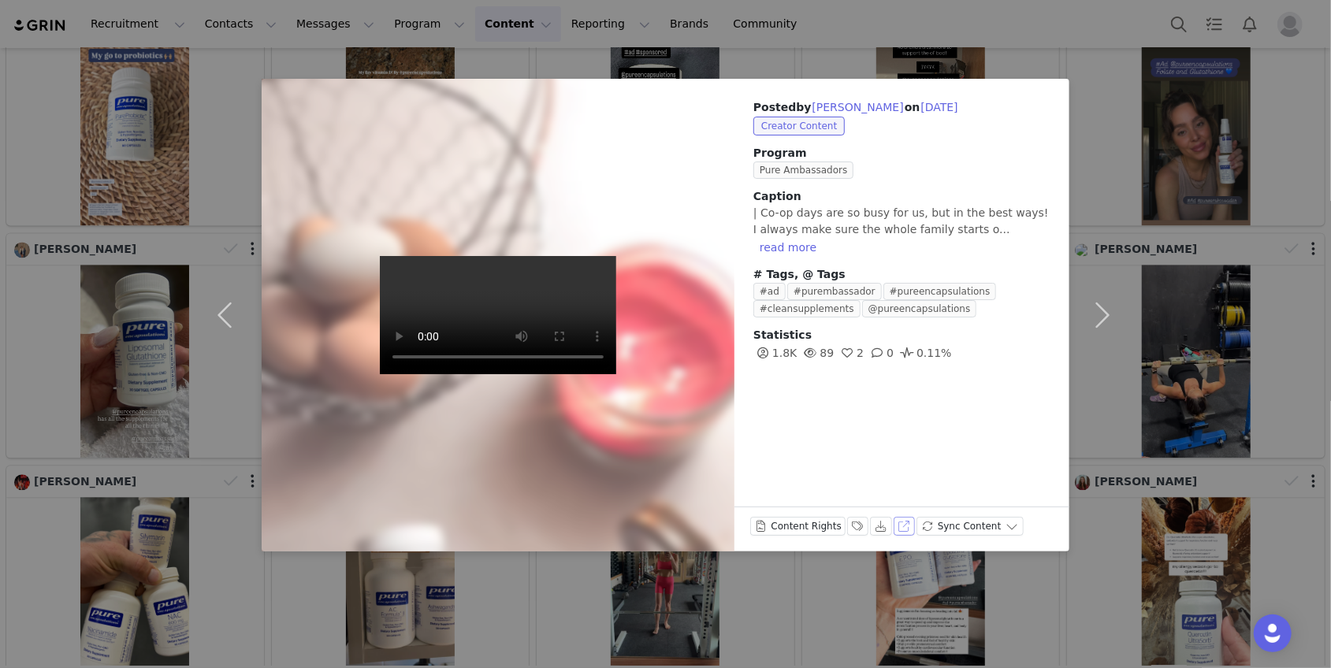
click at [898, 523] on button "View on Instagram" at bounding box center [905, 526] width 22 height 19
click at [856, 524] on button "Labels & Tags" at bounding box center [858, 526] width 22 height 19
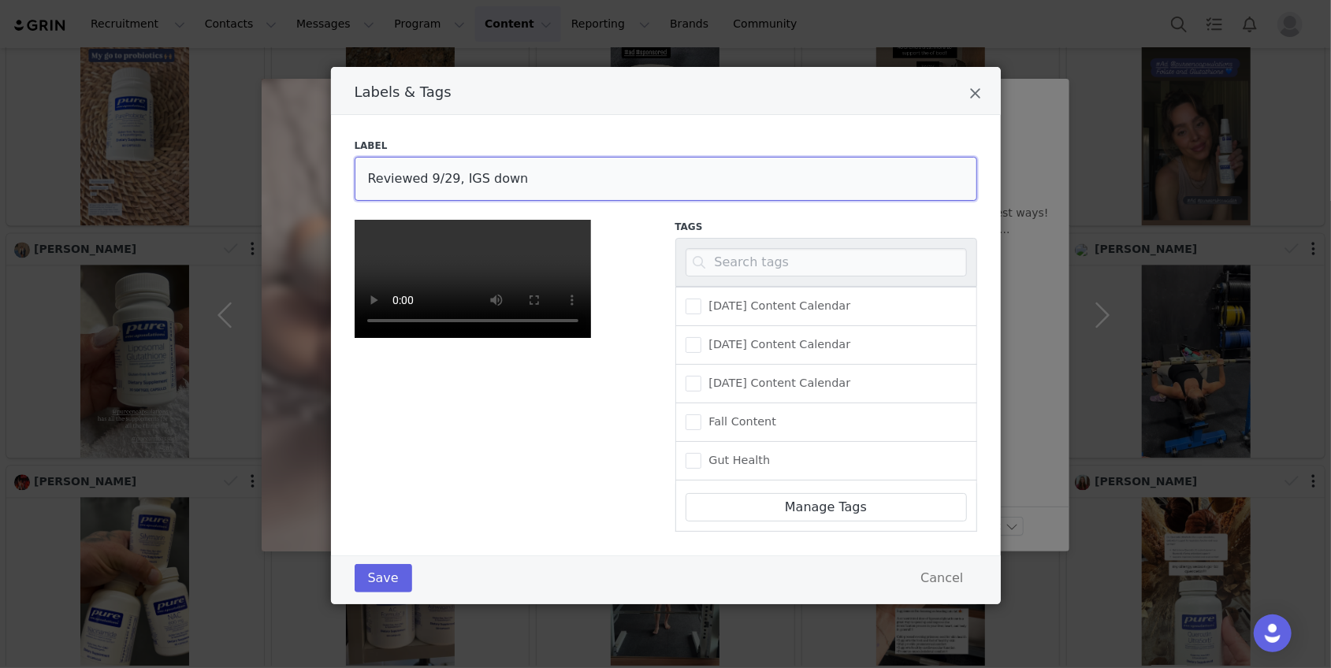
drag, startPoint x: 523, startPoint y: 176, endPoint x: 459, endPoint y: 176, distance: 63.8
click at [459, 176] on input "Reviewed 9/29, IGS down" at bounding box center [666, 179] width 623 height 44
type input "Reviewed 9/29, no edits needed"
click at [396, 593] on button "Save" at bounding box center [384, 578] width 58 height 28
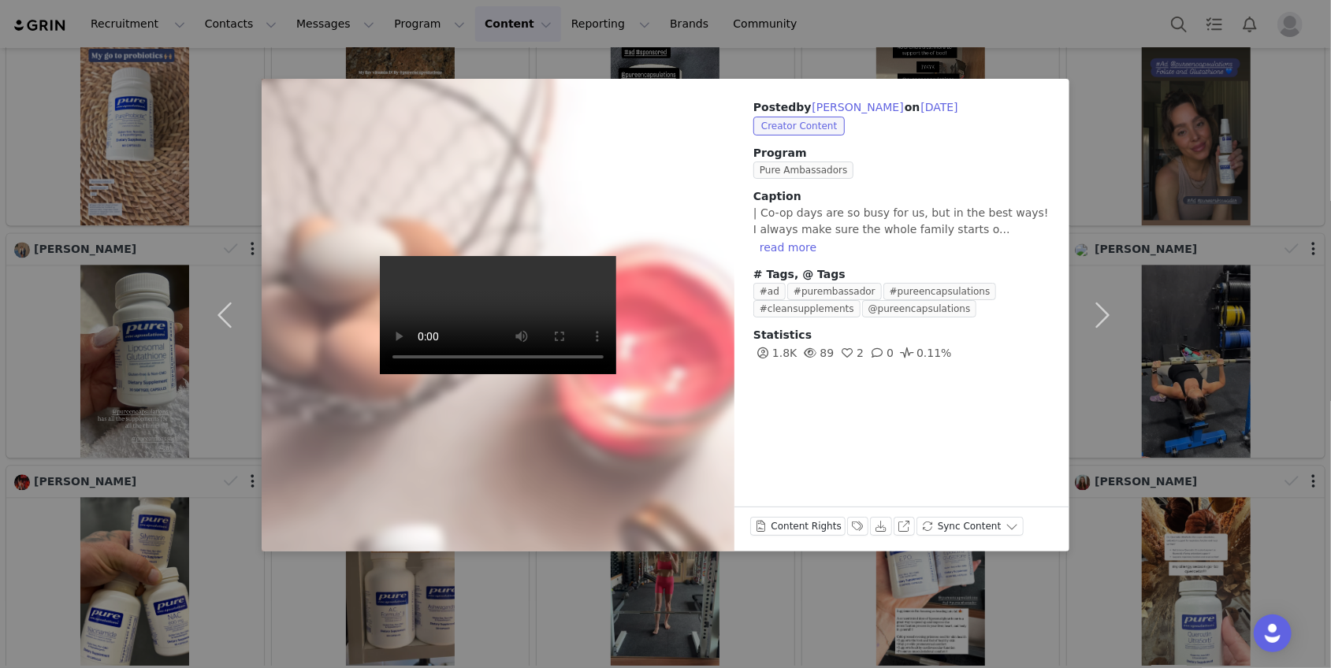
click at [1228, 385] on div "Posted by [PERSON_NAME] on [DATE] Creator Content Program Pure Ambassadors Capt…" at bounding box center [665, 334] width 1331 height 668
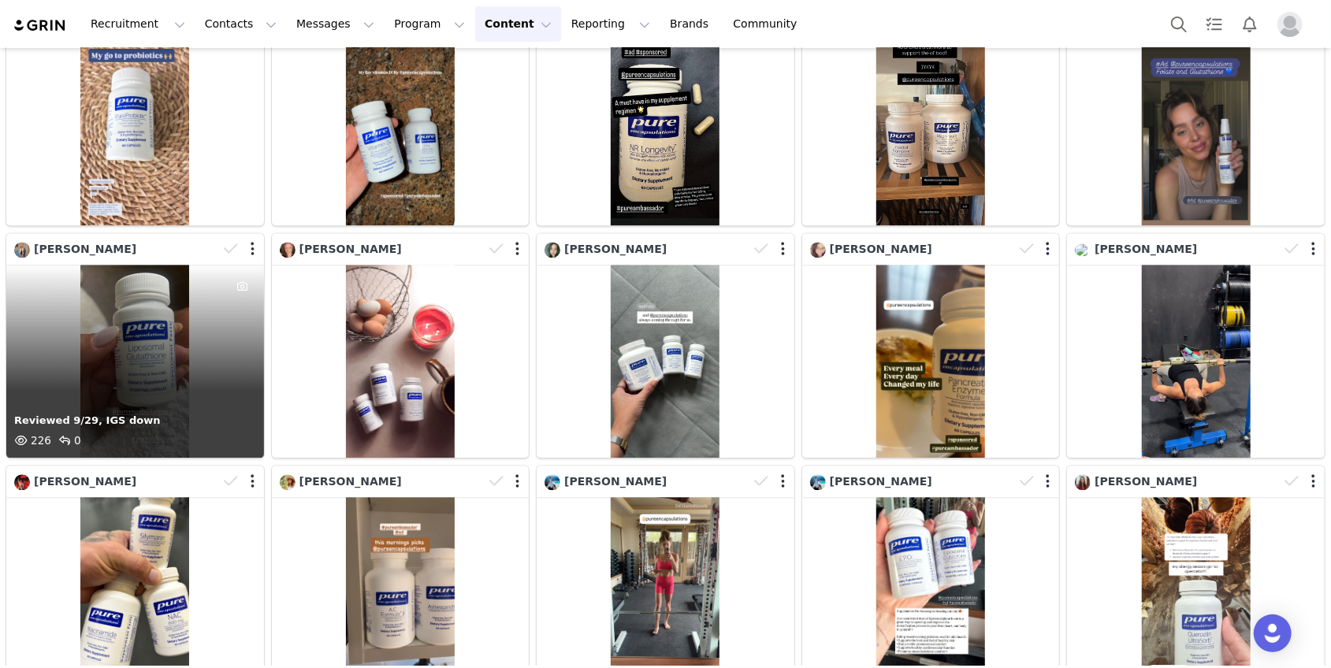
click at [200, 364] on div "Reviewed 9/29, IGS down 226 0" at bounding box center [135, 361] width 258 height 193
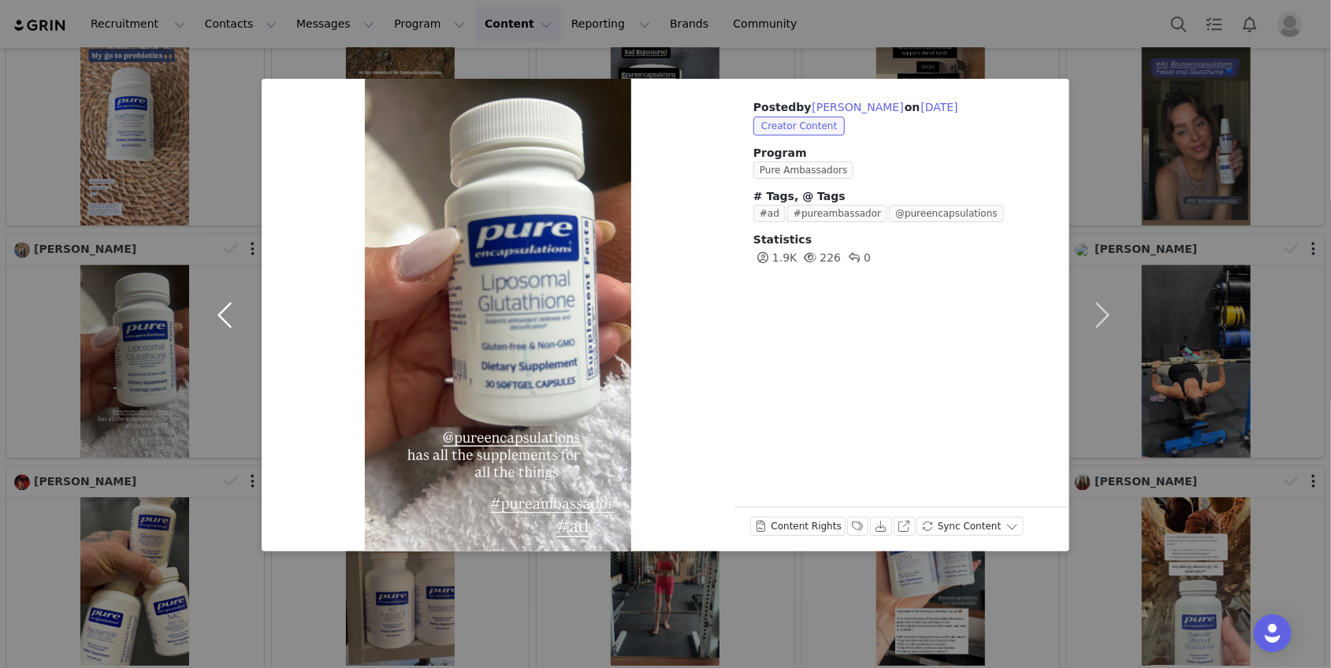
click at [229, 311] on button "button" at bounding box center [228, 315] width 66 height 473
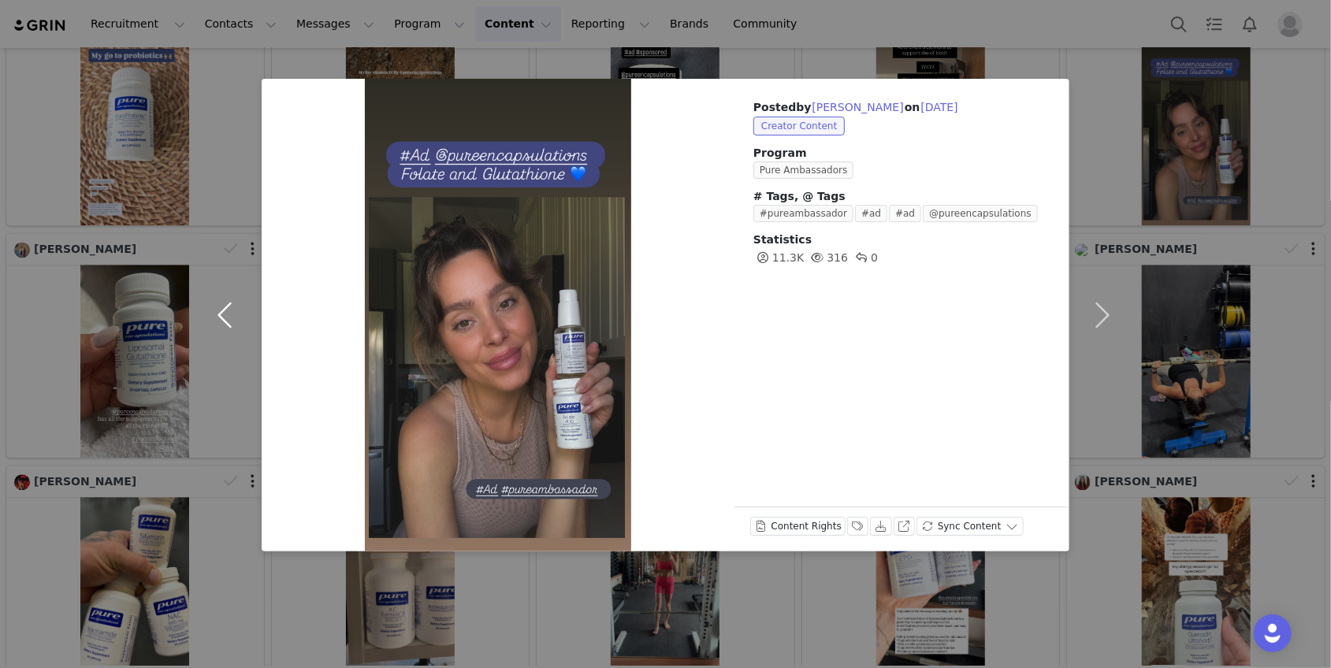
click at [229, 311] on button "button" at bounding box center [228, 315] width 66 height 473
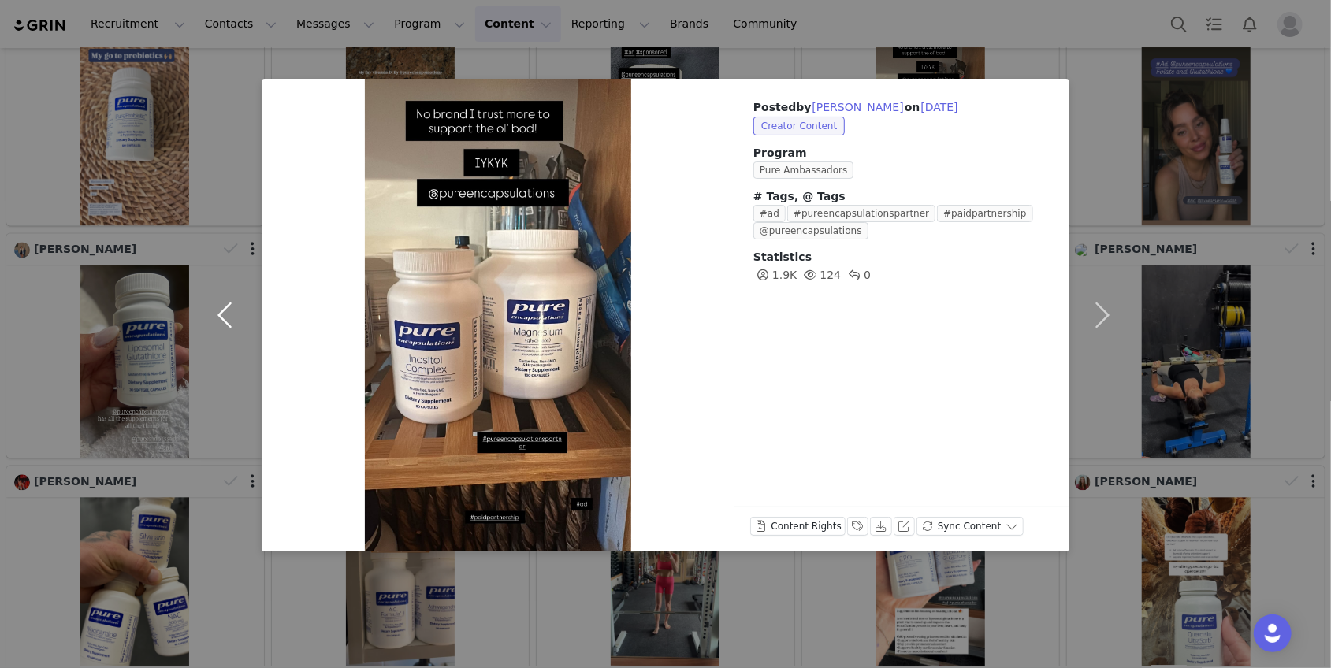
click at [229, 311] on button "button" at bounding box center [228, 315] width 66 height 473
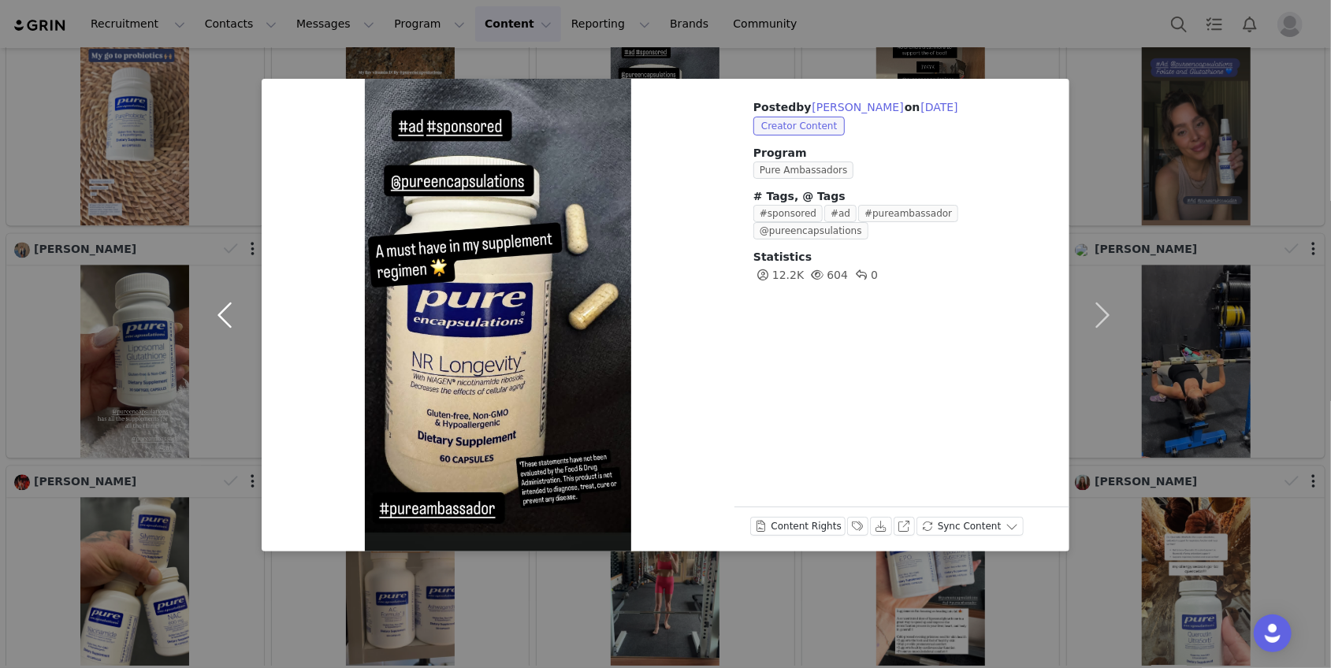
click at [229, 311] on button "button" at bounding box center [228, 315] width 66 height 473
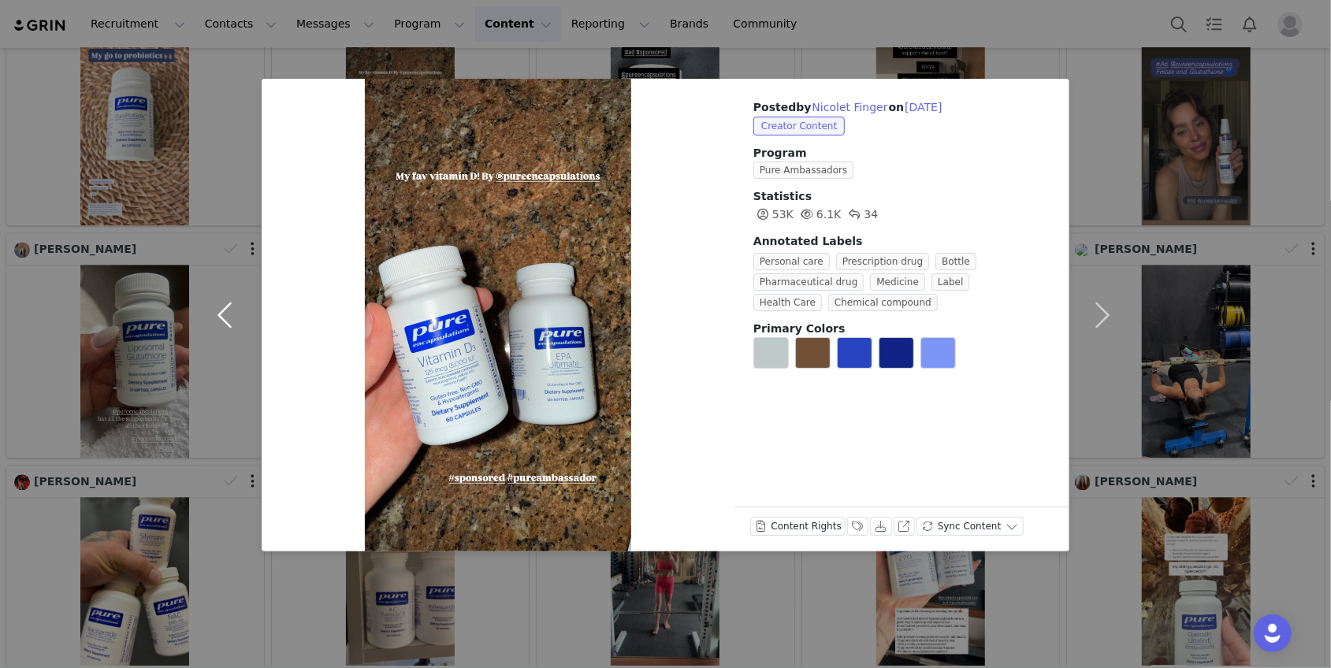
click at [229, 311] on button "button" at bounding box center [228, 315] width 66 height 473
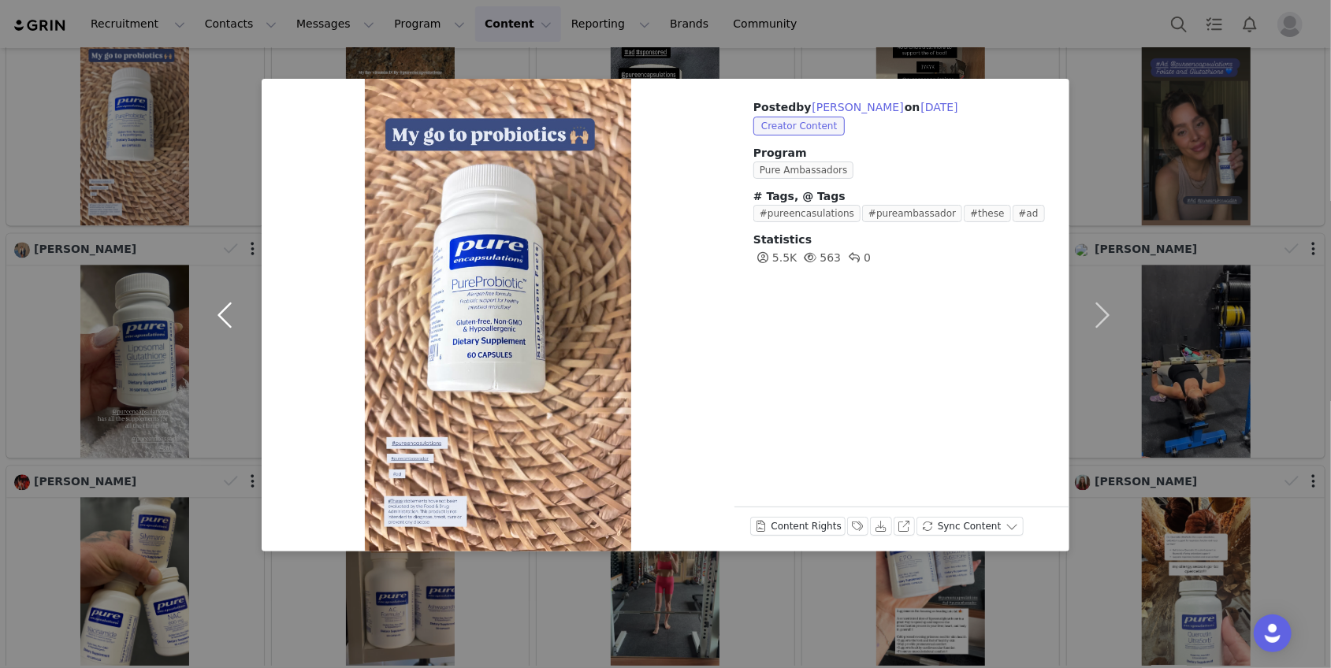
click at [229, 311] on button "button" at bounding box center [228, 315] width 66 height 473
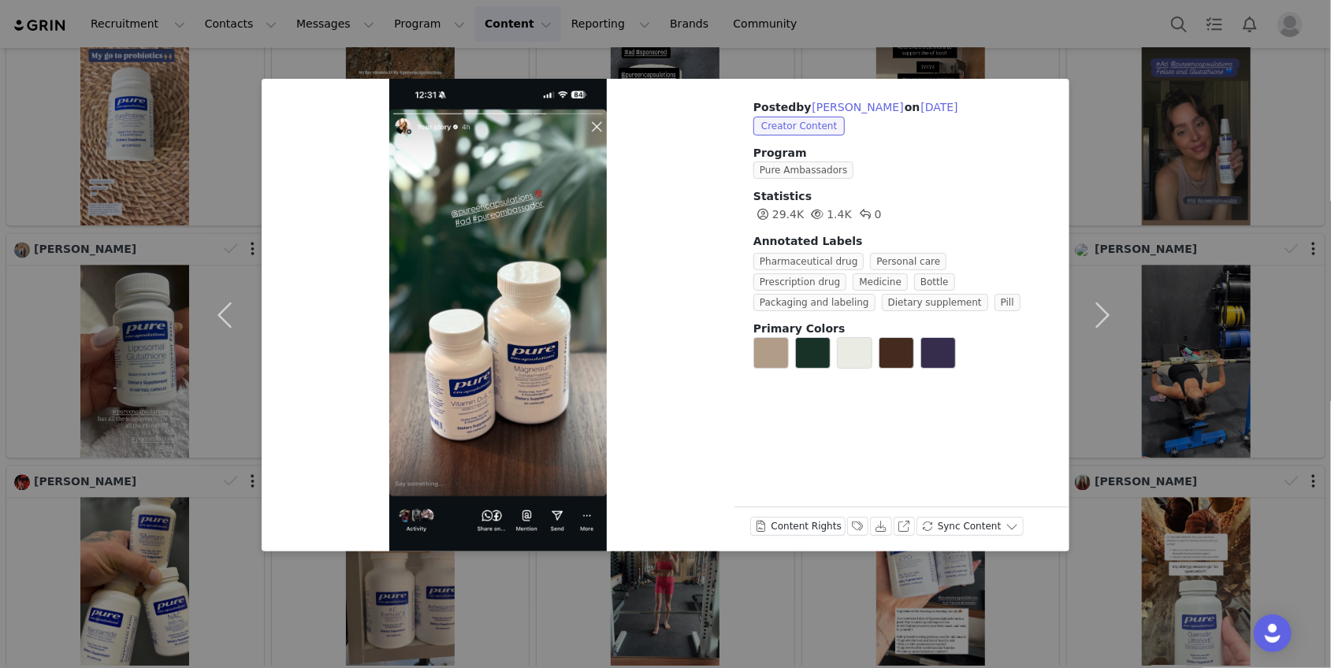
click at [160, 310] on div "Posted by [PERSON_NAME] on [DATE] Creator Content Program Pure Ambassadors Stat…" at bounding box center [665, 334] width 1331 height 668
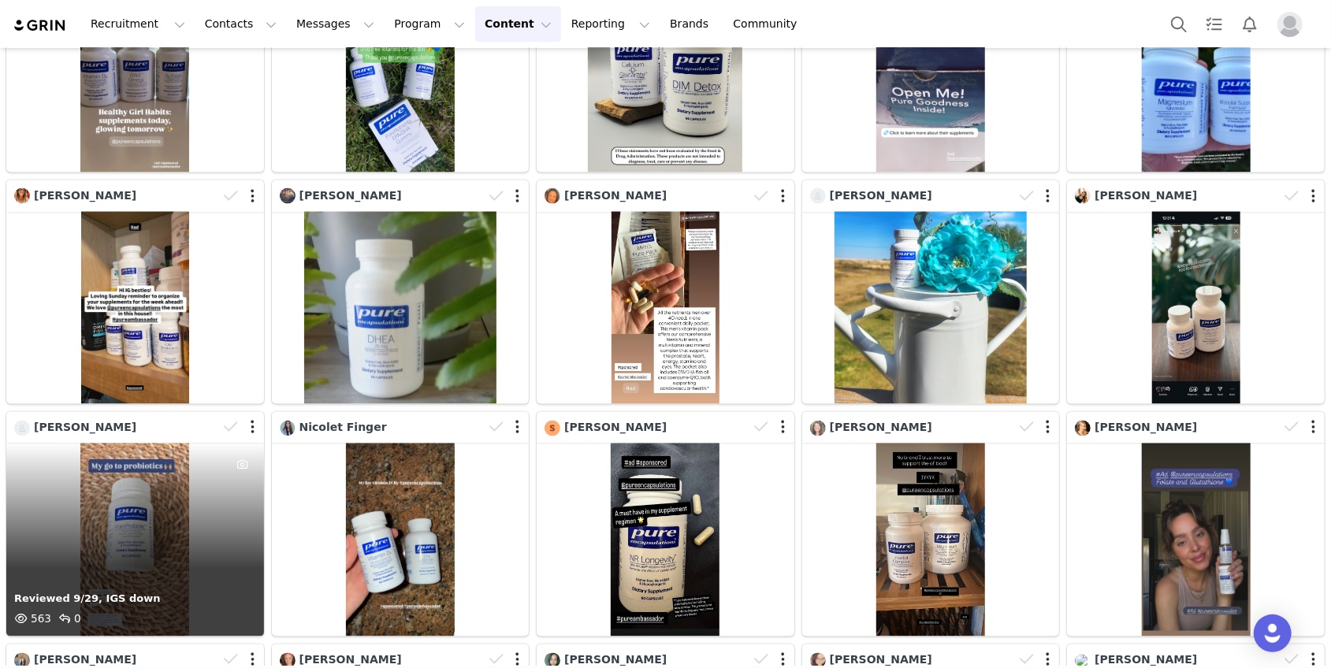
scroll to position [1660, 0]
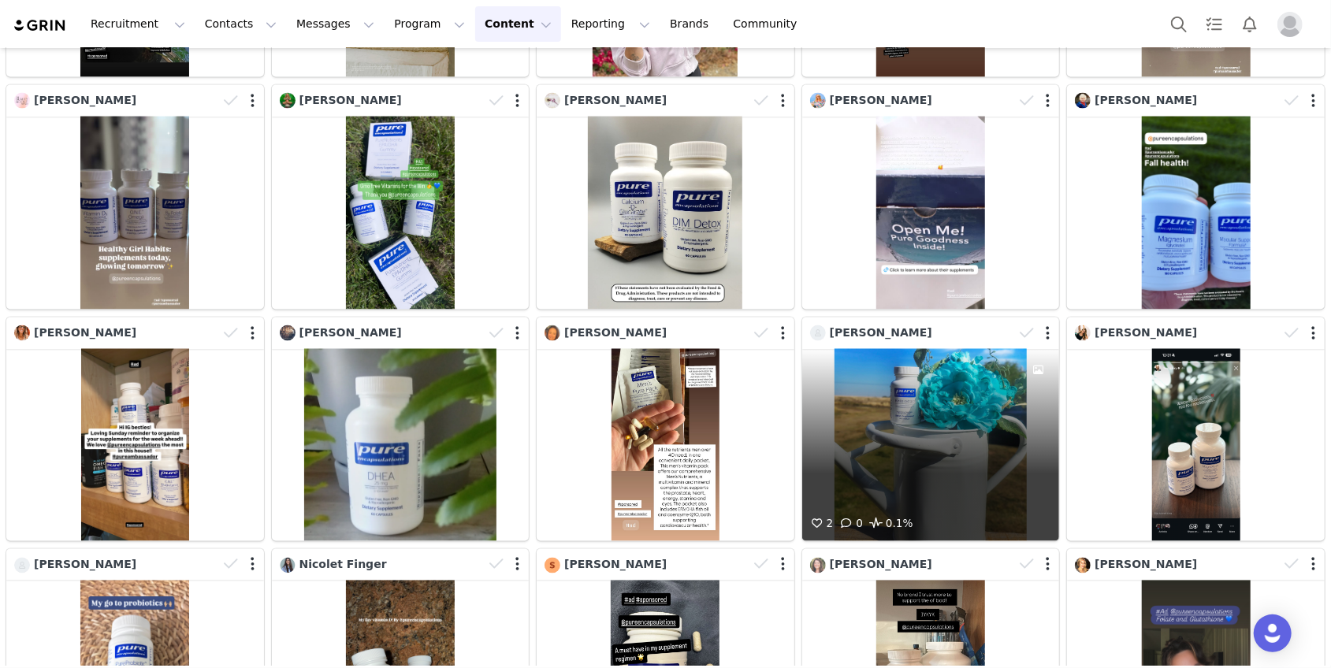
click at [1006, 483] on div "2 0 0.1%" at bounding box center [931, 445] width 258 height 193
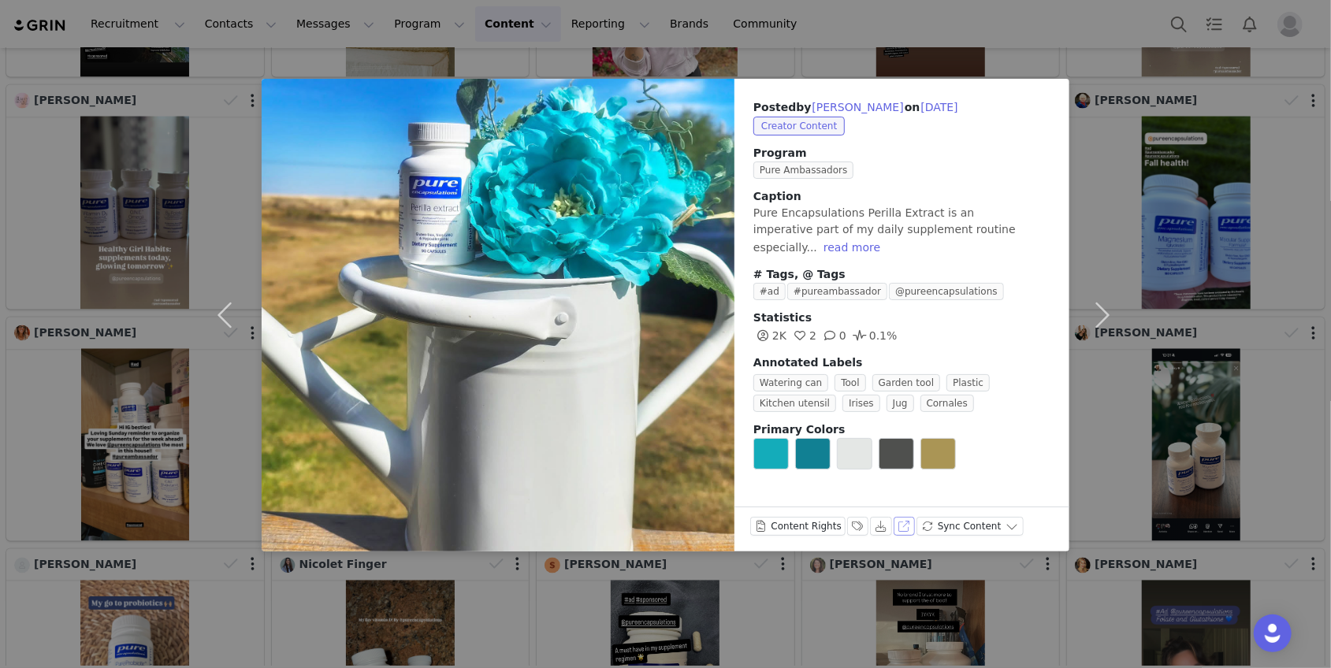
click at [899, 529] on button "View on Instagram" at bounding box center [905, 526] width 22 height 19
click at [857, 524] on button "Labels & Tags" at bounding box center [858, 526] width 22 height 19
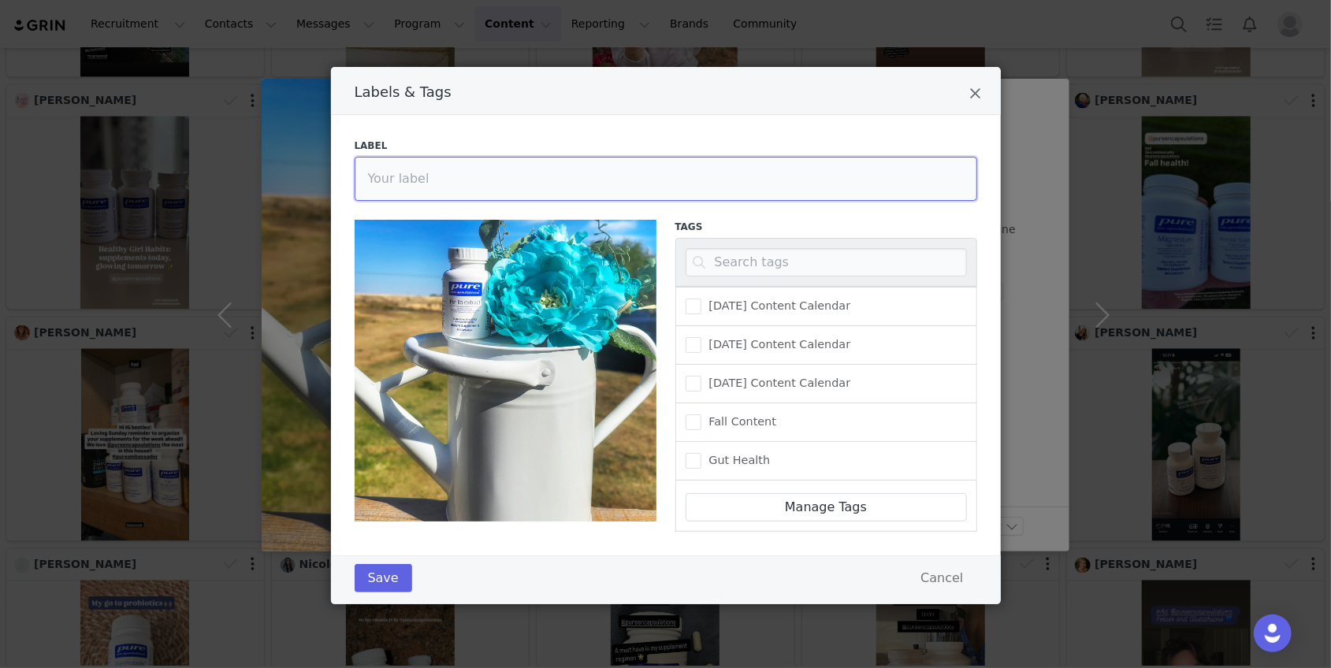
click at [407, 169] on input "Labels & Tags" at bounding box center [666, 179] width 623 height 44
type input "Reviewed 9/29, edits needed"
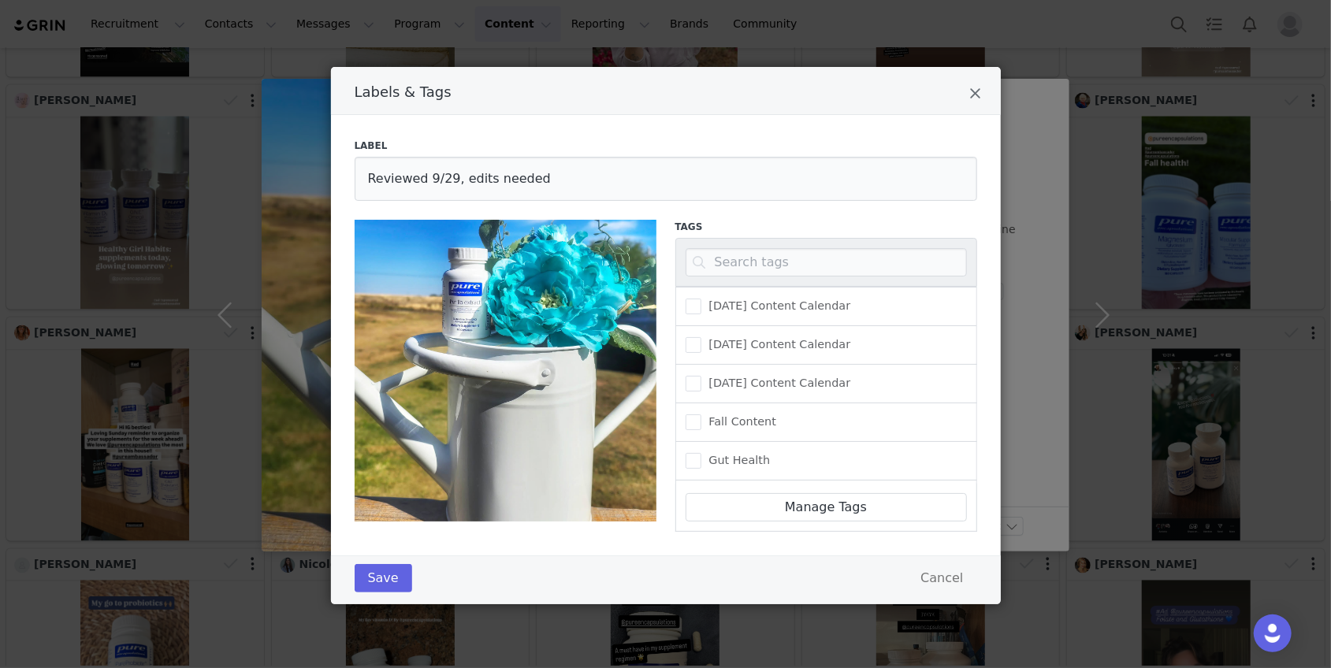
click at [381, 556] on div "Save Cancel" at bounding box center [666, 580] width 670 height 49
click at [381, 570] on button "Save" at bounding box center [384, 578] width 58 height 28
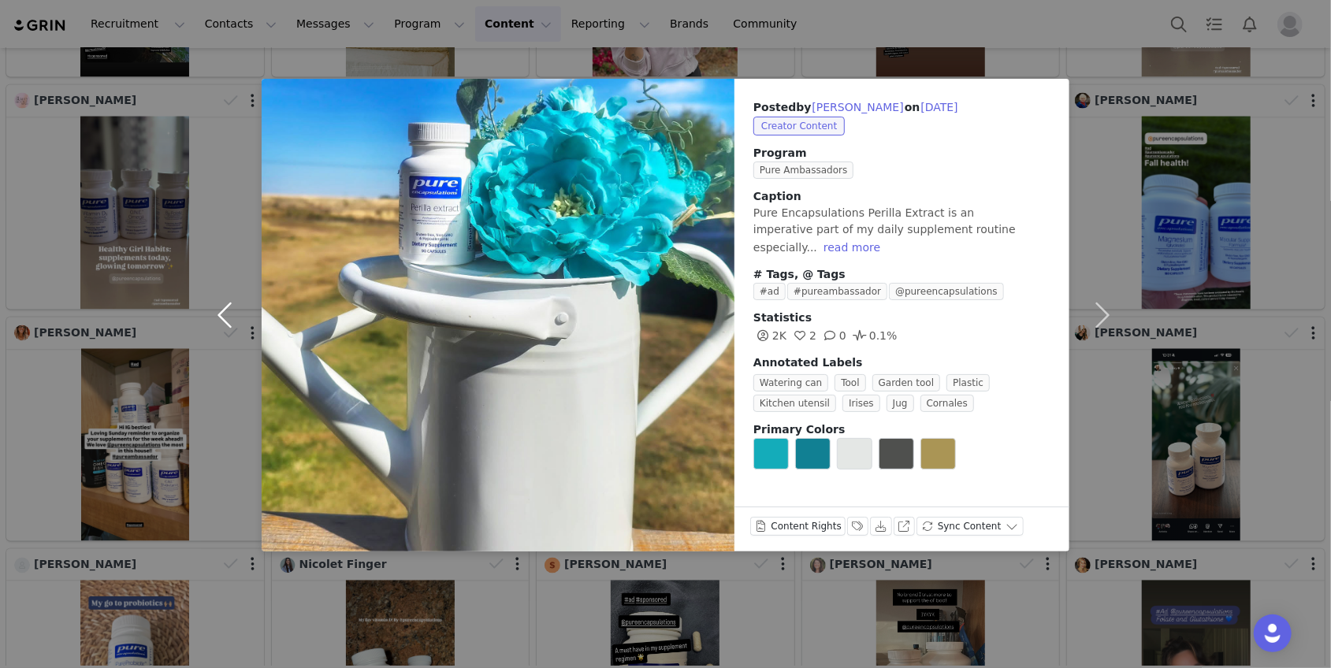
click at [227, 316] on button "button" at bounding box center [228, 315] width 66 height 473
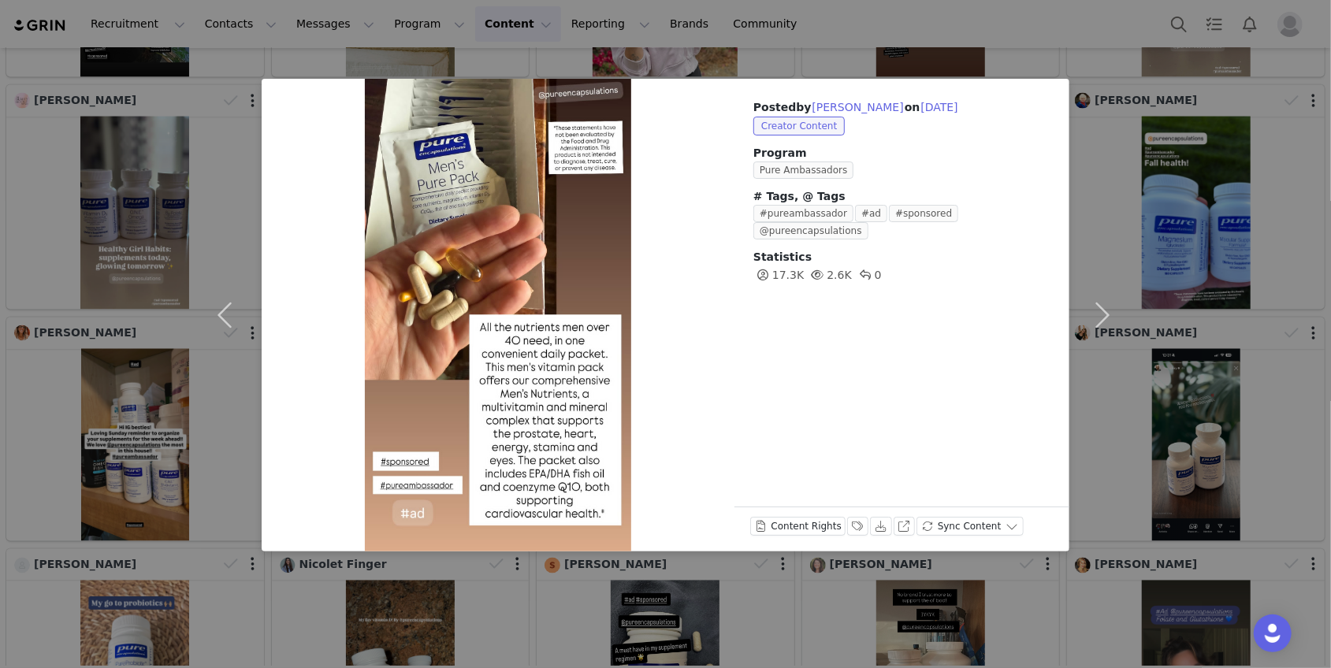
click at [173, 359] on div "Posted by [PERSON_NAME] on [DATE] Creator Content Program Pure Ambassadors # Ta…" at bounding box center [665, 334] width 1331 height 668
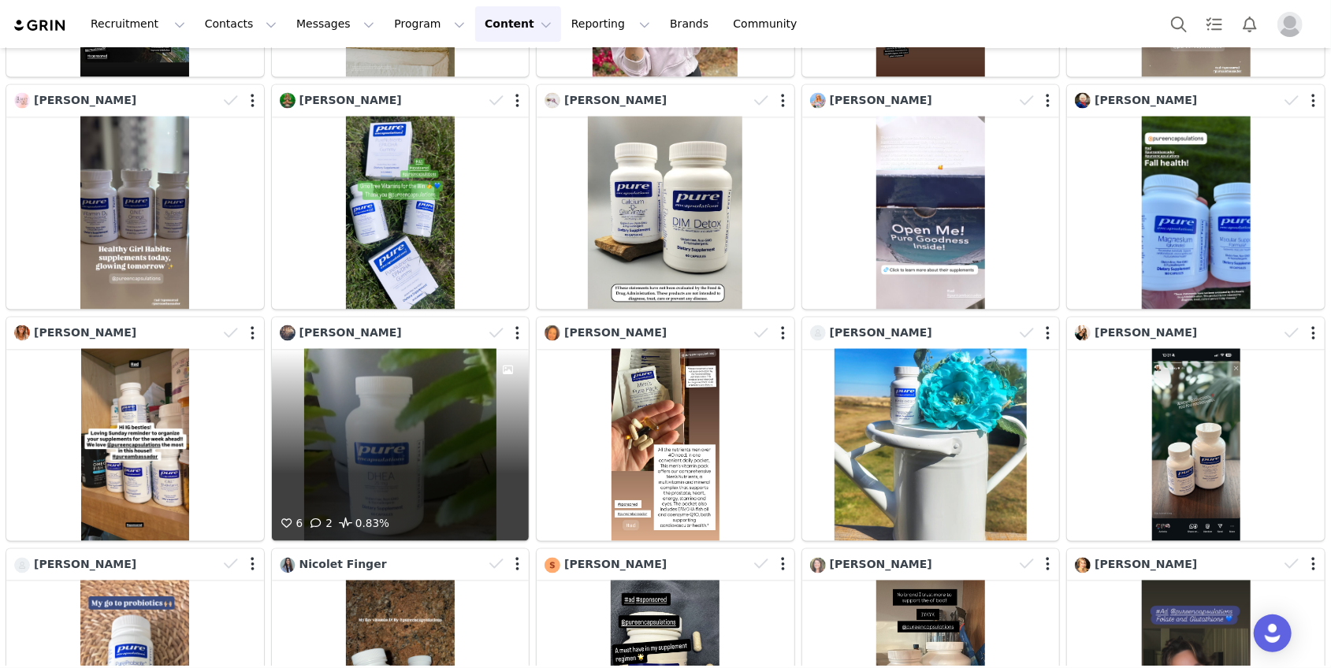
click at [425, 448] on div "6 2 0.83%" at bounding box center [401, 445] width 258 height 193
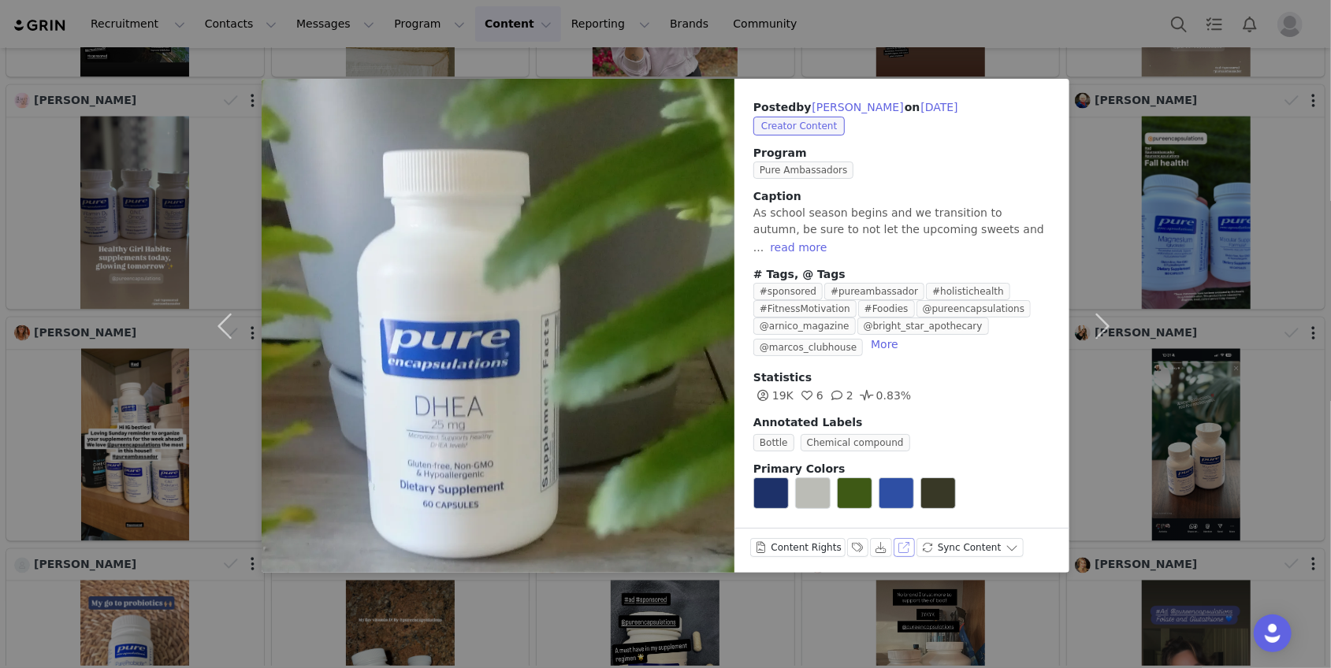
click at [899, 538] on button "View on Instagram" at bounding box center [905, 547] width 22 height 19
click at [854, 538] on button "Labels & Tags" at bounding box center [858, 547] width 22 height 19
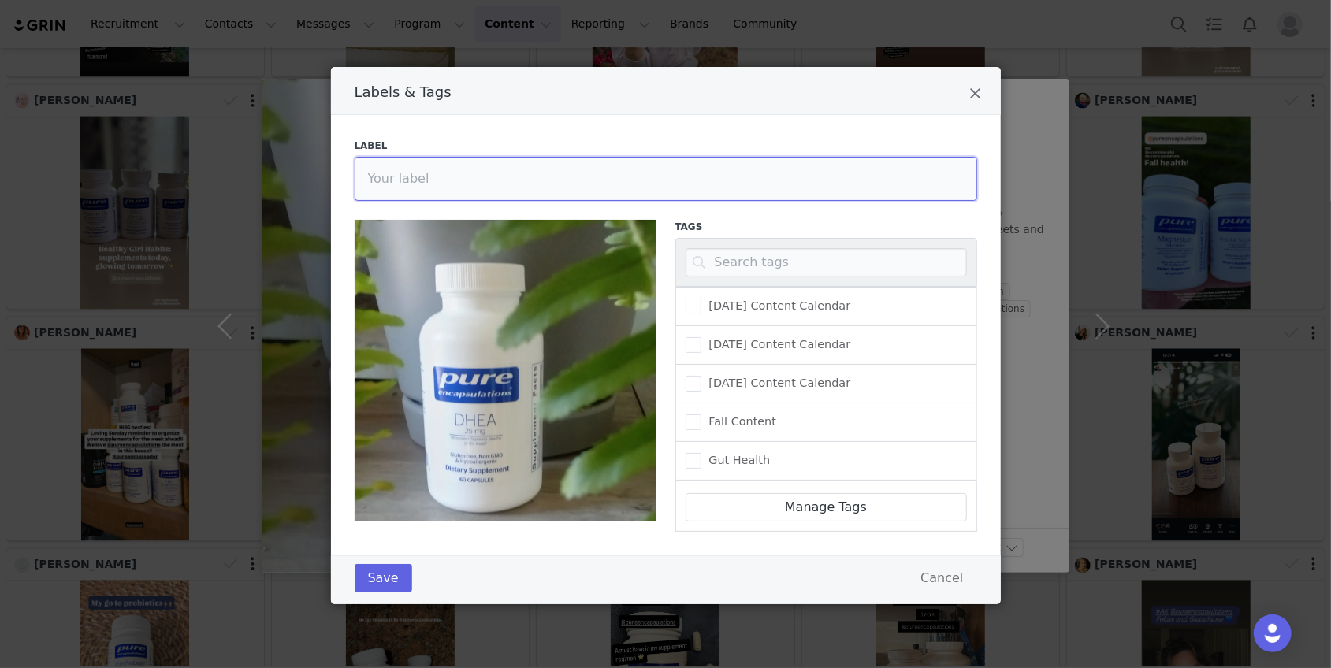
click at [488, 187] on input "Labels & Tags" at bounding box center [666, 179] width 623 height 44
type input "Reviewed 9/29, no edits needed"
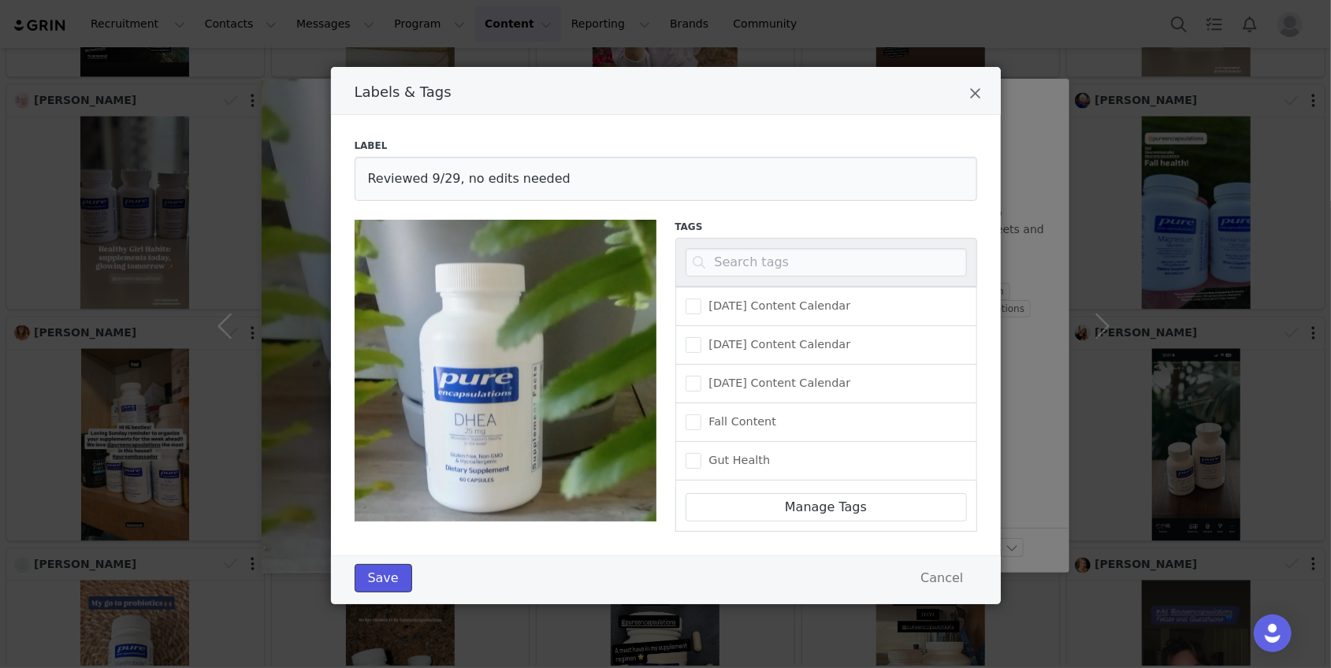
click at [383, 573] on button "Save" at bounding box center [384, 578] width 58 height 28
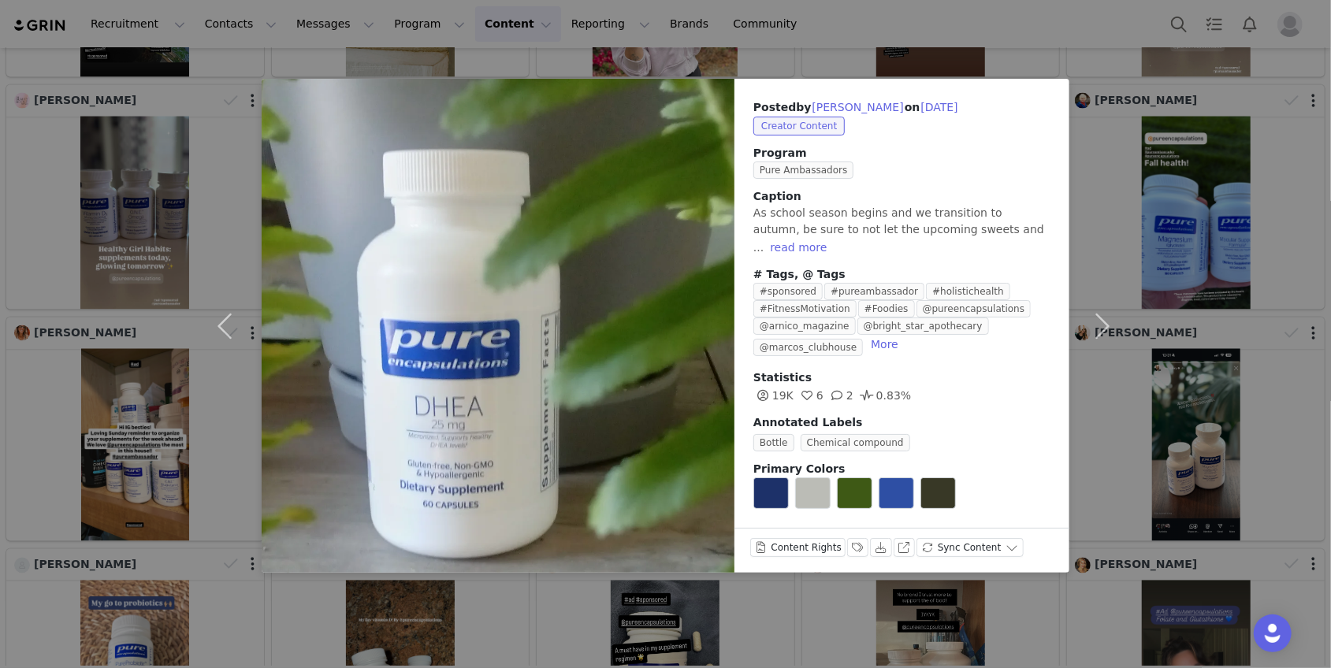
click at [493, 616] on div "Posted by [PERSON_NAME] on [DATE] Creator Content Program Pure Ambassadors Capt…" at bounding box center [665, 334] width 1331 height 668
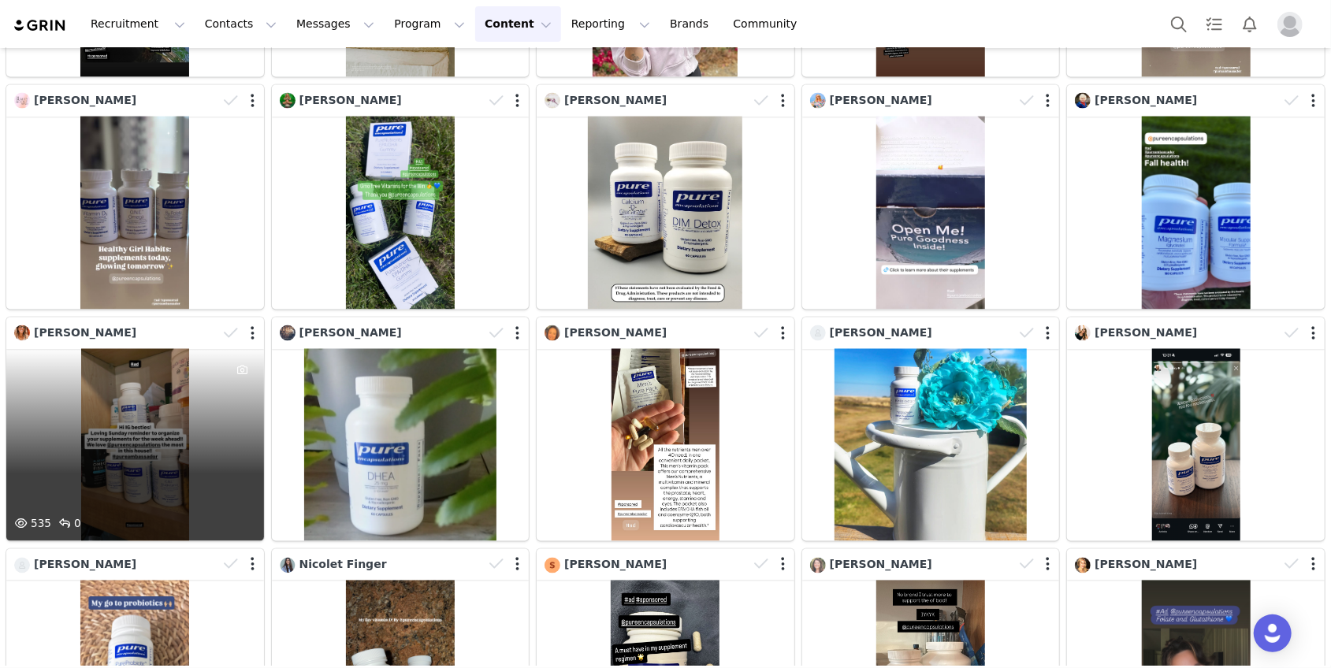
click at [215, 464] on div "535 0" at bounding box center [135, 445] width 258 height 193
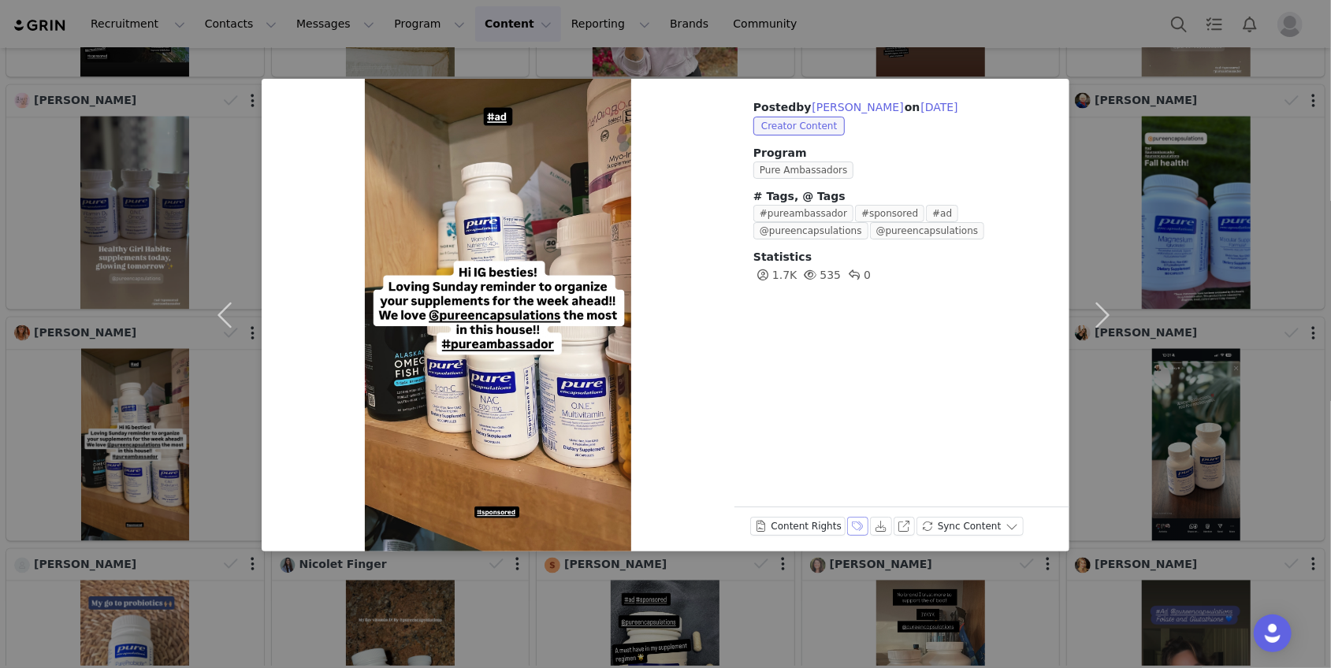
click at [854, 527] on button "Labels & Tags" at bounding box center [858, 526] width 22 height 19
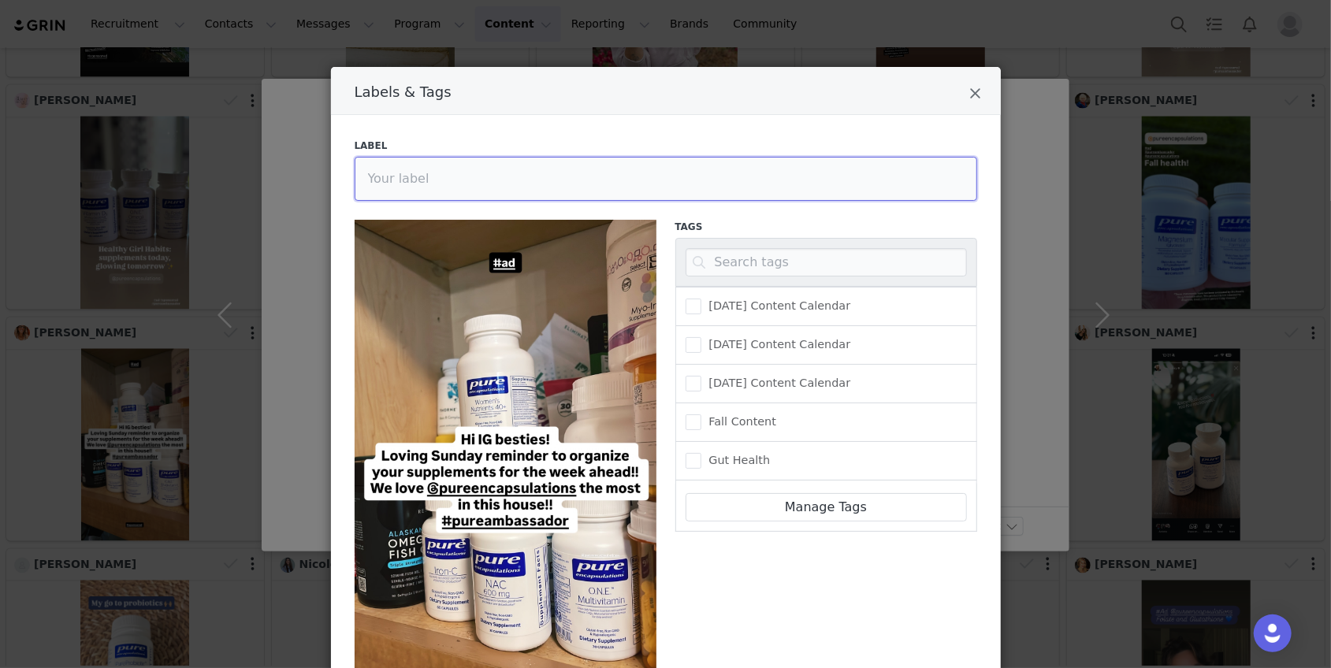
click at [534, 190] on input "Labels & Tags" at bounding box center [666, 179] width 623 height 44
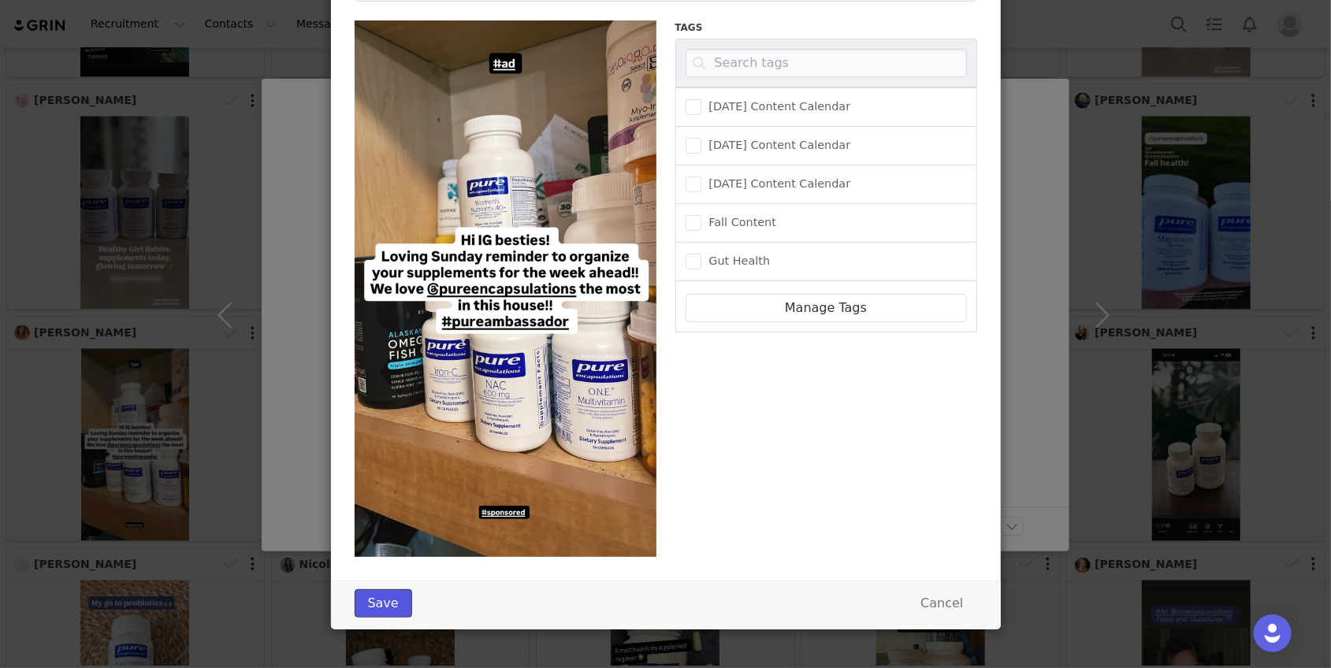
click at [379, 609] on button "Save" at bounding box center [384, 604] width 58 height 28
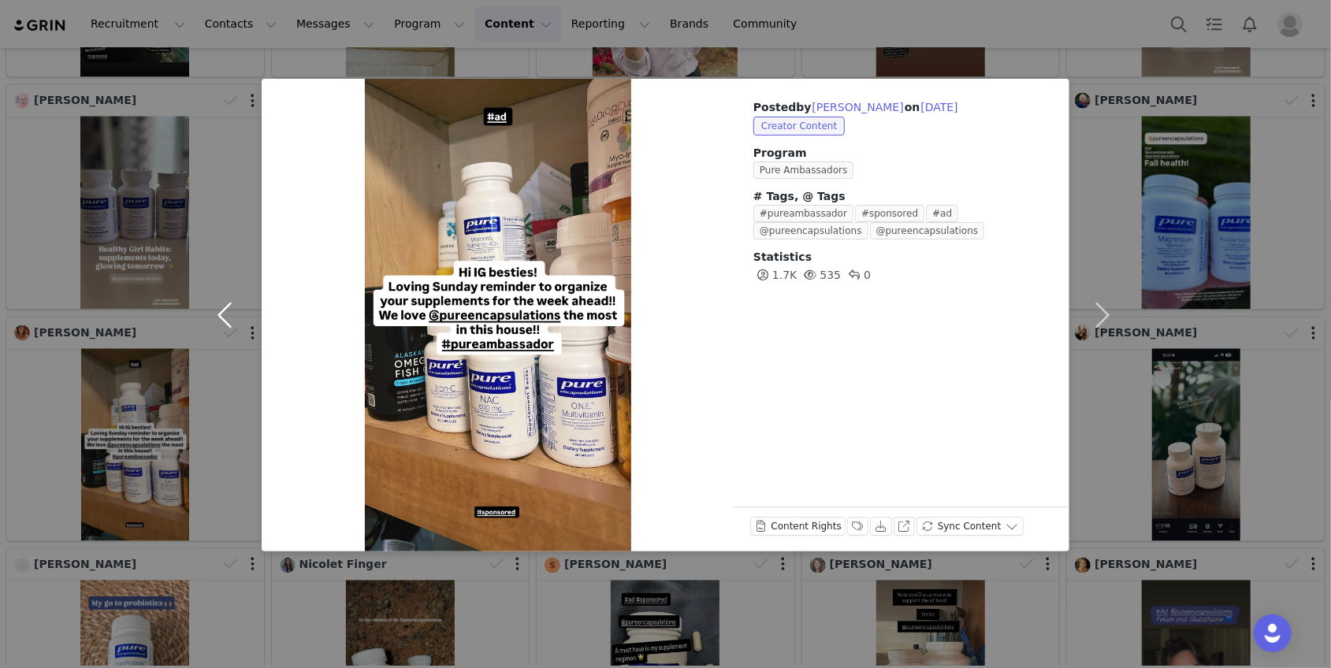
click at [195, 462] on button "button" at bounding box center [228, 315] width 66 height 473
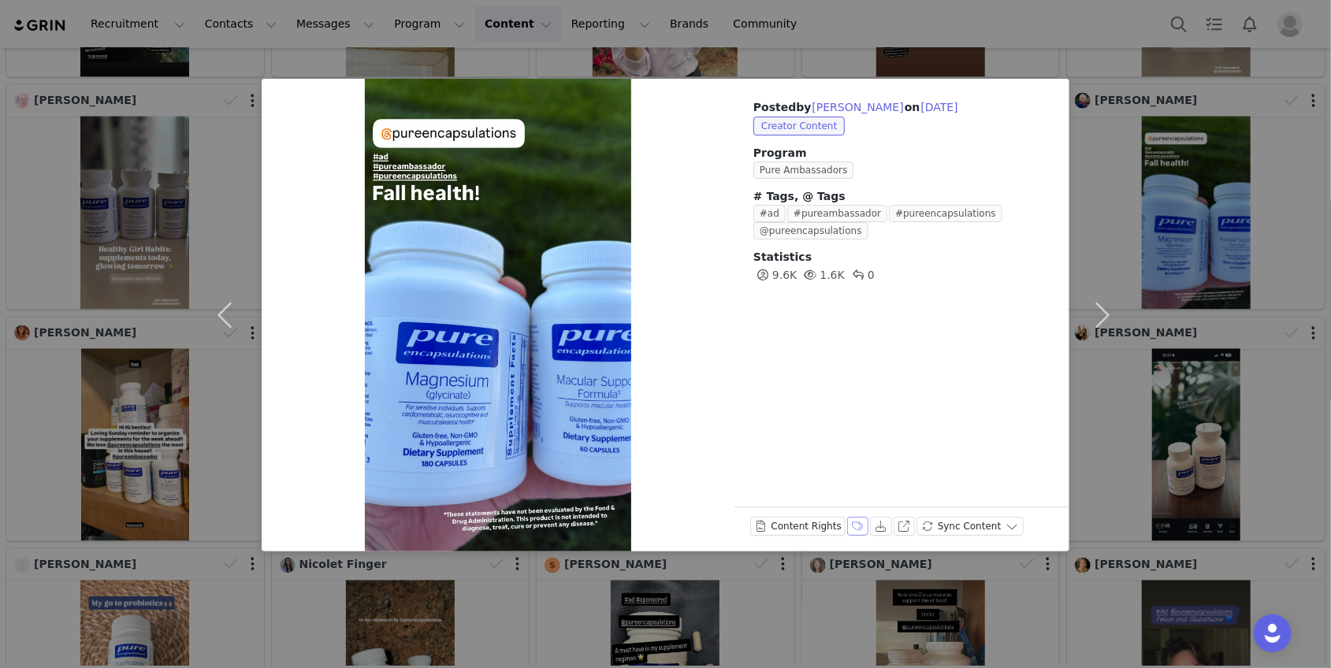
click at [854, 523] on button "Labels & Tags" at bounding box center [858, 526] width 22 height 19
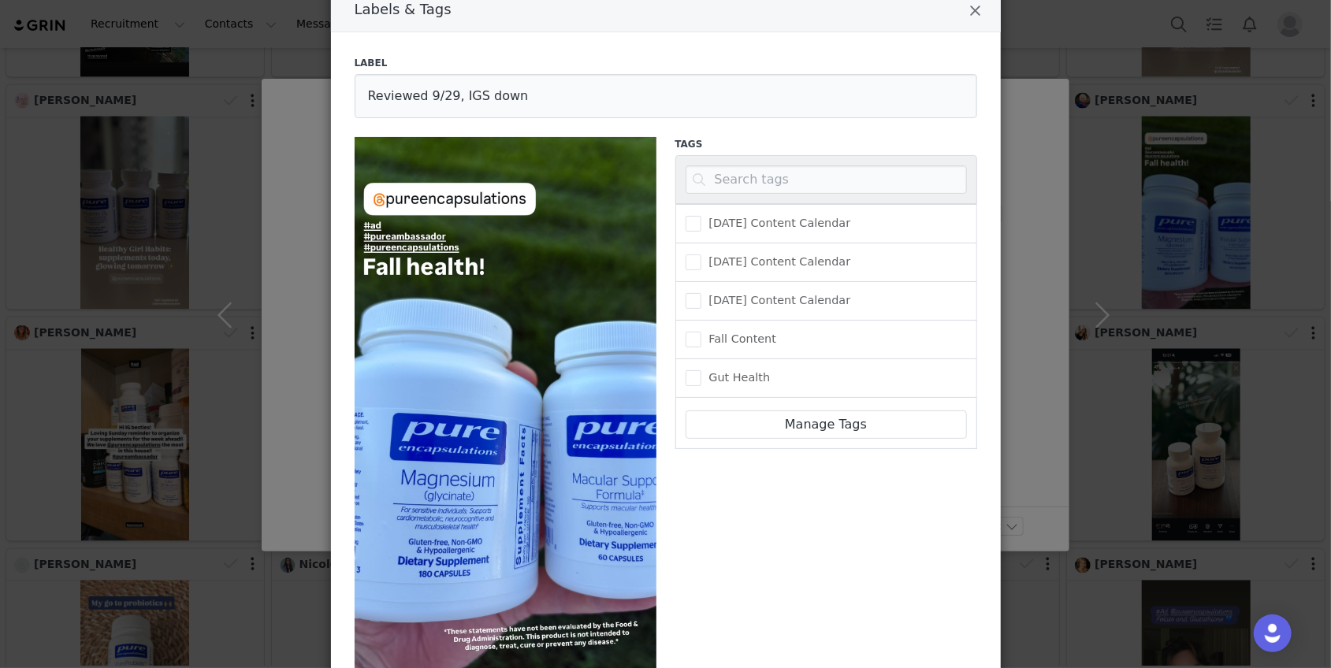
scroll to position [0, 0]
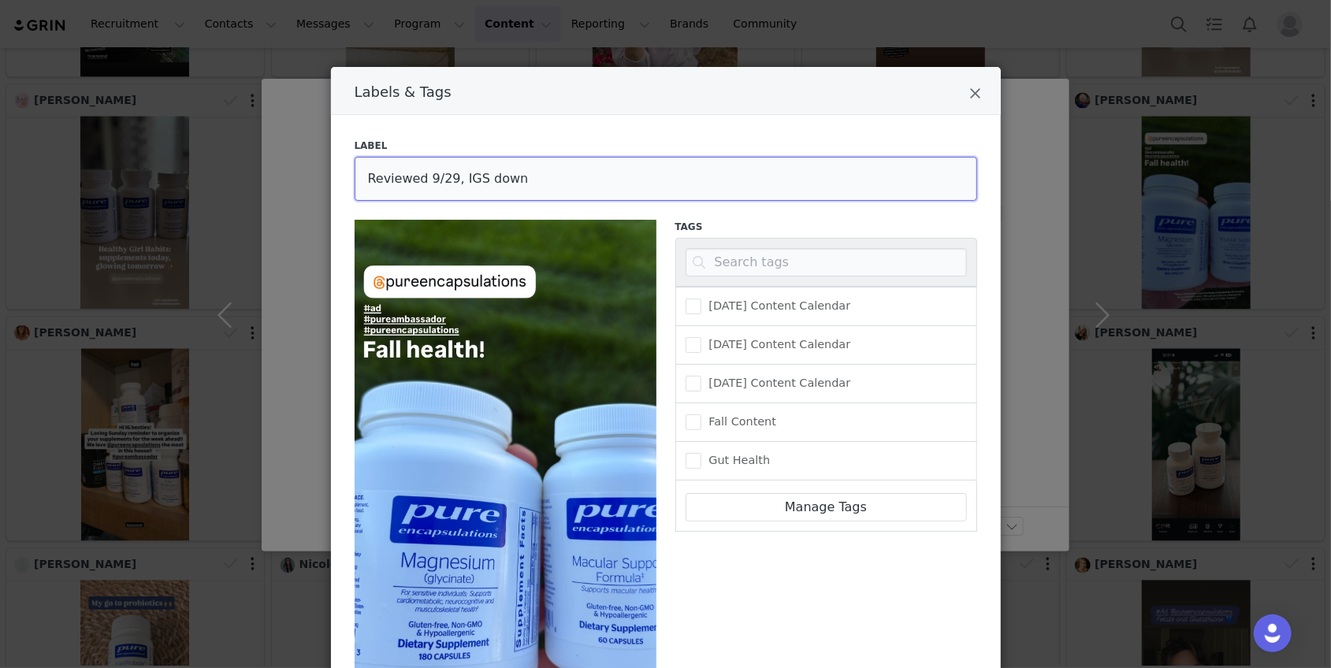
drag, startPoint x: 520, startPoint y: 177, endPoint x: 456, endPoint y: 177, distance: 64.6
click at [456, 177] on input "Reviewed 9/29, IGS down" at bounding box center [666, 179] width 623 height 44
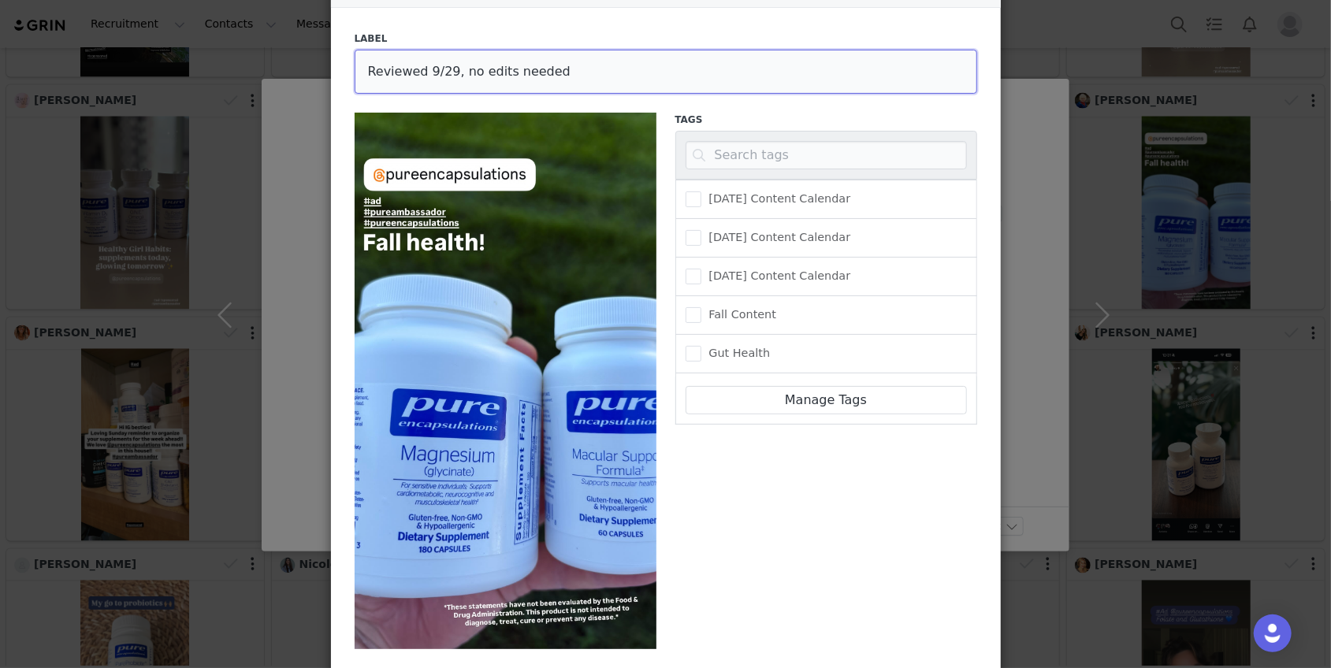
scroll to position [199, 0]
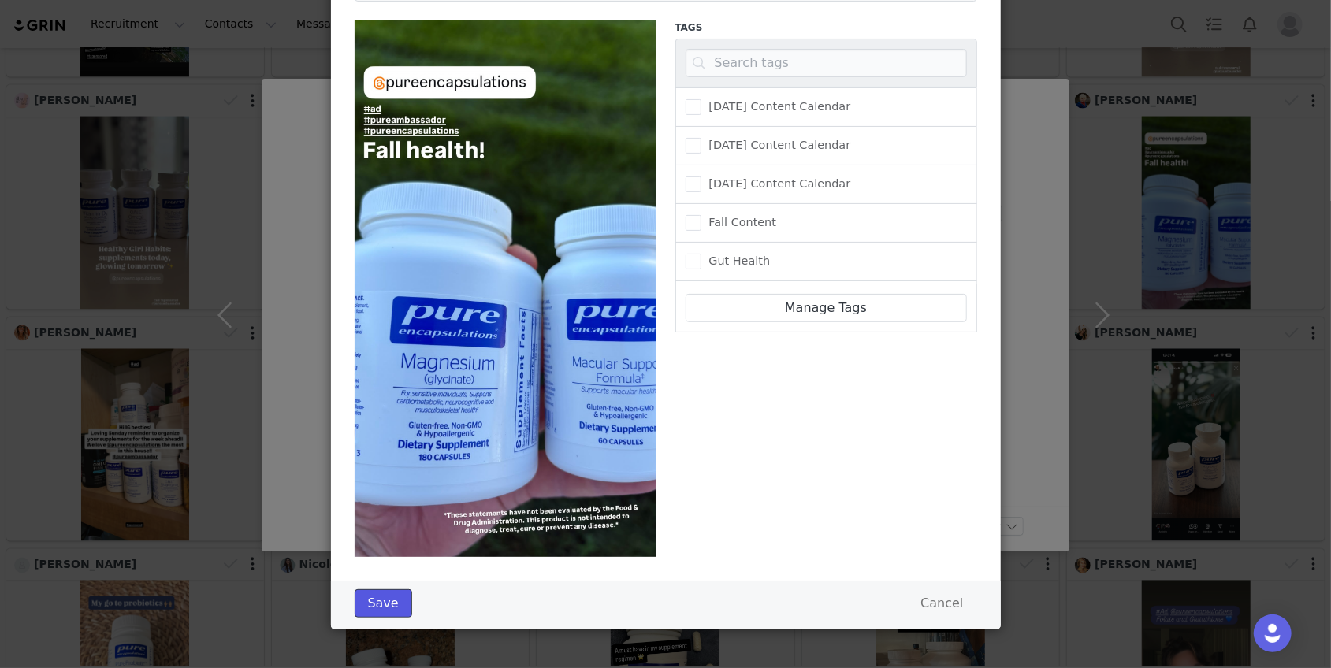
click at [387, 590] on button "Save" at bounding box center [384, 604] width 58 height 28
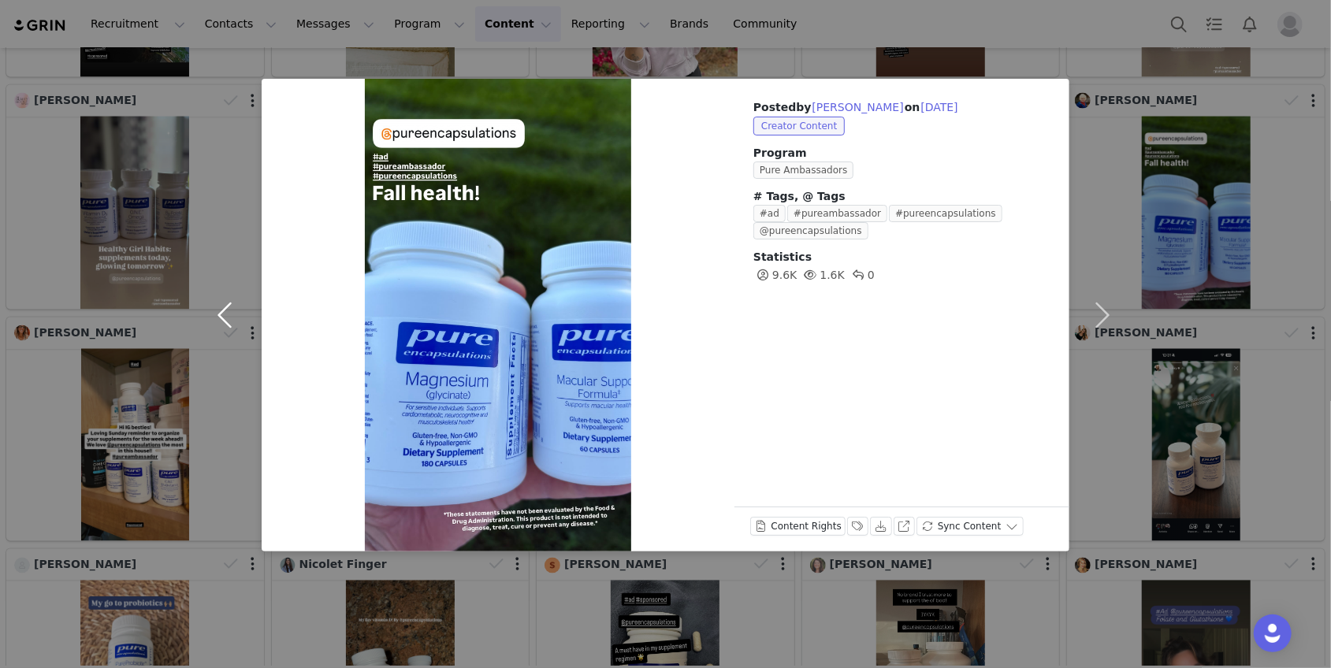
click at [226, 320] on button "button" at bounding box center [228, 315] width 66 height 473
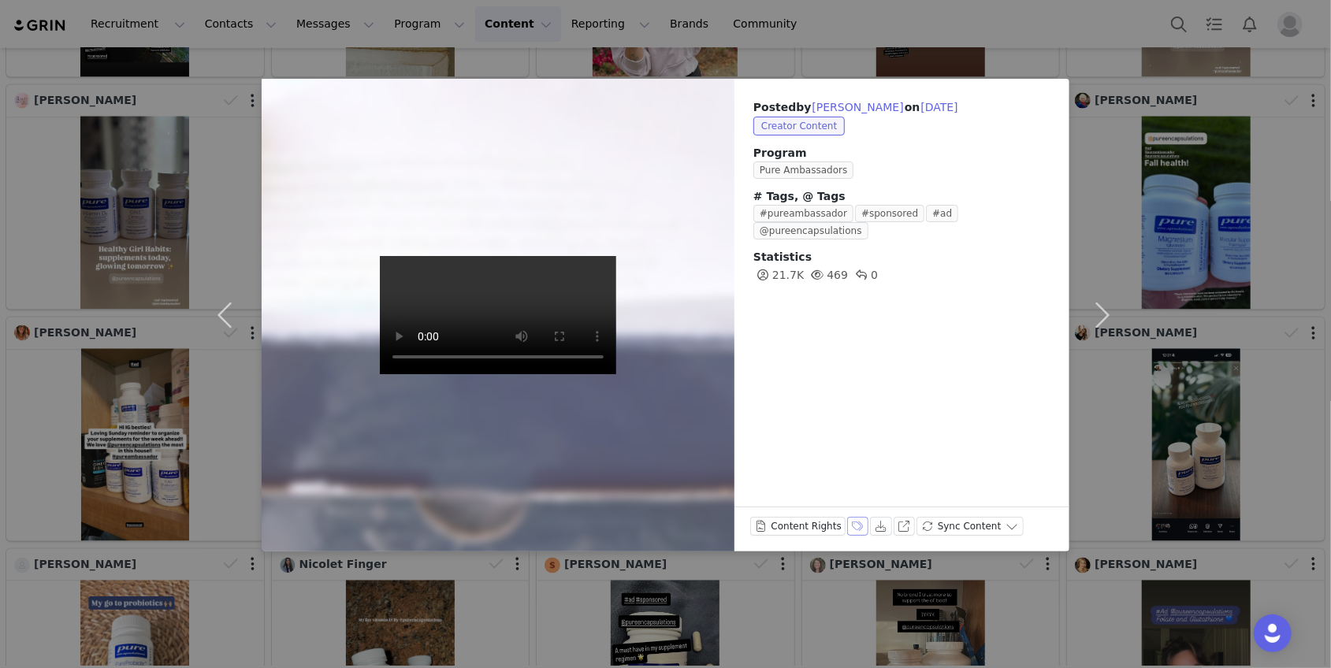
click at [857, 526] on button "Labels & Tags" at bounding box center [858, 526] width 22 height 19
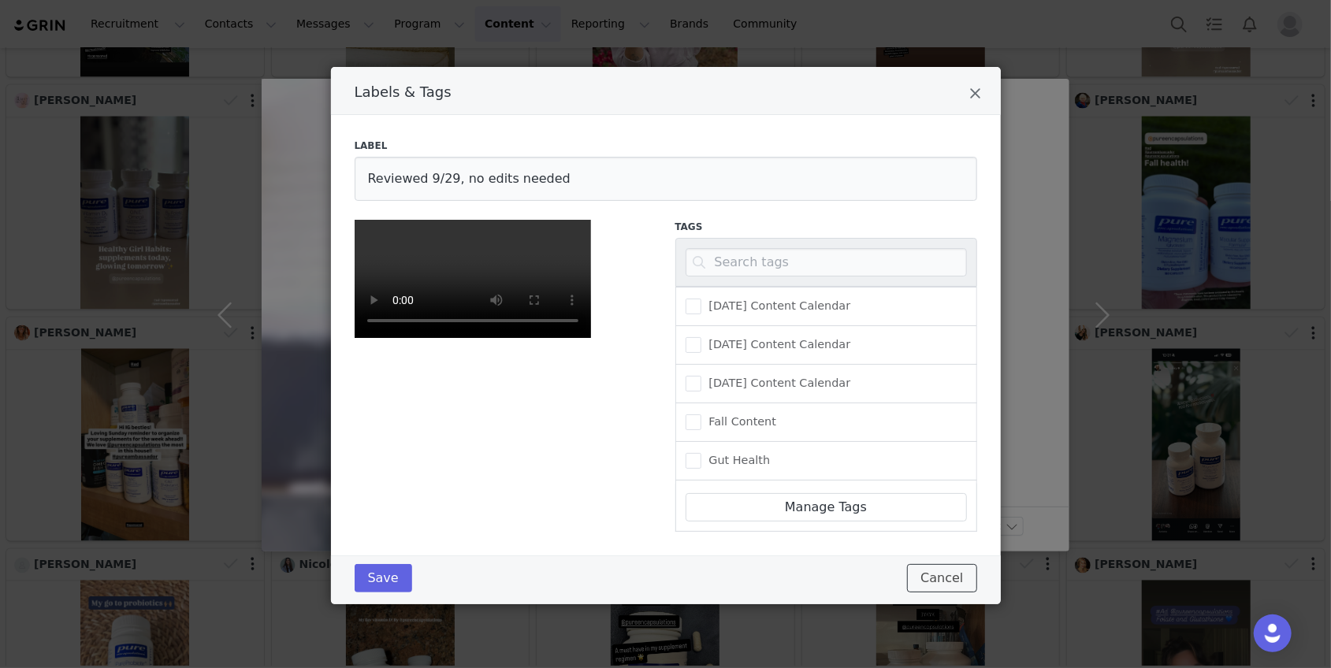
click at [947, 593] on button "Cancel" at bounding box center [941, 578] width 69 height 28
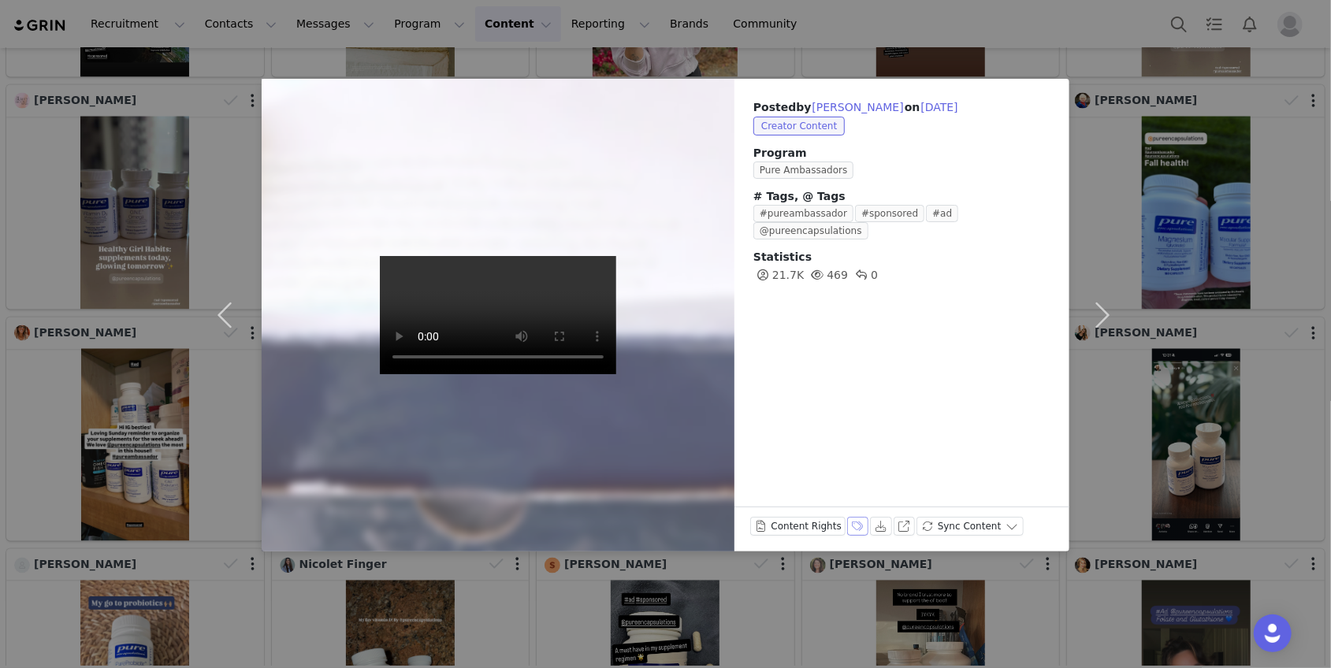
click at [855, 530] on button "Labels & Tags" at bounding box center [858, 526] width 22 height 19
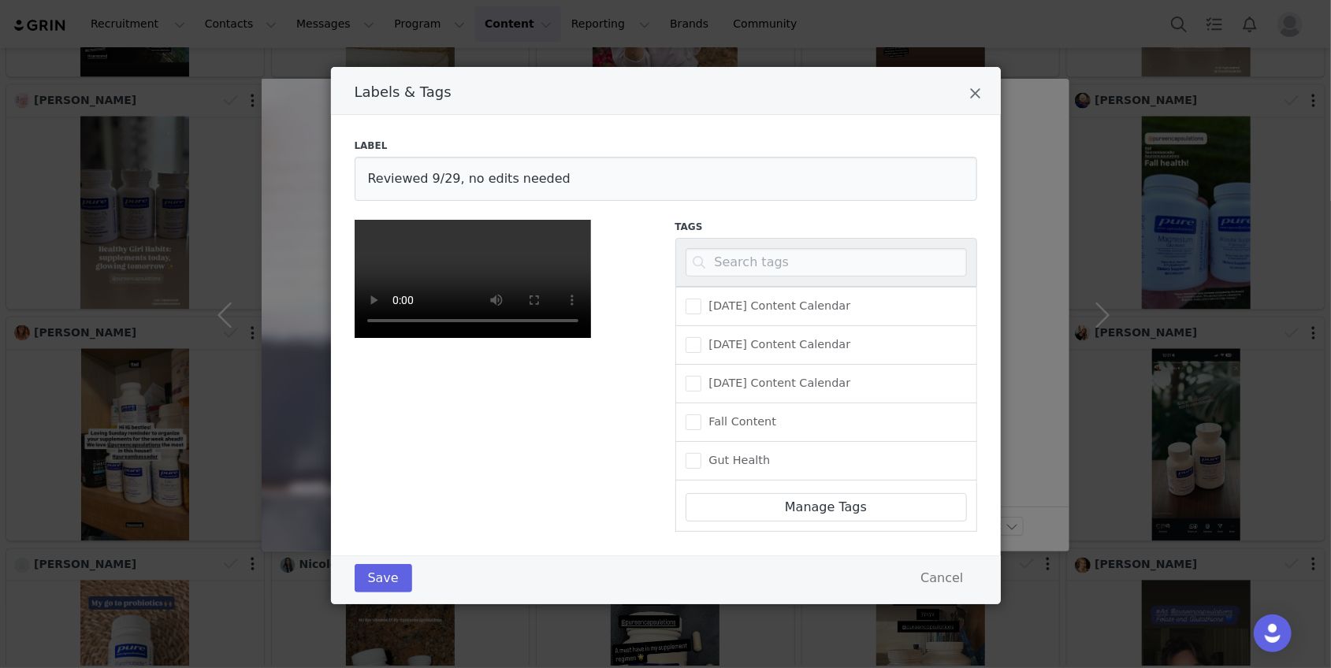
scroll to position [0, 0]
drag, startPoint x: 558, startPoint y: 173, endPoint x: 461, endPoint y: 184, distance: 97.5
click at [461, 184] on input "Reviewed 9/29, no edits needed" at bounding box center [666, 179] width 623 height 44
click at [410, 582] on div "Save Cancel" at bounding box center [666, 580] width 670 height 49
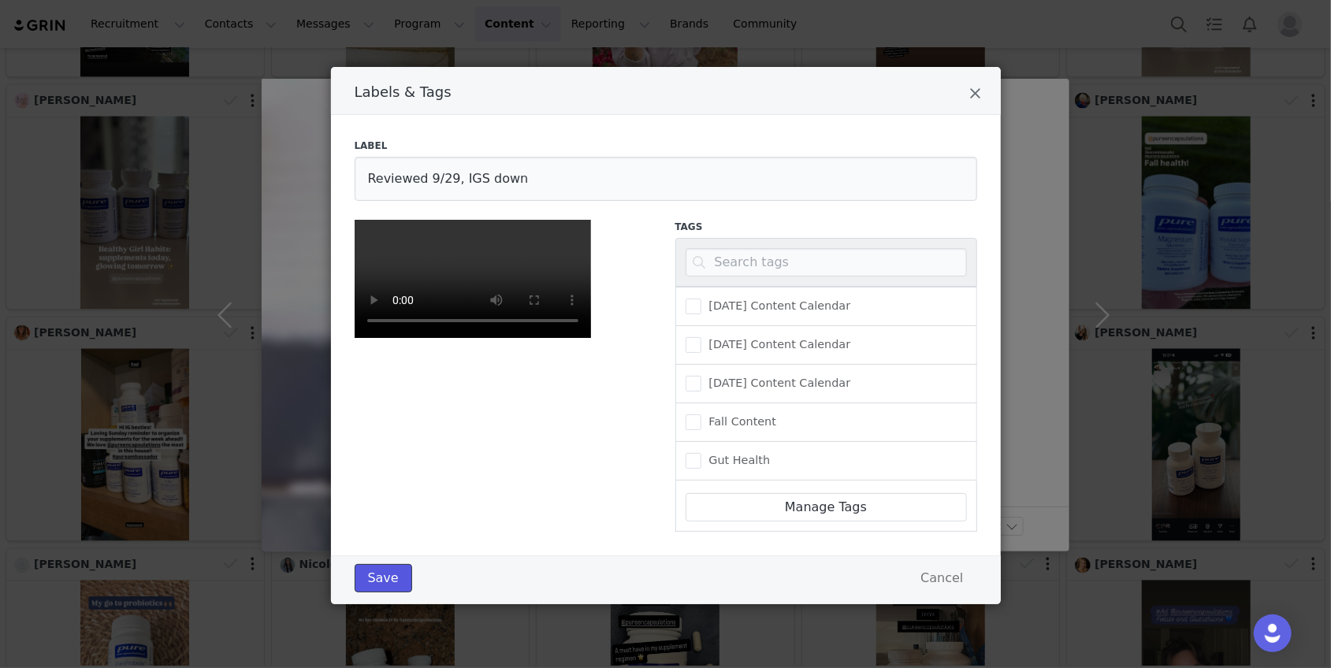
click at [385, 593] on button "Save" at bounding box center [384, 578] width 58 height 28
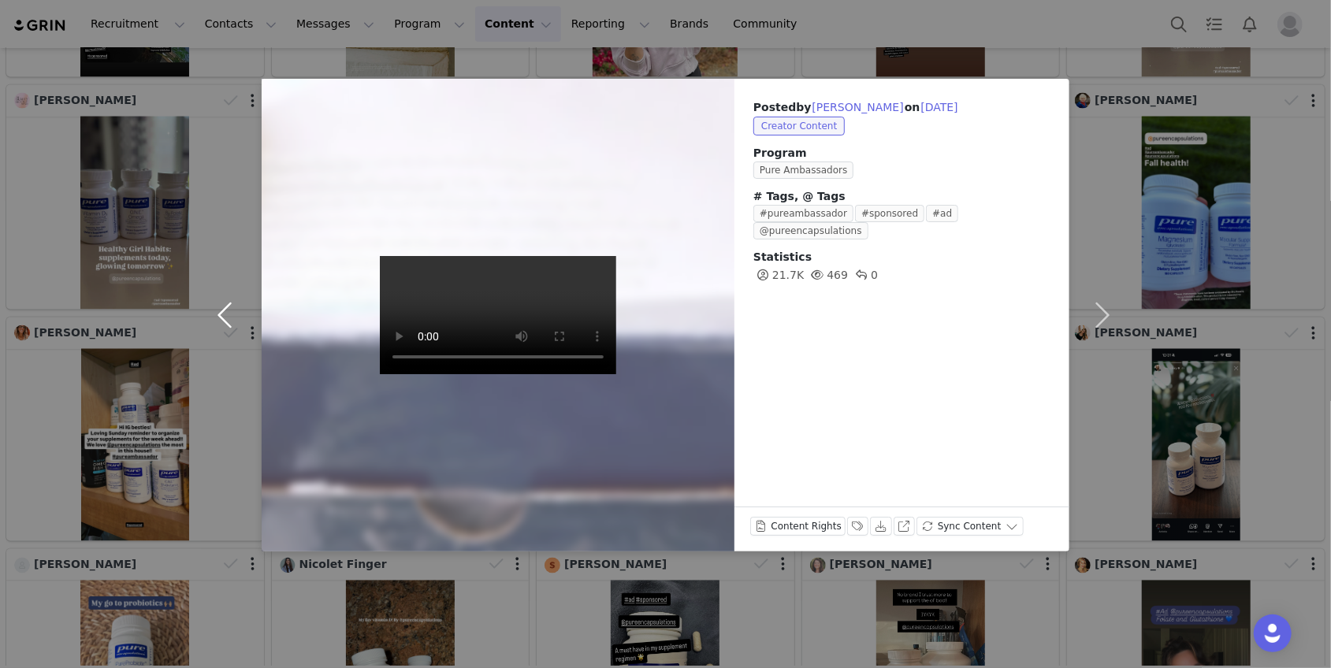
click at [229, 317] on button "button" at bounding box center [228, 315] width 66 height 473
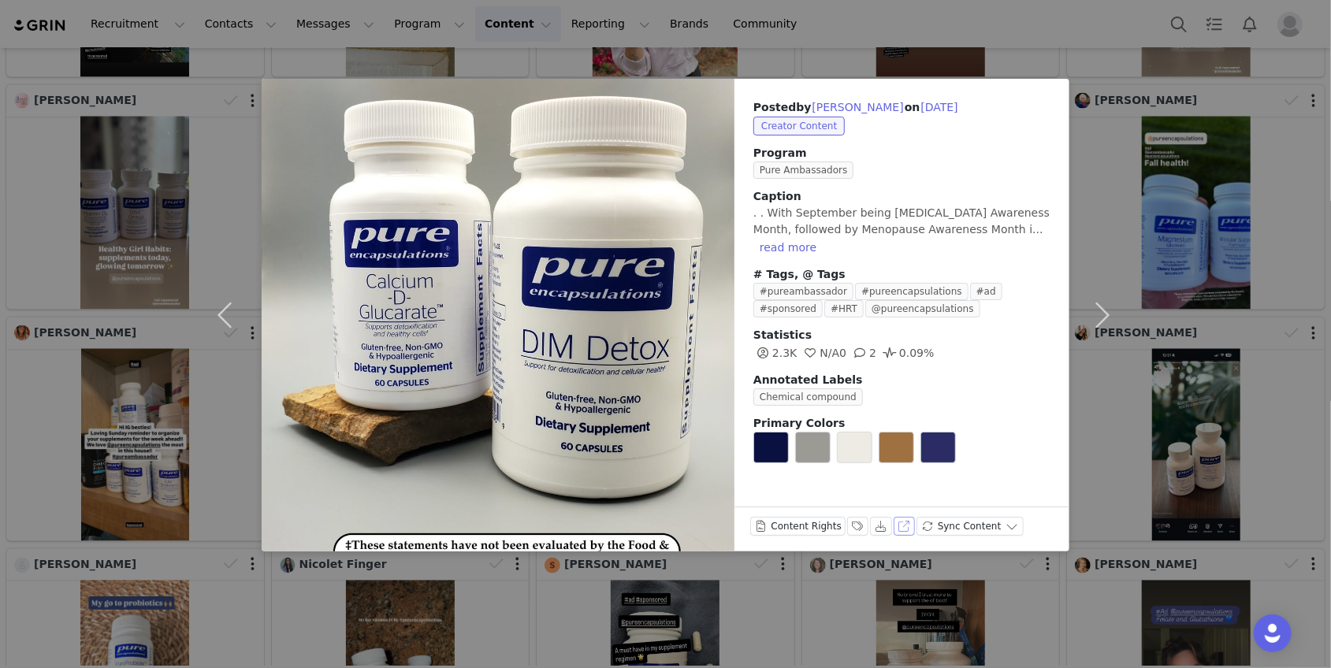
click at [898, 530] on button "View on Instagram" at bounding box center [905, 526] width 22 height 19
click at [853, 525] on button "Labels & Tags" at bounding box center [858, 526] width 22 height 19
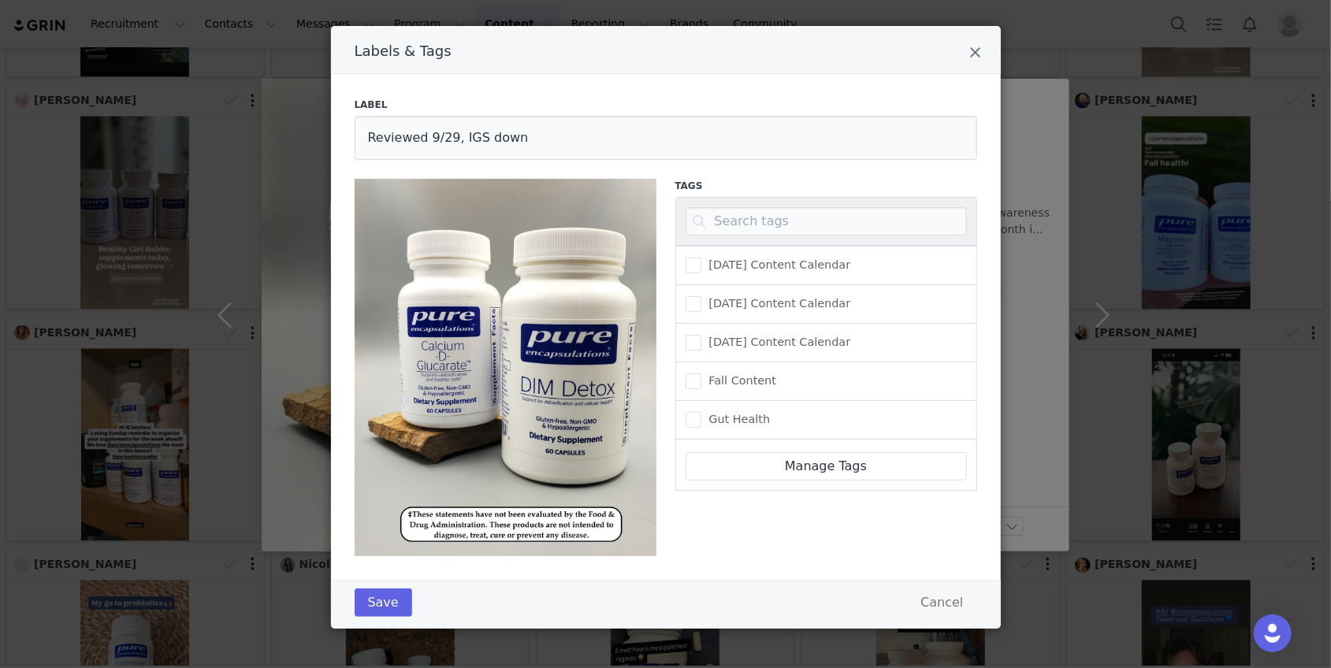
scroll to position [39, 0]
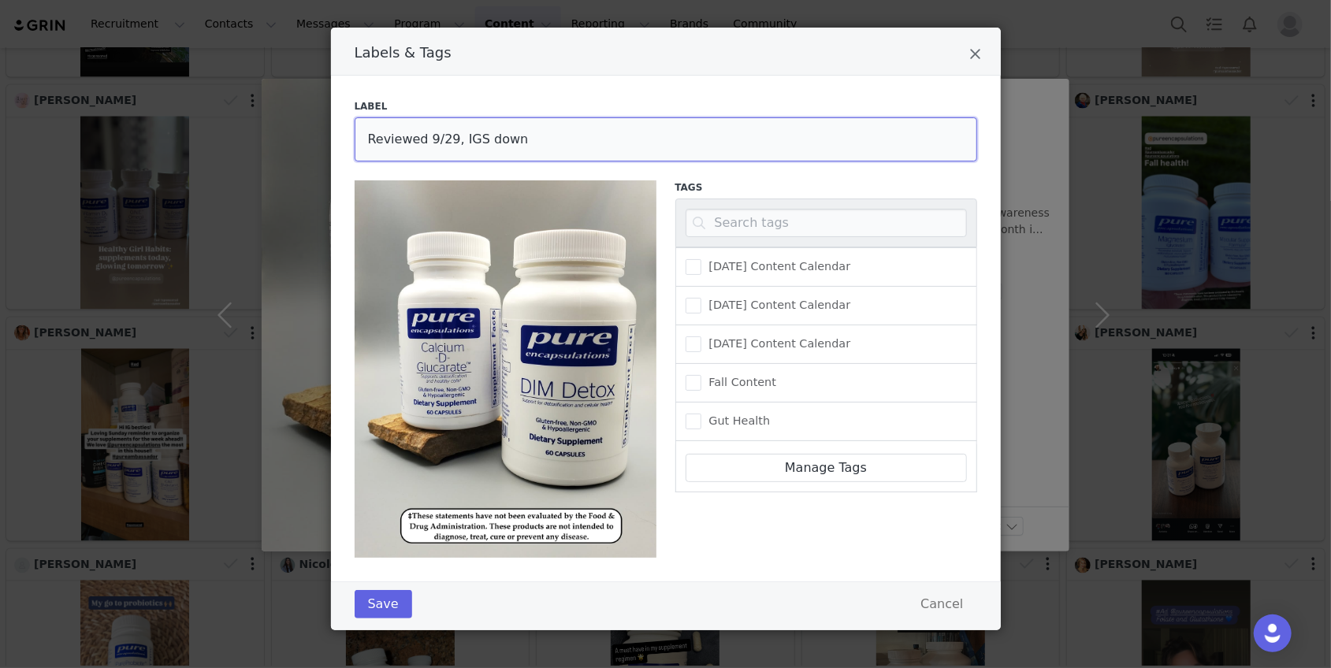
click at [508, 138] on input "Reviewed 9/29, IGS down" at bounding box center [666, 139] width 623 height 44
drag, startPoint x: 515, startPoint y: 138, endPoint x: 458, endPoint y: 139, distance: 57.5
click at [458, 139] on input "Reviewed 9/29, IGS down" at bounding box center [666, 139] width 623 height 44
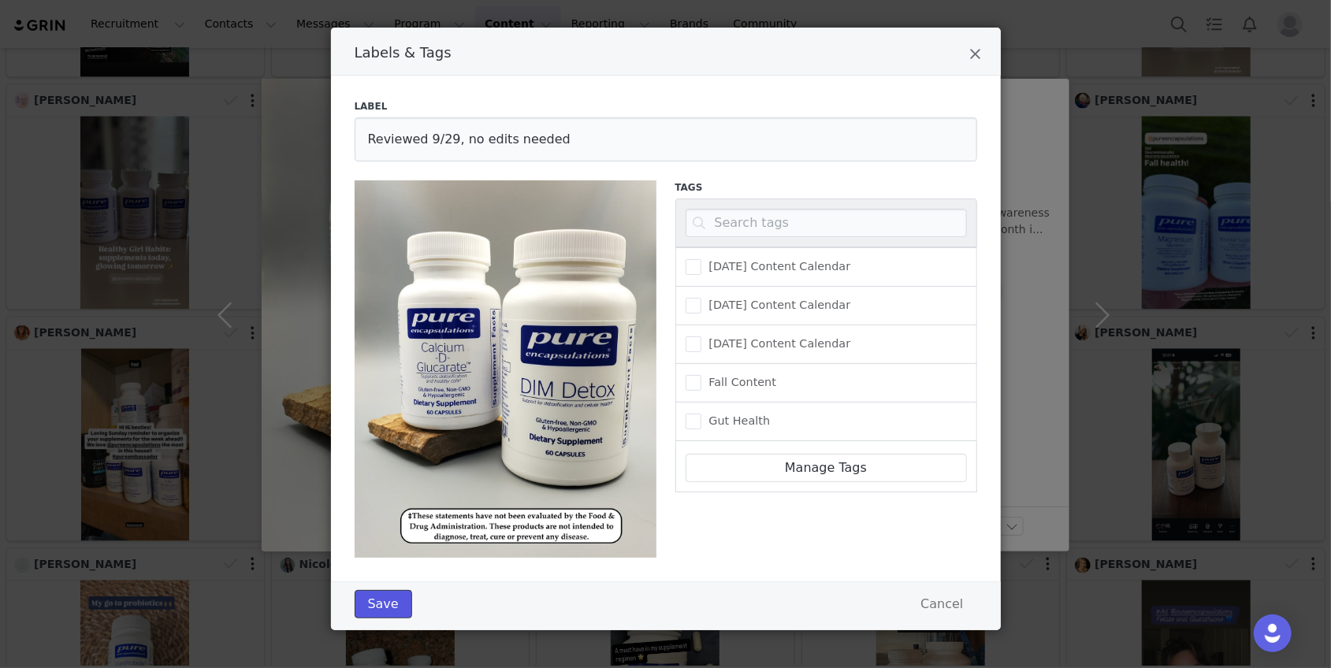
click at [386, 599] on button "Save" at bounding box center [384, 604] width 58 height 28
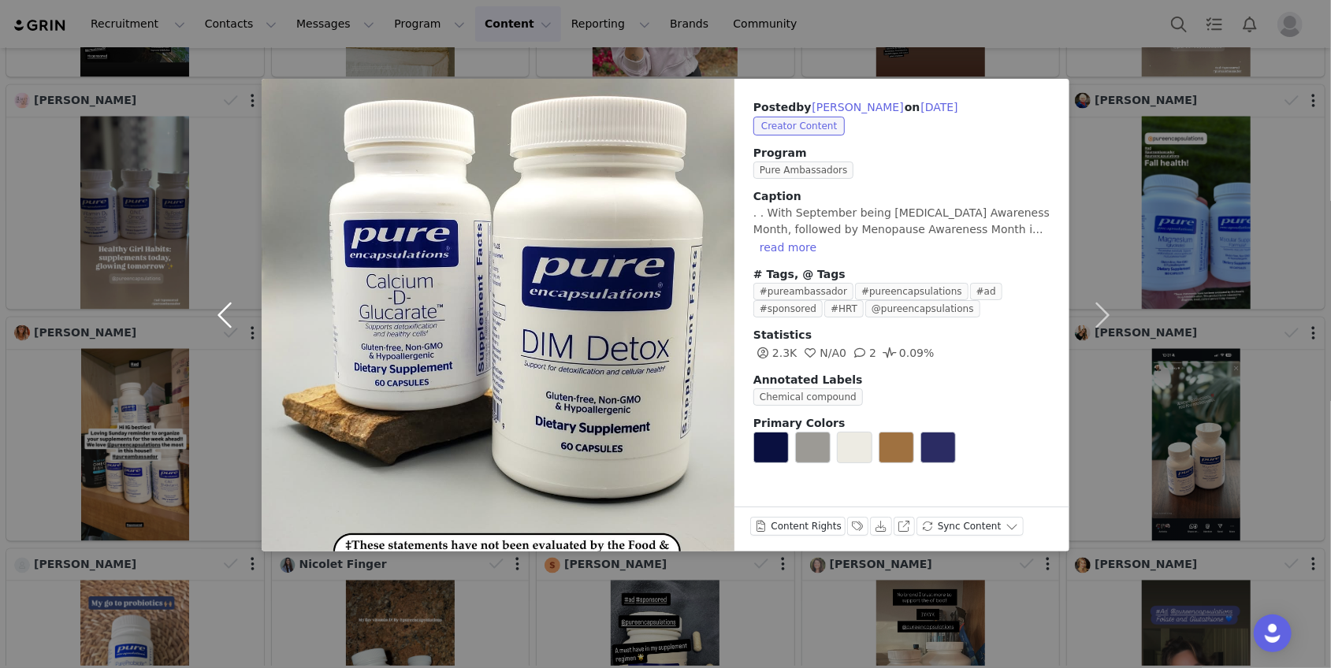
click at [228, 320] on button "button" at bounding box center [228, 315] width 66 height 473
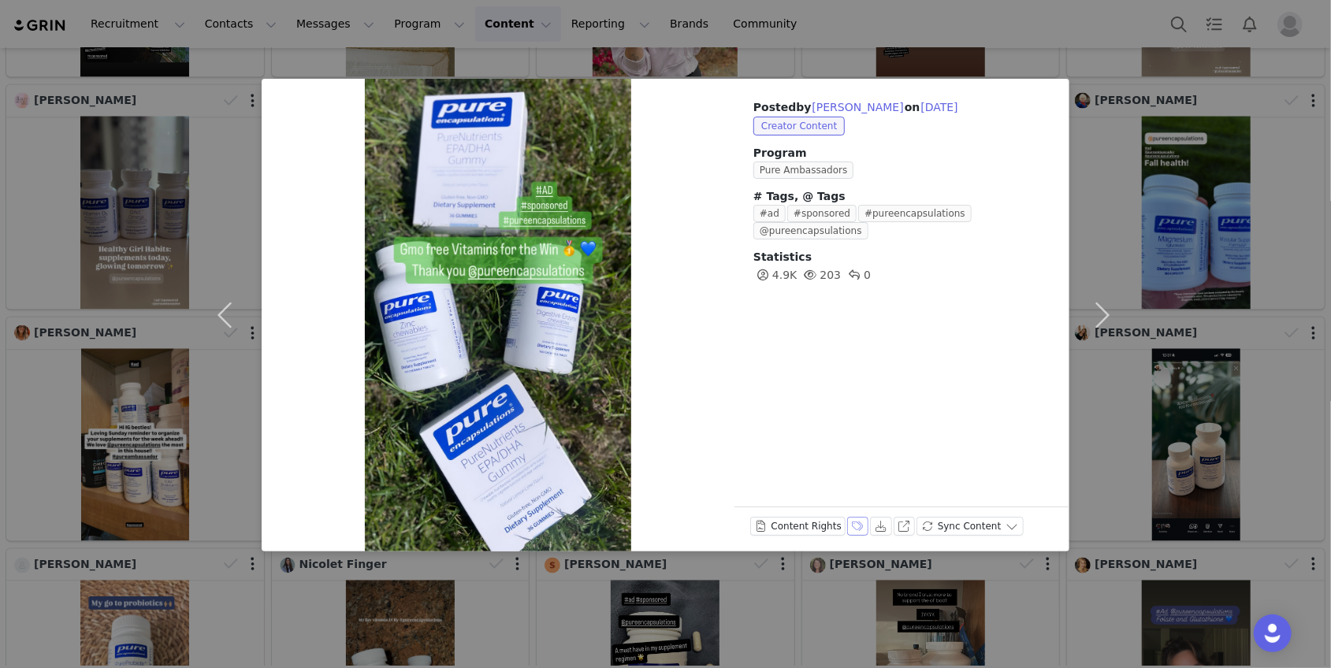
click at [850, 523] on button "Labels & Tags" at bounding box center [858, 526] width 22 height 19
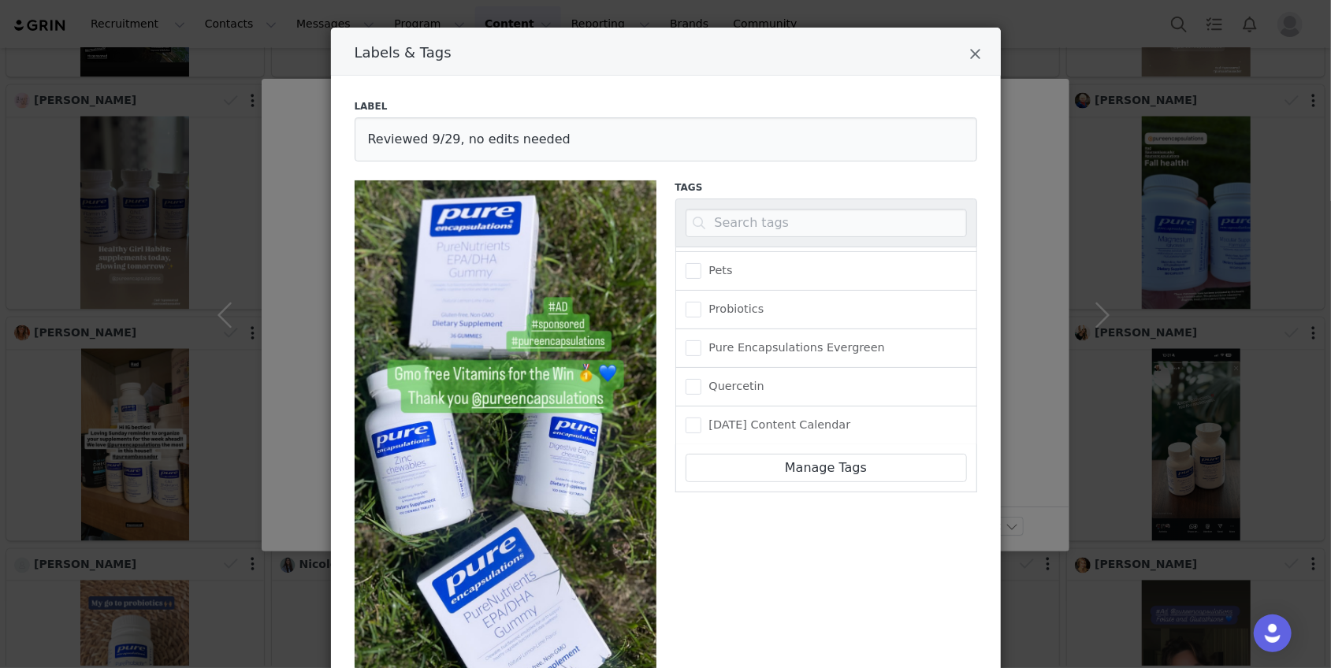
scroll to position [199, 0]
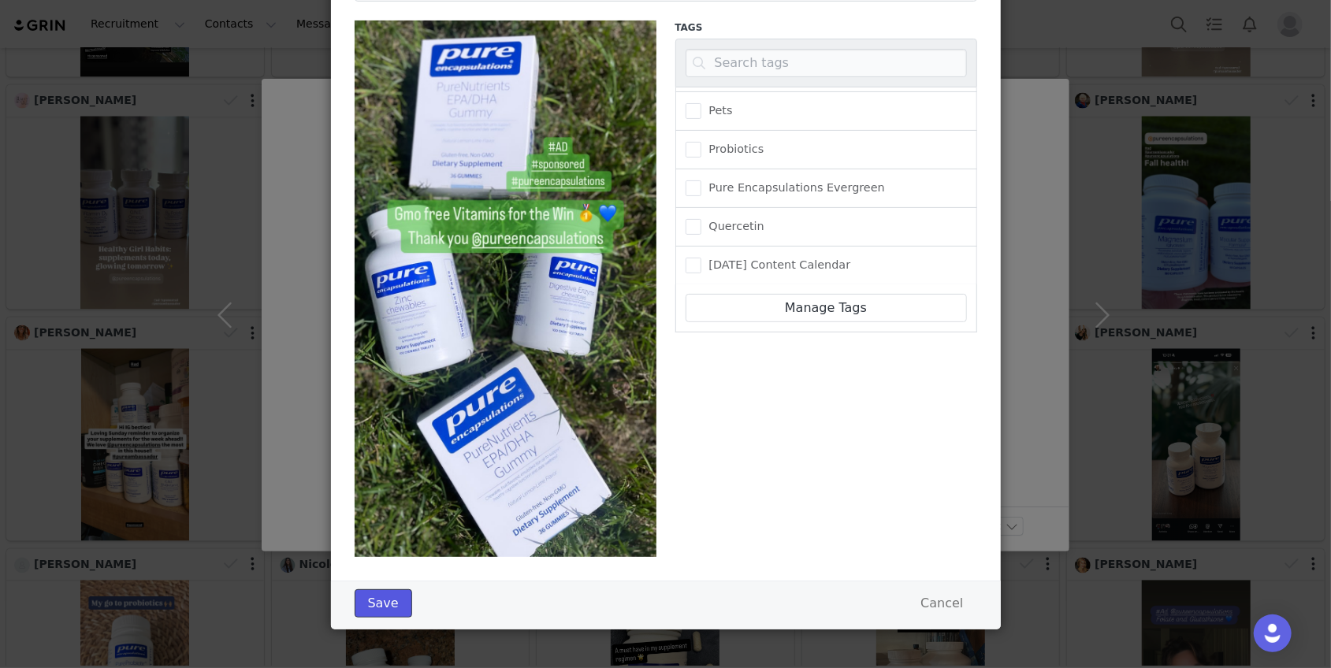
click at [381, 604] on button "Save" at bounding box center [384, 604] width 58 height 28
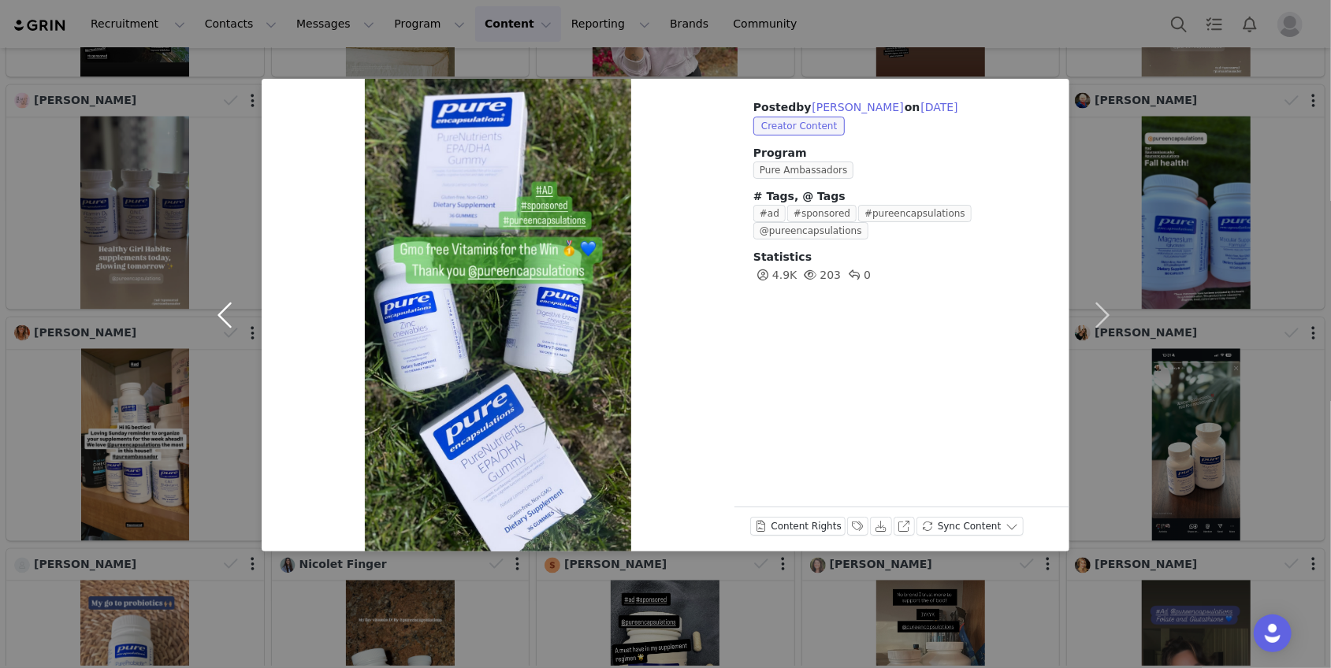
click at [225, 315] on button "button" at bounding box center [228, 315] width 66 height 473
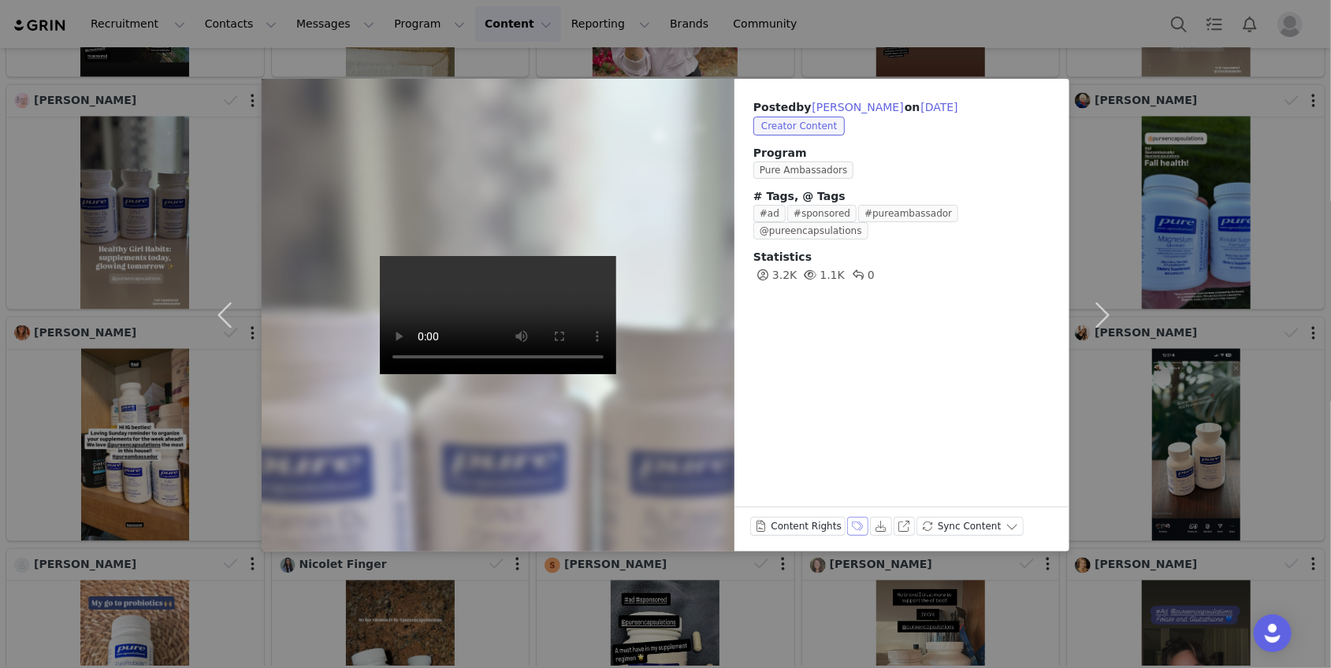
click at [854, 526] on button "Labels & Tags" at bounding box center [858, 526] width 22 height 19
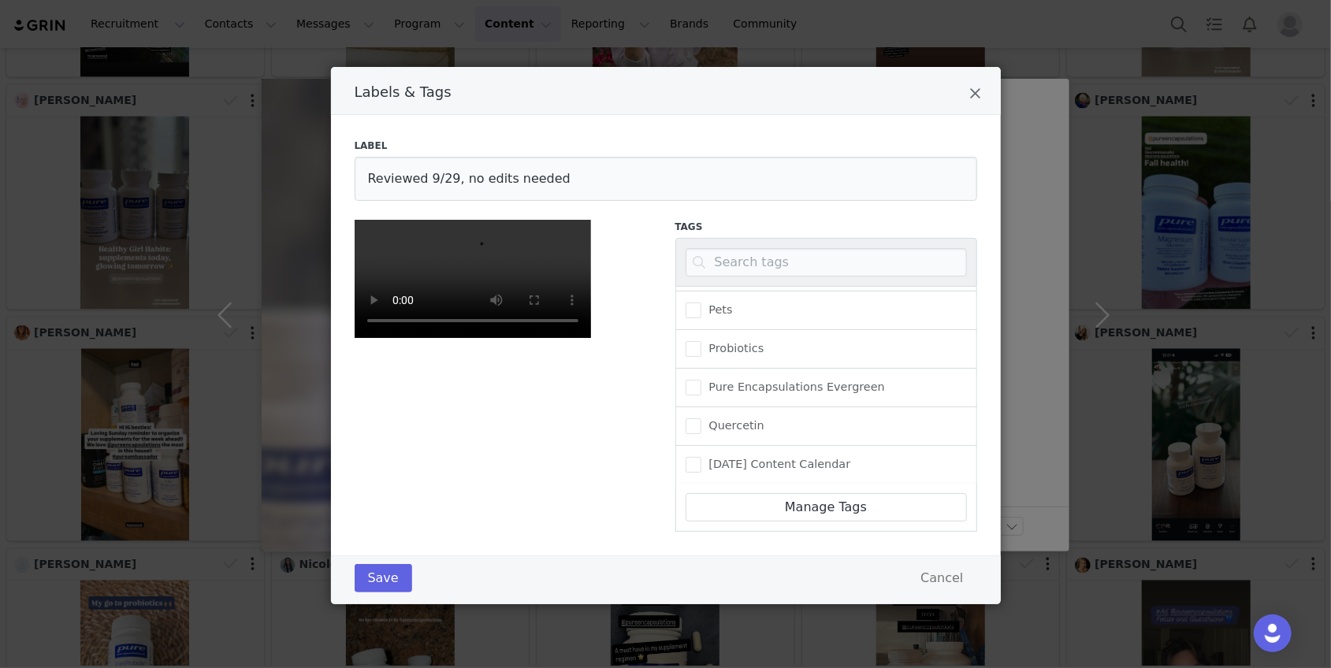
scroll to position [0, 0]
drag, startPoint x: 557, startPoint y: 177, endPoint x: 476, endPoint y: 177, distance: 81.2
click at [476, 177] on input "Reviewed 9/29, no edits needed" at bounding box center [666, 179] width 623 height 44
type input "Reviewed 9/29, not an ambassador post"
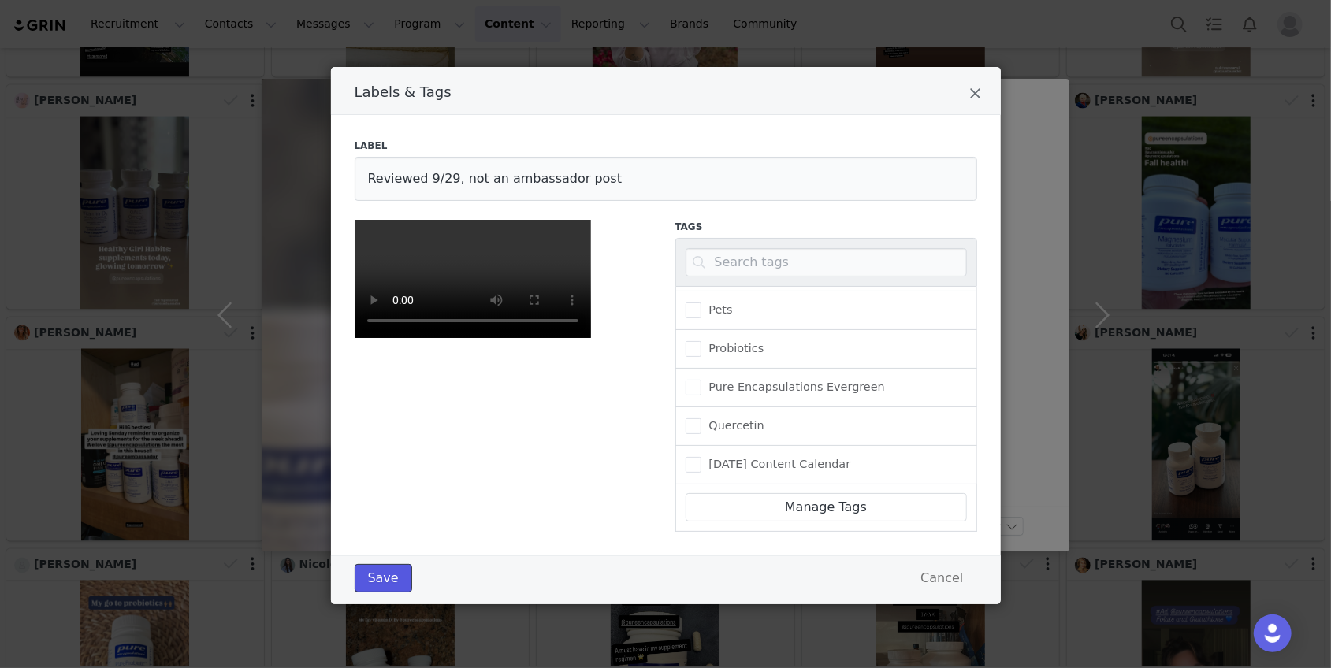
click at [391, 593] on button "Save" at bounding box center [384, 578] width 58 height 28
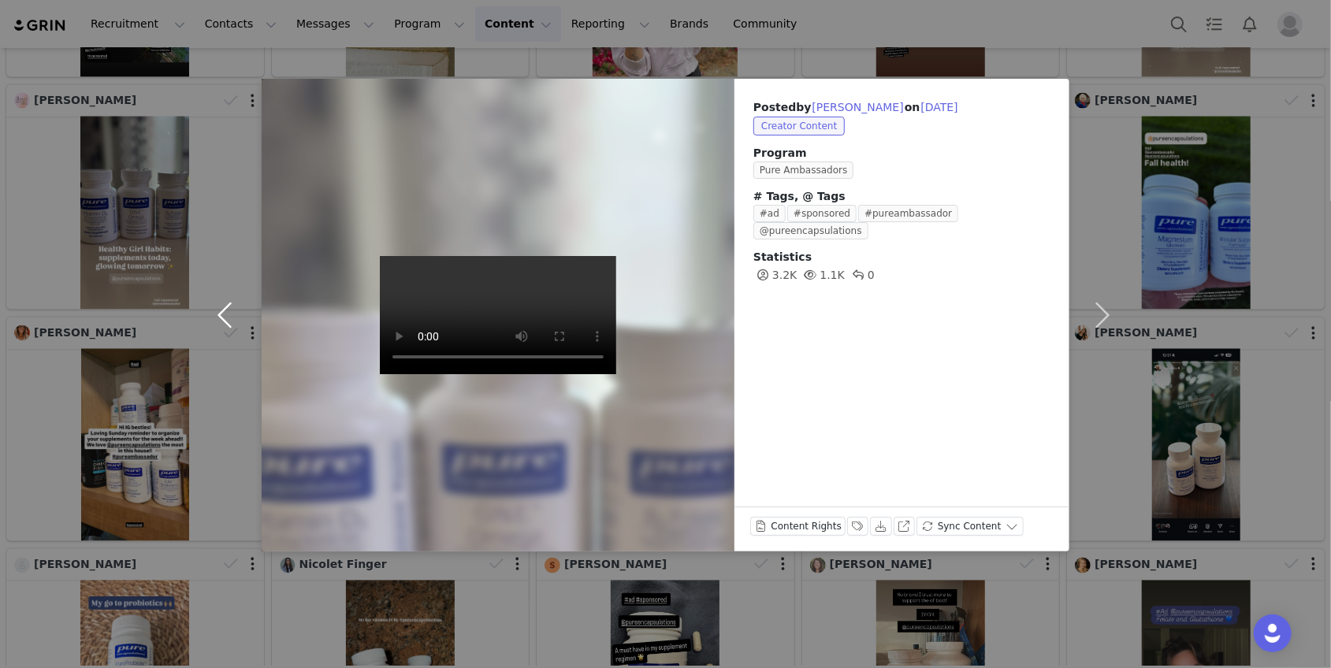
click at [220, 293] on button "button" at bounding box center [228, 315] width 66 height 473
click at [854, 525] on button "Labels & Tags" at bounding box center [858, 526] width 22 height 19
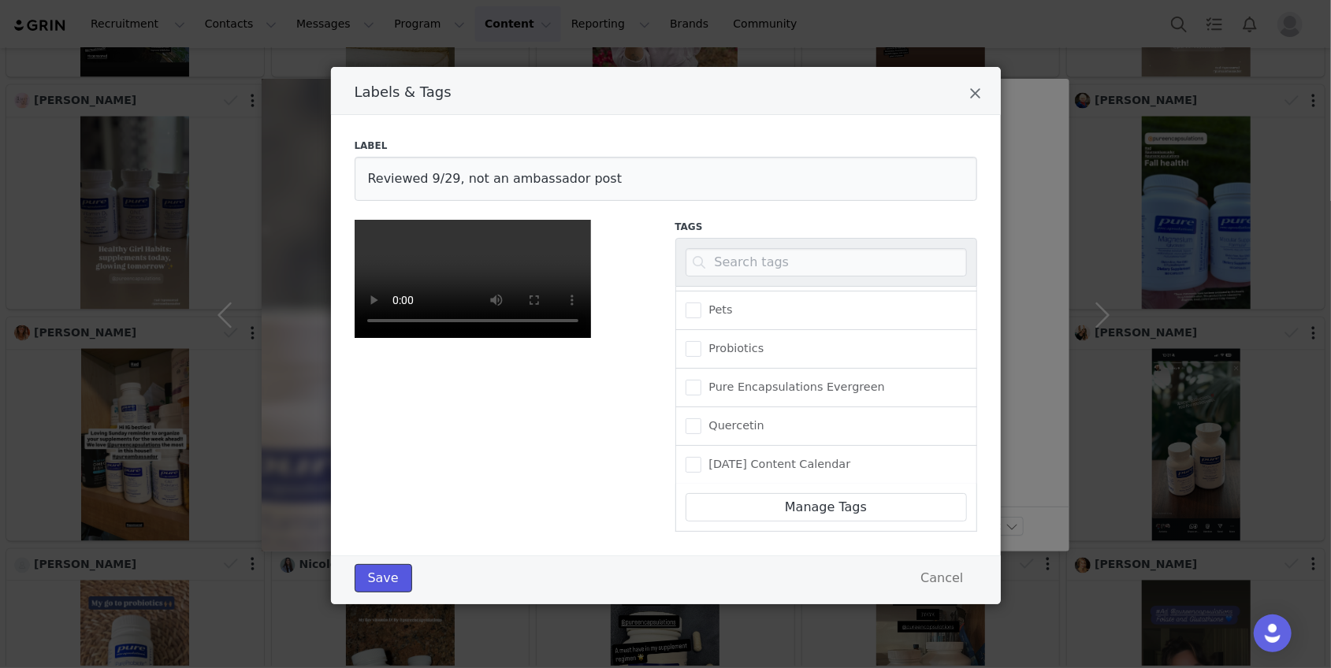
click at [393, 593] on button "Save" at bounding box center [384, 578] width 58 height 28
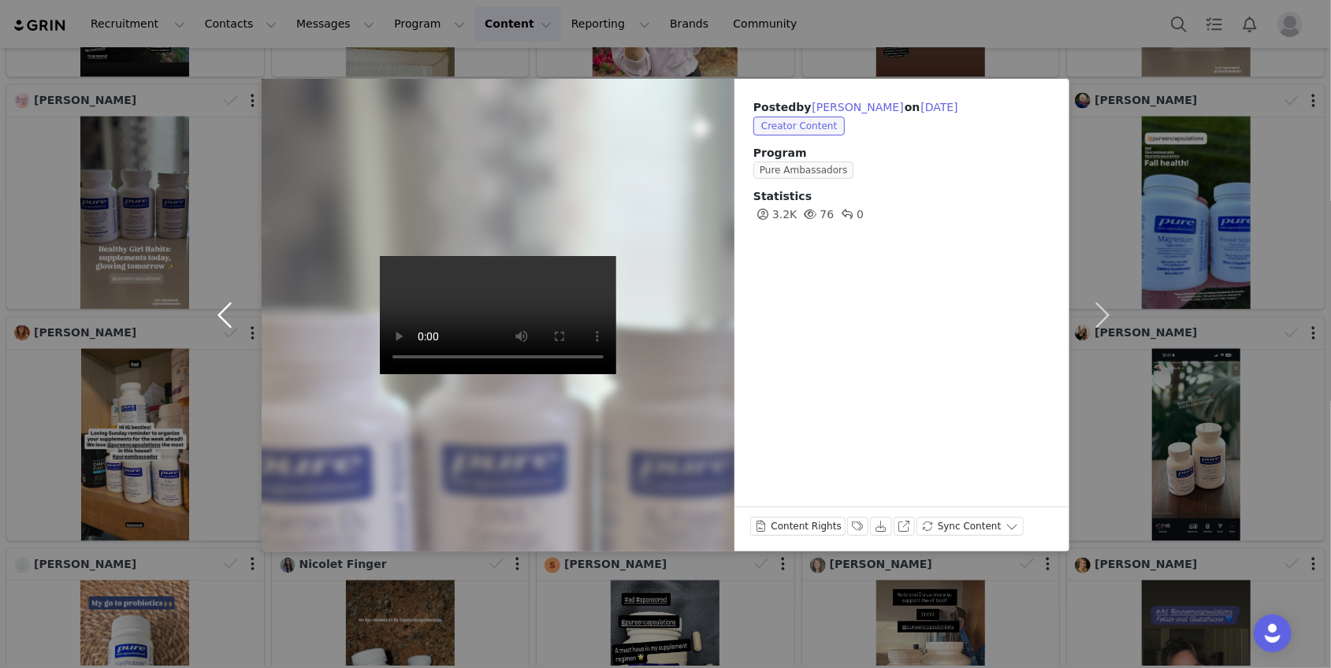
click at [223, 317] on button "button" at bounding box center [228, 315] width 66 height 473
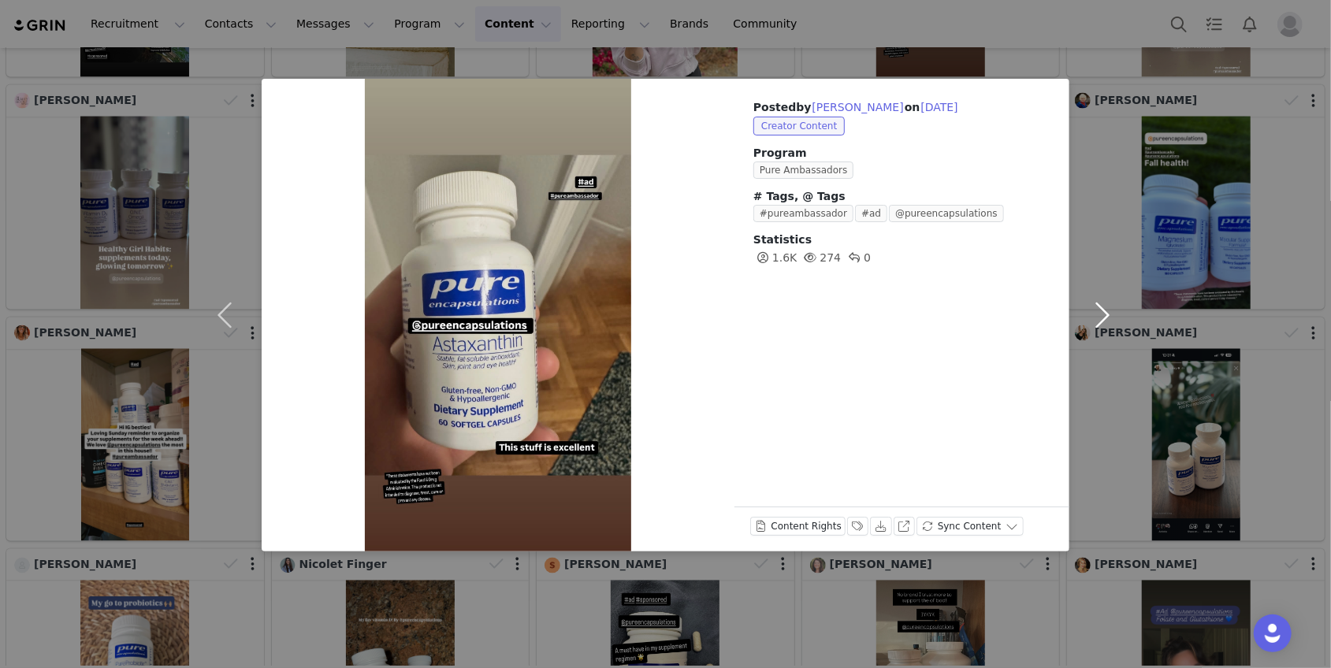
click at [1127, 209] on button "button" at bounding box center [1102, 315] width 66 height 473
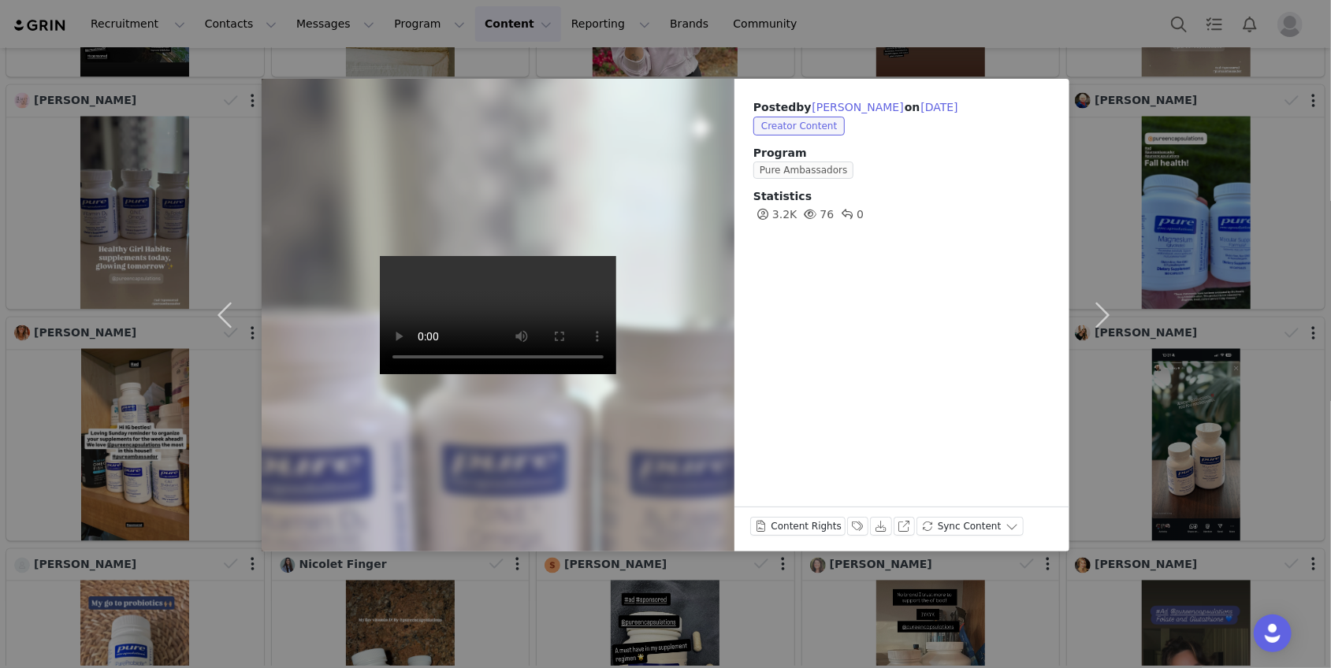
click at [1174, 111] on div "Posted by [PERSON_NAME] on [DATE] Creator Content Program Pure Ambassadors Stat…" at bounding box center [665, 334] width 1331 height 668
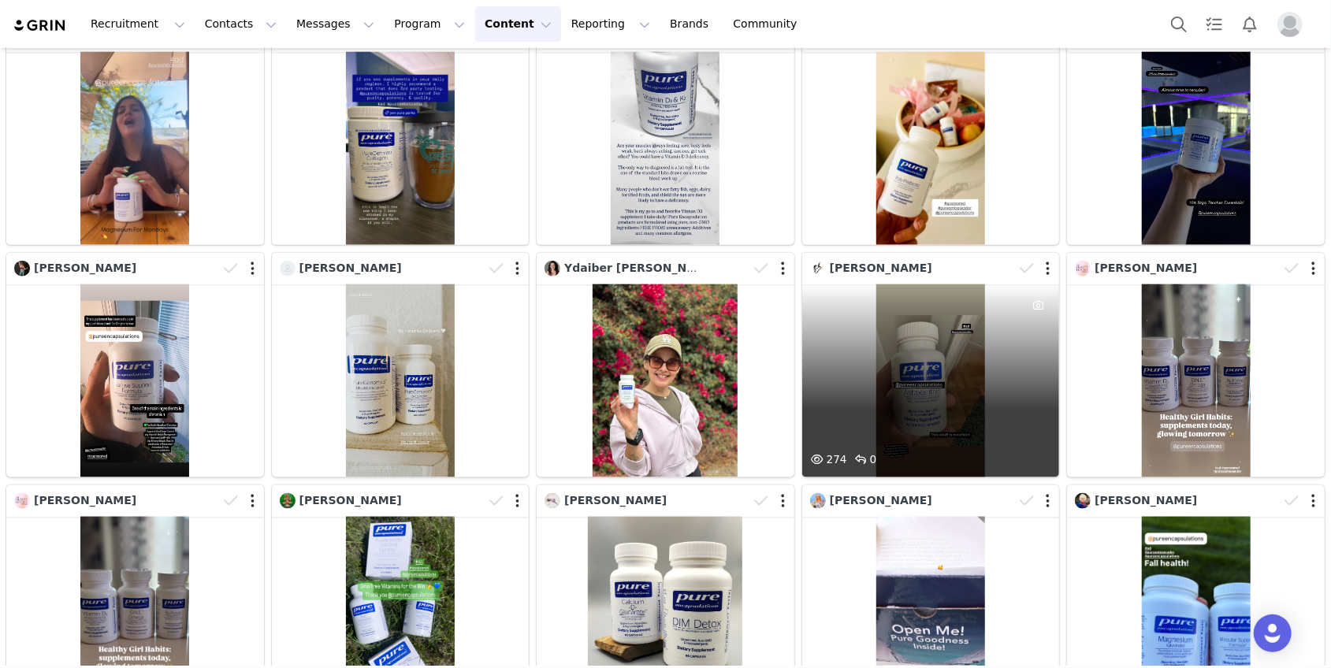
scroll to position [1222, 0]
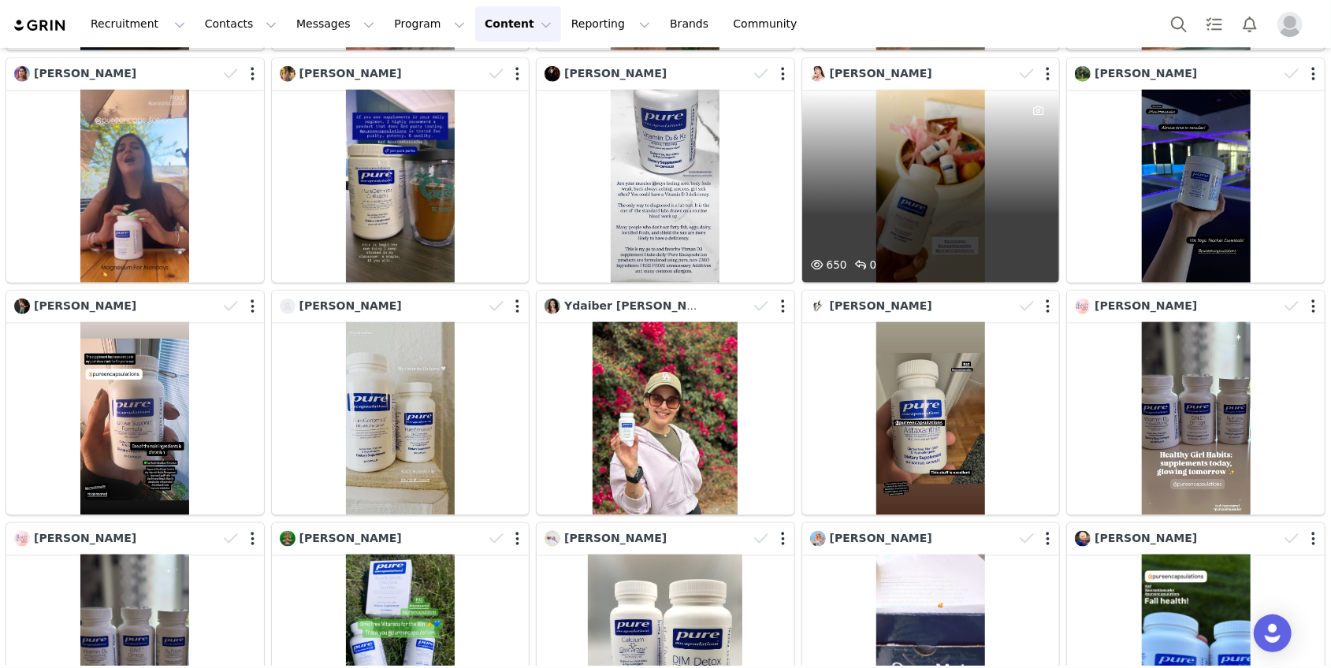
click at [980, 128] on div "650 0" at bounding box center [931, 186] width 258 height 193
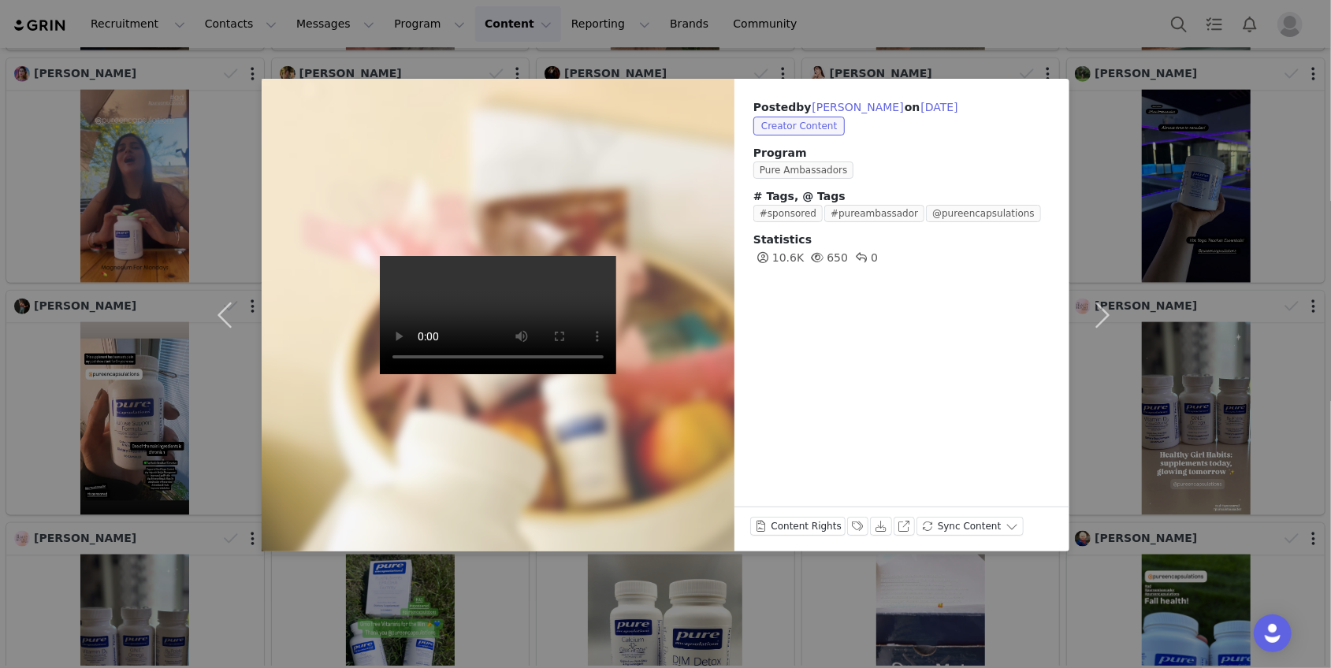
click at [1066, 167] on div "Posted by [PERSON_NAME] on [DATE] Creator Content Program Pure Ambassadors # Ta…" at bounding box center [902, 182] width 335 height 207
click at [1188, 202] on div "Posted by [PERSON_NAME] on [DATE] Creator Content Program Pure Ambassadors # Ta…" at bounding box center [665, 334] width 1331 height 668
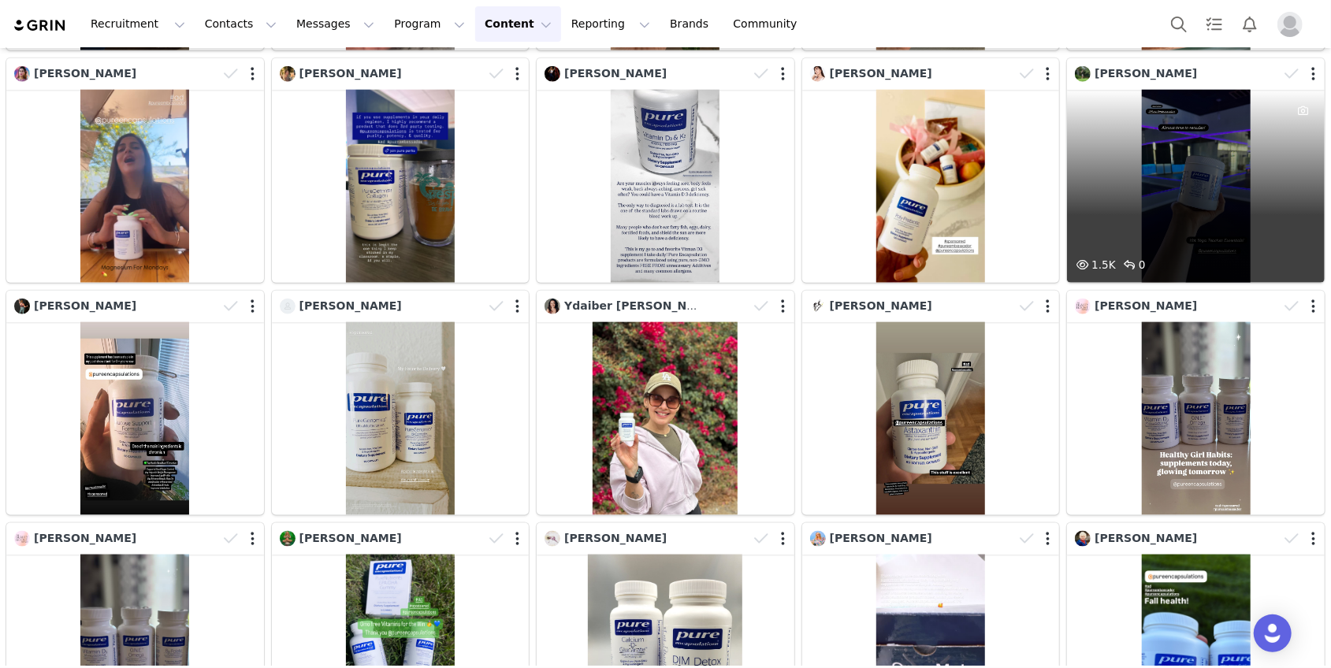
click at [1151, 190] on div "1.5K 0" at bounding box center [1196, 186] width 258 height 193
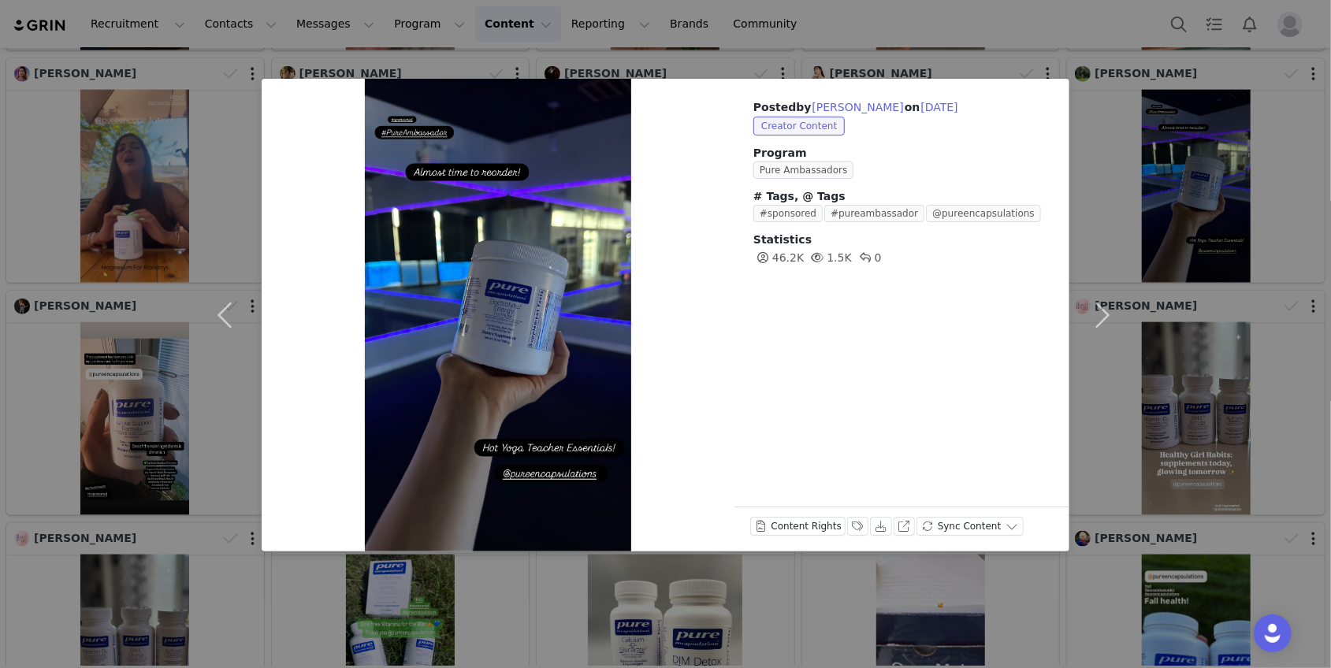
click at [1147, 355] on div "Posted by [PERSON_NAME] on [DATE] Creator Content Program Pure Ambassadors # Ta…" at bounding box center [665, 334] width 1331 height 668
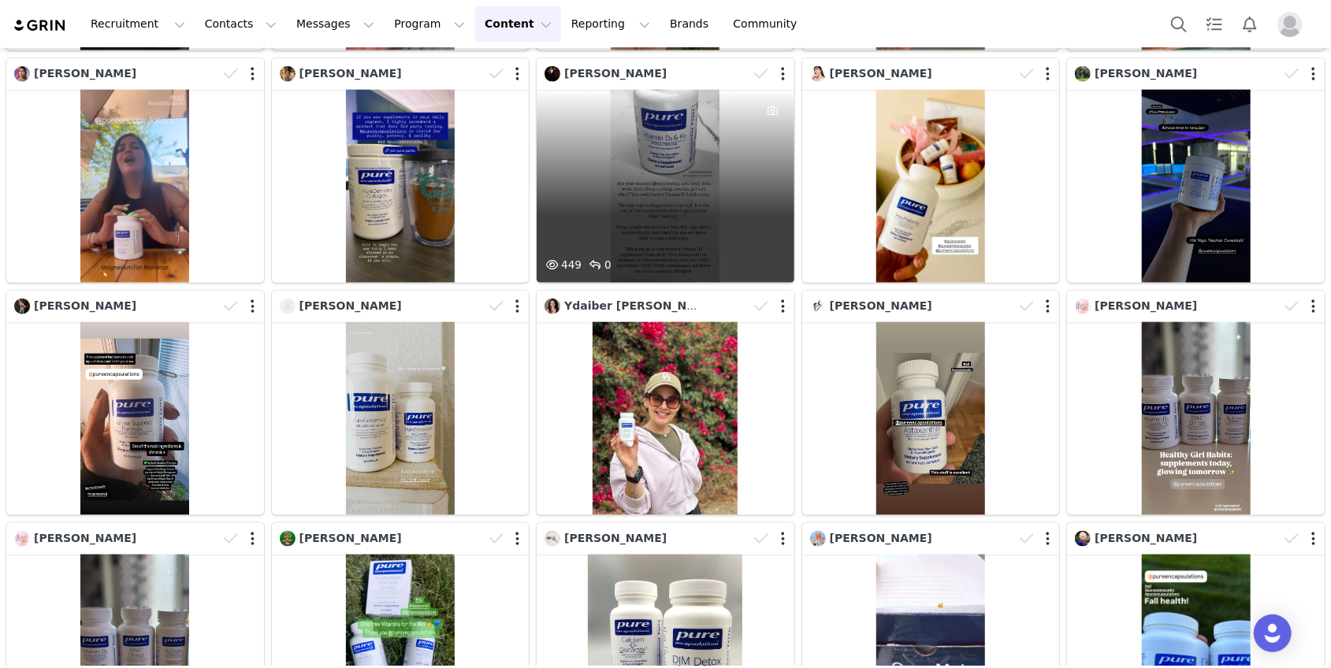
click at [607, 187] on div "449 0" at bounding box center [666, 186] width 258 height 193
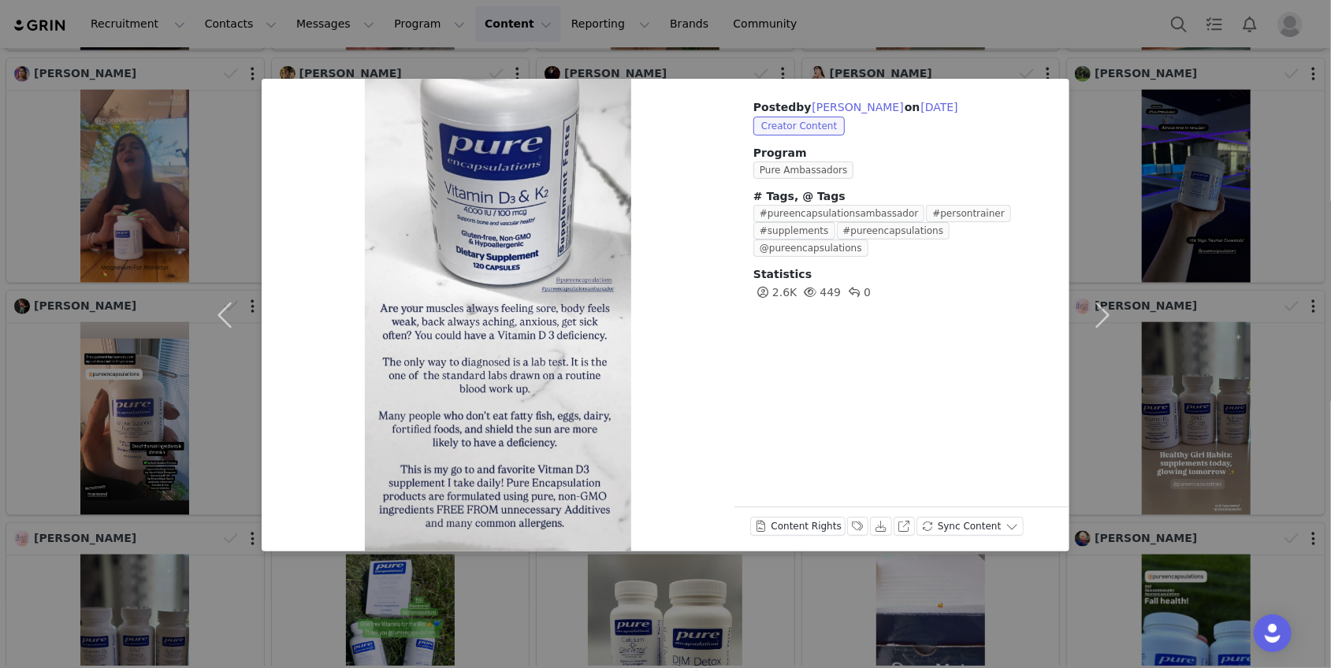
click at [86, 269] on div "Posted by [PERSON_NAME] on [DATE] Creator Content Program Pure Ambassadors # Ta…" at bounding box center [665, 334] width 1331 height 668
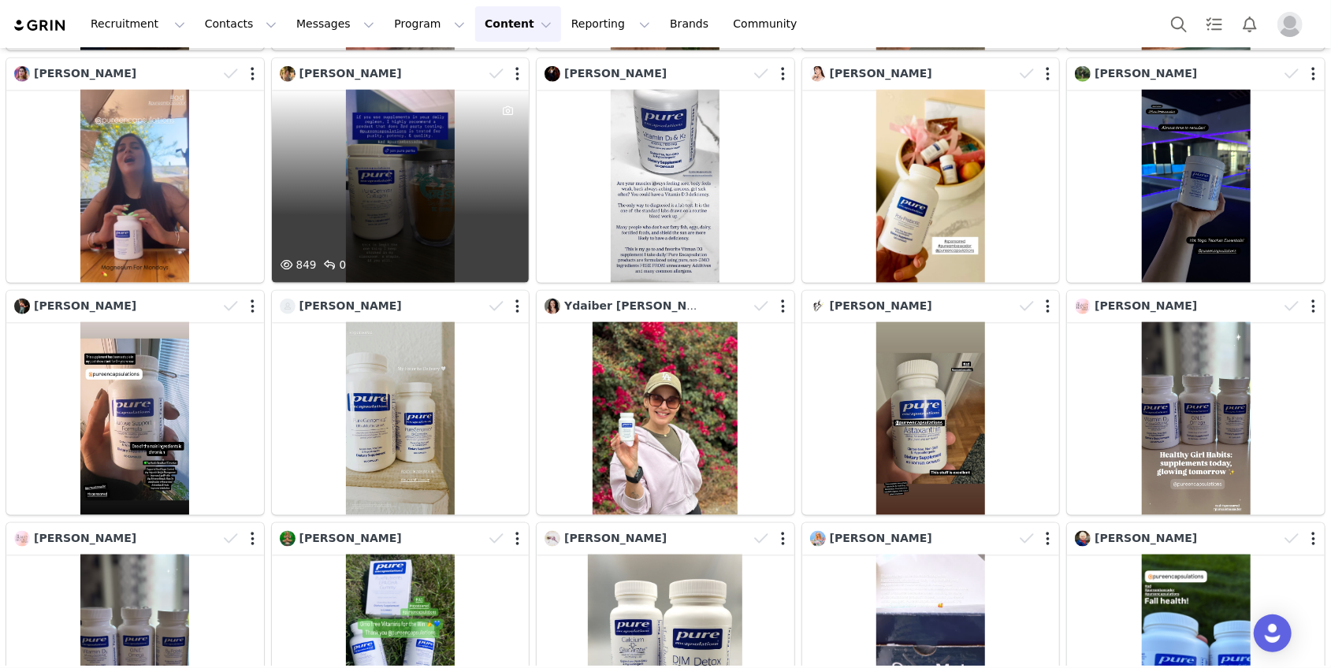
click at [431, 174] on div "849 0" at bounding box center [401, 186] width 258 height 193
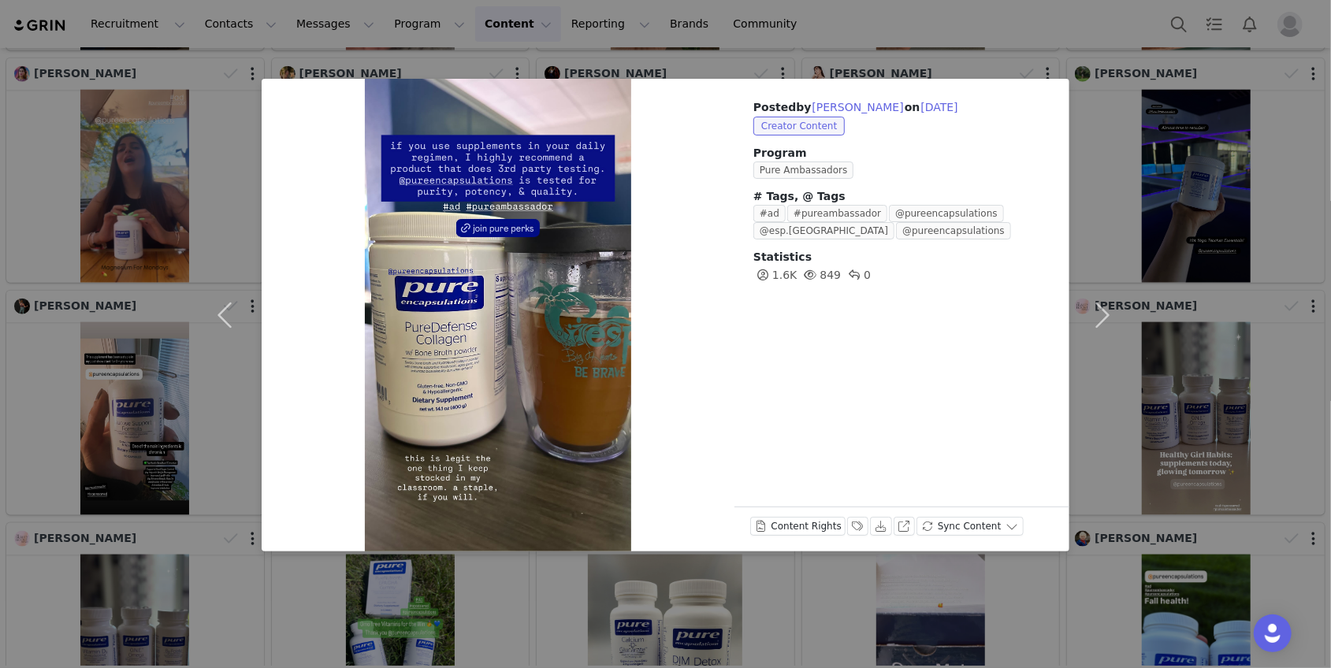
click at [194, 344] on div "Posted by [PERSON_NAME] on [DATE] Creator Content Program Pure Ambassadors # Ta…" at bounding box center [665, 334] width 1331 height 668
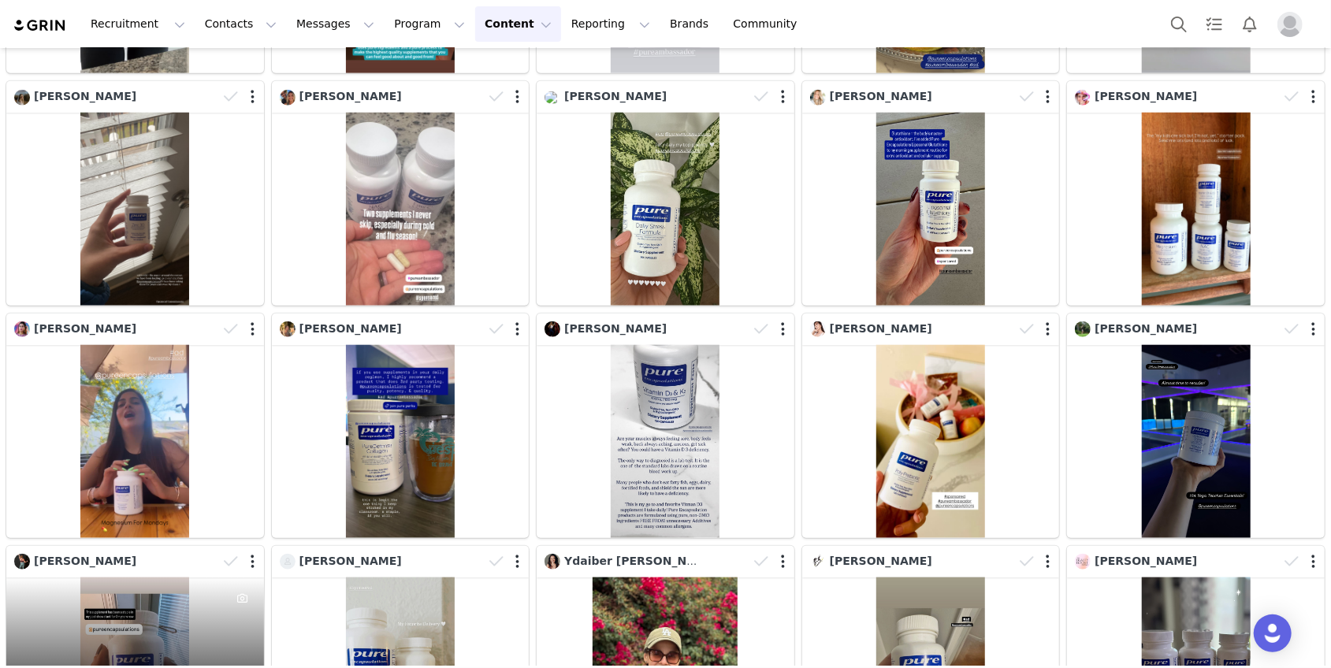
scroll to position [944, 0]
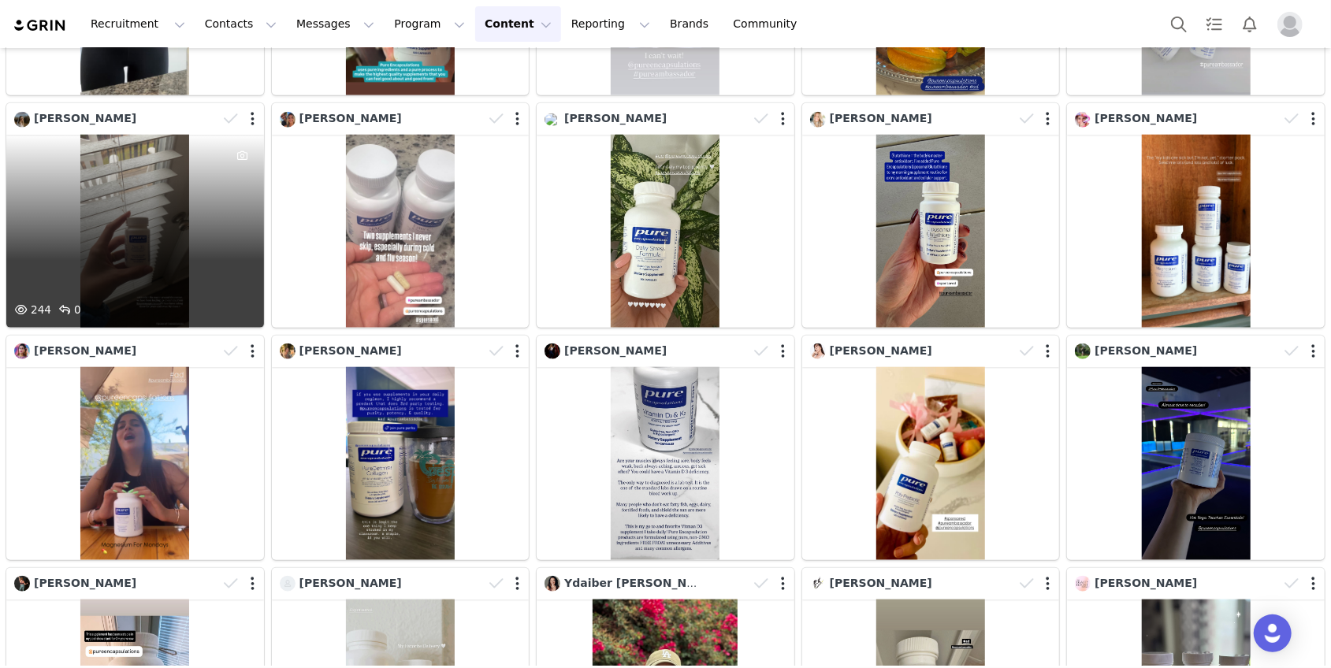
click at [155, 248] on div "244 0" at bounding box center [135, 231] width 258 height 193
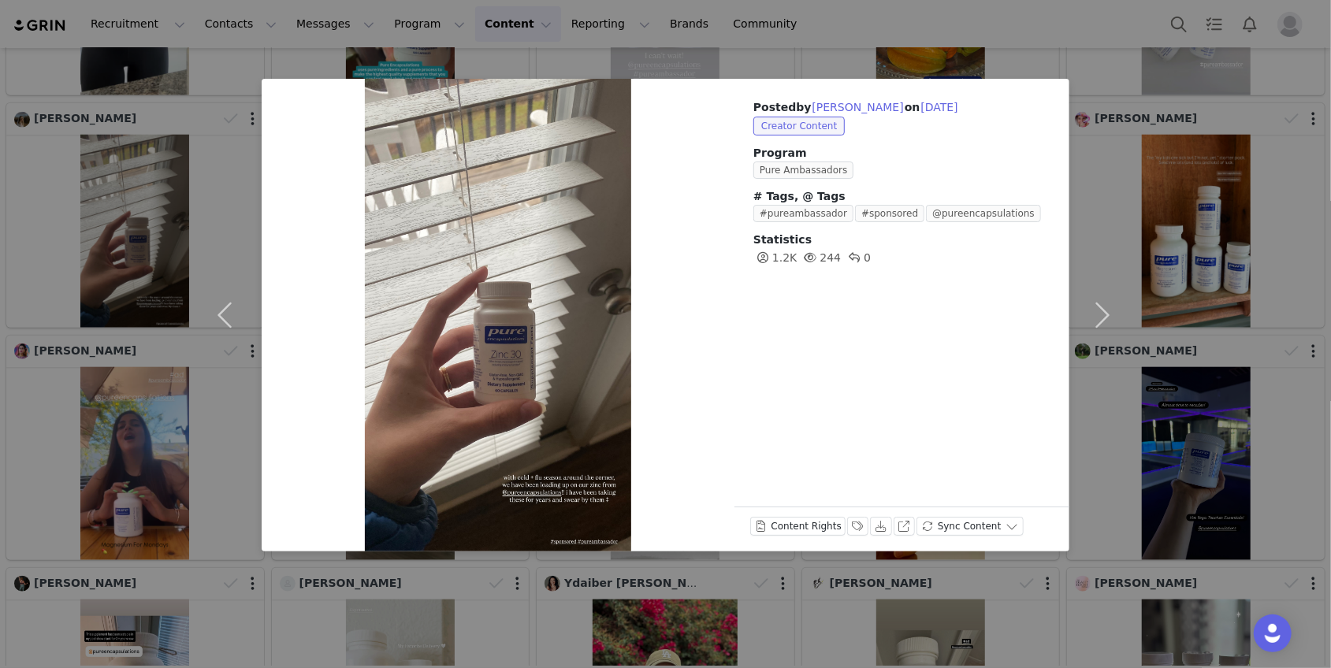
click at [113, 354] on div "Posted by [PERSON_NAME] on [DATE] Creator Content Program Pure Ambassadors # Ta…" at bounding box center [665, 334] width 1331 height 668
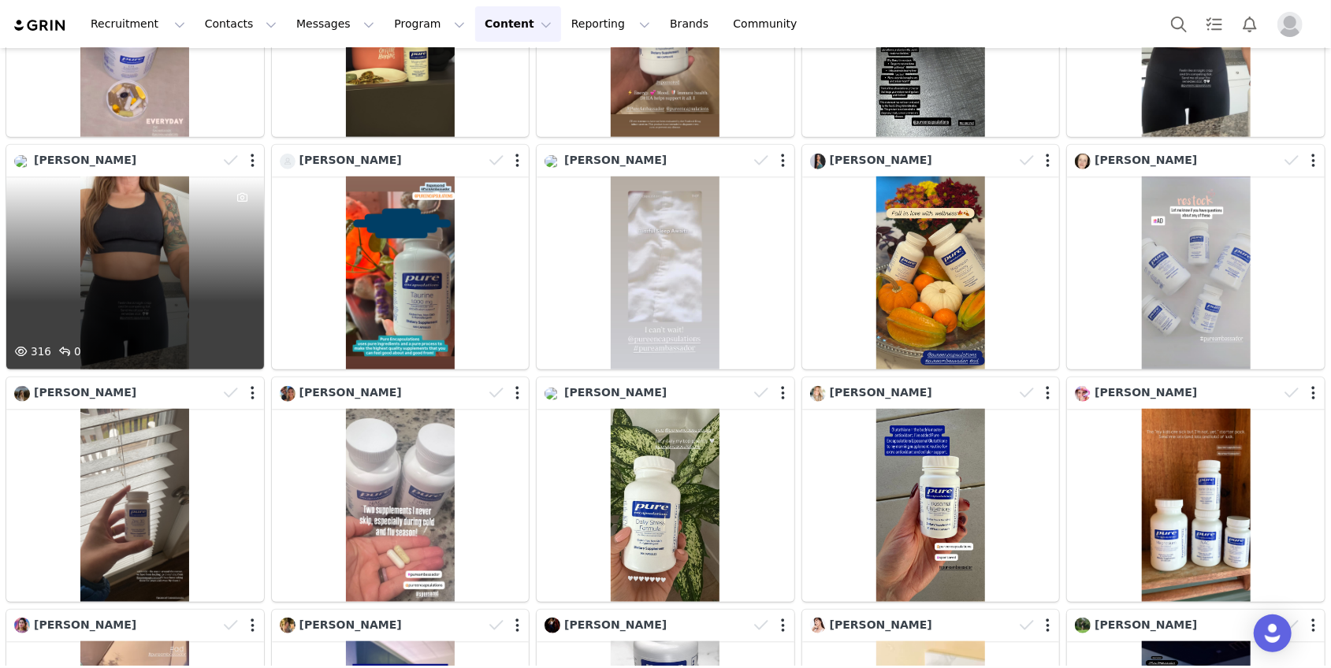
scroll to position [668, 0]
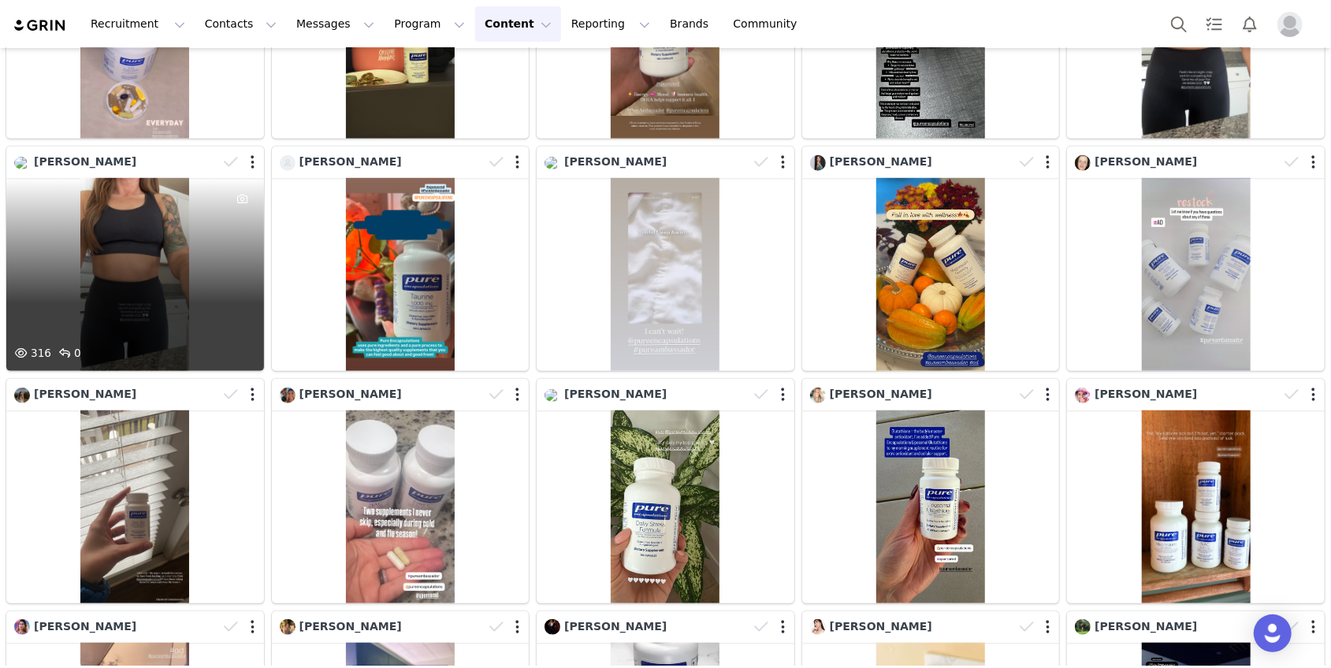
click at [205, 221] on div "316 0" at bounding box center [135, 274] width 258 height 193
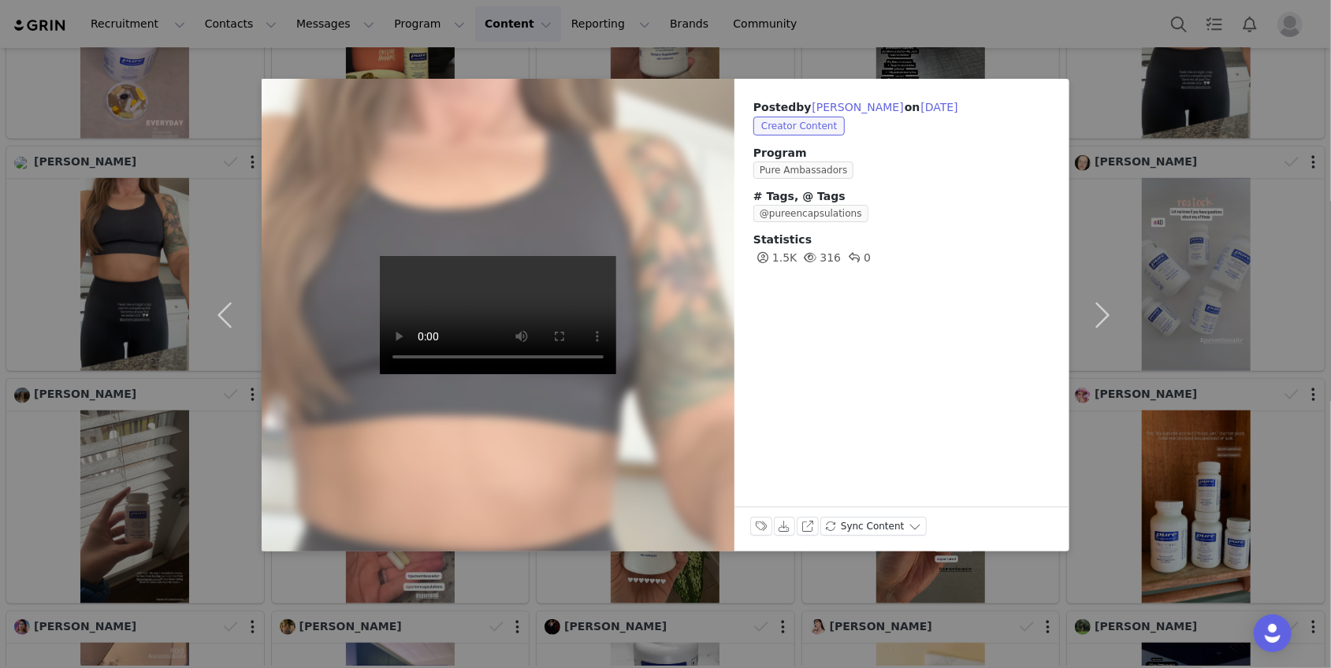
click at [117, 313] on div "Posted by [PERSON_NAME] on [DATE] Creator Content Program Pure Ambassadors # Ta…" at bounding box center [665, 334] width 1331 height 668
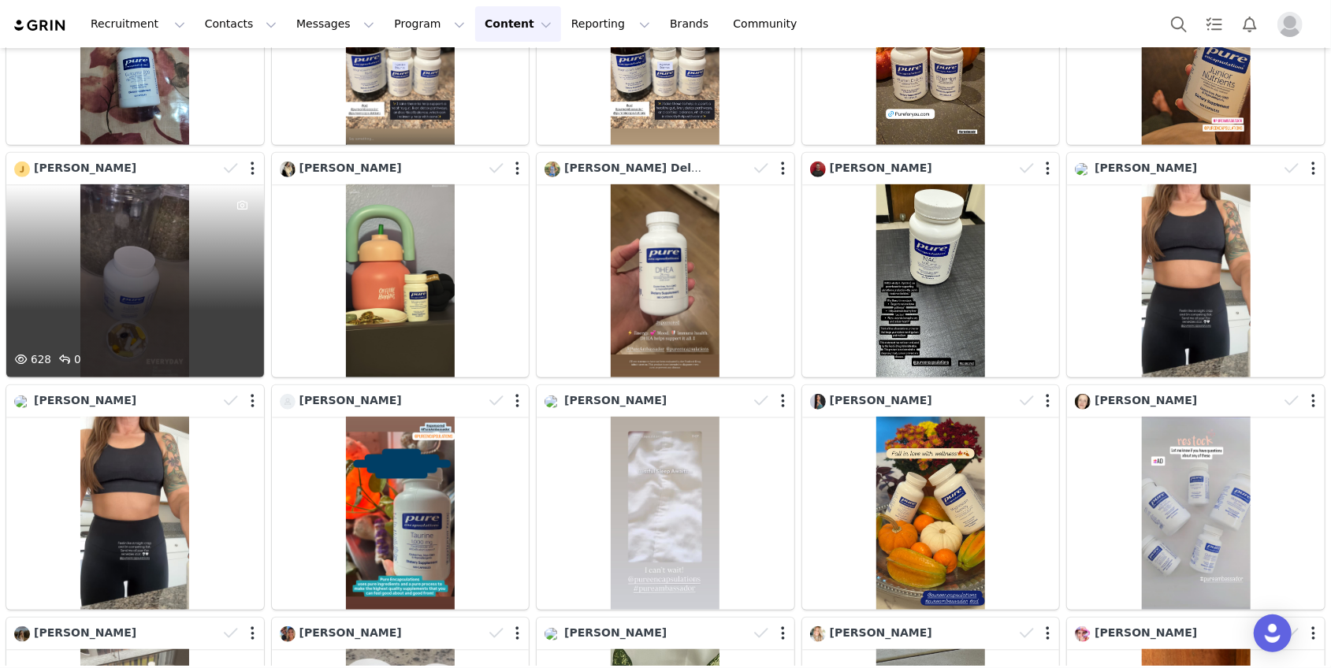
scroll to position [426, 0]
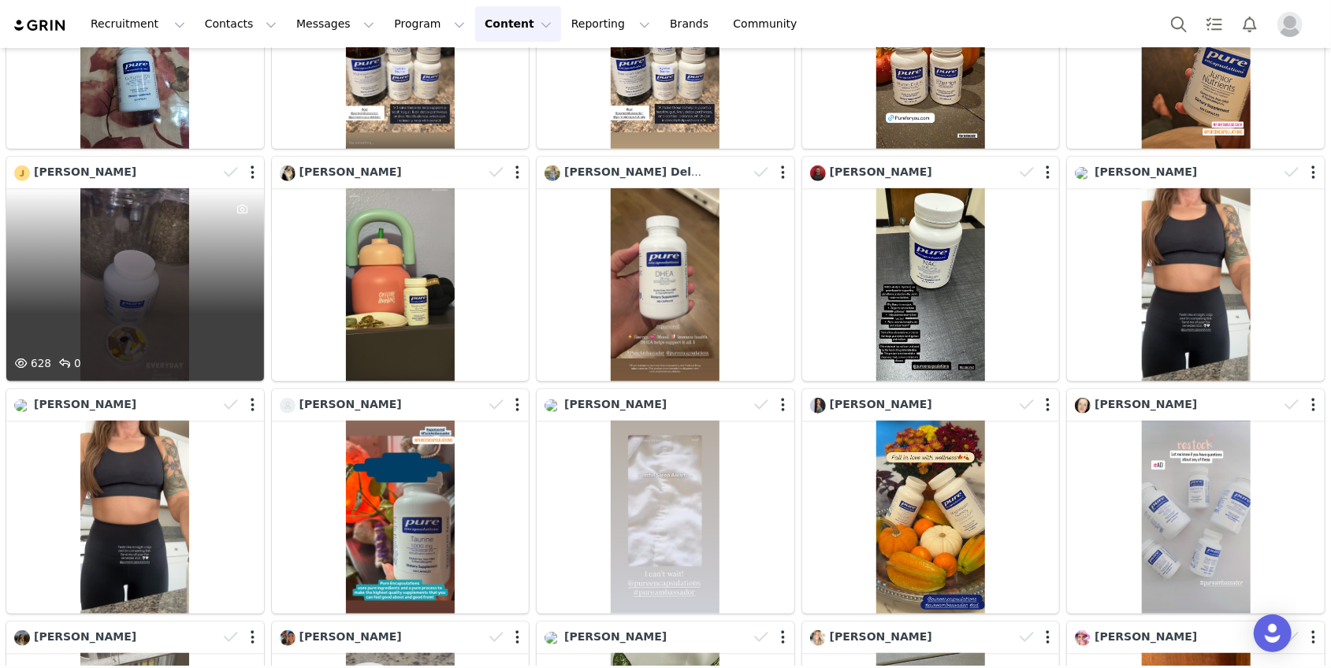
click at [188, 297] on div "628 0" at bounding box center [135, 284] width 258 height 193
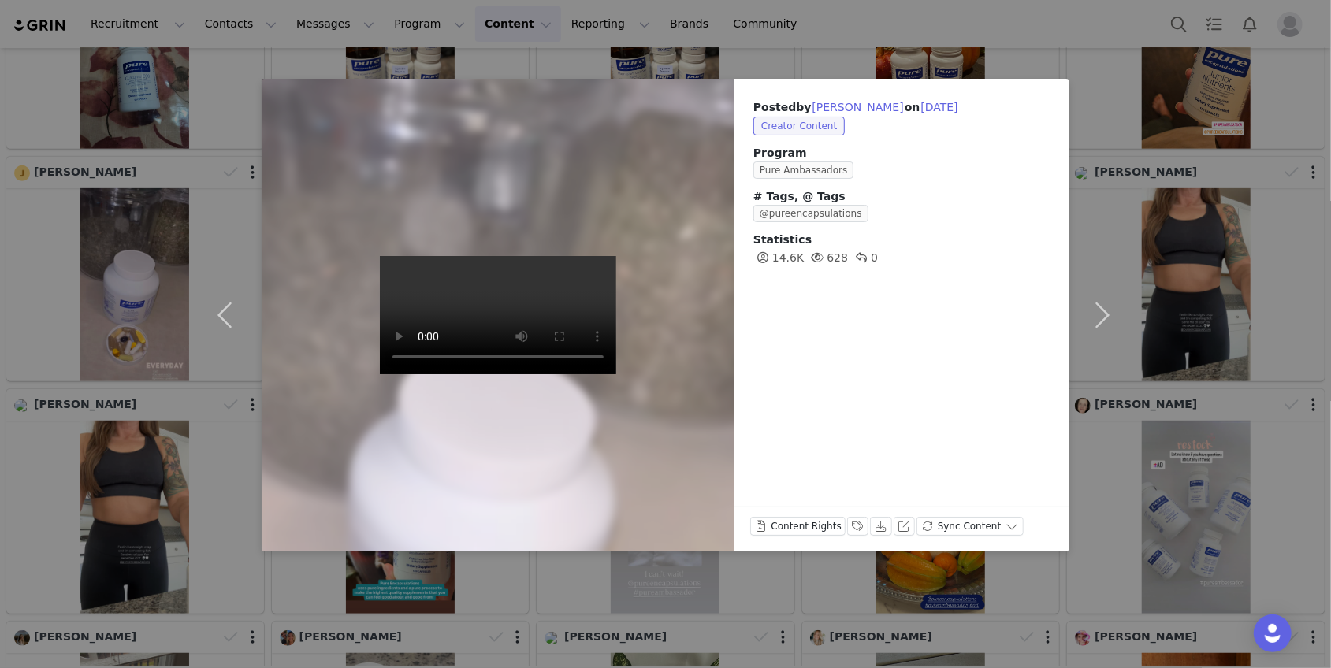
click at [150, 297] on div "Posted by [PERSON_NAME] on [DATE] Creator Content Program Pure Ambassadors # Ta…" at bounding box center [665, 334] width 1331 height 668
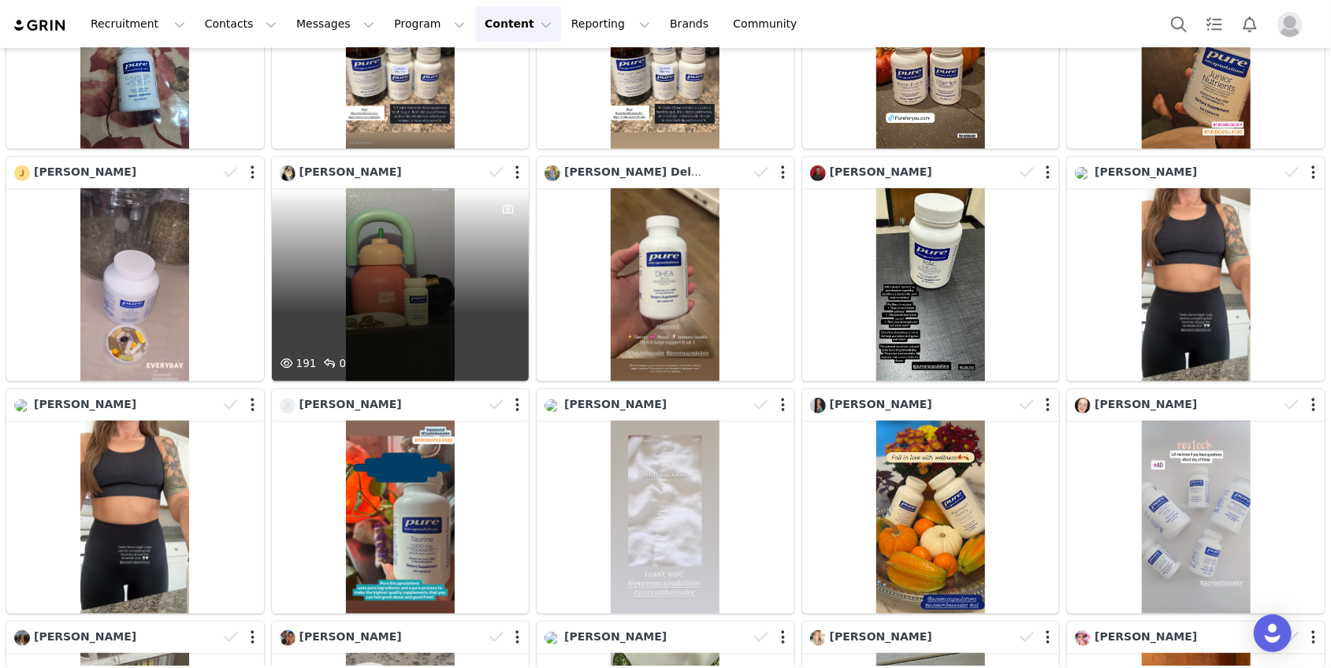
click at [400, 294] on div "191 0" at bounding box center [401, 284] width 258 height 193
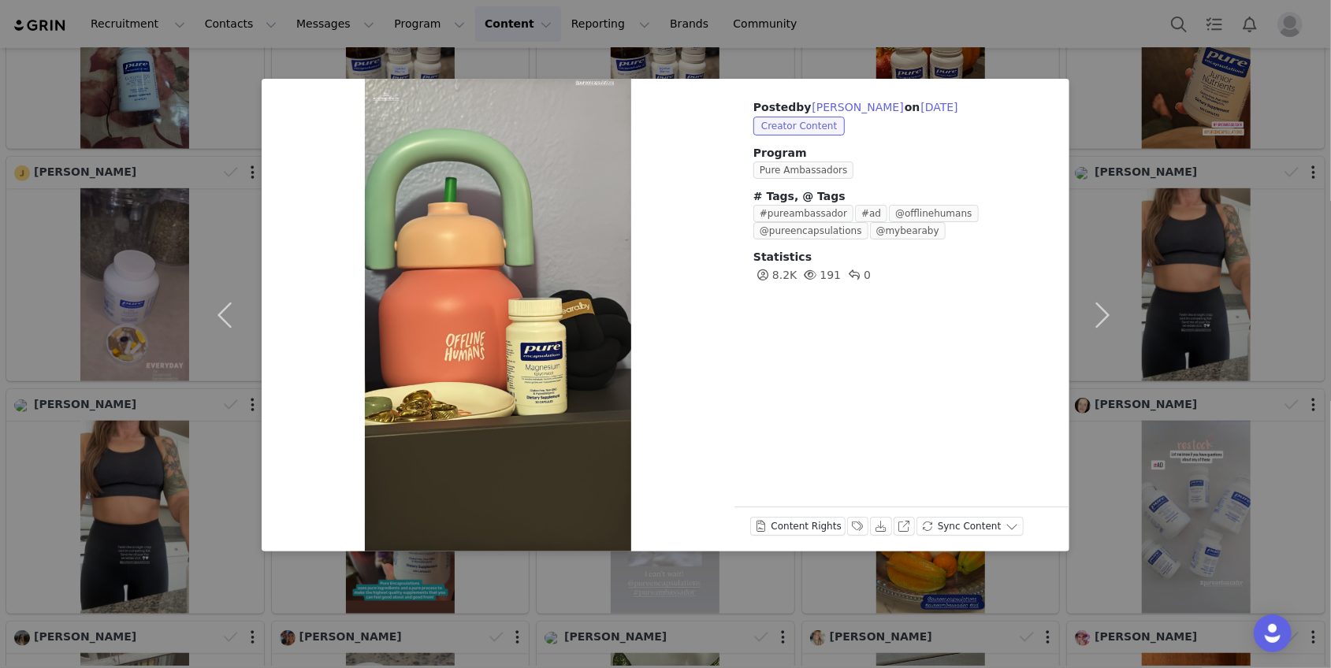
click at [1309, 252] on div "Posted by [PERSON_NAME] on [DATE] Creator Content Program Pure Ambassadors # Ta…" at bounding box center [665, 334] width 1331 height 668
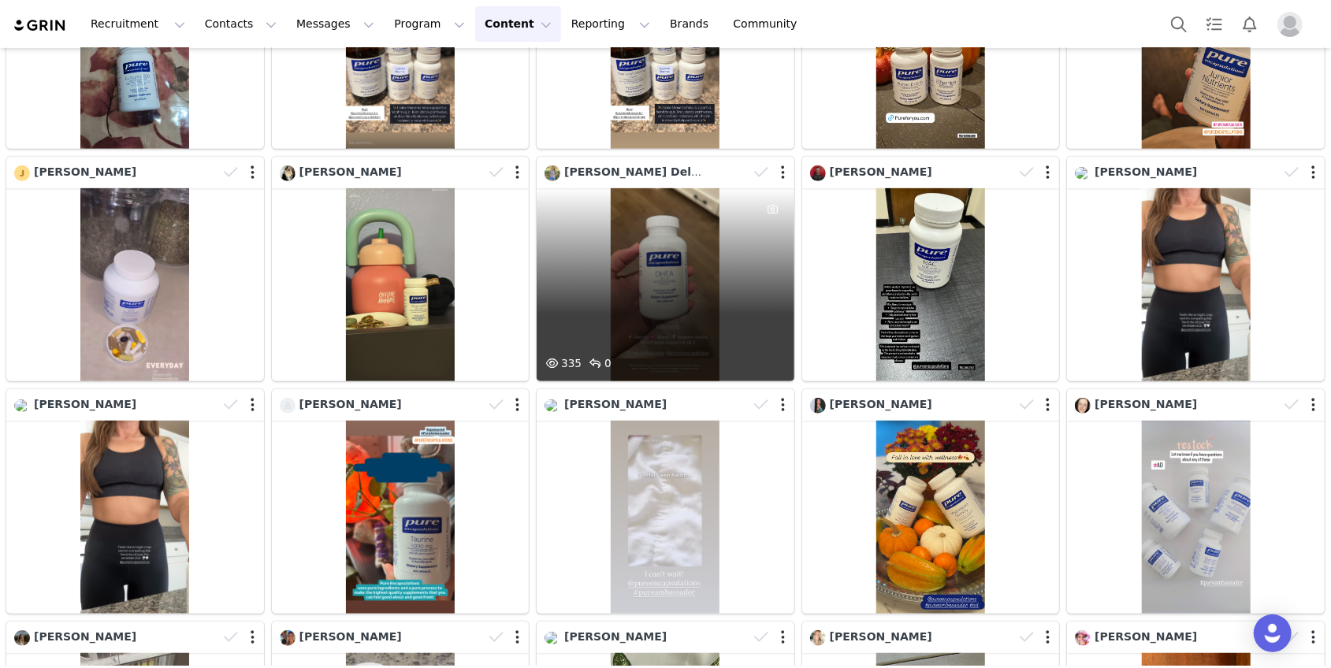
click at [661, 314] on div "335 0" at bounding box center [666, 284] width 258 height 193
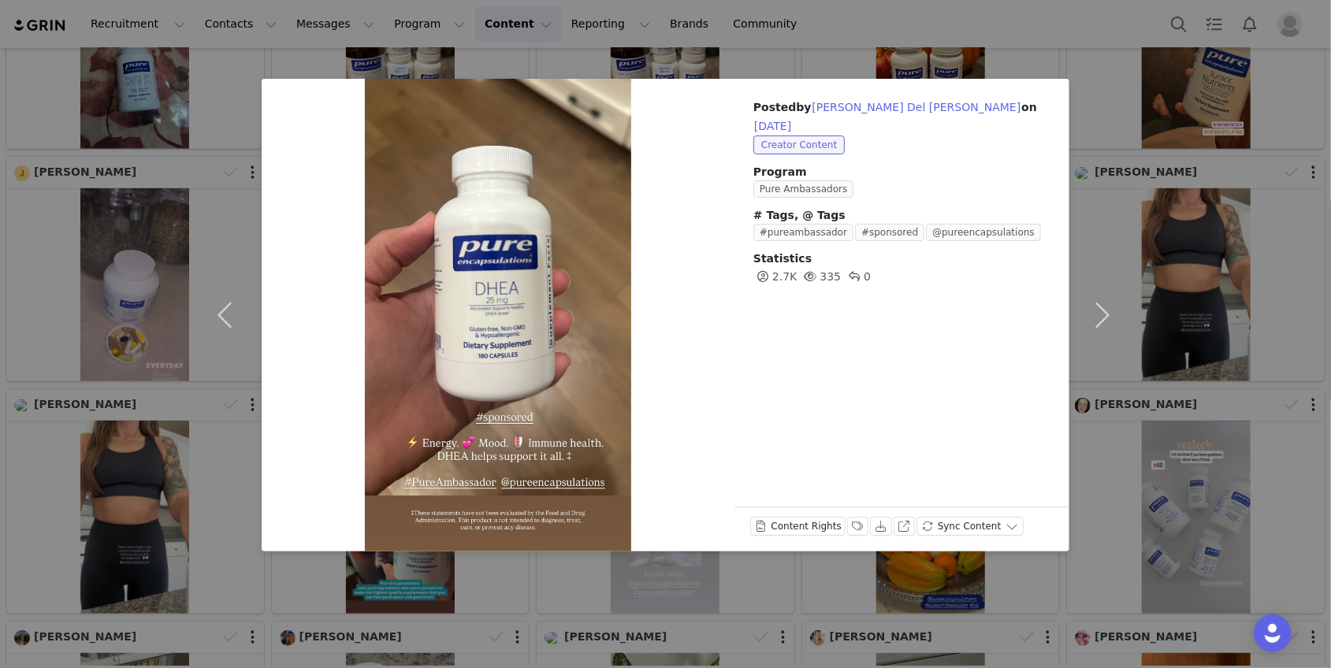
click at [1166, 269] on div "Posted by [PERSON_NAME] Del [PERSON_NAME] on [DATE] Creator Content Program Pur…" at bounding box center [665, 334] width 1331 height 668
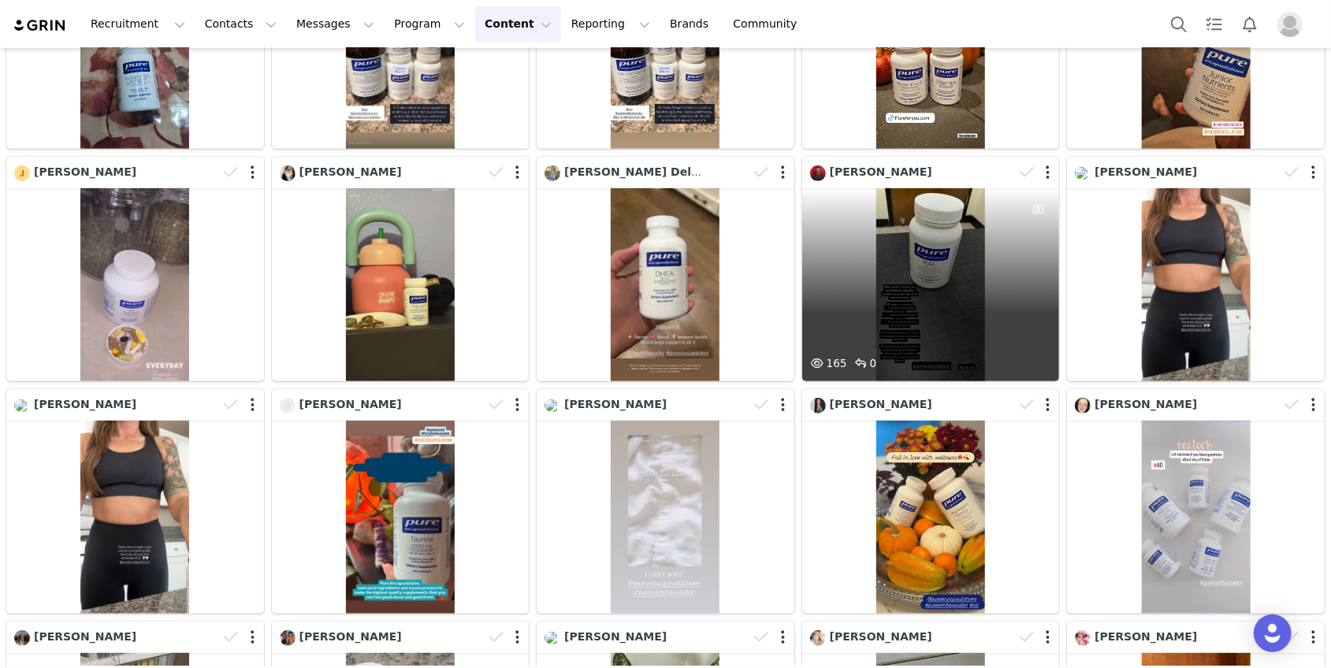
click at [961, 292] on div "165 0" at bounding box center [931, 284] width 258 height 193
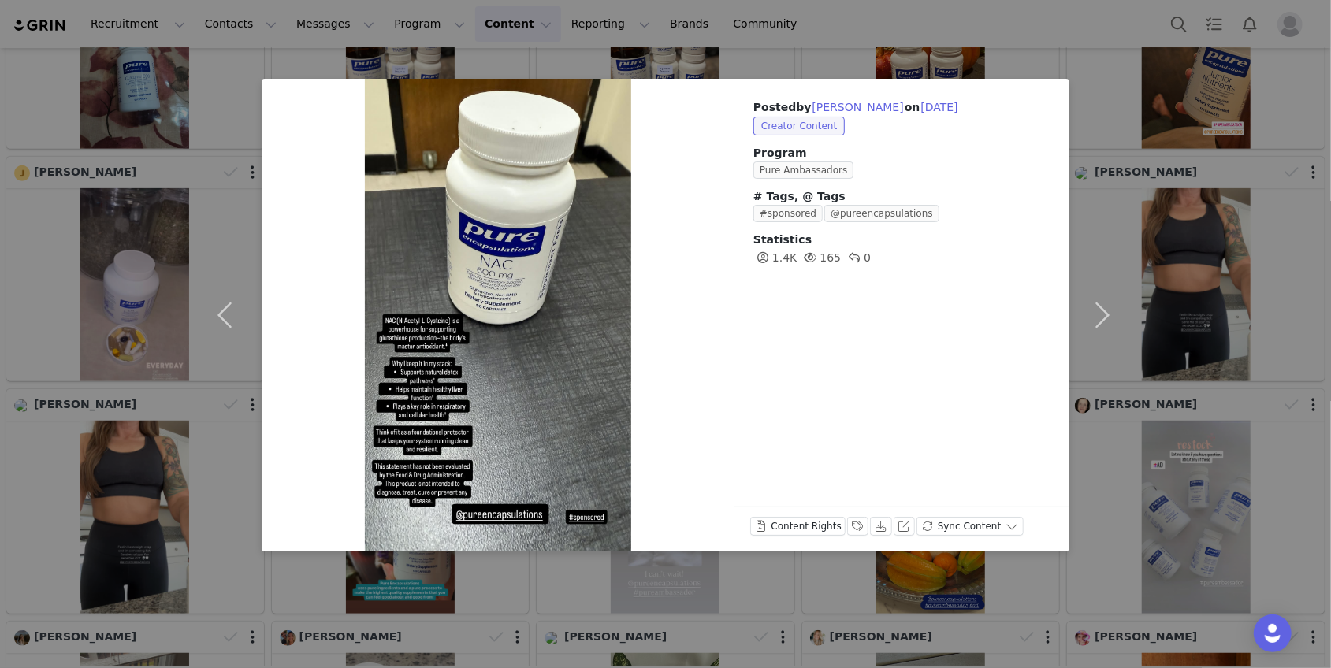
click at [1161, 303] on div "Posted by [PERSON_NAME] on [DATE] Creator Content Program Pure Ambassadors # Ta…" at bounding box center [665, 334] width 1331 height 668
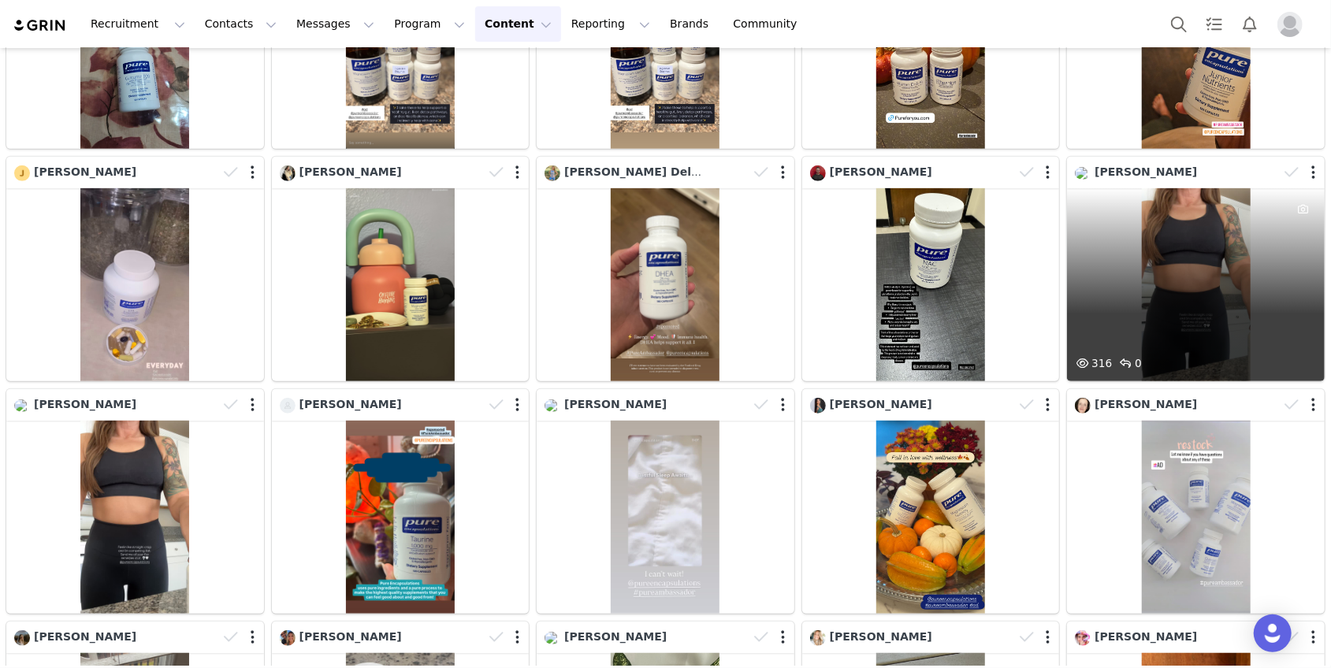
click at [1212, 300] on div "316 0" at bounding box center [1196, 284] width 258 height 193
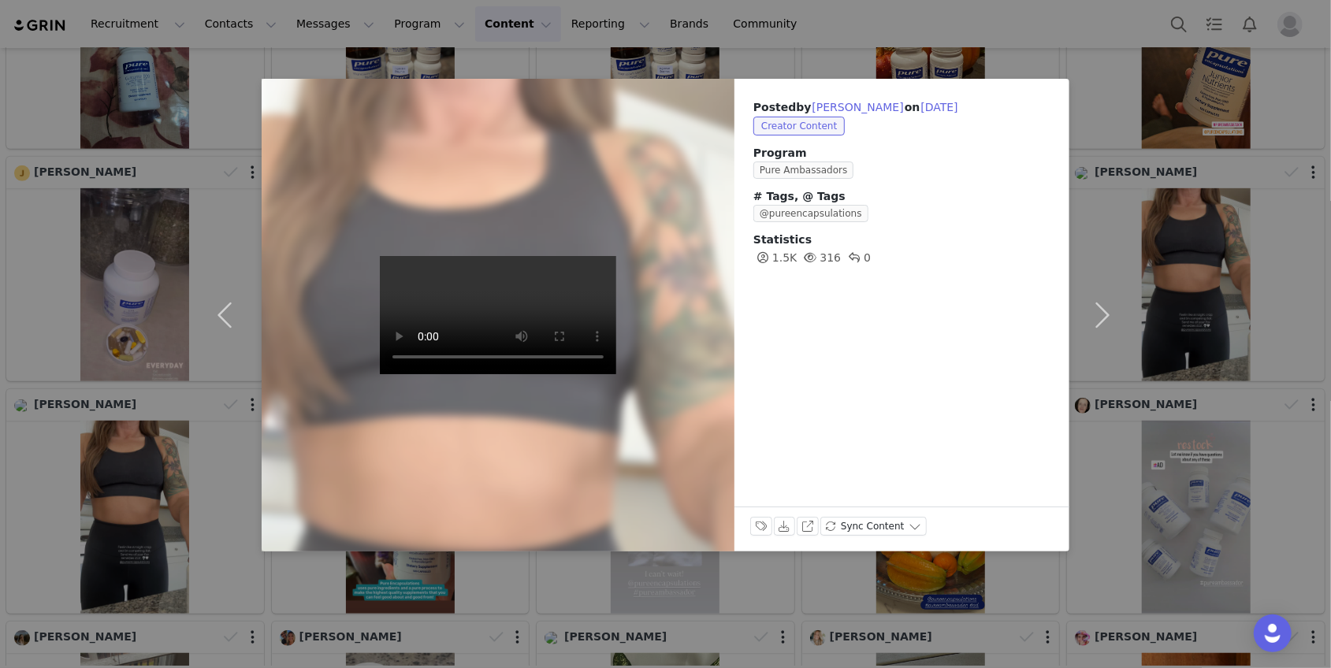
click at [1149, 279] on div "Posted by [PERSON_NAME] on [DATE] Creator Content Program Pure Ambassadors # Ta…" at bounding box center [665, 334] width 1331 height 668
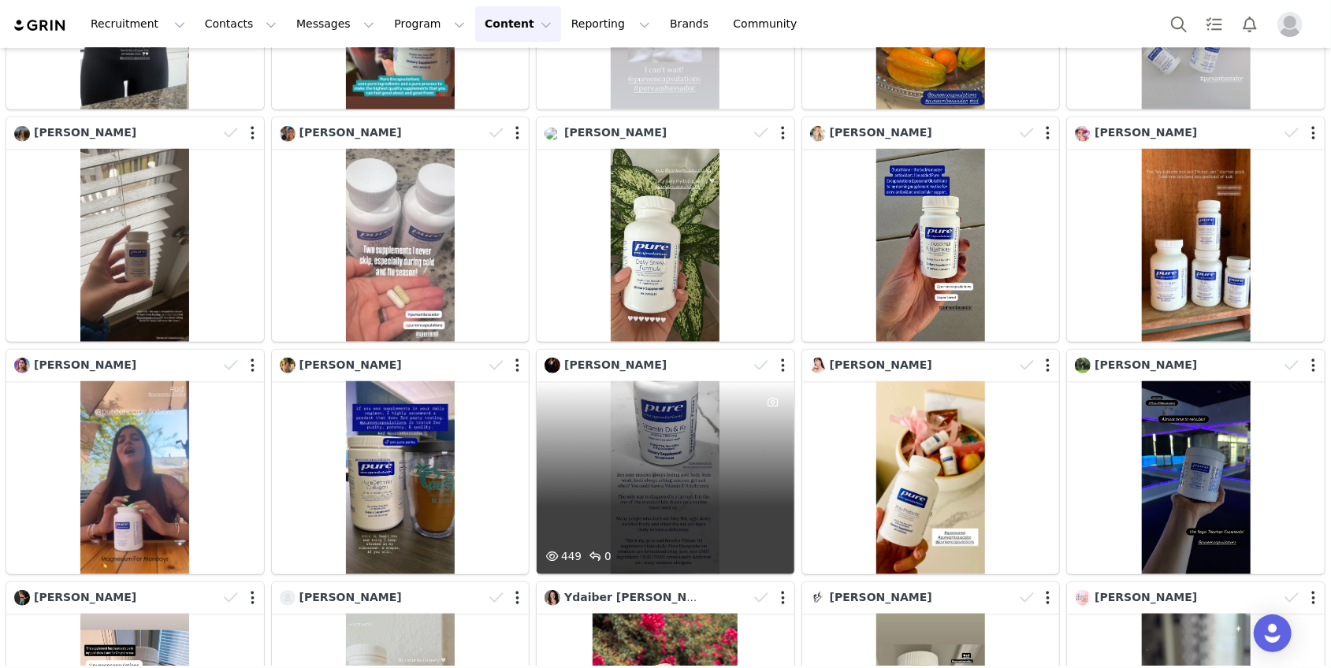
scroll to position [1174, 0]
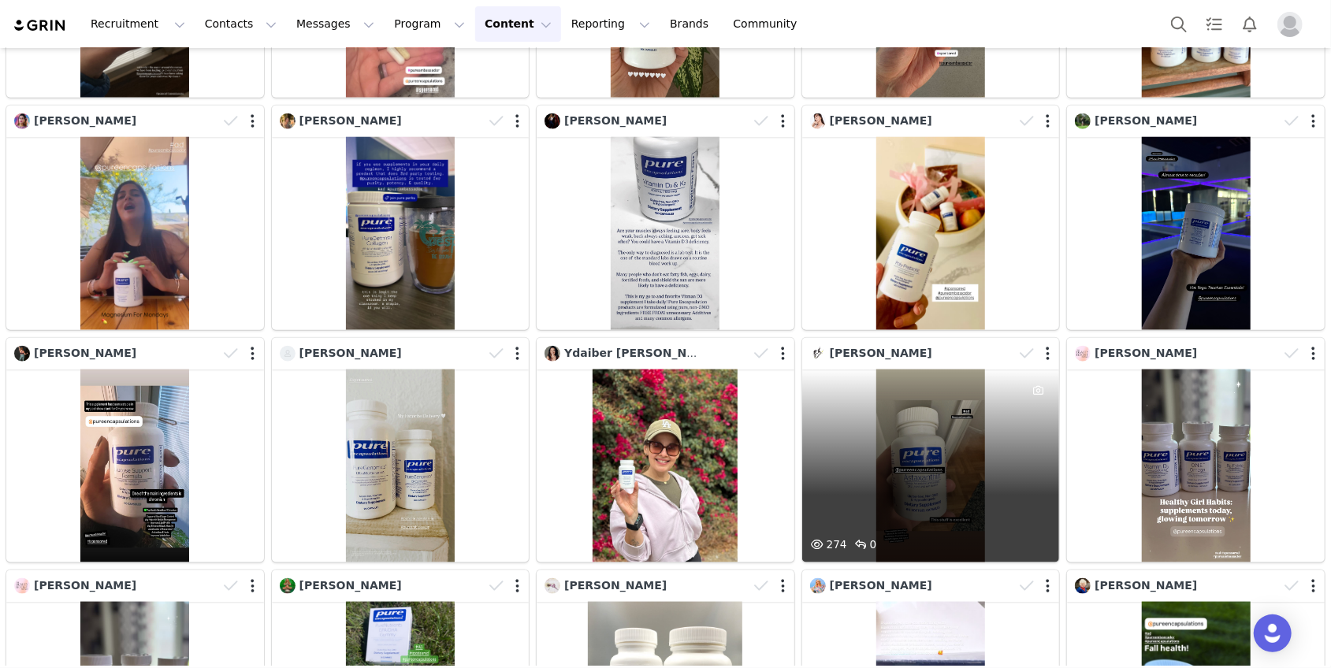
click at [923, 480] on div "274 0" at bounding box center [931, 466] width 258 height 193
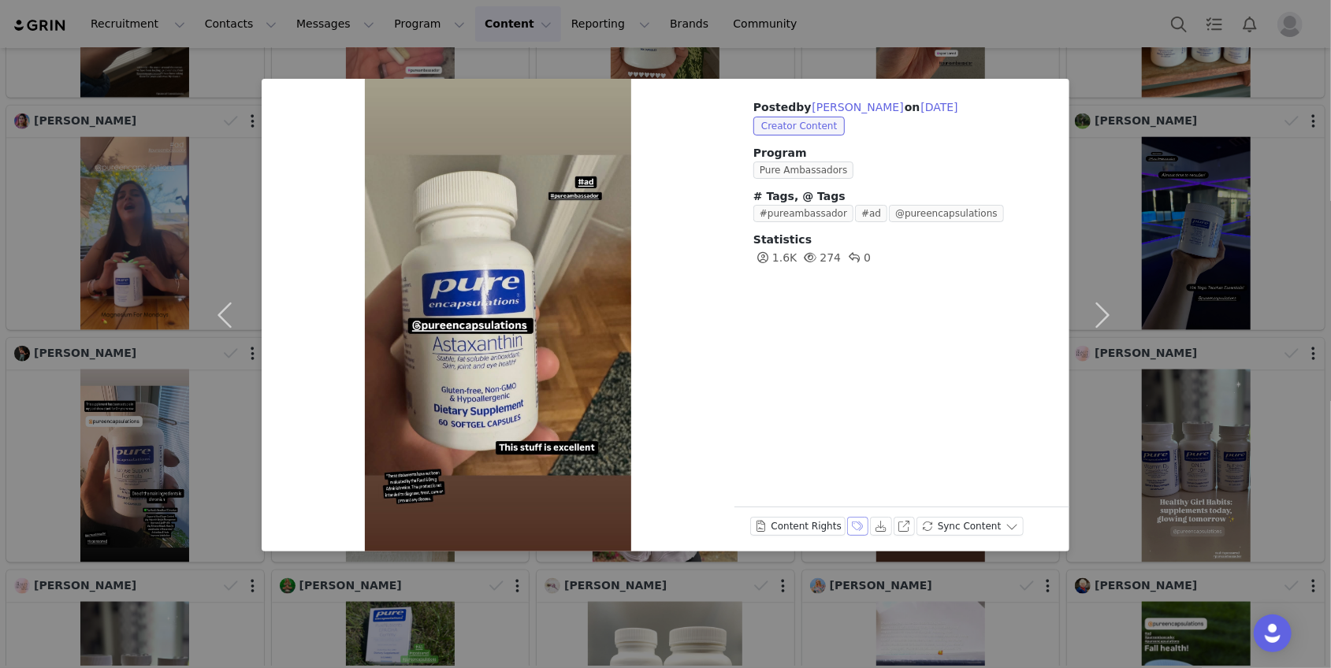
click at [857, 528] on button "Labels & Tags" at bounding box center [858, 526] width 22 height 19
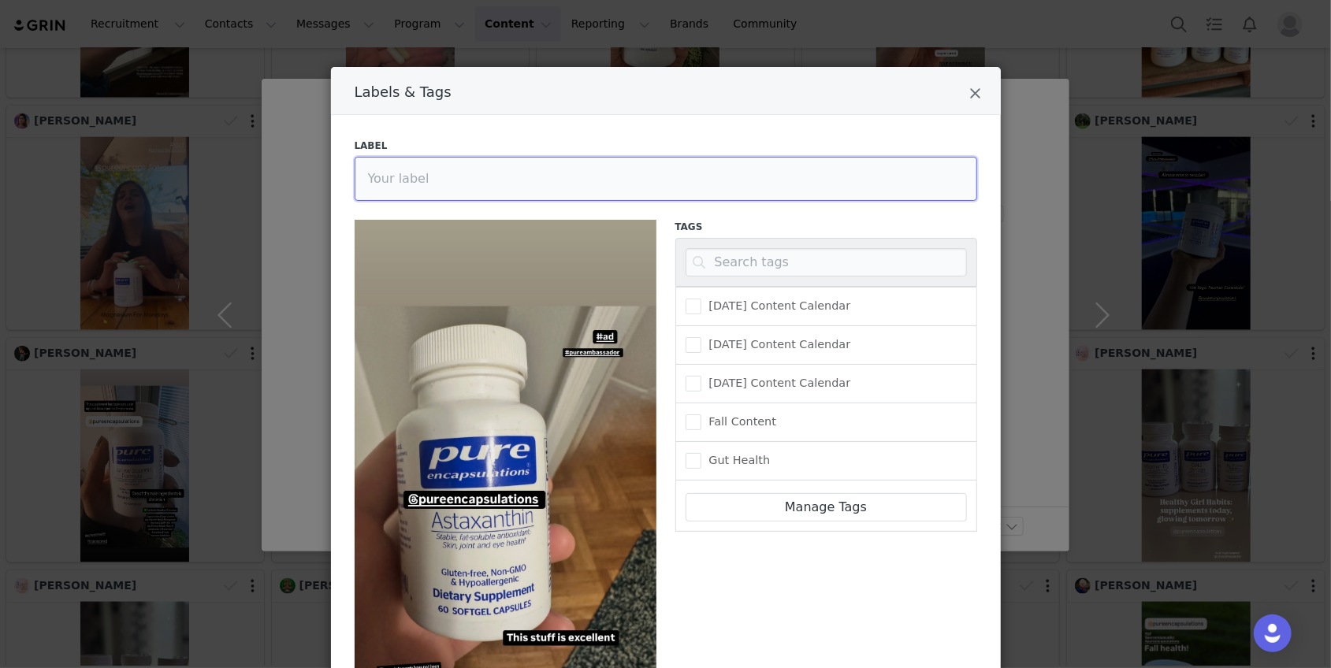
click at [573, 188] on input "Labels & Tags" at bounding box center [666, 179] width 623 height 44
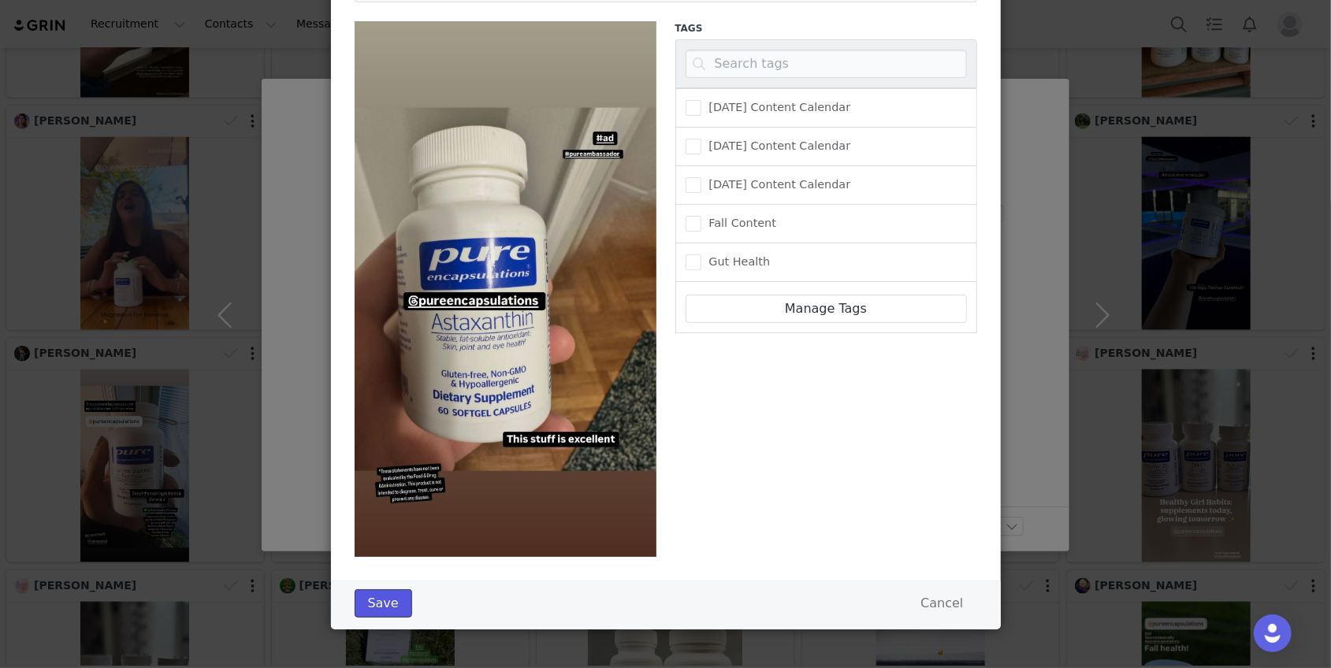
click at [389, 606] on button "Save" at bounding box center [384, 604] width 58 height 28
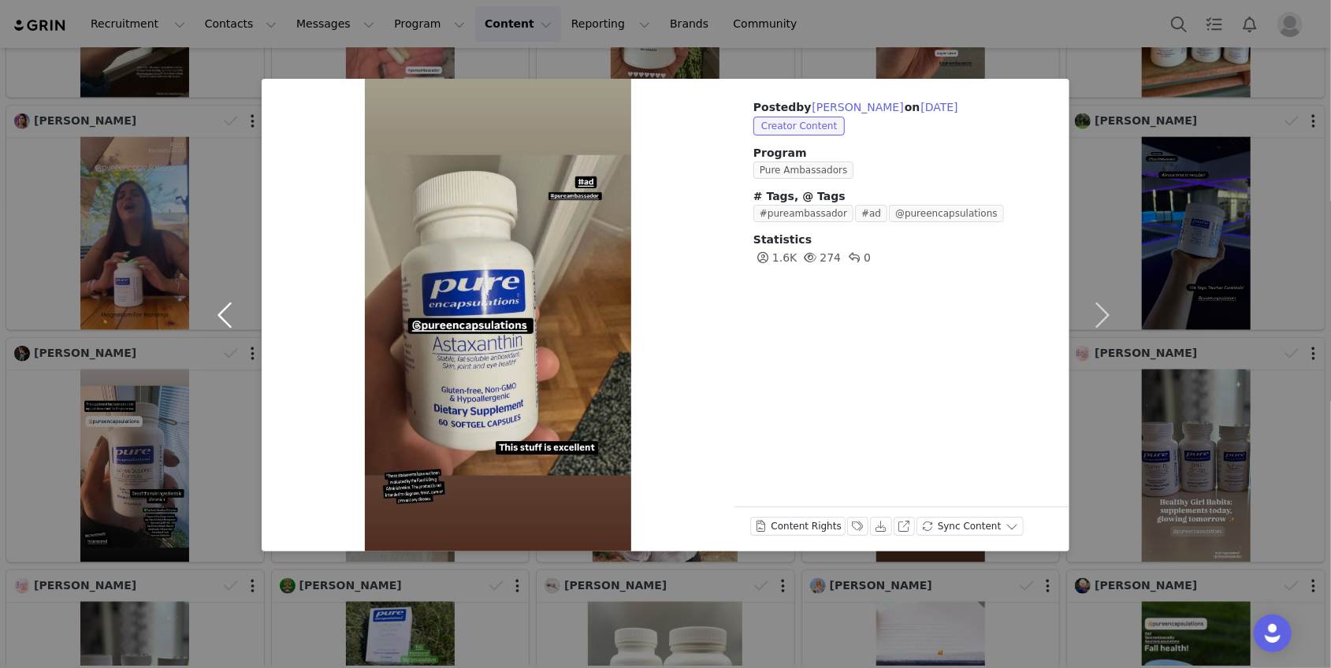
click at [230, 316] on button "button" at bounding box center [228, 315] width 66 height 473
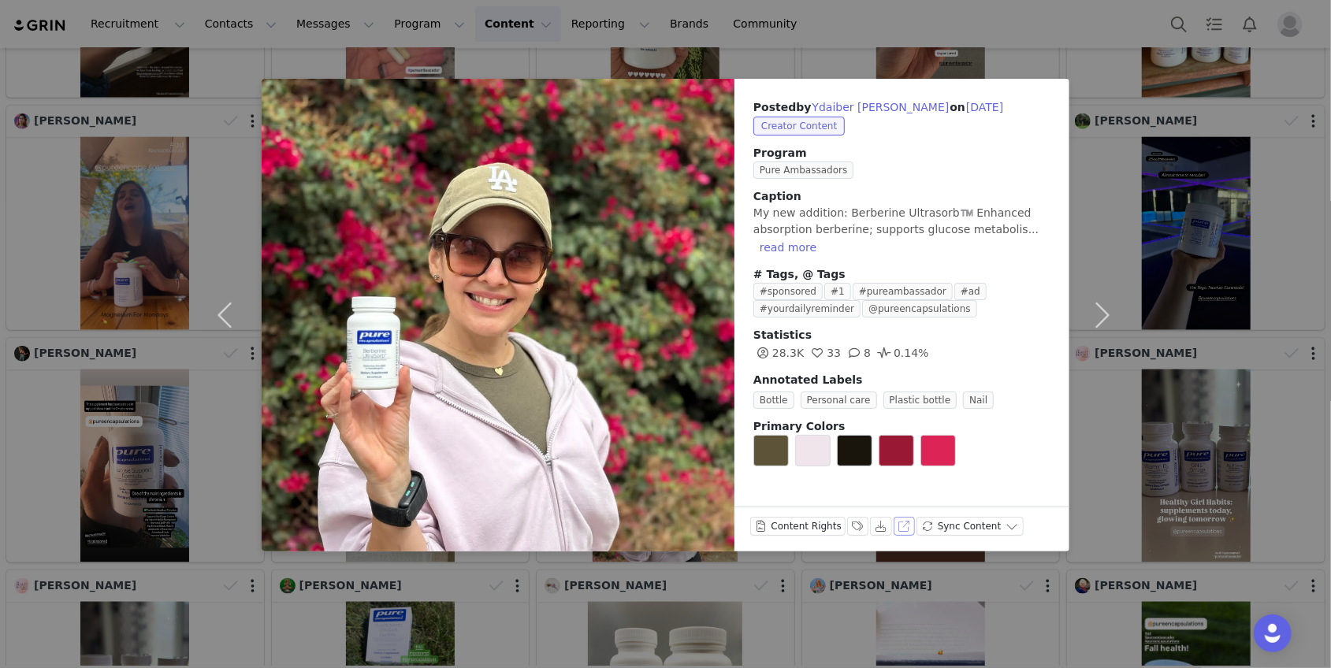
click at [895, 533] on button "View on Instagram" at bounding box center [905, 526] width 22 height 19
click at [853, 530] on button "Labels & Tags" at bounding box center [858, 526] width 22 height 19
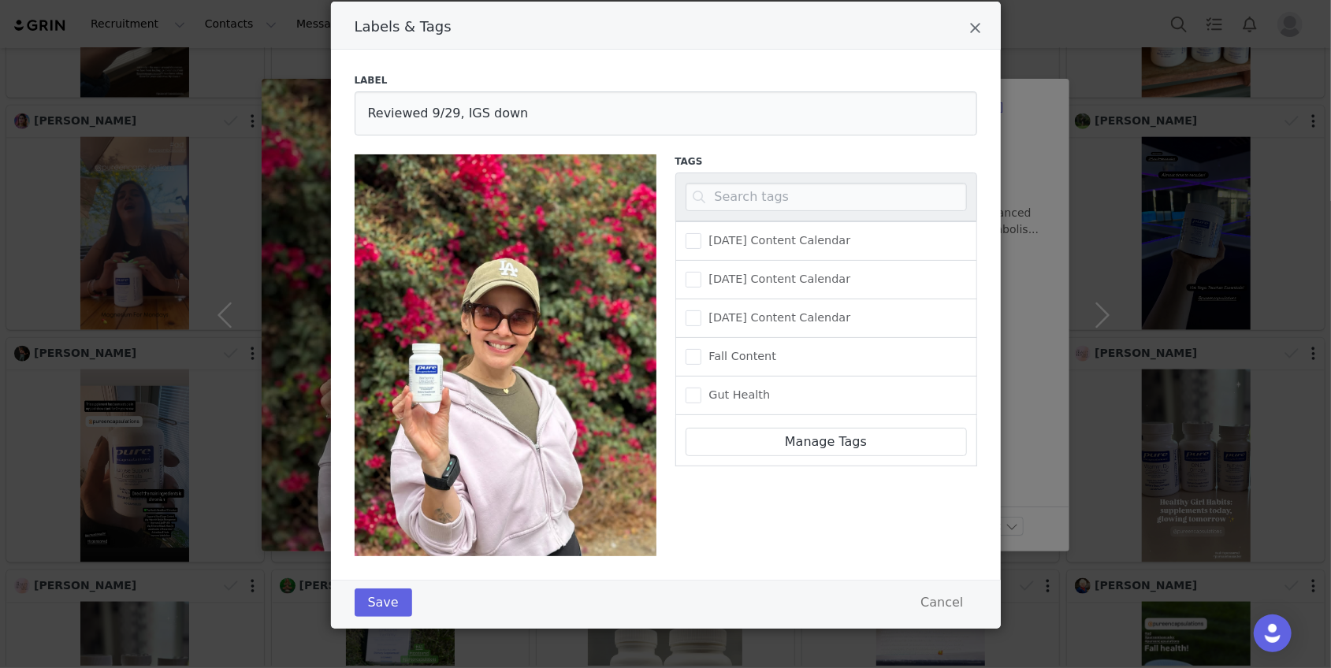
scroll to position [65, 0]
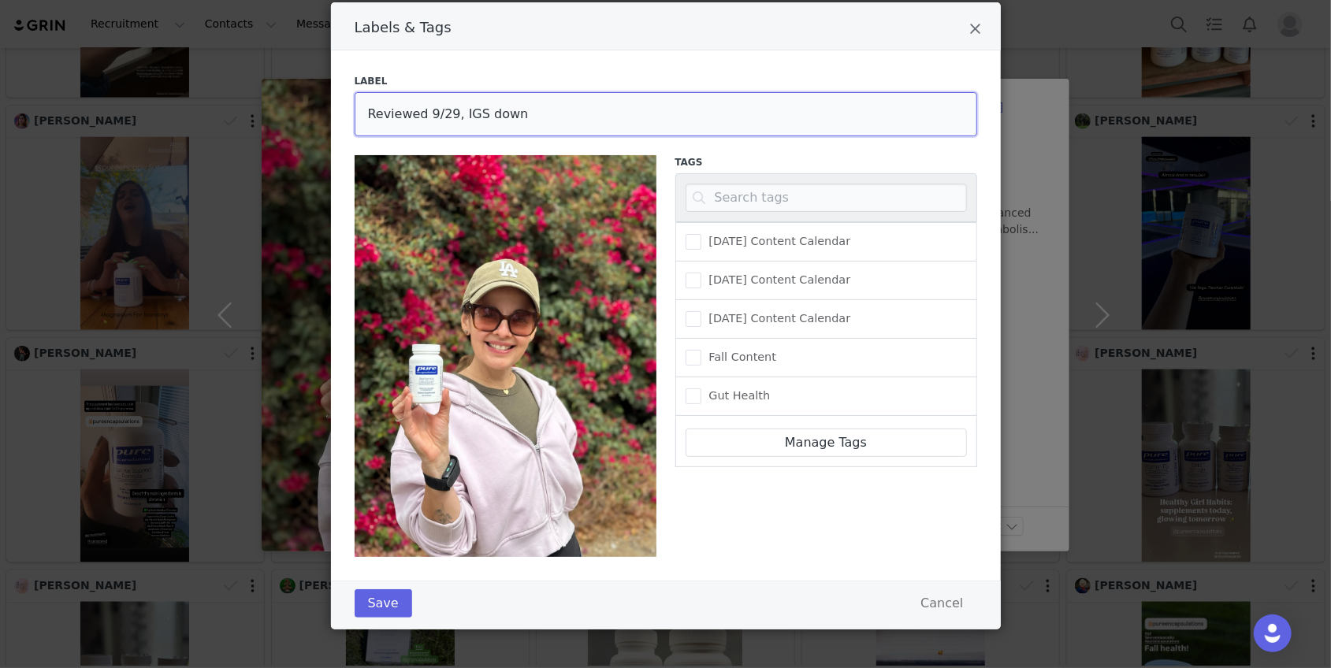
drag, startPoint x: 520, startPoint y: 112, endPoint x: 461, endPoint y: 112, distance: 59.1
click at [461, 112] on input "Reviewed 9/29, IGS down" at bounding box center [666, 114] width 623 height 44
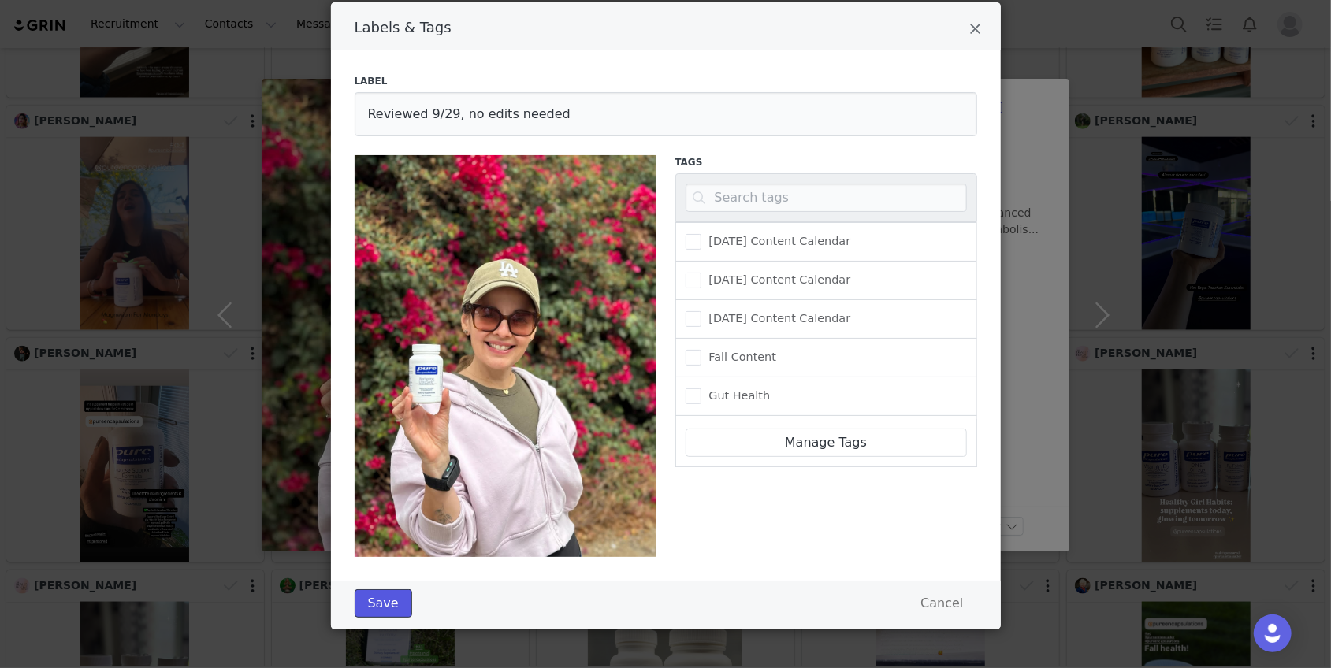
click at [379, 604] on button "Save" at bounding box center [384, 604] width 58 height 28
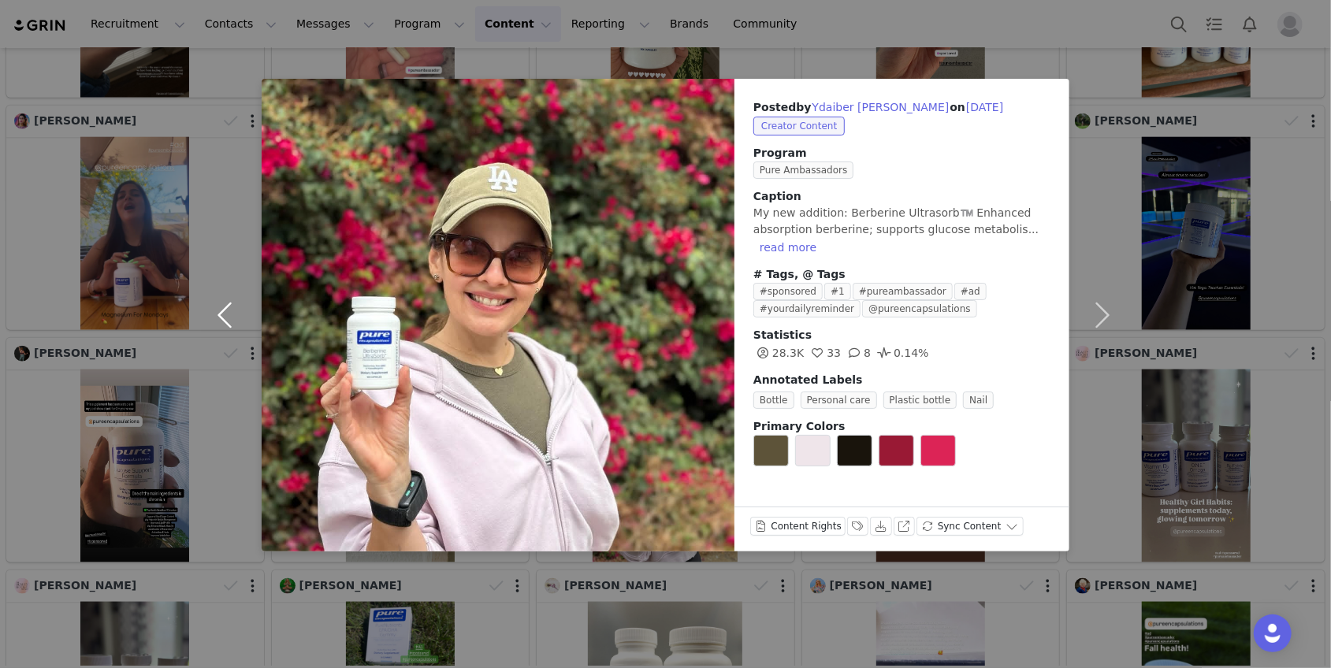
click at [231, 307] on button "button" at bounding box center [228, 315] width 66 height 473
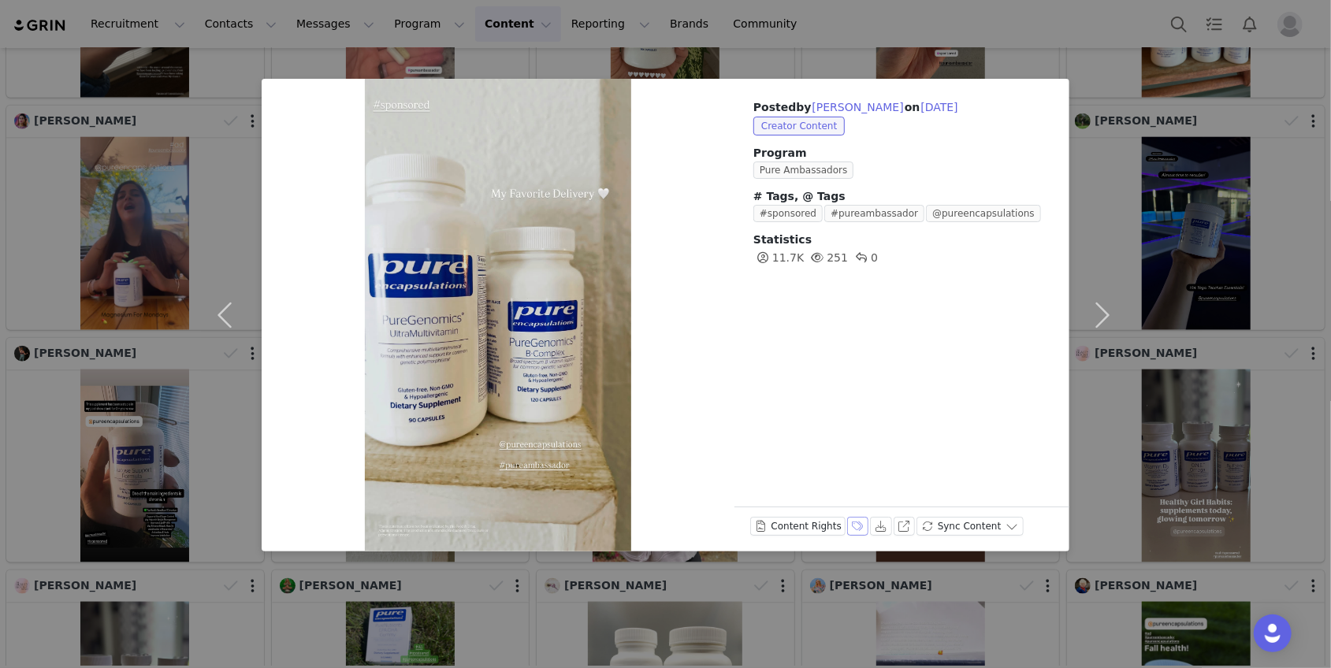
click at [854, 530] on button "Labels & Tags" at bounding box center [858, 526] width 22 height 19
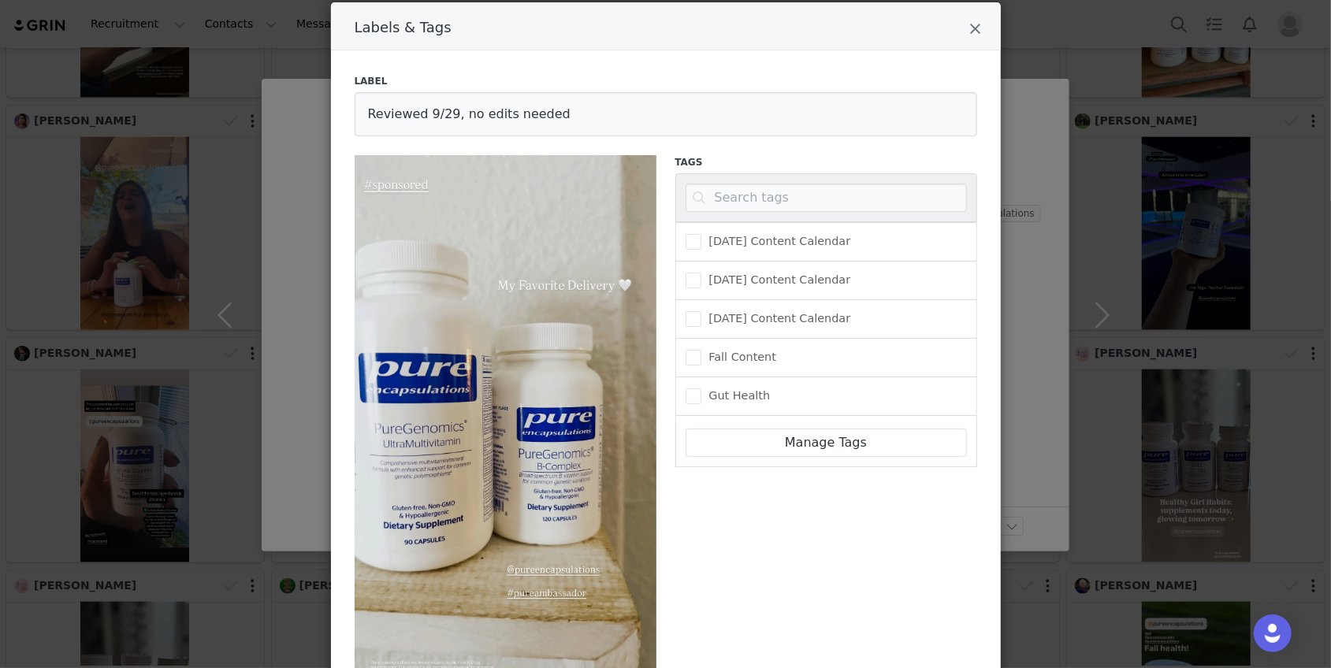
scroll to position [199, 0]
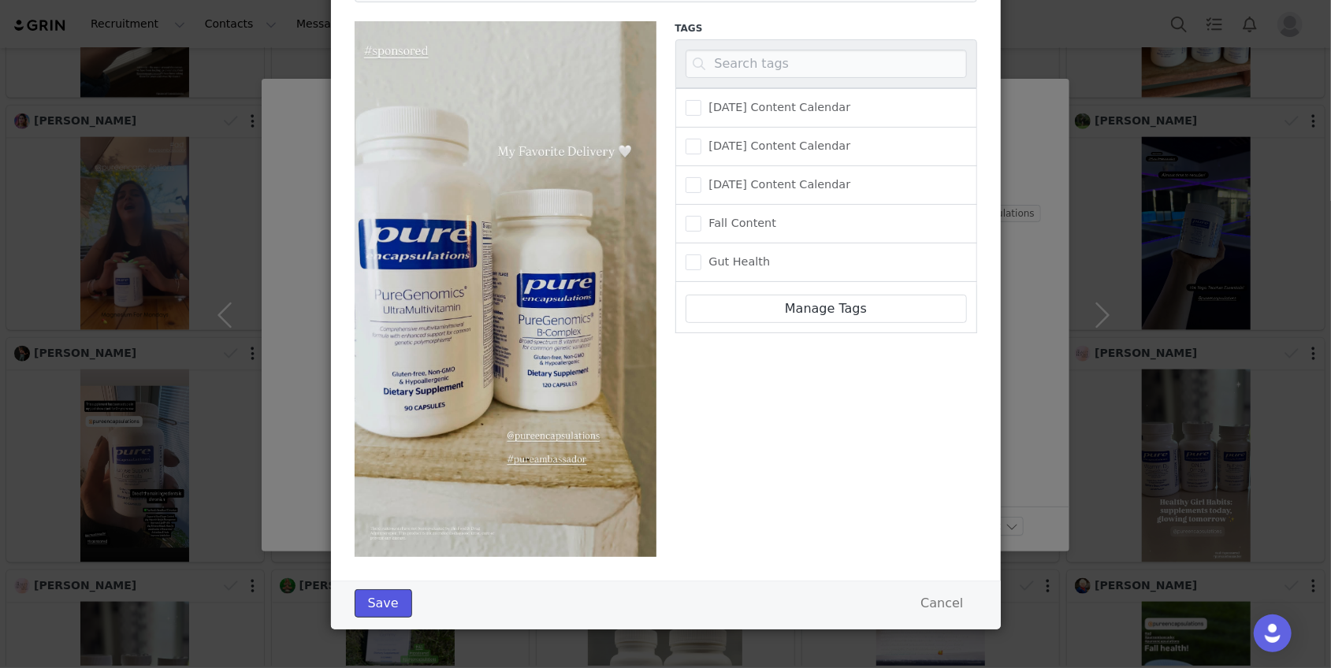
click at [395, 600] on button "Save" at bounding box center [384, 604] width 58 height 28
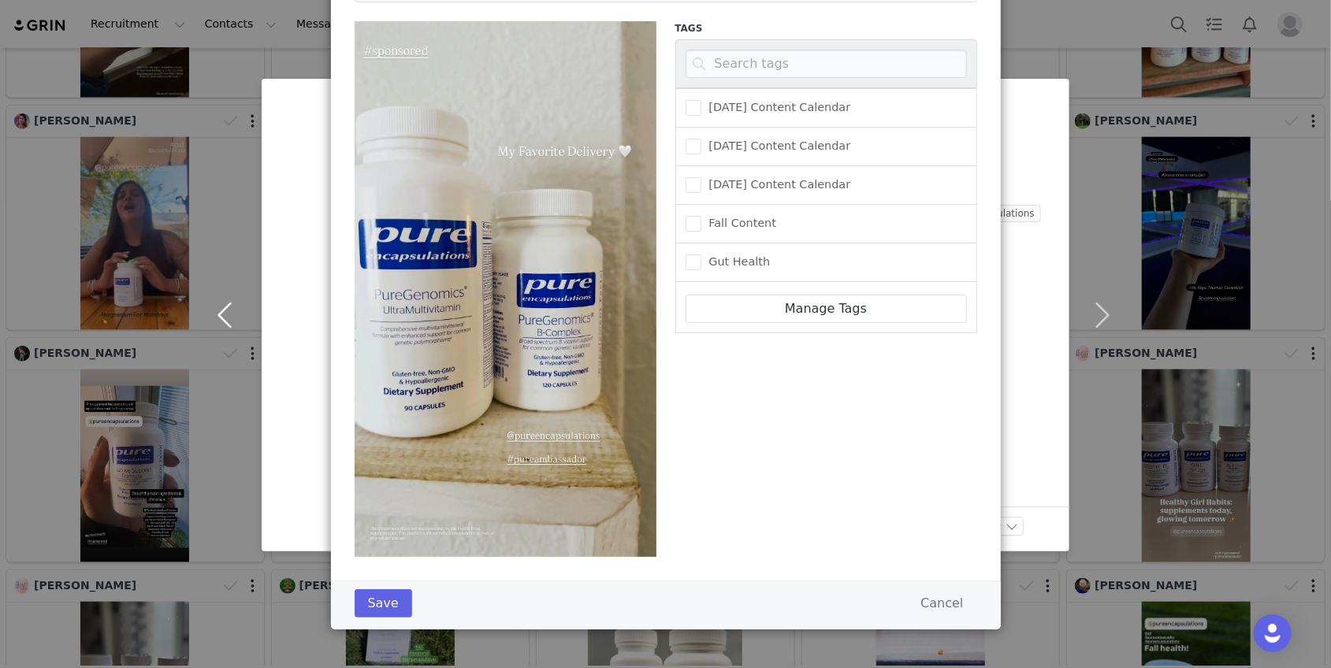
click at [226, 317] on button "button" at bounding box center [228, 315] width 66 height 473
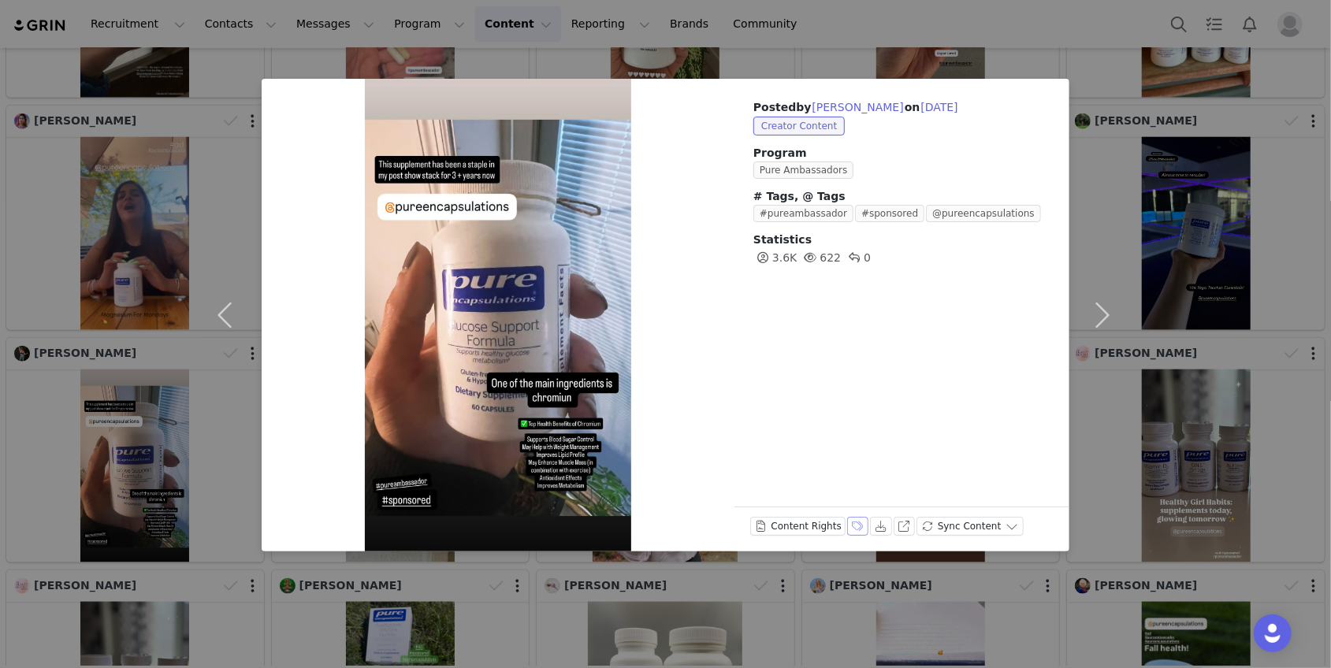
click at [853, 527] on button "Labels & Tags" at bounding box center [858, 526] width 22 height 19
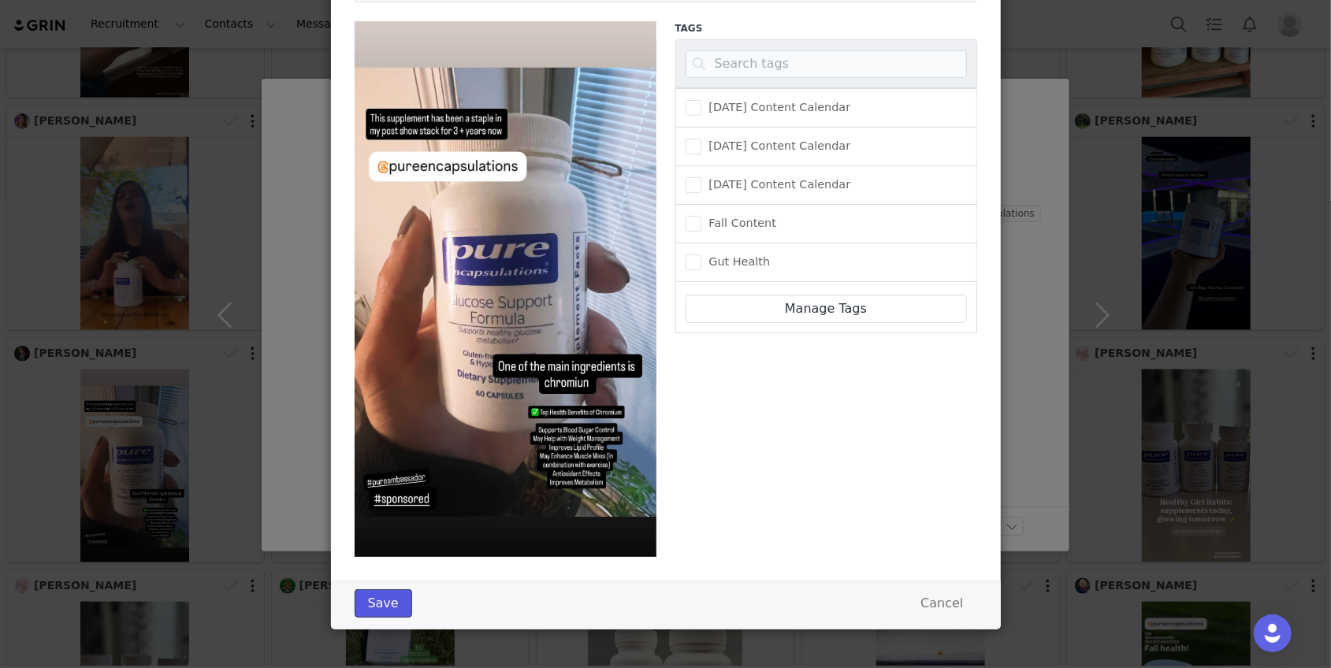
click at [390, 597] on button "Save" at bounding box center [384, 604] width 58 height 28
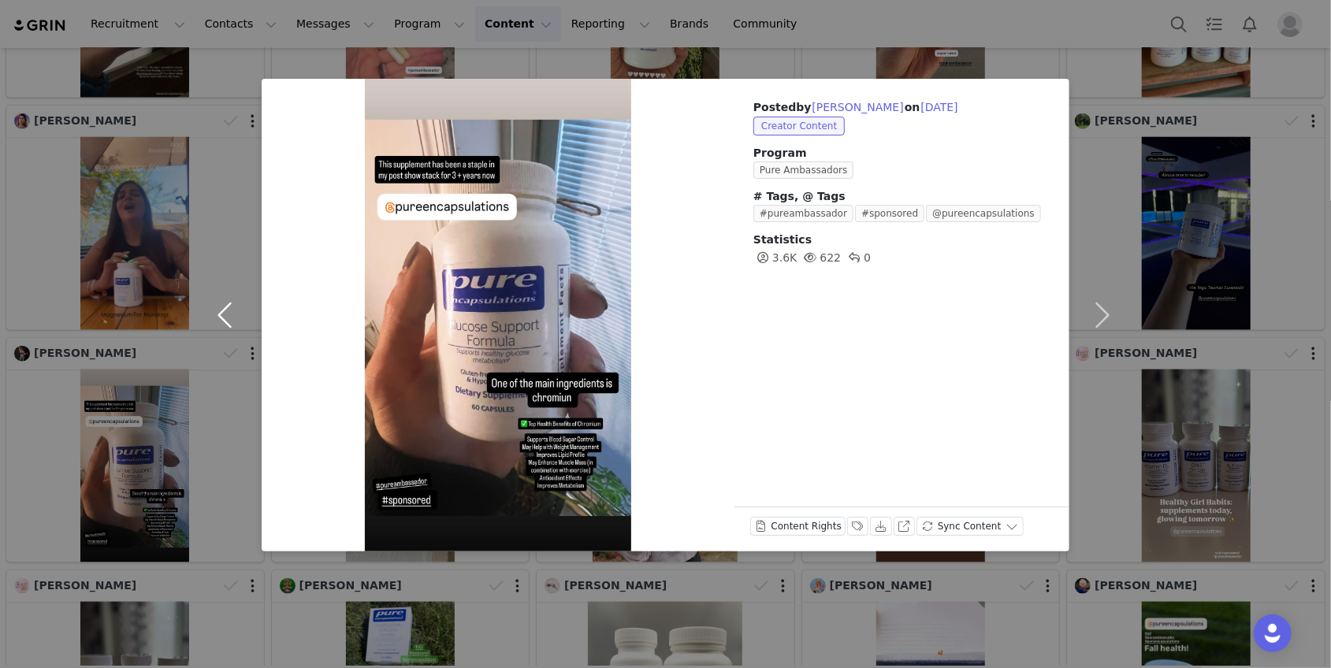
click at [231, 315] on button "button" at bounding box center [228, 315] width 66 height 473
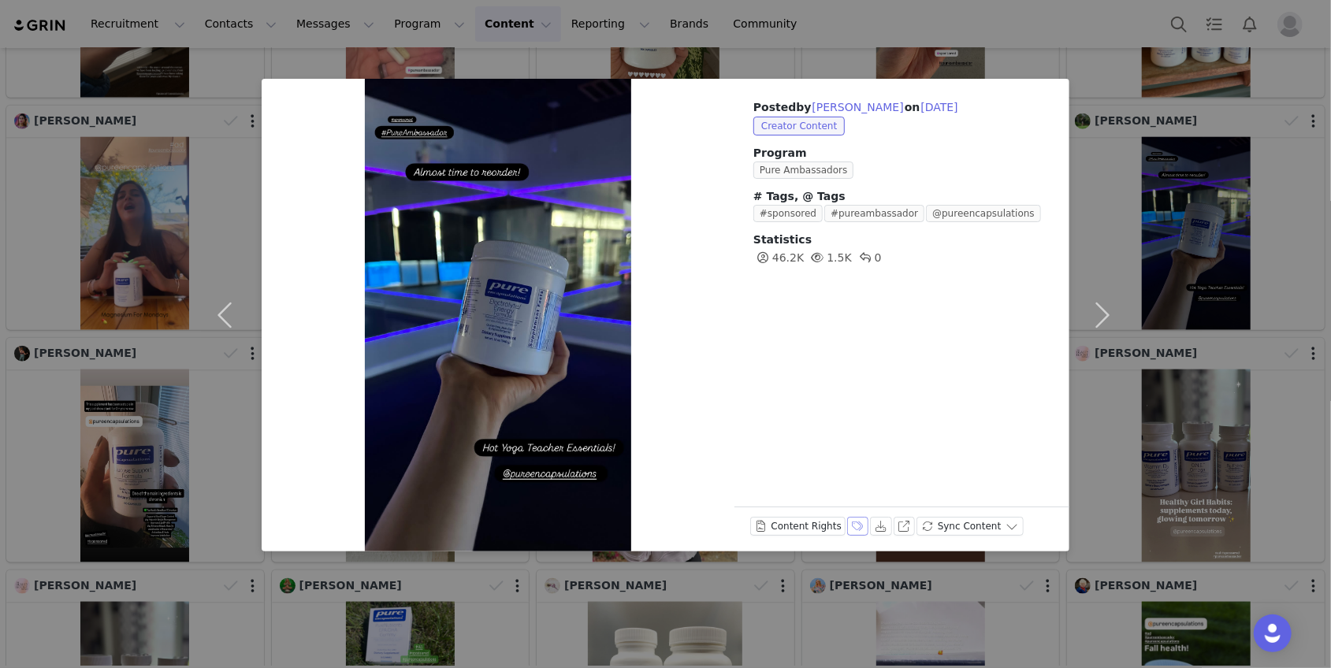
click at [857, 525] on button "Labels & Tags" at bounding box center [858, 526] width 22 height 19
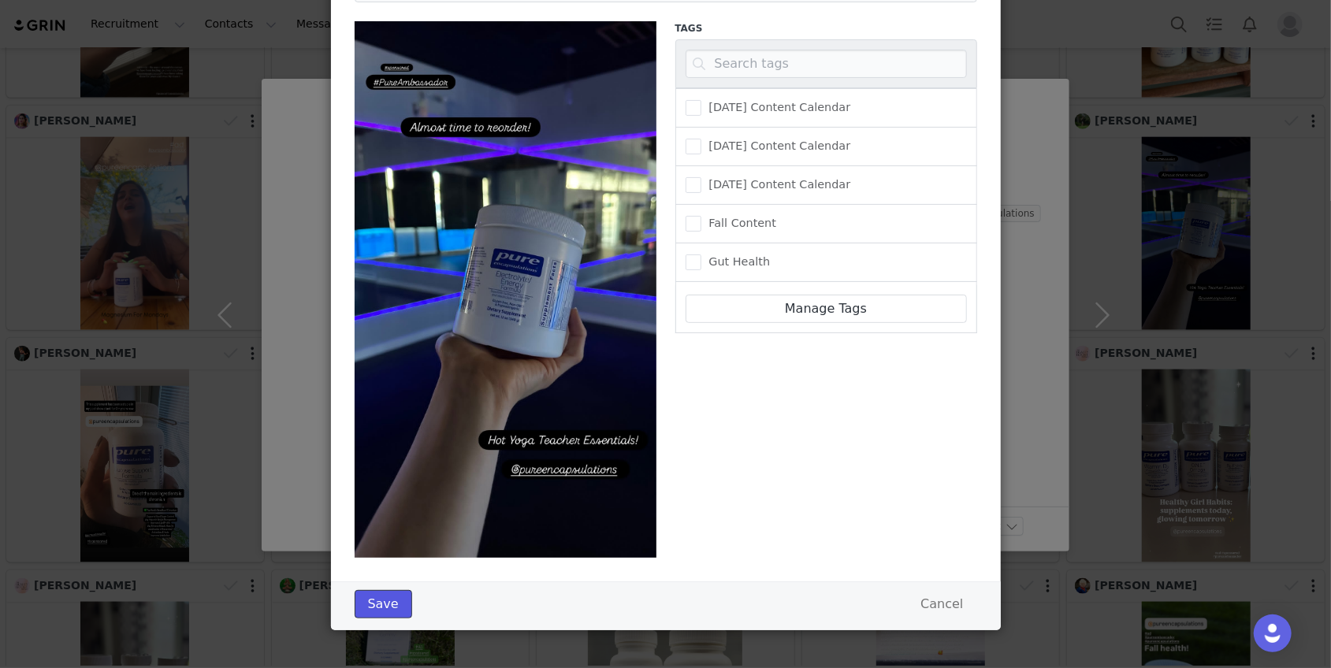
click at [397, 593] on button "Save" at bounding box center [384, 604] width 58 height 28
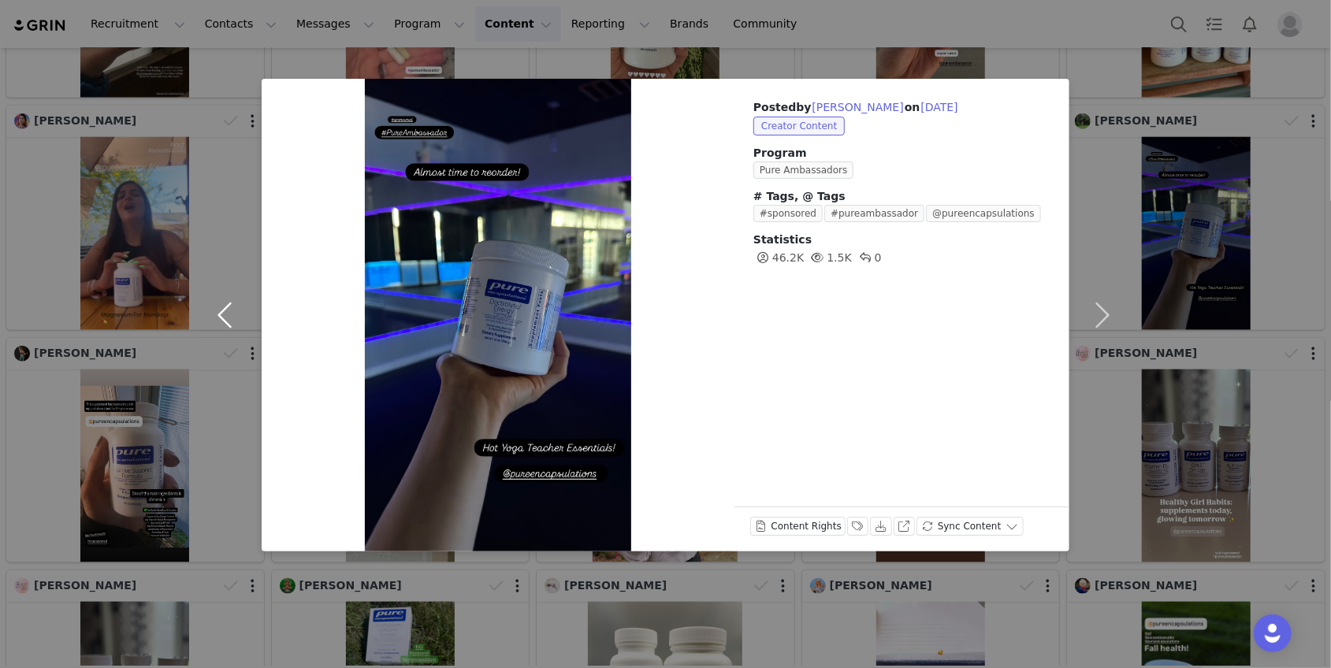
click at [225, 318] on button "button" at bounding box center [228, 315] width 66 height 473
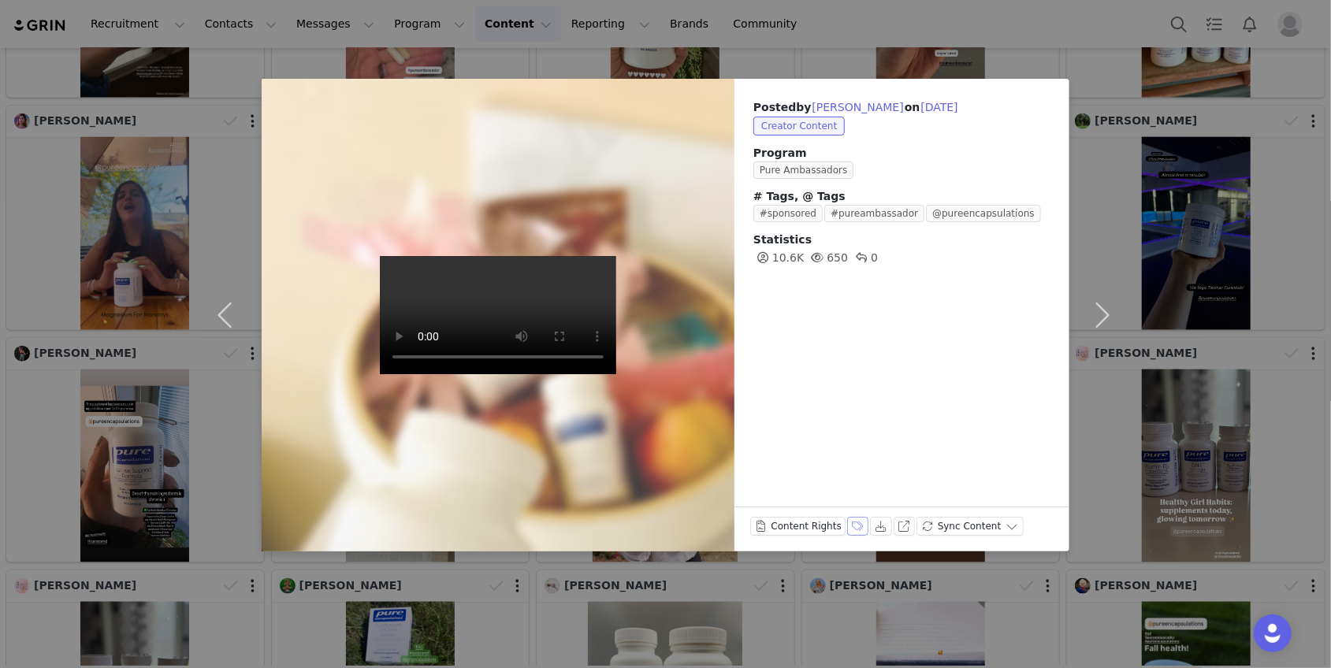
click at [849, 528] on button "Labels & Tags" at bounding box center [858, 526] width 22 height 19
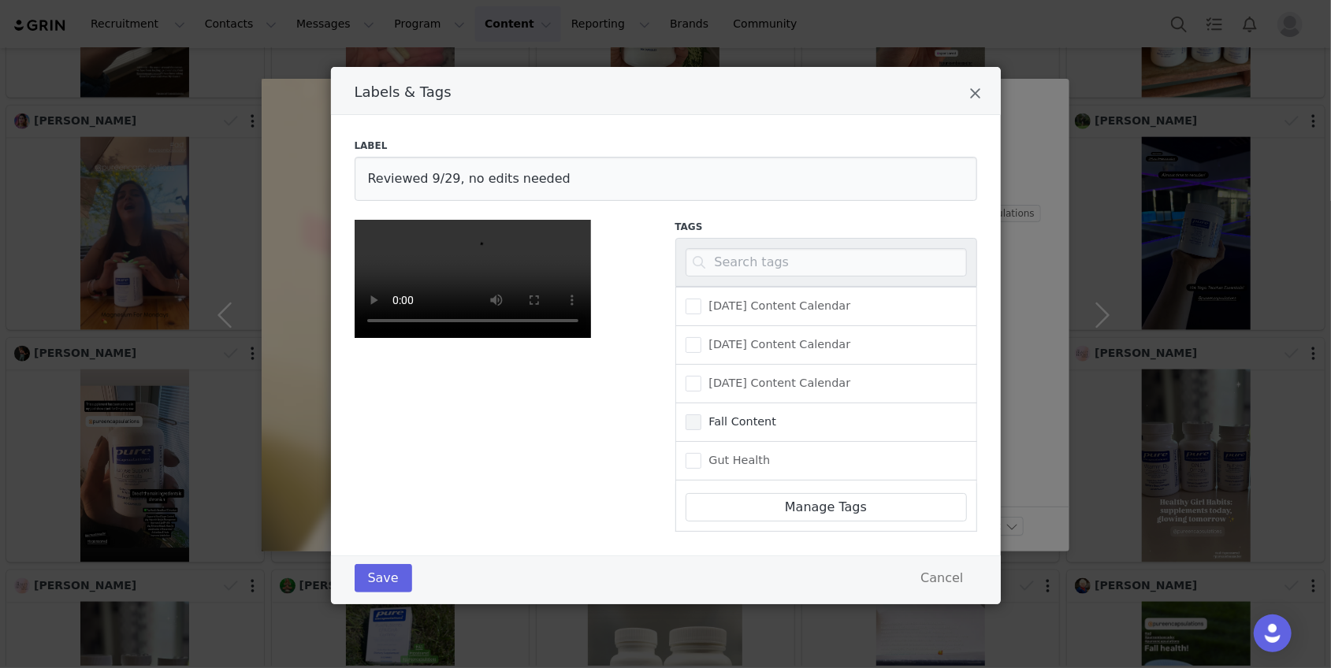
scroll to position [0, 0]
click at [463, 178] on input "Reviewed 9/29, no edits needed" at bounding box center [666, 179] width 623 height 44
click at [379, 593] on button "Save" at bounding box center [384, 578] width 58 height 28
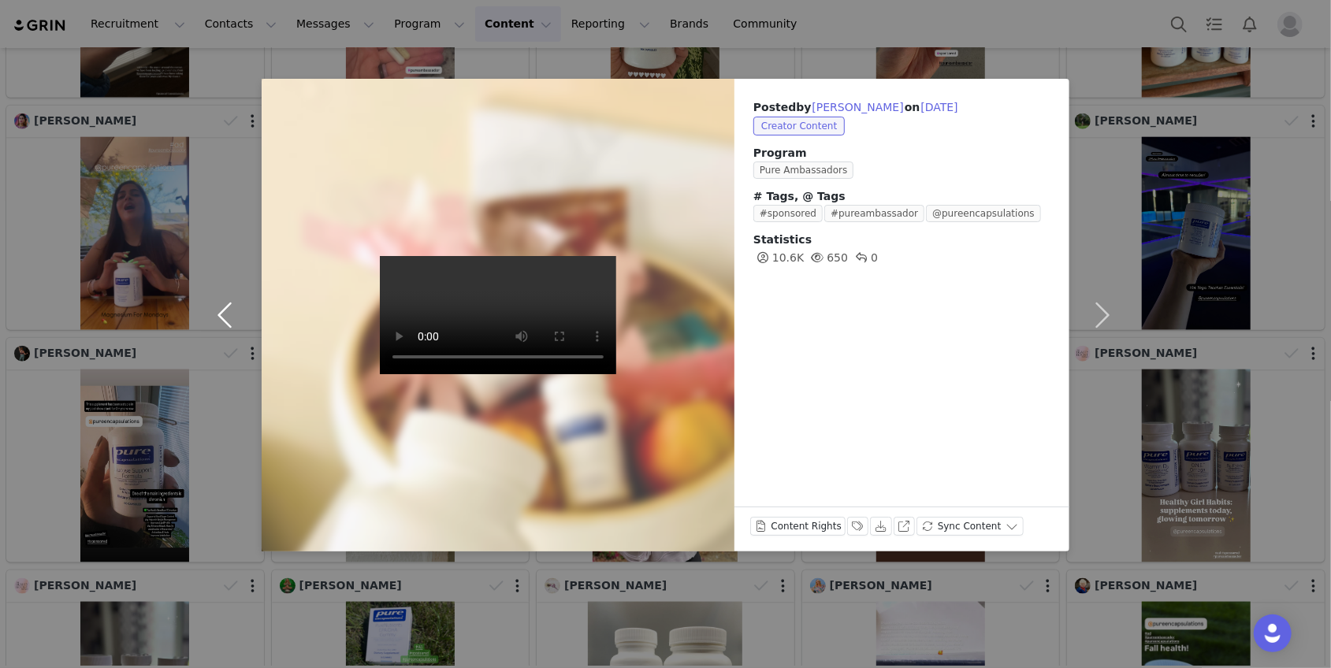
click at [229, 327] on button "button" at bounding box center [228, 315] width 66 height 473
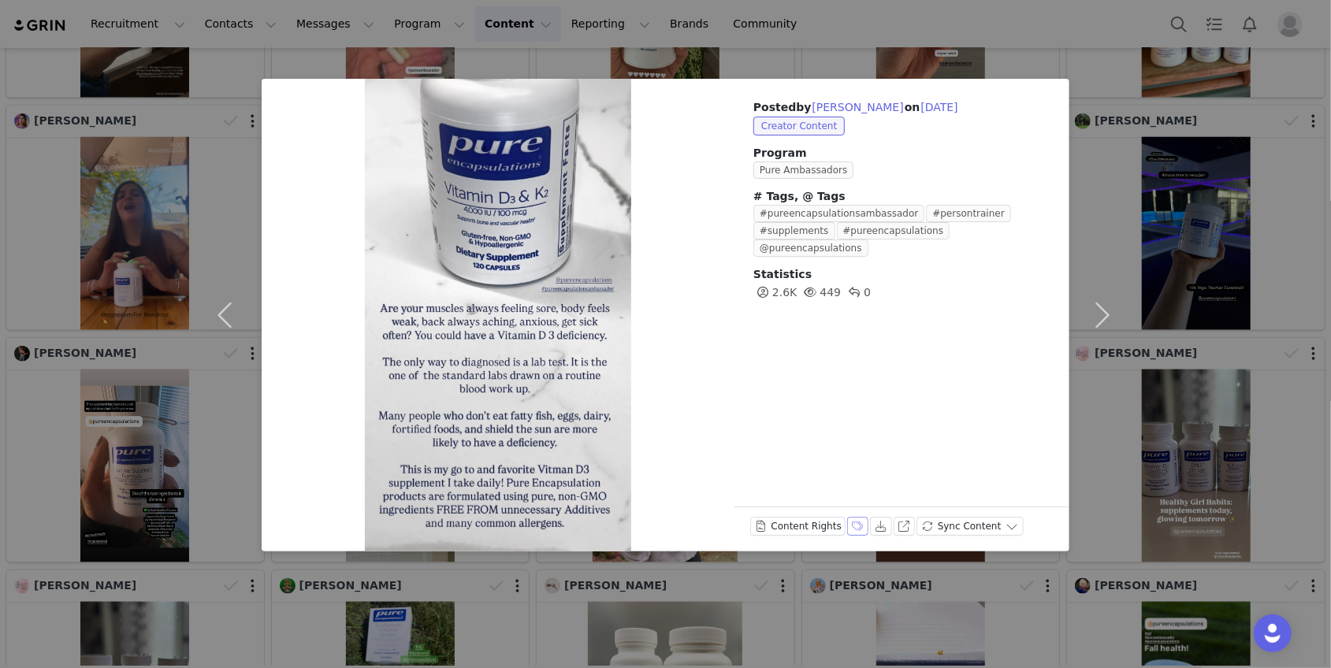
click at [853, 520] on button "Labels & Tags" at bounding box center [858, 526] width 22 height 19
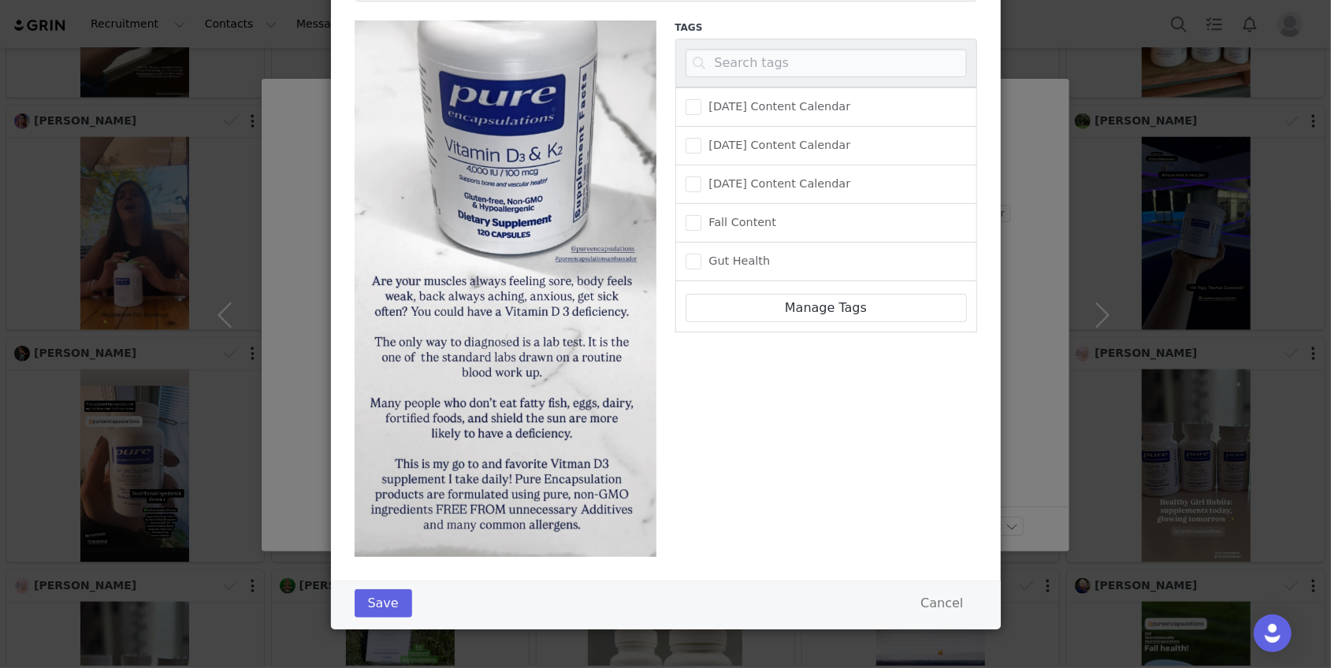
scroll to position [0, 0]
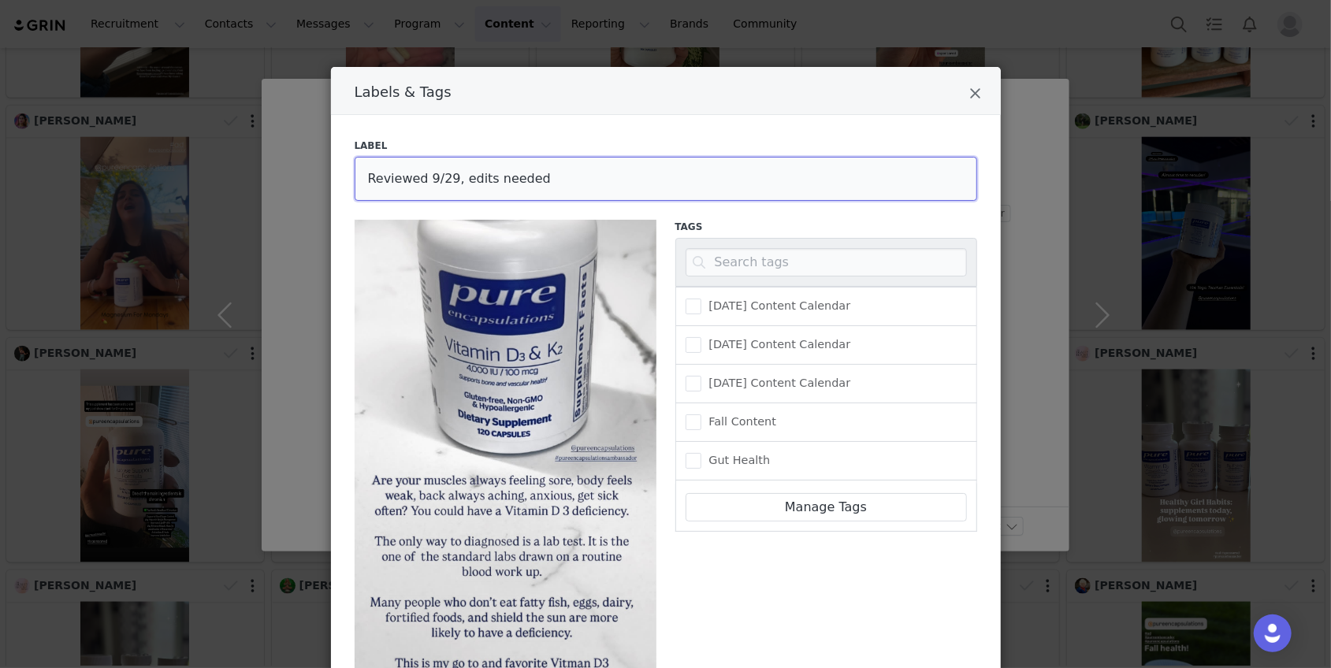
click at [539, 173] on input "Reviewed 9/29, edits needed" at bounding box center [666, 179] width 623 height 44
drag, startPoint x: 545, startPoint y: 179, endPoint x: 459, endPoint y: 178, distance: 85.9
click at [459, 178] on input "Reviewed 9/29, edits needed" at bounding box center [666, 179] width 623 height 44
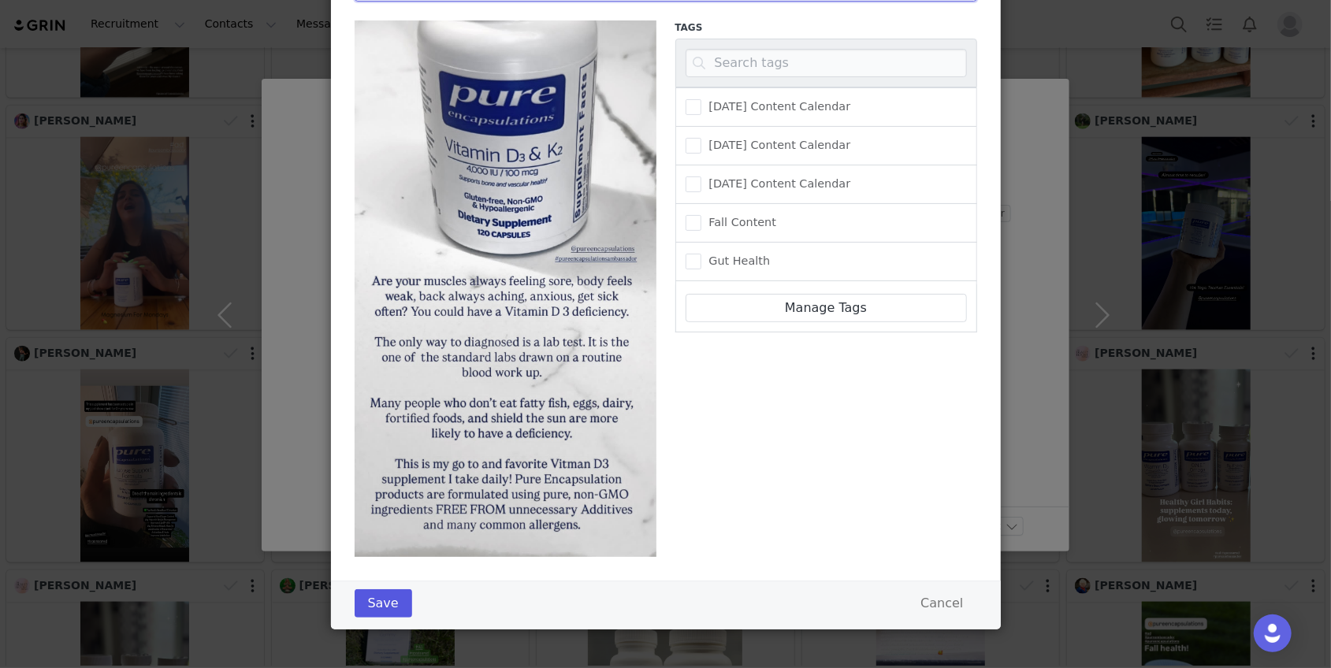
type input "Reviewed 9/29, IGS down"
click at [387, 596] on button "Save" at bounding box center [384, 604] width 58 height 28
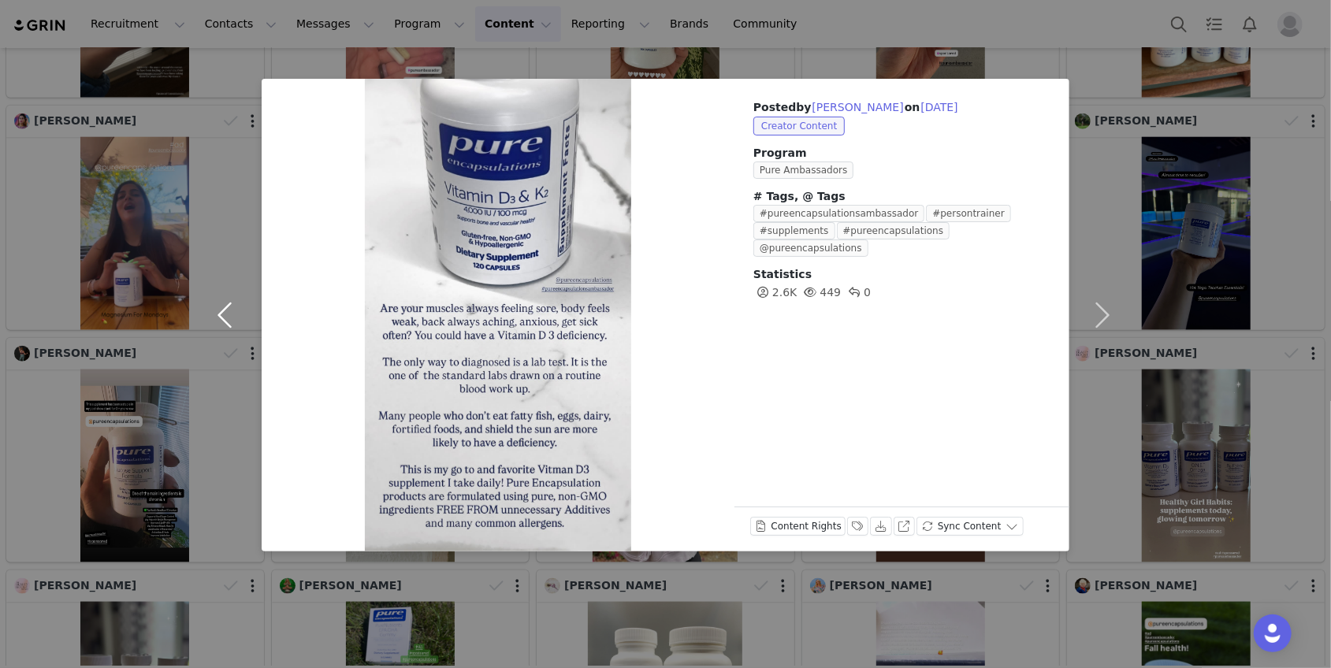
click at [222, 310] on button "button" at bounding box center [228, 315] width 66 height 473
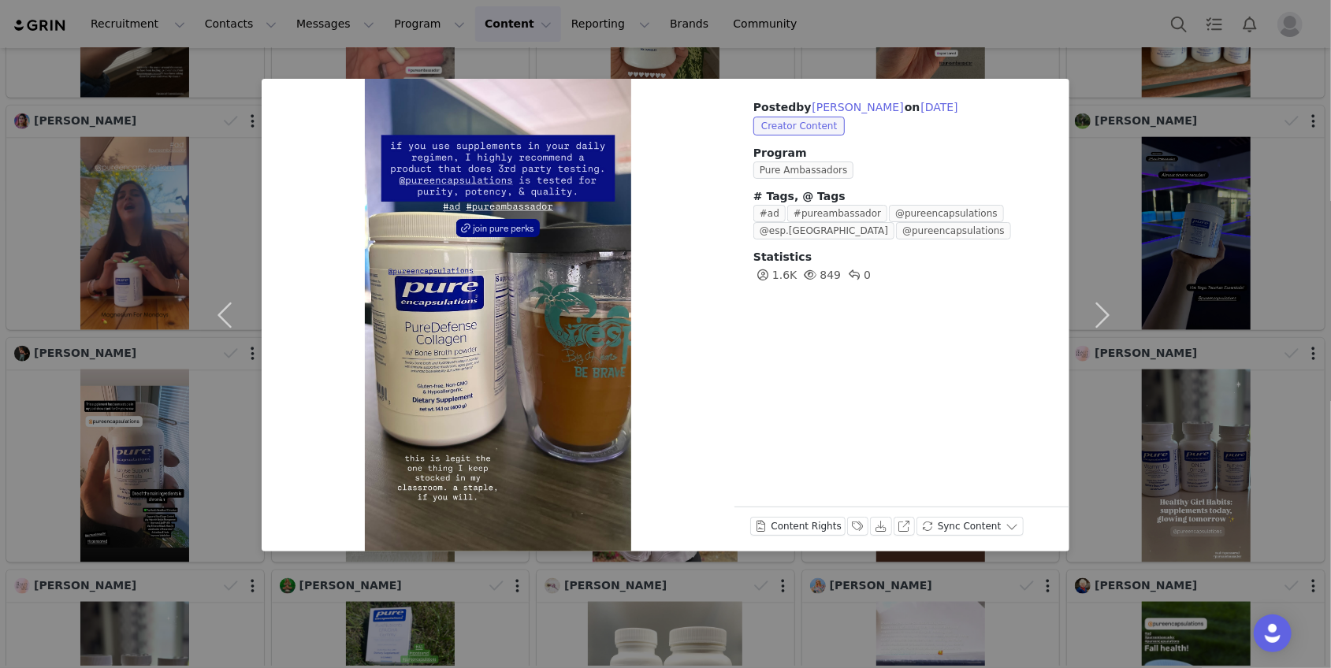
click at [176, 383] on div "Posted by [PERSON_NAME] on [DATE] Creator Content Program Pure Ambassadors # Ta…" at bounding box center [665, 334] width 1331 height 668
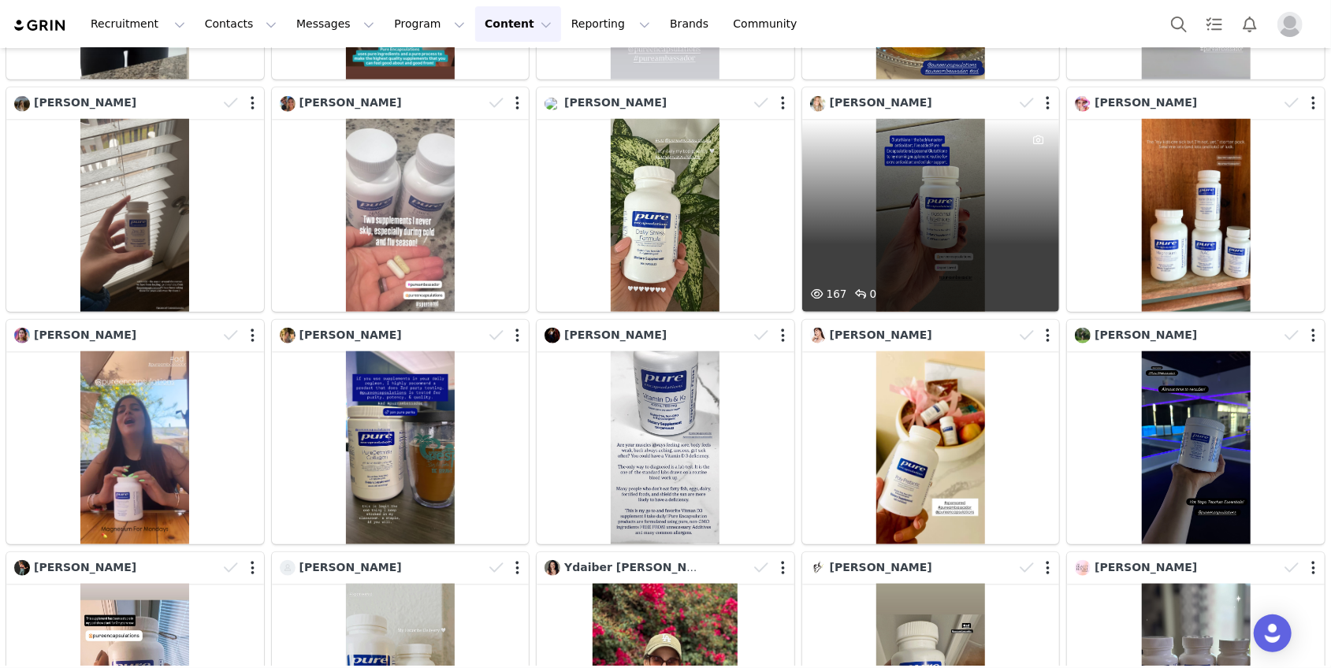
scroll to position [968, 0]
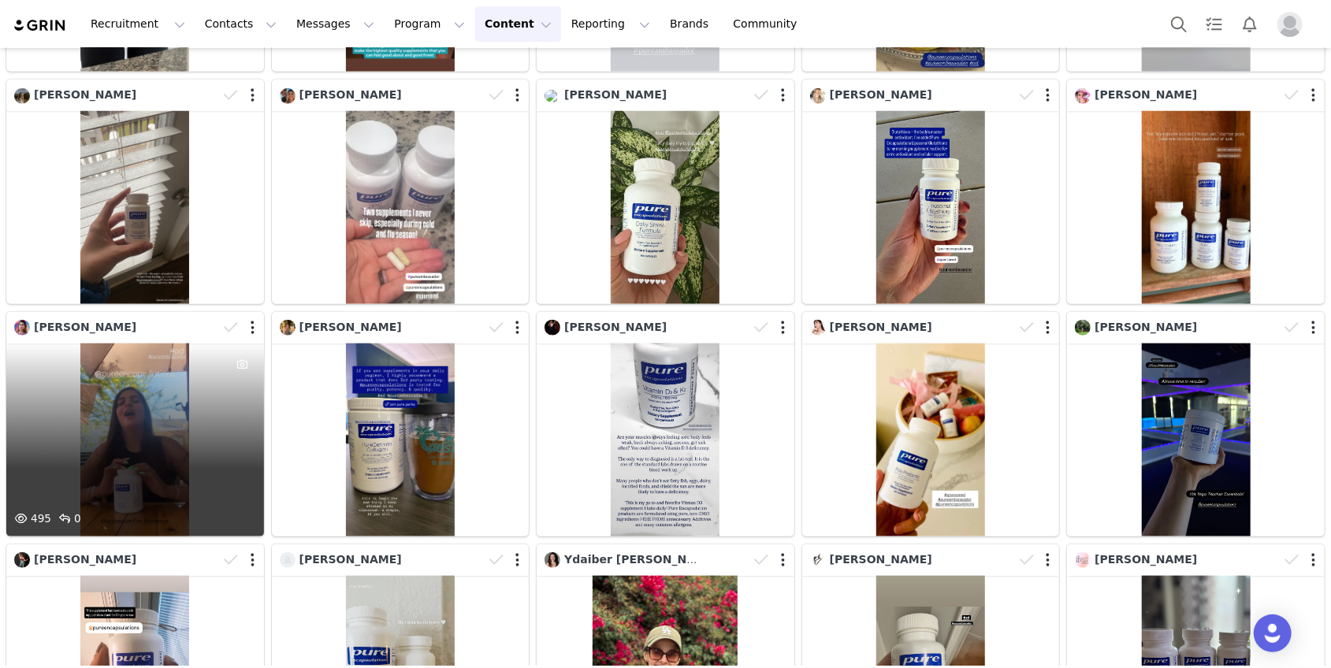
click at [201, 454] on div "495 0" at bounding box center [135, 440] width 258 height 193
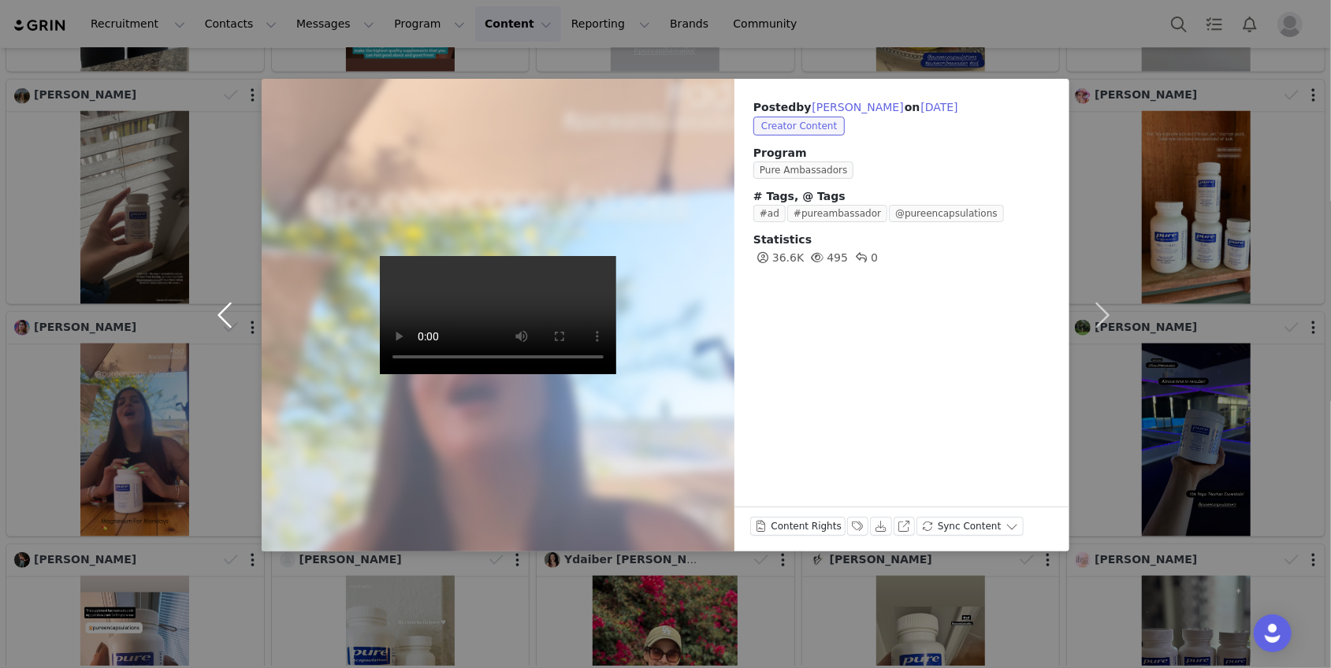
click at [197, 470] on button "button" at bounding box center [228, 315] width 66 height 473
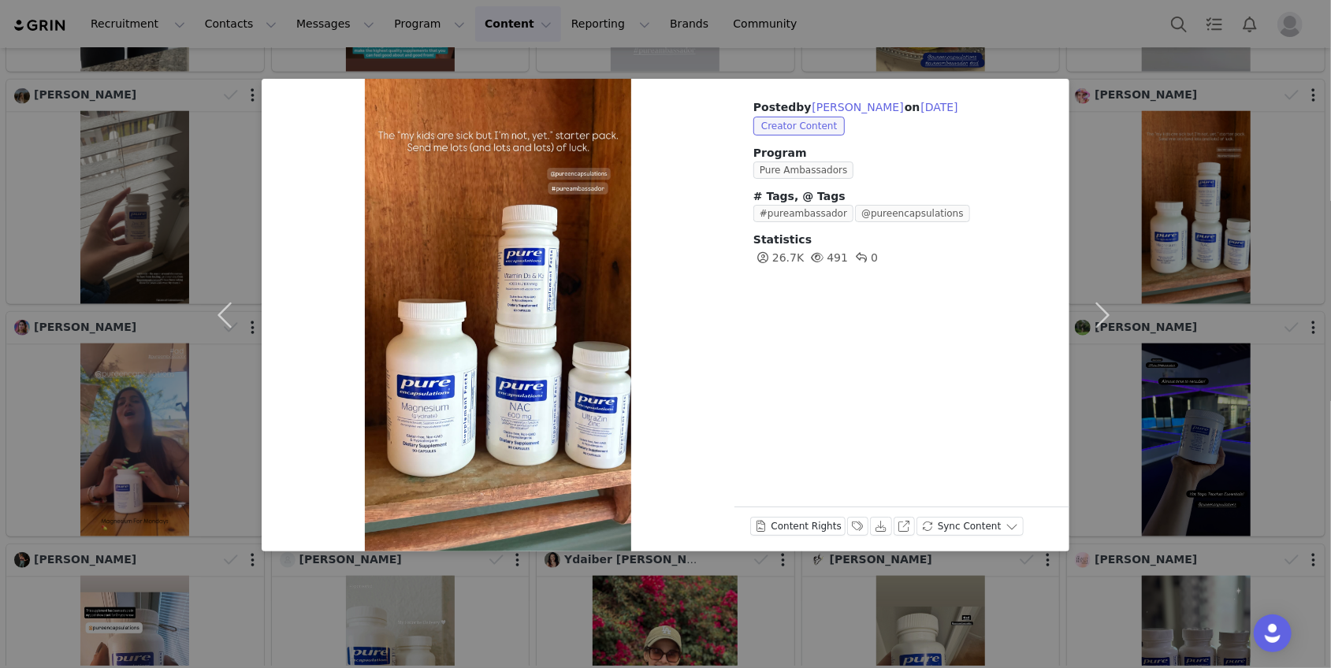
click at [1188, 165] on div "Posted by [PERSON_NAME] on [DATE] Creator Content Program Pure Ambassadors # Ta…" at bounding box center [665, 334] width 1331 height 668
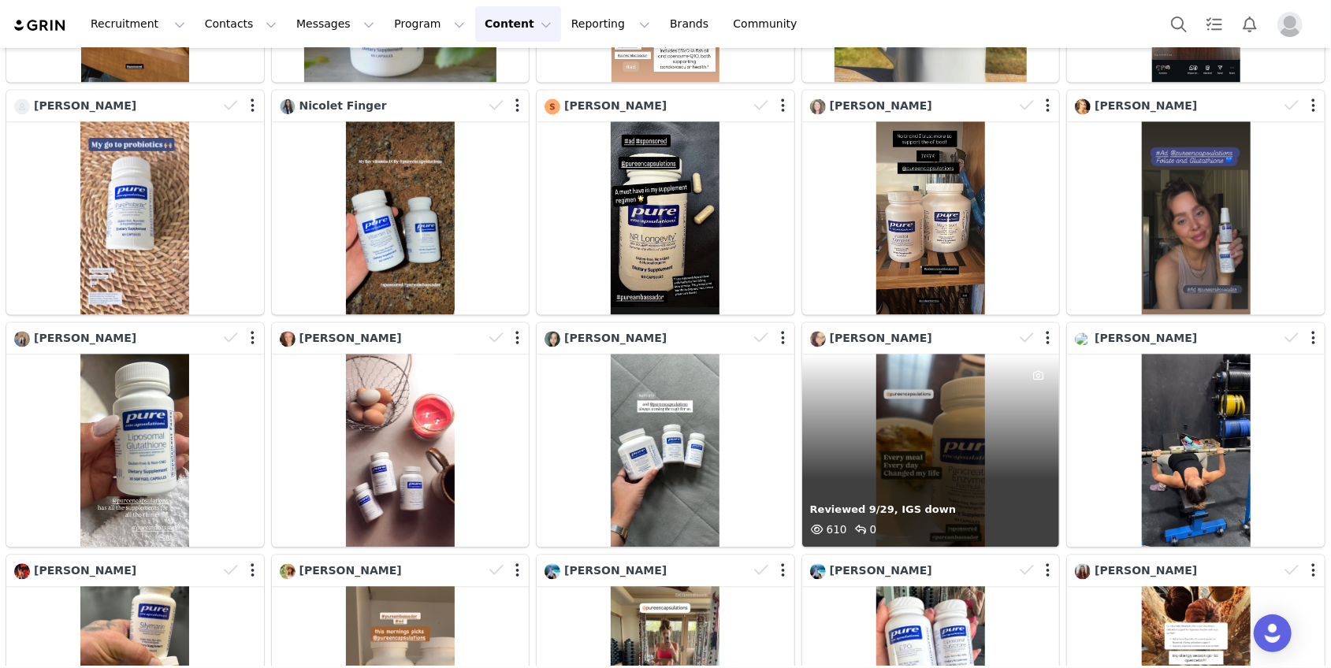
scroll to position [2122, 0]
